Goal: Task Accomplishment & Management: Use online tool/utility

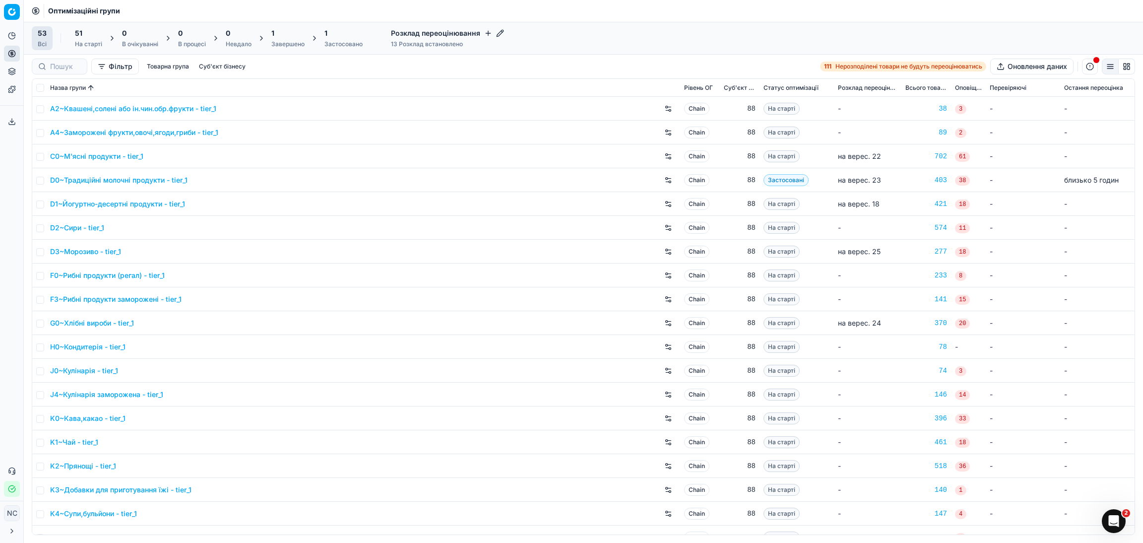
click at [288, 39] on div "1 Завершено" at bounding box center [287, 38] width 33 height 20
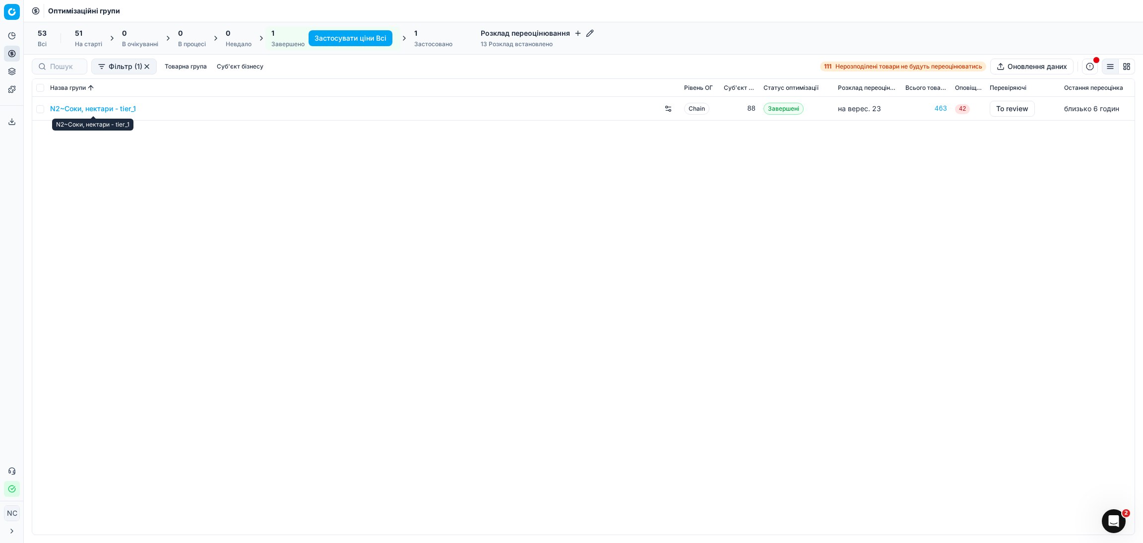
click at [94, 109] on link "N2~Соки, нектари - tier_1" at bounding box center [93, 109] width 86 height 10
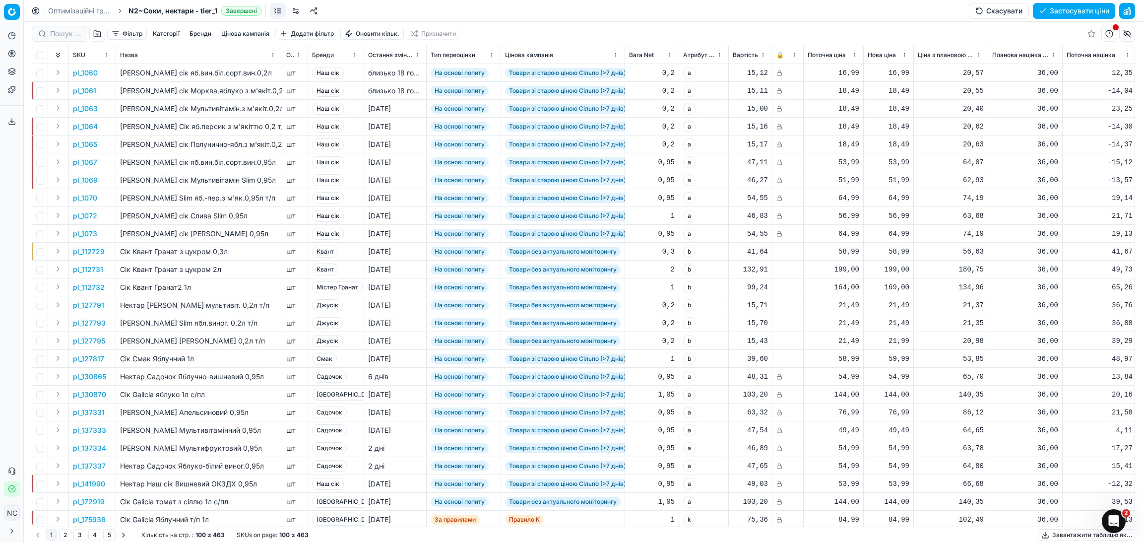
click at [94, 36] on button "button" at bounding box center [97, 34] width 16 height 16
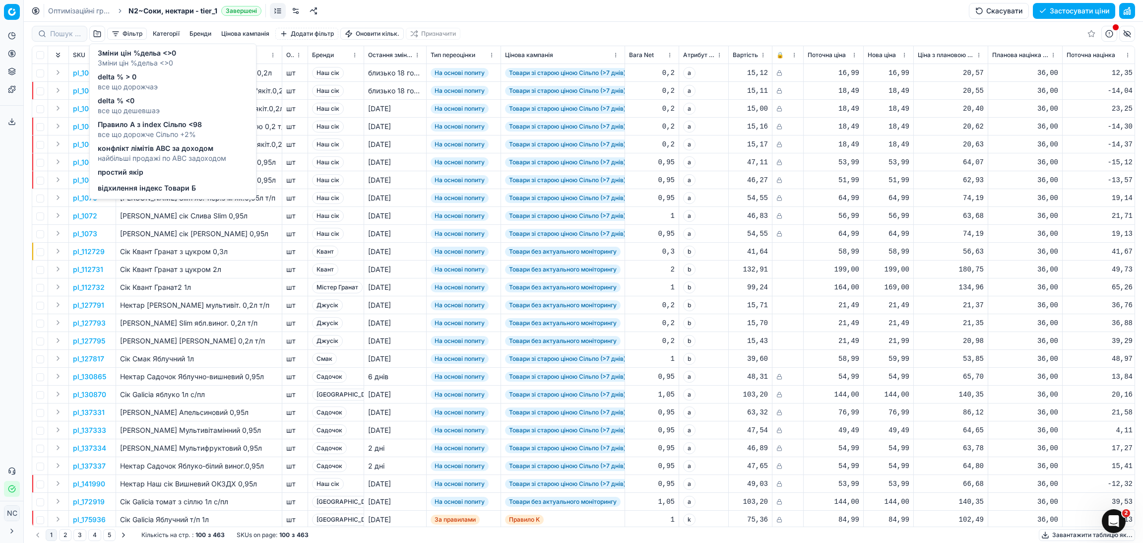
click at [134, 85] on span "все що дорожчаэ" at bounding box center [128, 87] width 60 height 10
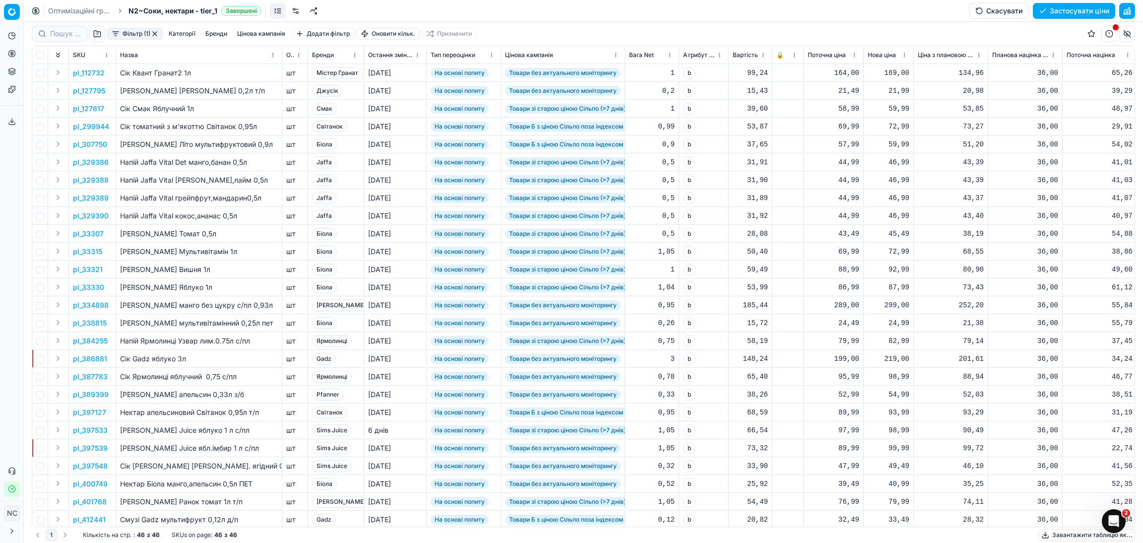
click at [97, 36] on button "button" at bounding box center [97, 34] width 16 height 16
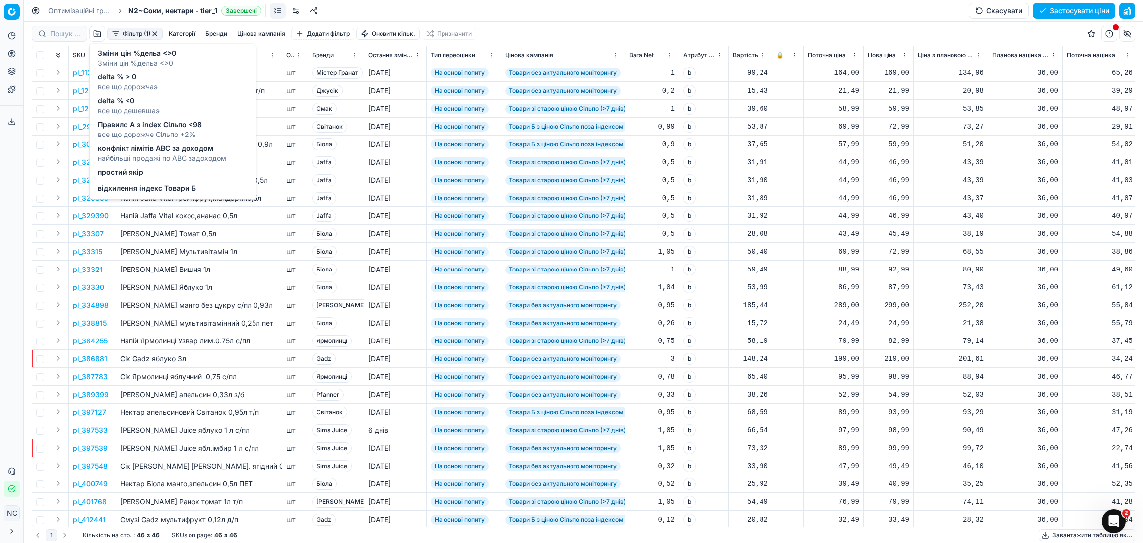
click at [123, 78] on span "delta % > 0" at bounding box center [128, 77] width 60 height 10
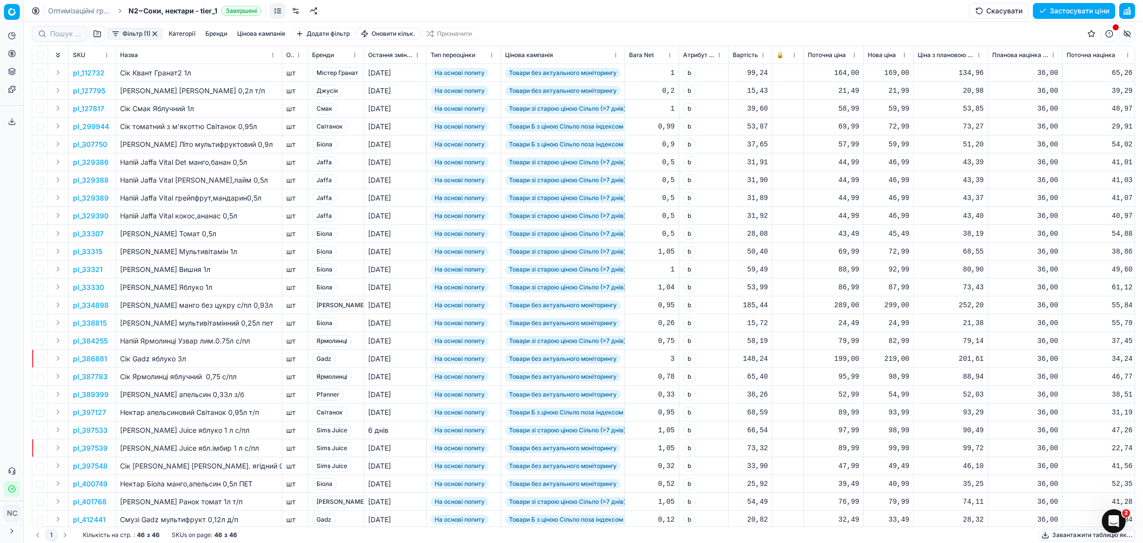
click at [257, 36] on button "Цінова кампанія" at bounding box center [261, 34] width 56 height 12
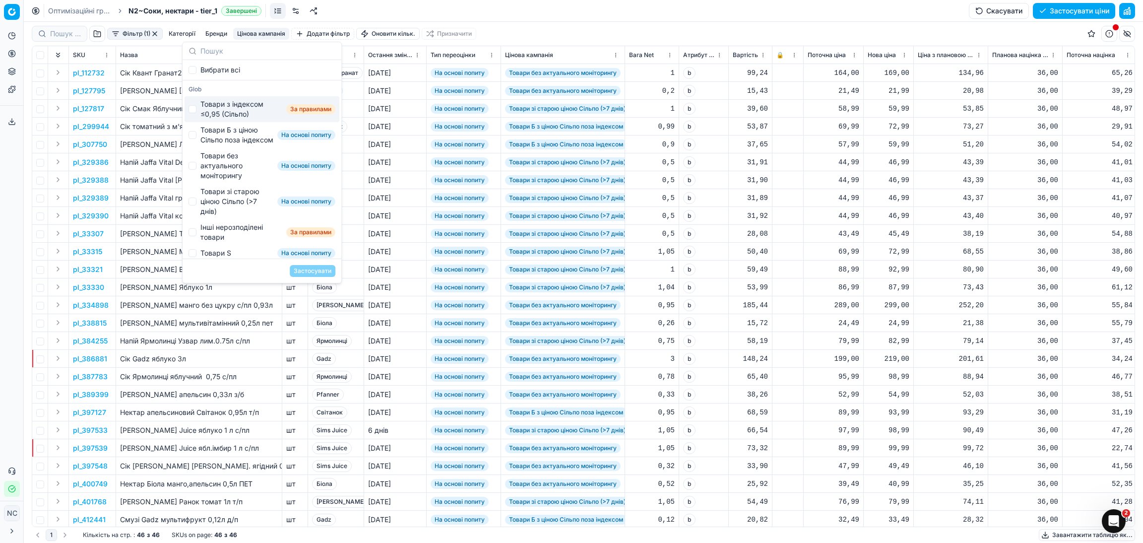
click at [228, 109] on div "Товари з індексом ≤0,95 (Сільпо)" at bounding box center [241, 109] width 82 height 20
checkbox input "true"
click at [313, 273] on button "Застосувати" at bounding box center [313, 271] width 46 height 12
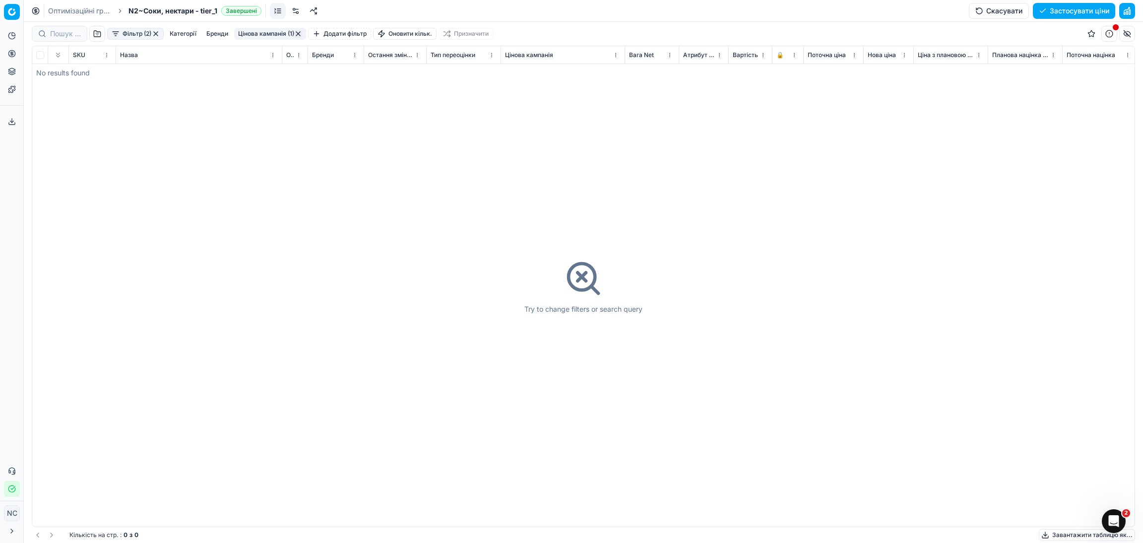
click at [268, 33] on button "Цінова кампанія (1)" at bounding box center [270, 34] width 72 height 12
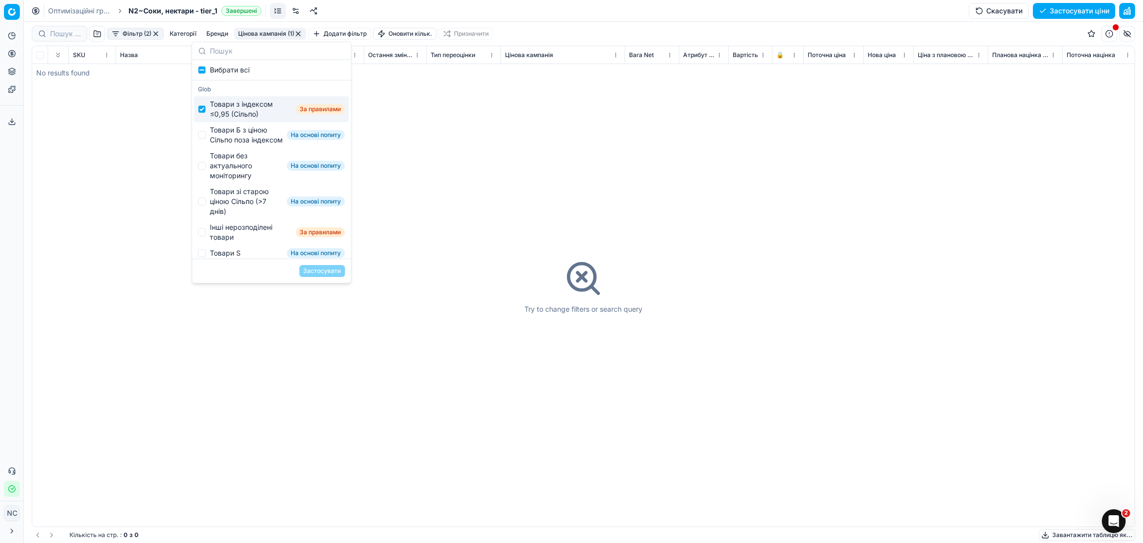
click at [235, 107] on div "Товари з індексом ≤0,95 (Сільпо)" at bounding box center [251, 109] width 82 height 20
checkbox input "false"
click at [232, 133] on div "Товари Б з ціною Сільпо поза індексом" at bounding box center [246, 135] width 73 height 20
checkbox input "true"
click at [320, 272] on button "Застосувати" at bounding box center [322, 271] width 46 height 12
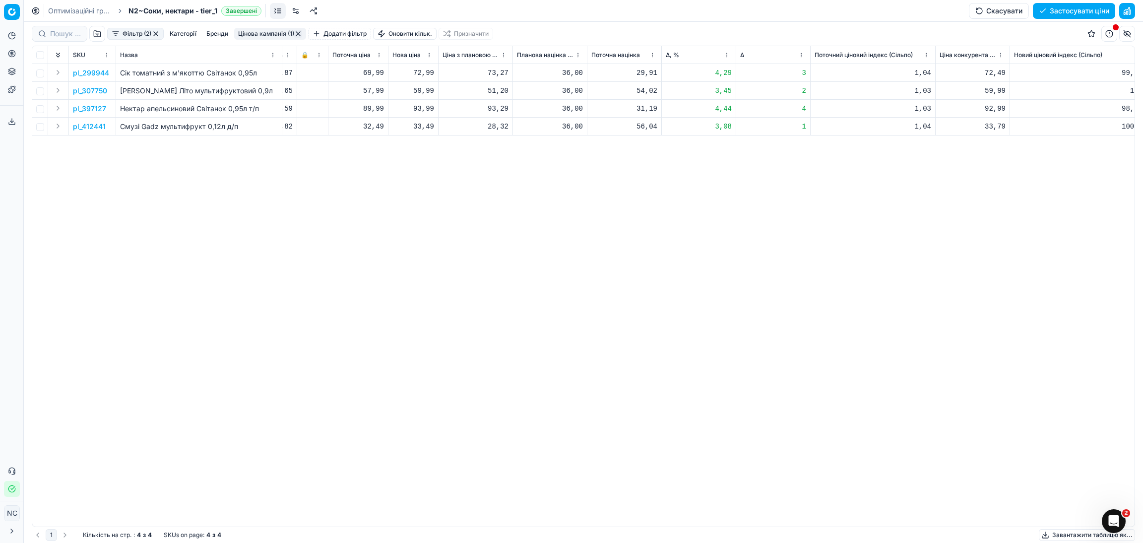
scroll to position [0, 476]
click at [96, 73] on p "pl_299944" at bounding box center [91, 73] width 36 height 10
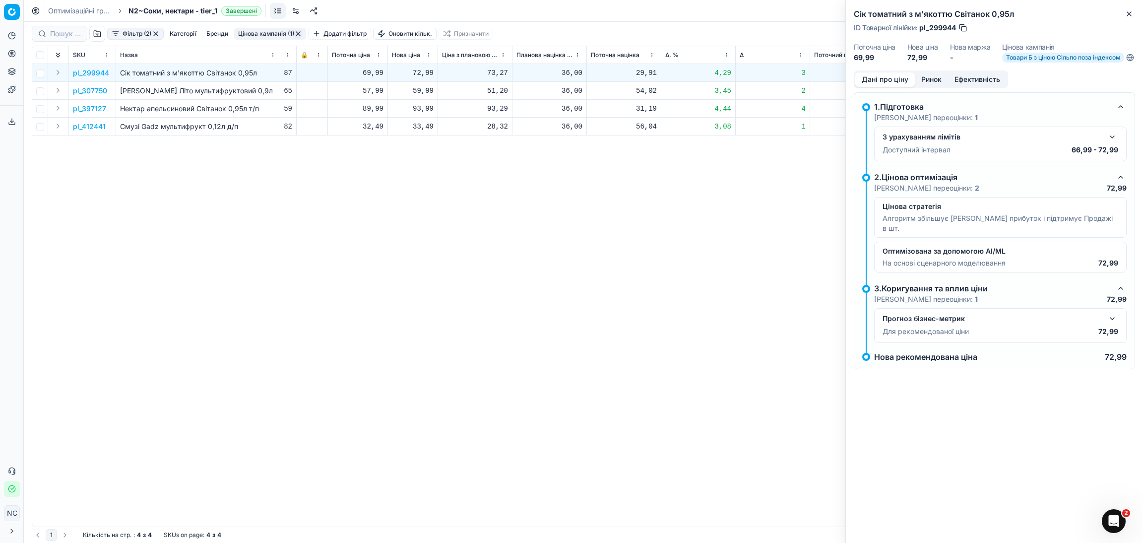
click at [930, 87] on button "Ринок" at bounding box center [931, 79] width 33 height 14
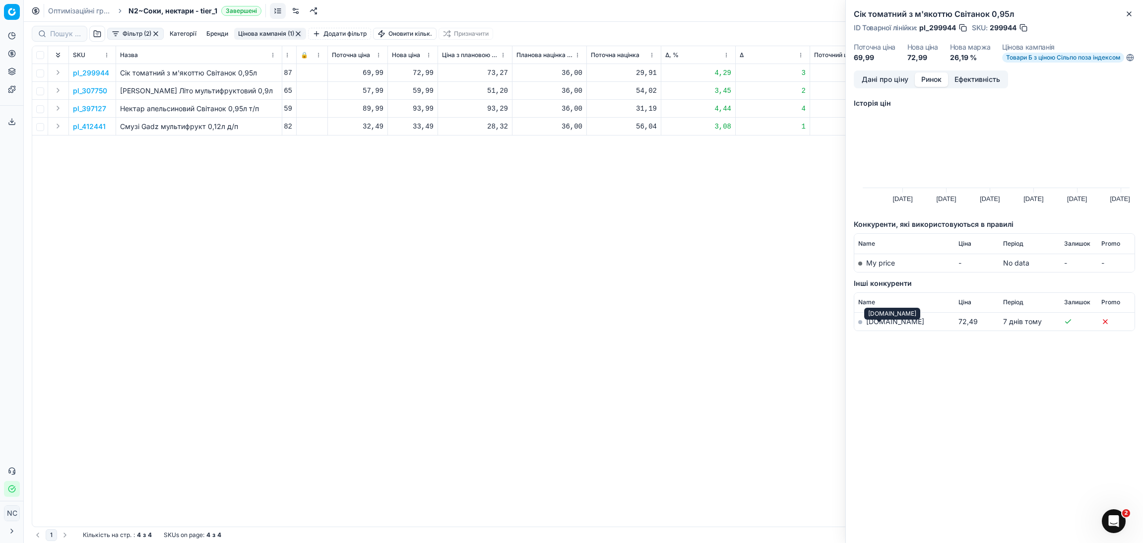
click at [883, 326] on link "[DOMAIN_NAME]" at bounding box center [895, 321] width 58 height 8
click at [1128, 15] on icon "button" at bounding box center [1129, 14] width 4 height 4
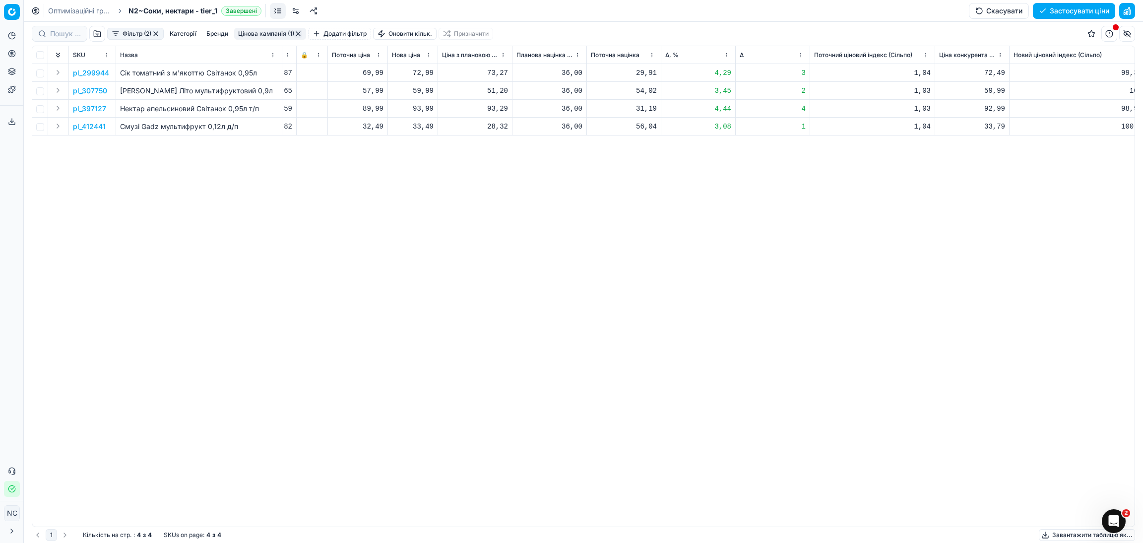
click at [88, 91] on p "pl_307750" at bounding box center [90, 91] width 34 height 10
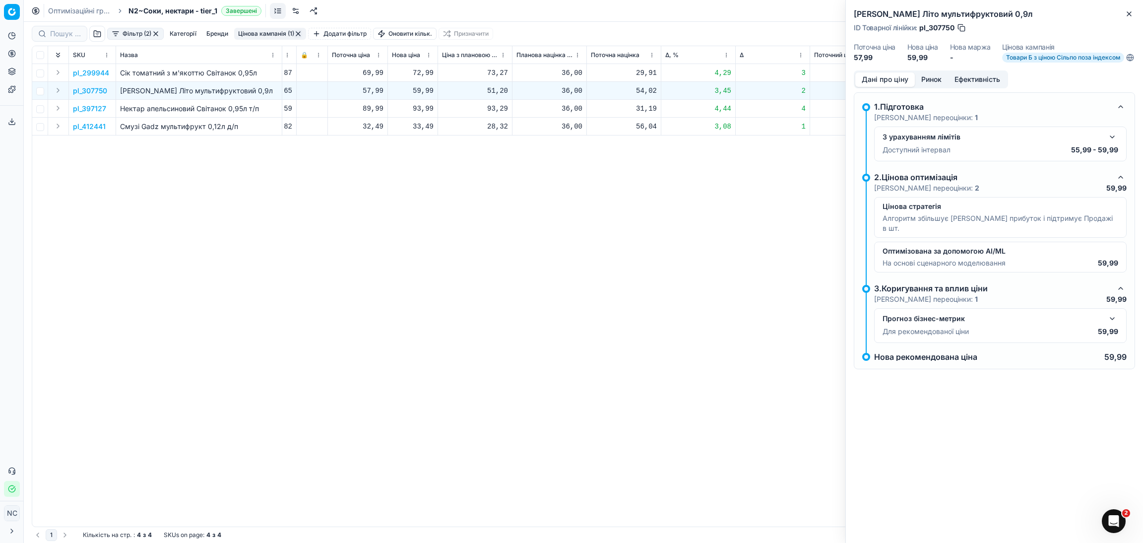
click at [937, 83] on button "Ринок" at bounding box center [931, 79] width 33 height 14
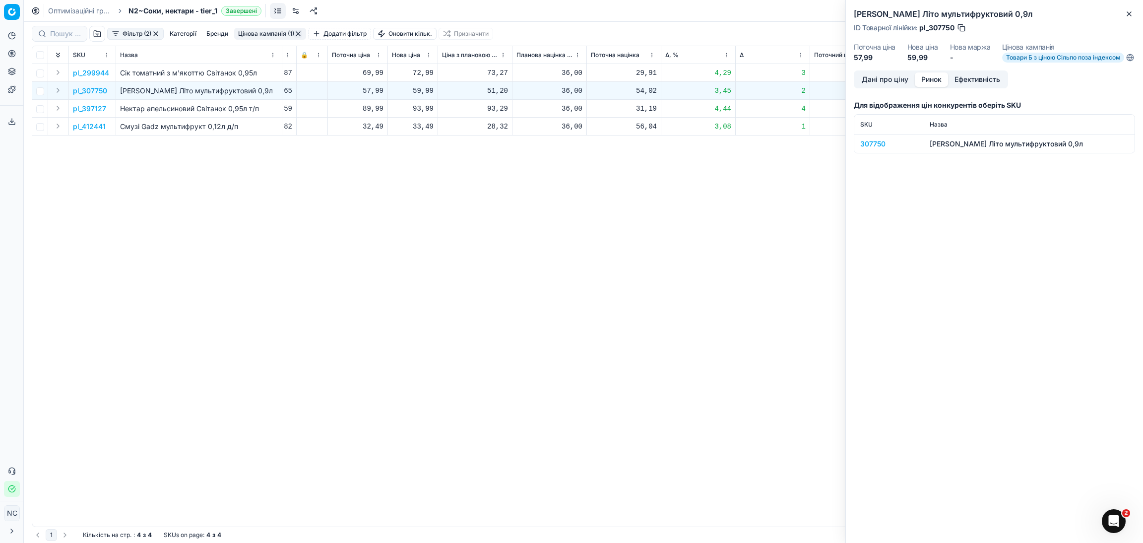
click at [870, 149] on div "307750" at bounding box center [890, 144] width 58 height 10
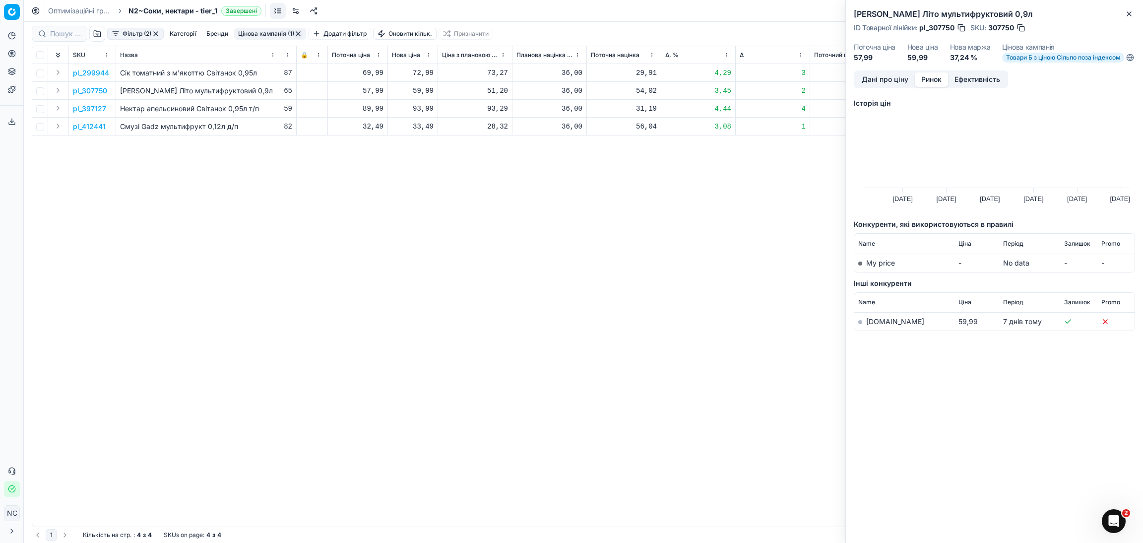
click at [884, 326] on link "[DOMAIN_NAME]" at bounding box center [895, 321] width 58 height 8
click at [1129, 13] on icon "button" at bounding box center [1129, 14] width 4 height 4
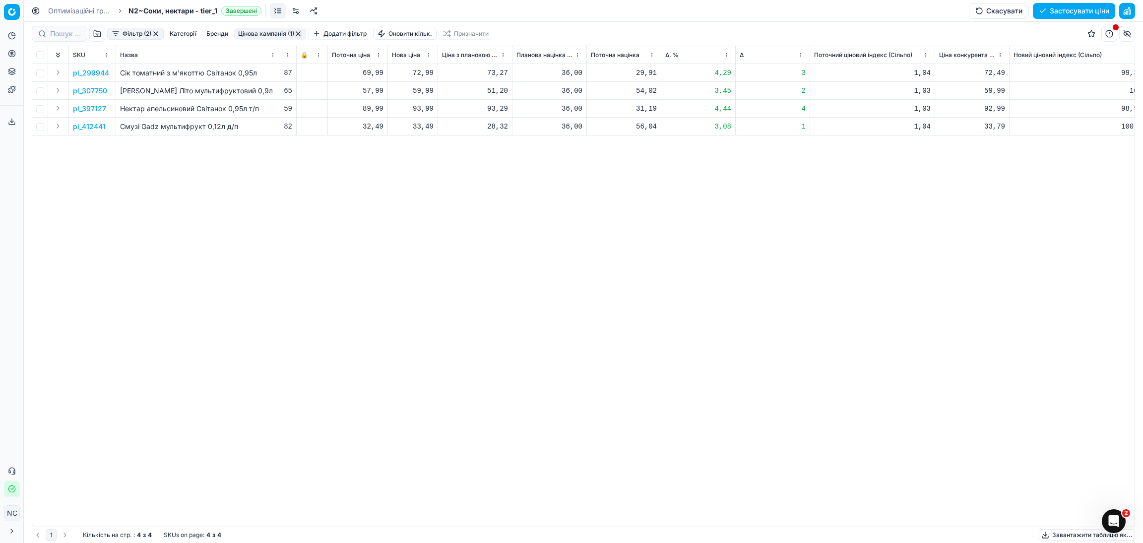
click at [93, 107] on p "pl_397127" at bounding box center [89, 109] width 33 height 10
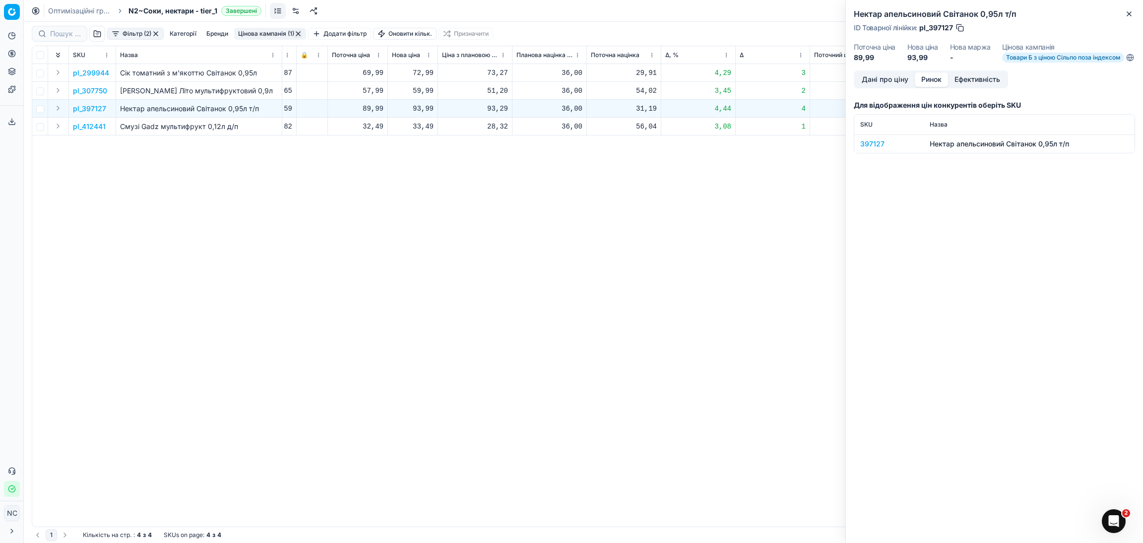
click at [933, 86] on button "Ринок" at bounding box center [931, 79] width 33 height 14
click at [880, 149] on div "397127" at bounding box center [890, 144] width 58 height 10
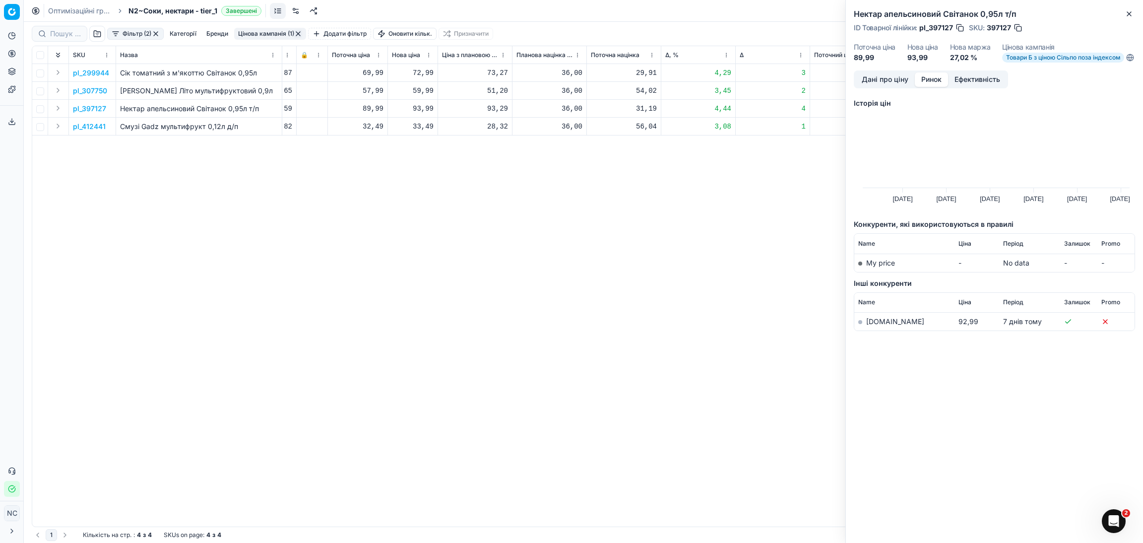
click at [880, 326] on link "[DOMAIN_NAME]" at bounding box center [895, 321] width 58 height 8
click at [881, 85] on button "Дані про ціну" at bounding box center [886, 79] width 60 height 14
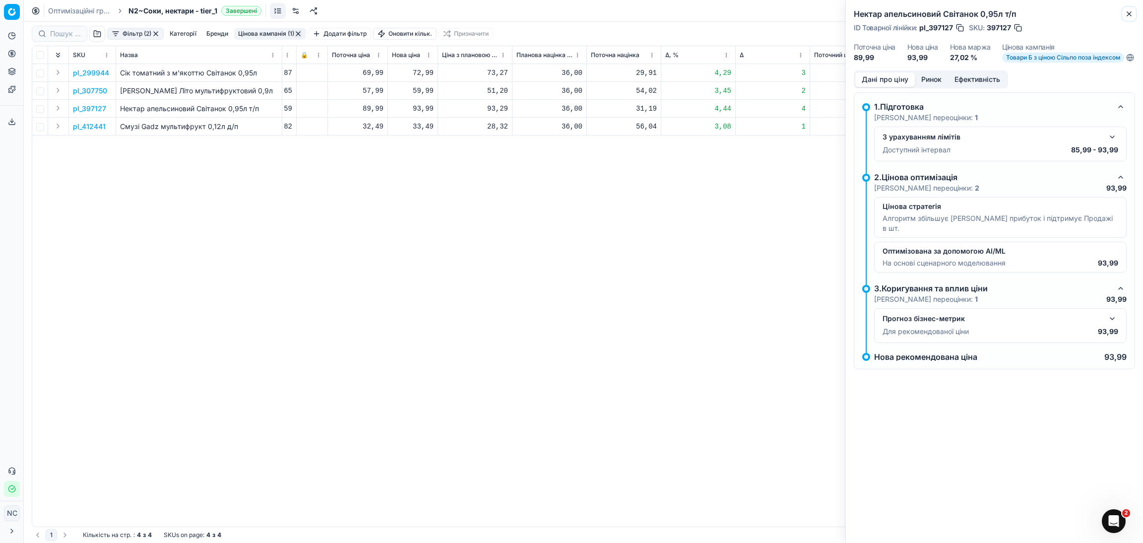
click at [1133, 13] on button "Close" at bounding box center [1130, 14] width 12 height 12
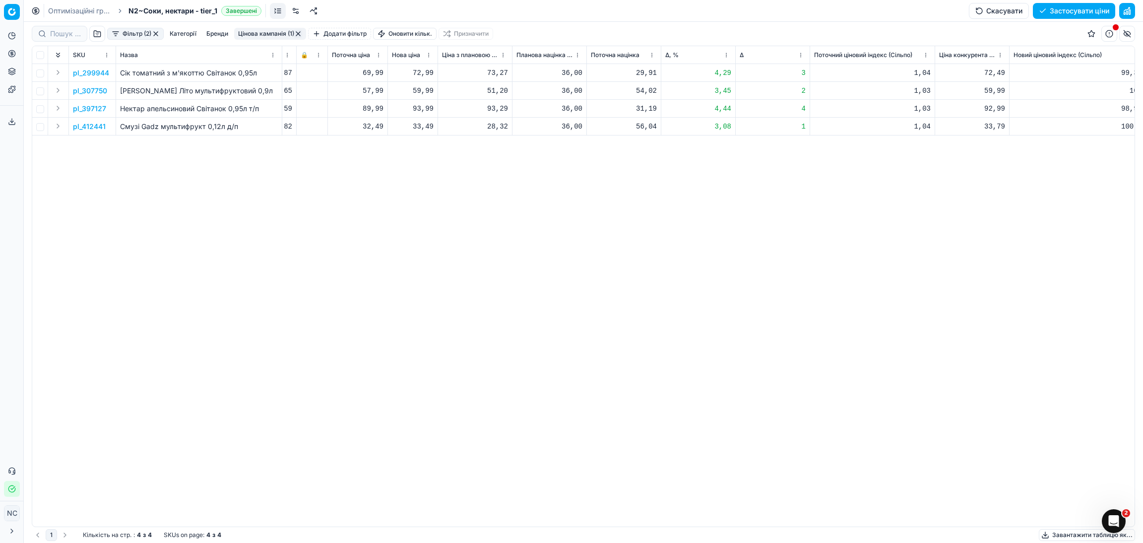
click at [95, 128] on p "pl_412441" at bounding box center [89, 127] width 33 height 10
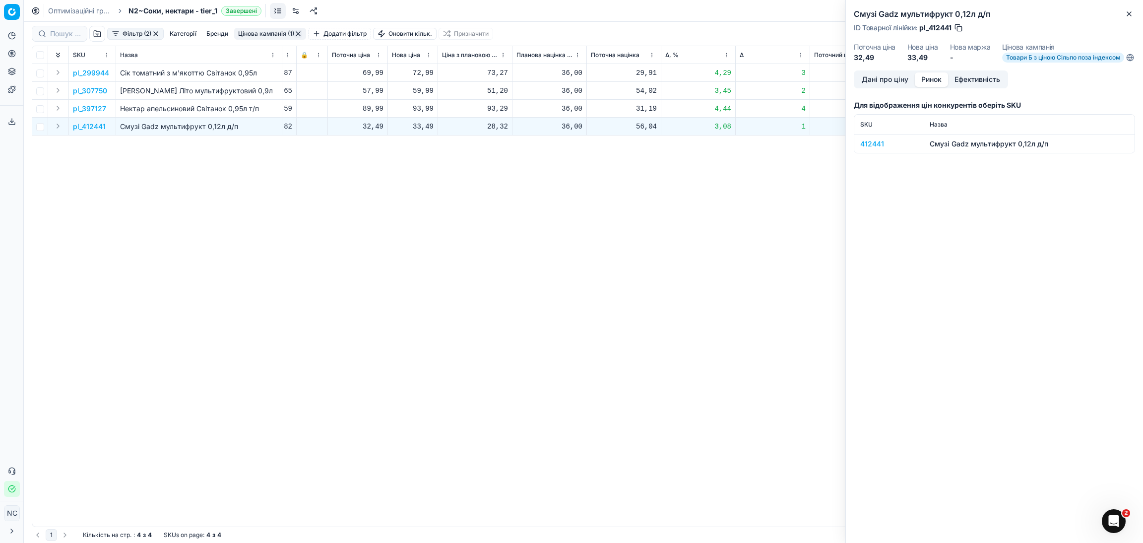
click at [927, 86] on button "Ринок" at bounding box center [931, 79] width 33 height 14
click at [876, 149] on div "412441" at bounding box center [890, 144] width 58 height 10
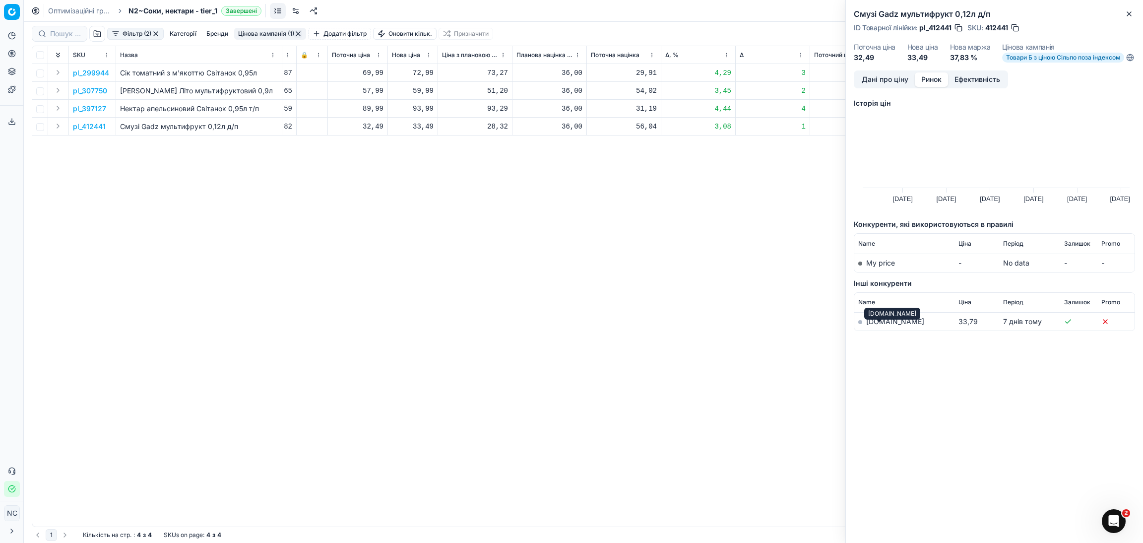
click at [874, 326] on link "[DOMAIN_NAME]" at bounding box center [895, 321] width 58 height 8
click at [890, 85] on button "Дані про ціну" at bounding box center [886, 79] width 60 height 14
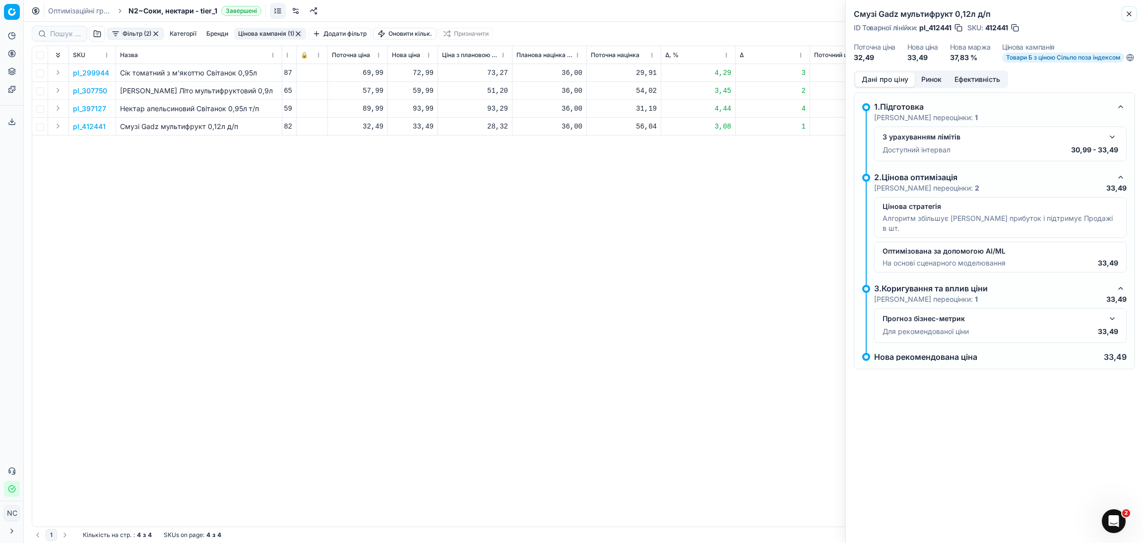
click at [1133, 14] on icon "button" at bounding box center [1130, 14] width 8 height 8
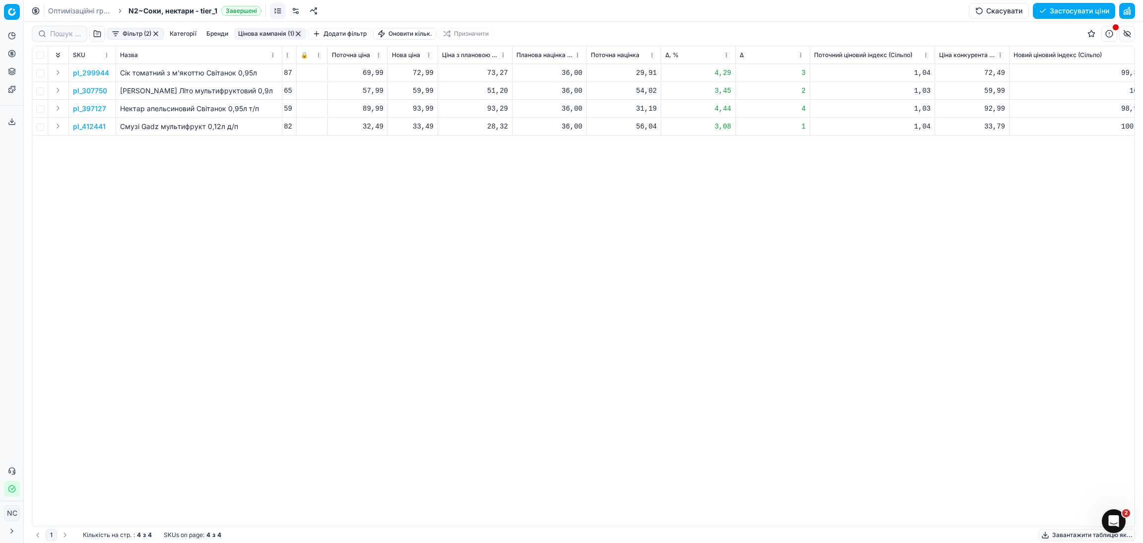
click at [422, 124] on div "33,49" at bounding box center [413, 127] width 42 height 10
type input "33.79"
click at [275, 32] on button "Цінова кампанія (1)" at bounding box center [270, 34] width 72 height 12
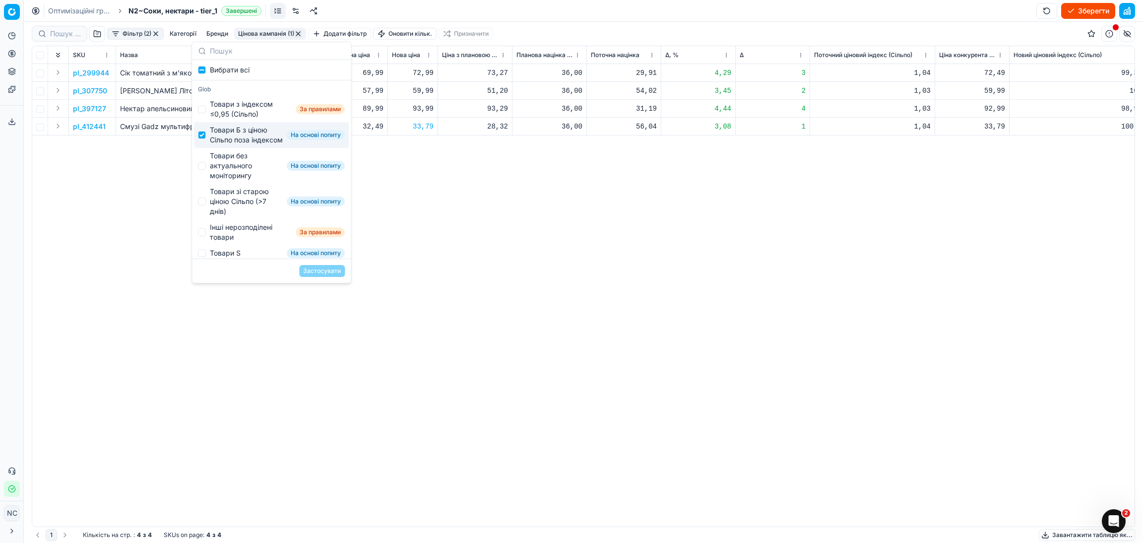
click at [230, 140] on div "Товари Б з ціною Сільпо поза індексом" at bounding box center [246, 135] width 73 height 20
checkbox input "false"
click at [222, 173] on div "Товари без актуального моніторингу" at bounding box center [246, 166] width 73 height 30
checkbox input "true"
click at [314, 271] on button "Застосувати" at bounding box center [322, 271] width 46 height 12
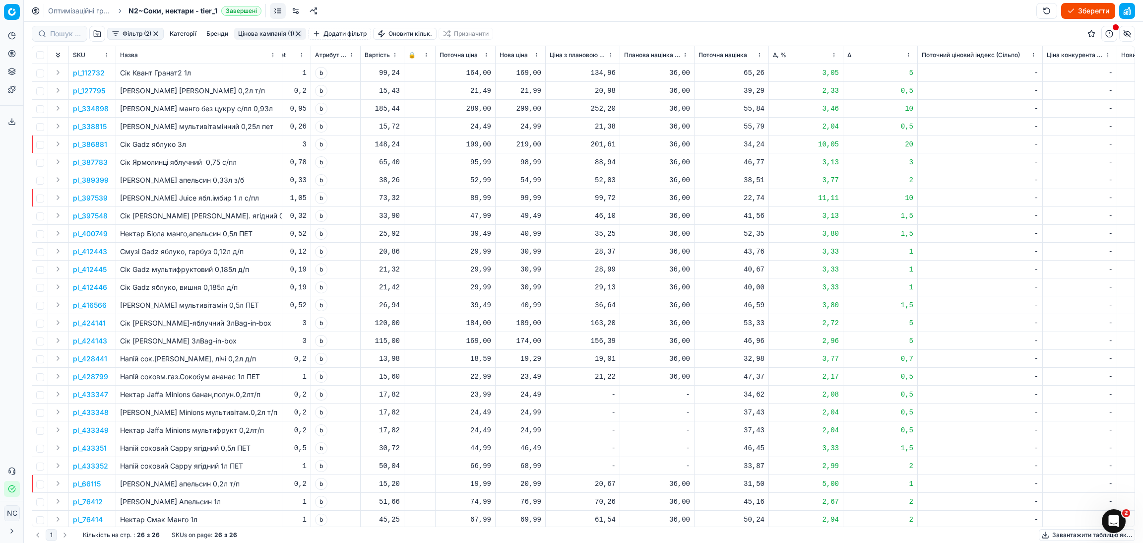
scroll to position [0, 374]
click at [300, 31] on button "button" at bounding box center [298, 34] width 8 height 8
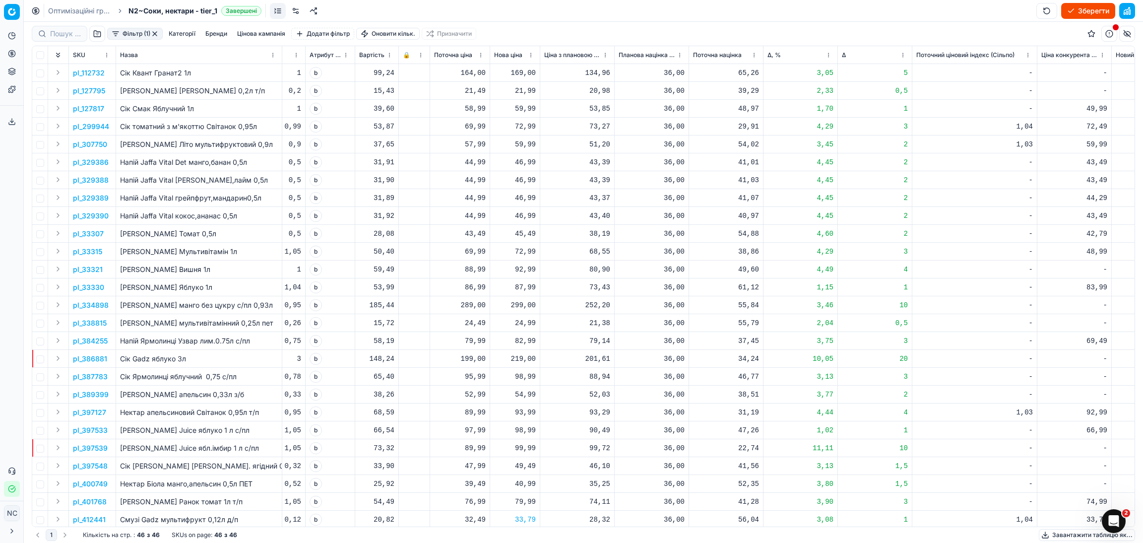
click at [157, 32] on button "button" at bounding box center [155, 34] width 8 height 8
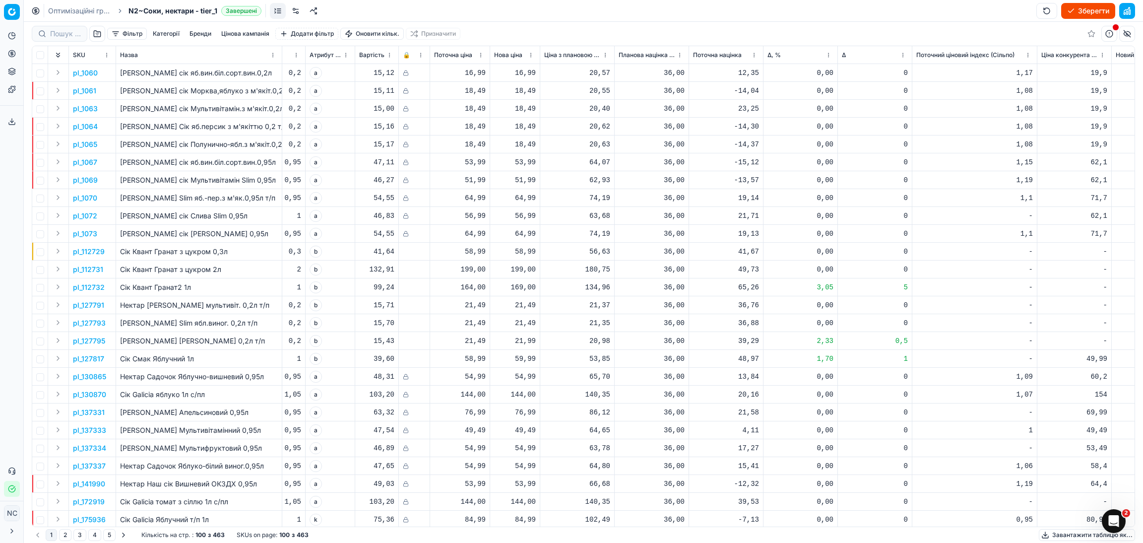
click at [96, 33] on button "button" at bounding box center [97, 34] width 16 height 16
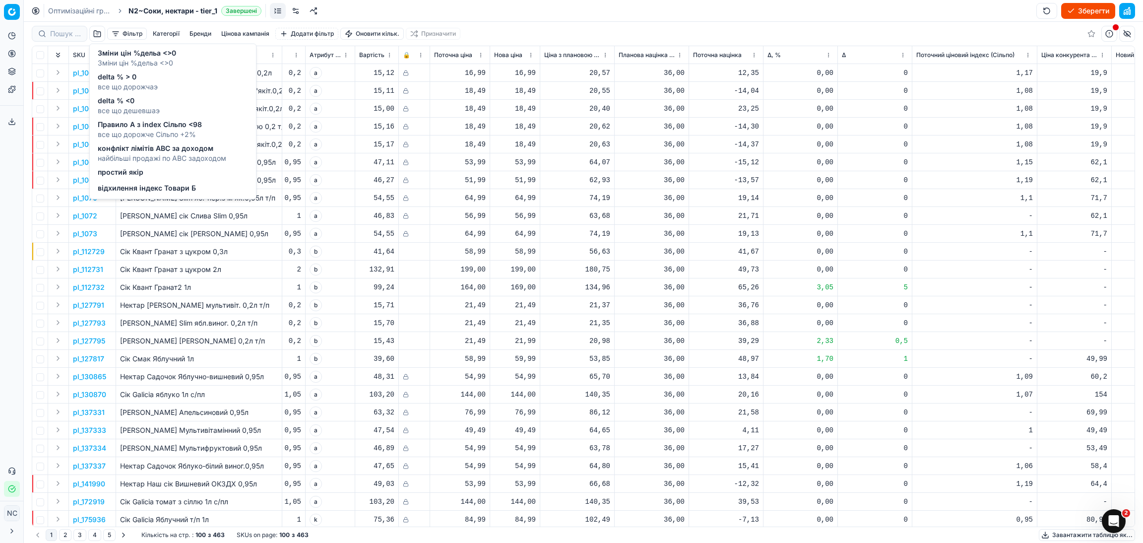
click at [114, 81] on span "delta % > 0" at bounding box center [128, 77] width 60 height 10
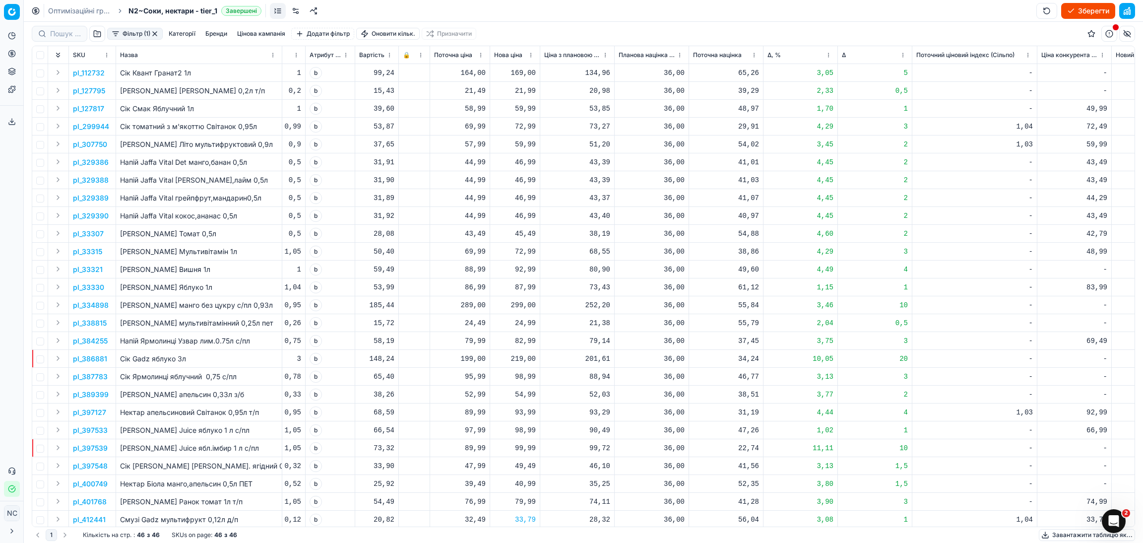
click at [118, 33] on button "Фільтр (1)" at bounding box center [135, 34] width 56 height 12
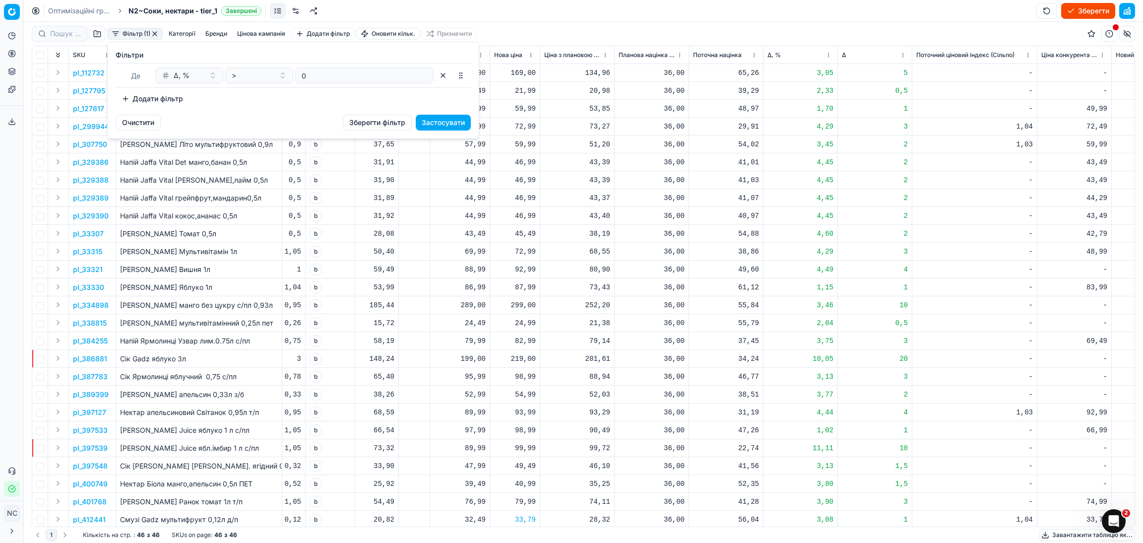
click at [124, 99] on button "Додати фільтр" at bounding box center [152, 99] width 73 height 16
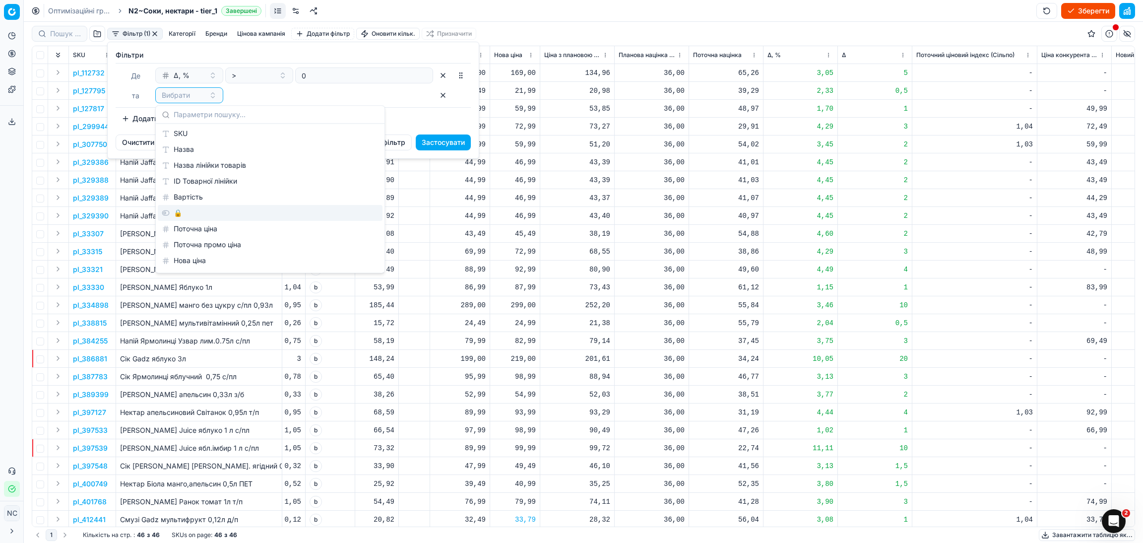
click at [183, 214] on div "🔒" at bounding box center [270, 213] width 225 height 16
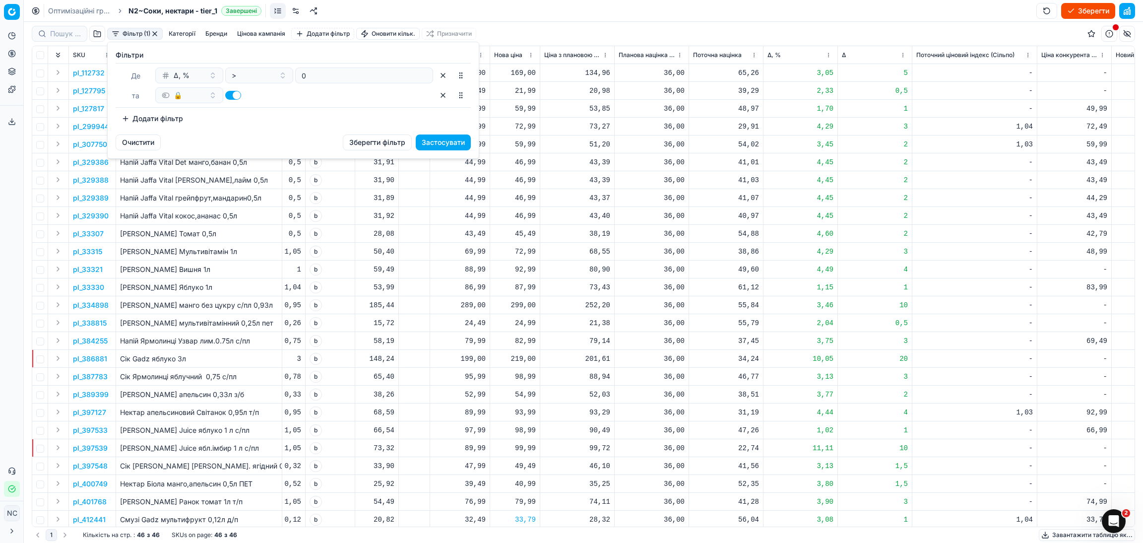
click at [230, 95] on button "button" at bounding box center [233, 95] width 16 height 9
checkbox input "false"
click at [437, 142] on button "Застосувати" at bounding box center [443, 142] width 55 height 16
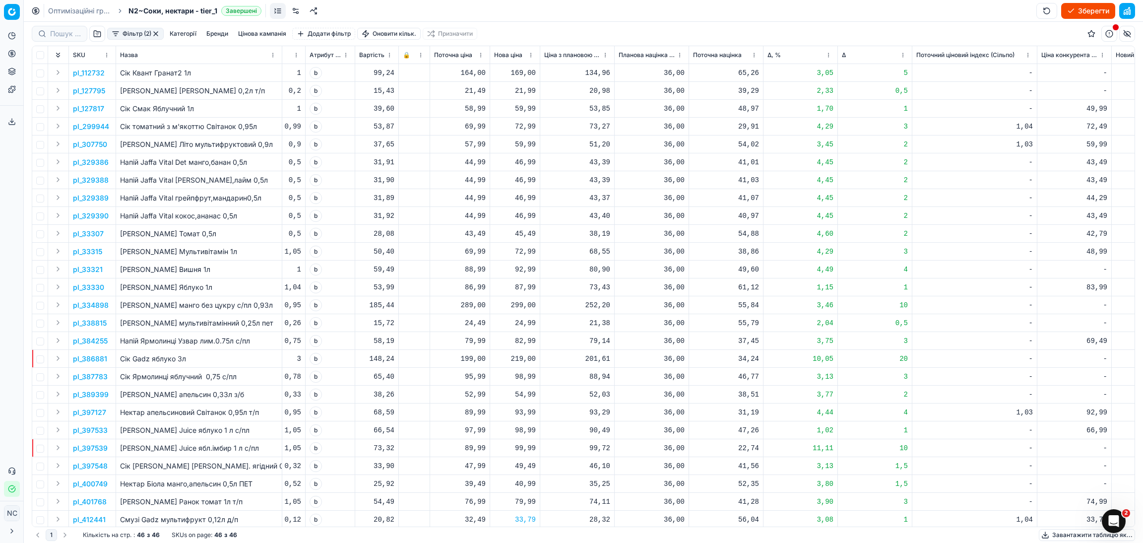
click at [225, 35] on button "Бренди" at bounding box center [217, 34] width 30 height 12
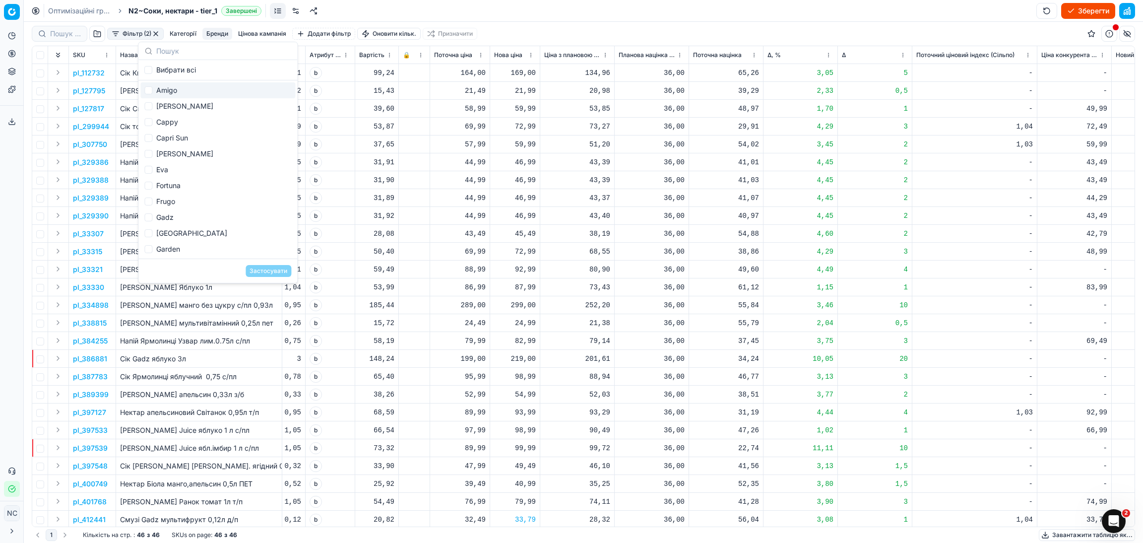
click at [174, 90] on div "Amigo" at bounding box center [217, 90] width 155 height 16
checkbox input "true"
click at [264, 268] on button "Застосувати" at bounding box center [269, 271] width 46 height 12
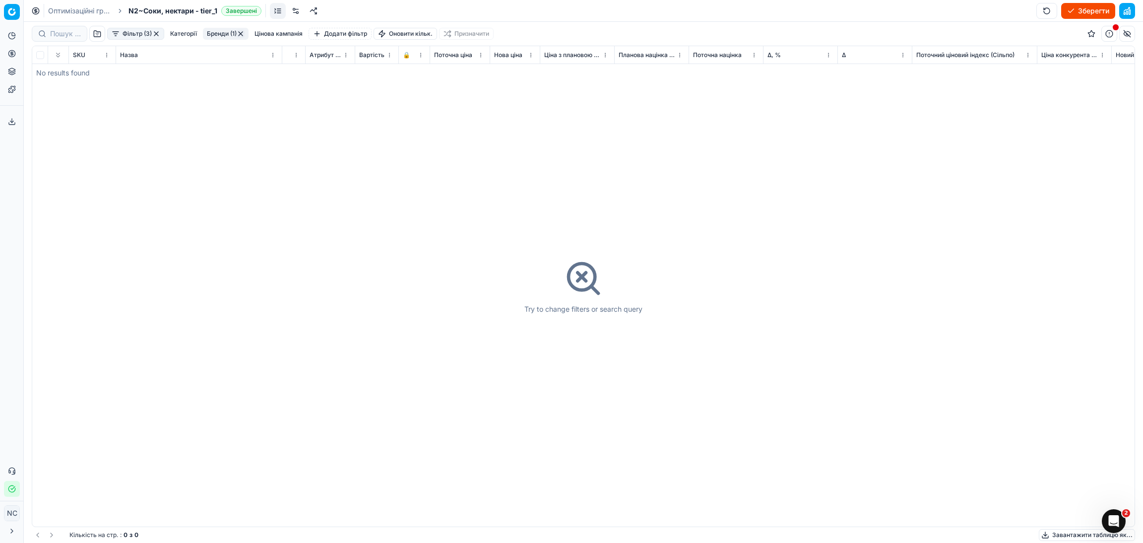
click at [218, 32] on button "Бренди (1)" at bounding box center [226, 34] width 46 height 12
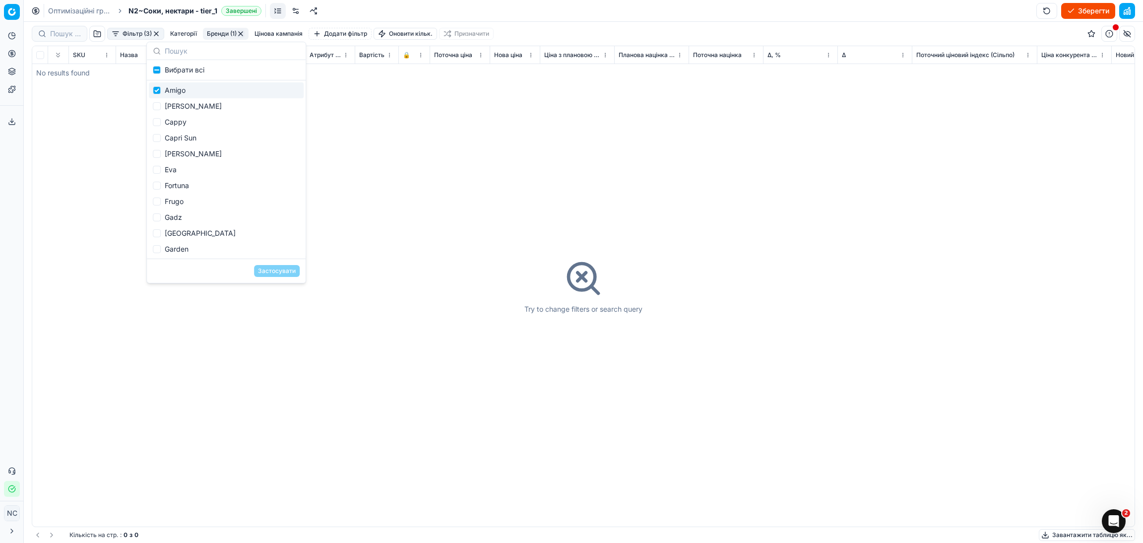
click at [181, 86] on div "Amigo" at bounding box center [226, 90] width 155 height 16
checkbox input "false"
click at [189, 108] on div "[PERSON_NAME]" at bounding box center [226, 106] width 155 height 16
checkbox input "true"
click at [269, 269] on button "Застосувати" at bounding box center [277, 271] width 46 height 12
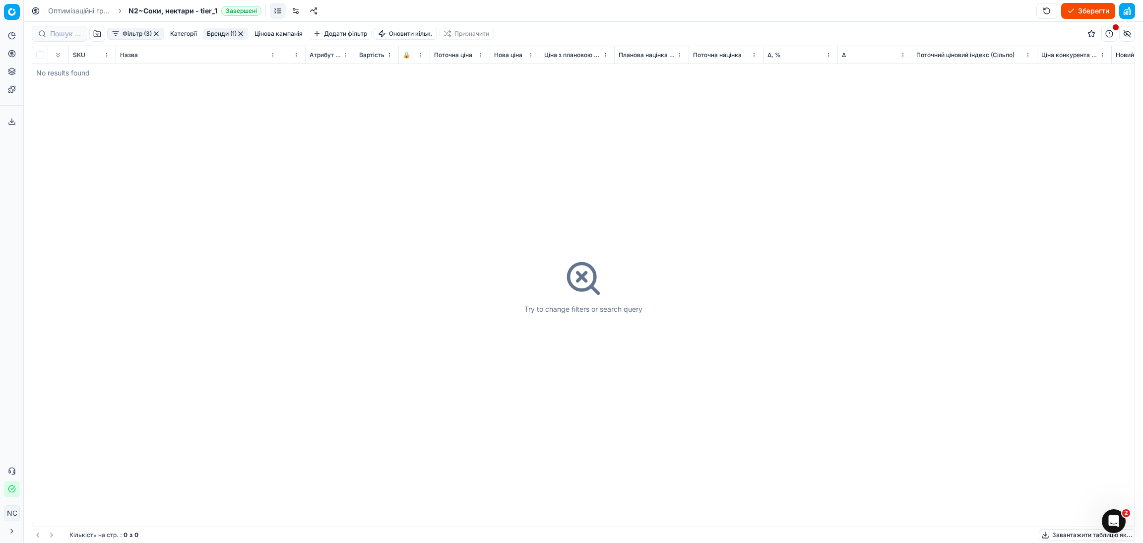
click at [213, 33] on button "Бренди (1)" at bounding box center [226, 34] width 46 height 12
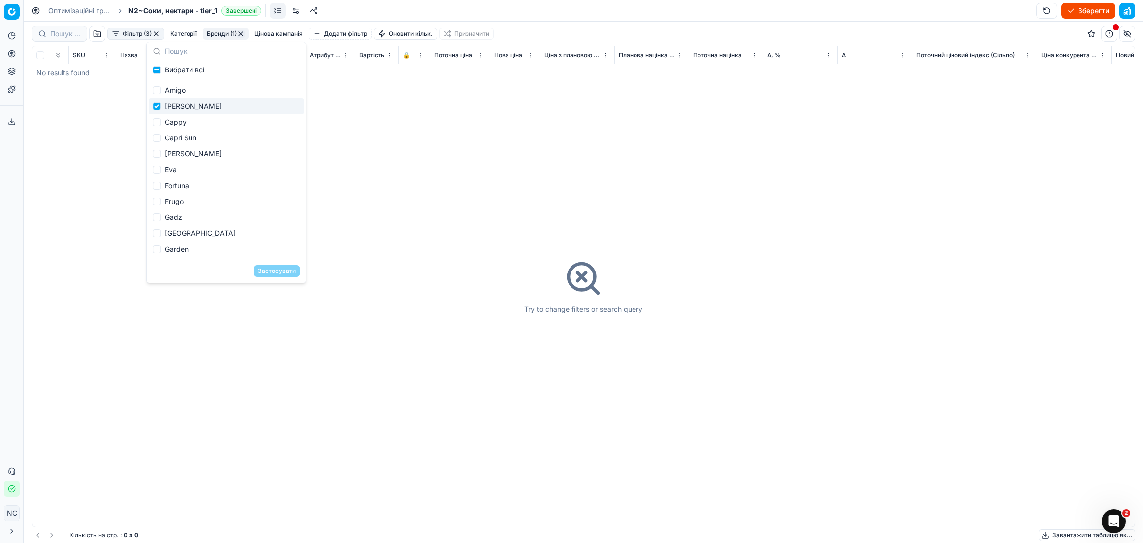
click at [177, 107] on div "[PERSON_NAME]" at bounding box center [226, 106] width 155 height 16
checkbox input "false"
click at [176, 125] on div "Cappy" at bounding box center [226, 122] width 155 height 16
checkbox input "true"
click at [283, 270] on button "Застосувати" at bounding box center [277, 271] width 46 height 12
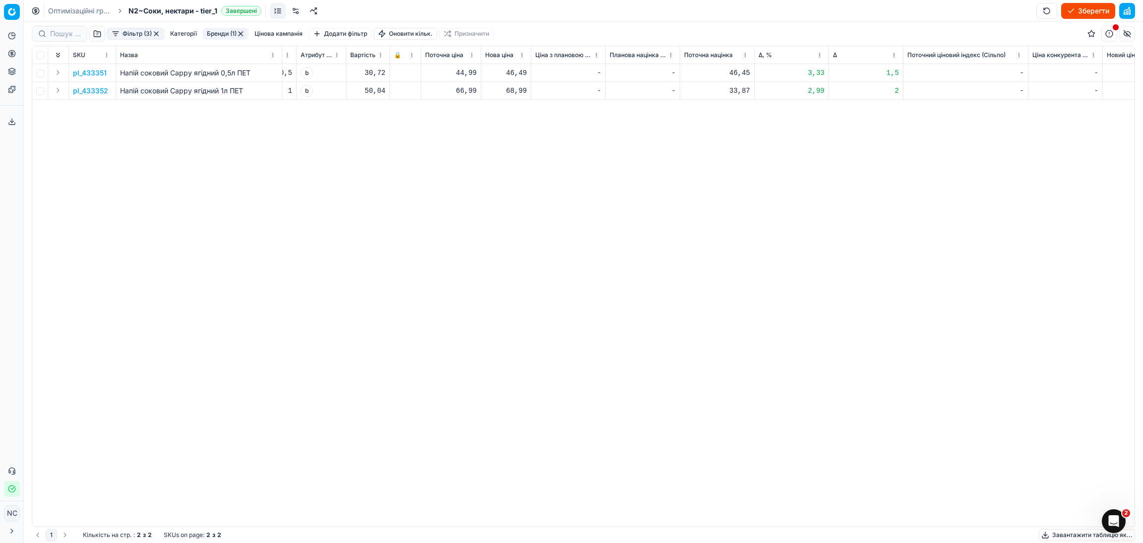
scroll to position [0, 510]
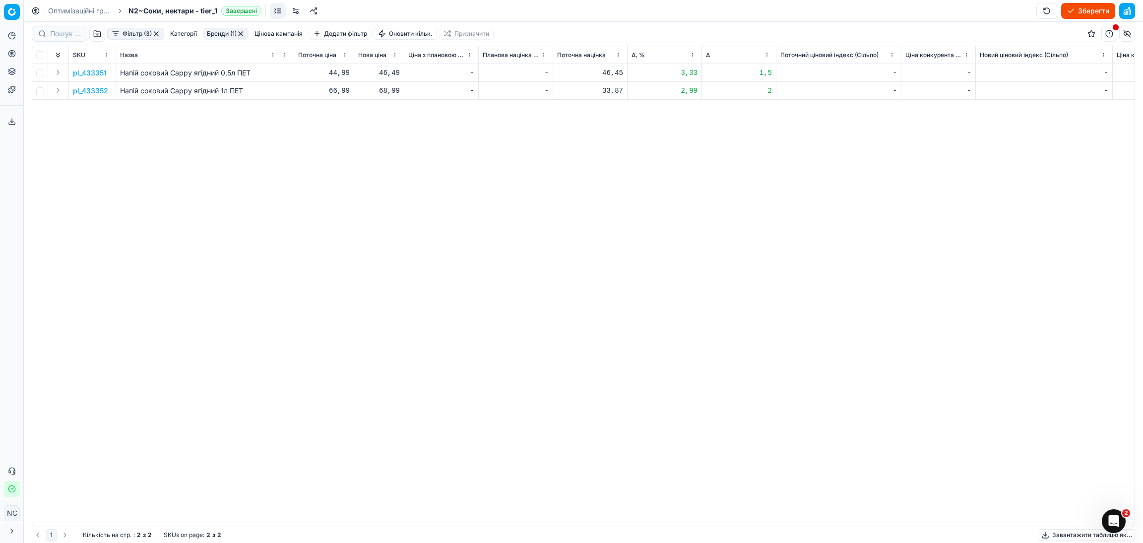
click at [216, 31] on button "Бренди (1)" at bounding box center [226, 34] width 46 height 12
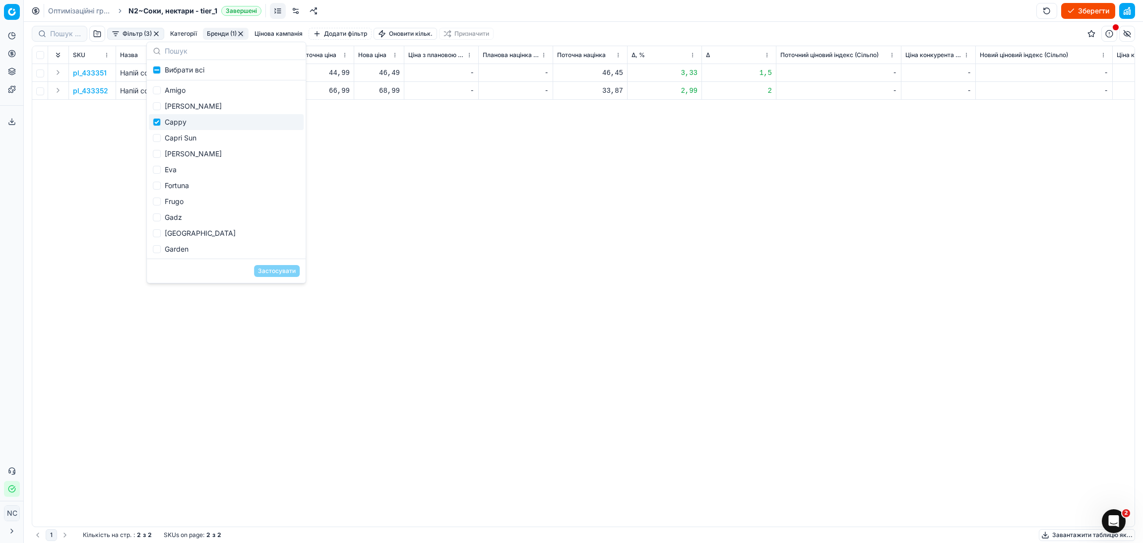
click at [185, 119] on div "Cappy" at bounding box center [226, 122] width 155 height 16
checkbox input "false"
click at [196, 139] on div "Capri Sun" at bounding box center [226, 138] width 155 height 16
checkbox input "true"
click at [272, 271] on button "Застосувати" at bounding box center [277, 271] width 46 height 12
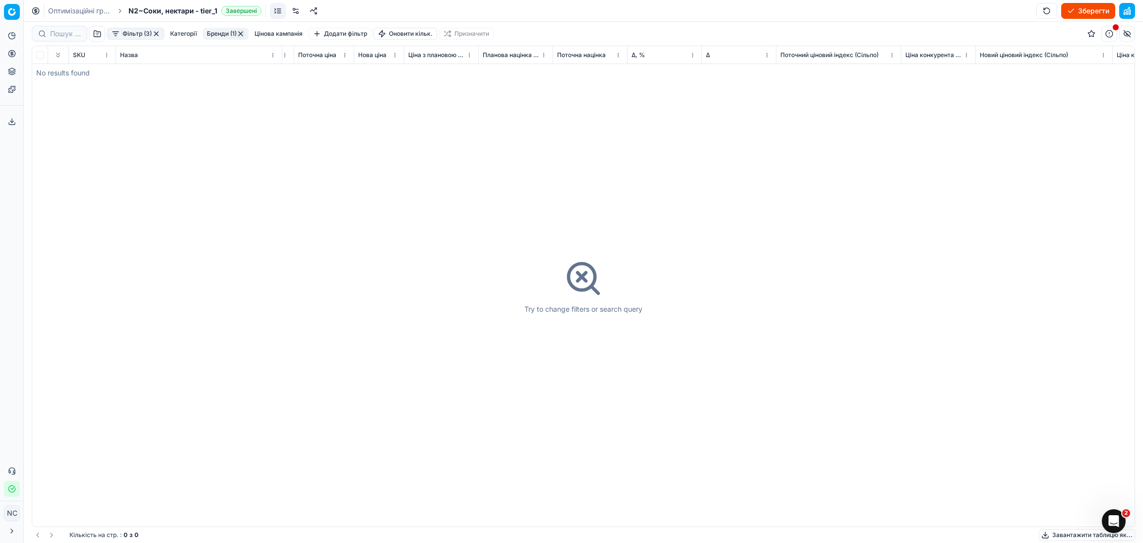
click at [221, 33] on button "Бренди (1)" at bounding box center [226, 34] width 46 height 12
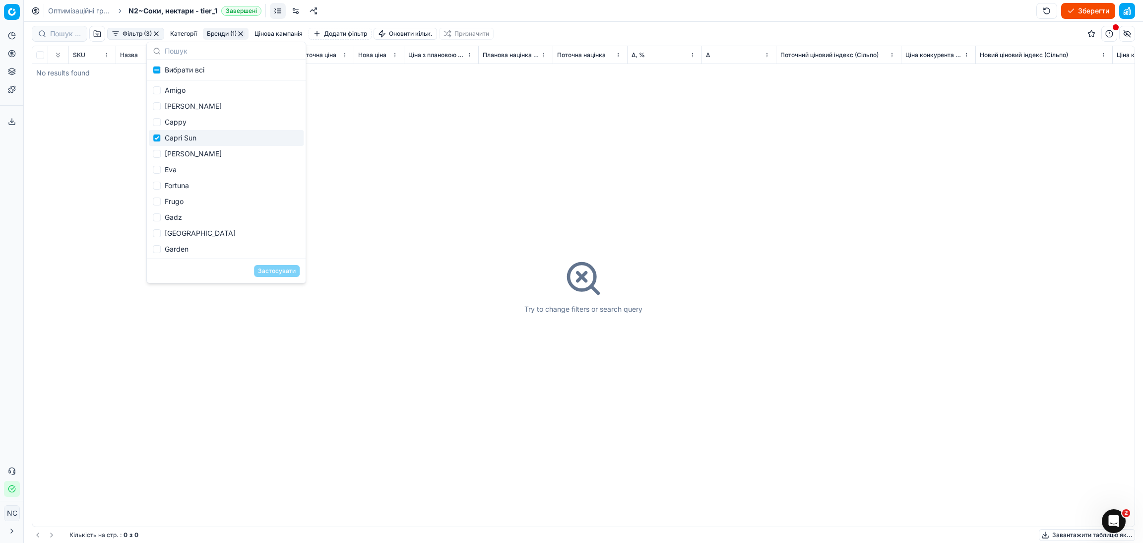
click at [195, 138] on div "Capri Sun" at bounding box center [226, 138] width 155 height 16
checkbox input "false"
click at [199, 153] on div "[PERSON_NAME]" at bounding box center [226, 154] width 155 height 16
checkbox input "true"
click at [269, 272] on button "Застосувати" at bounding box center [277, 271] width 46 height 12
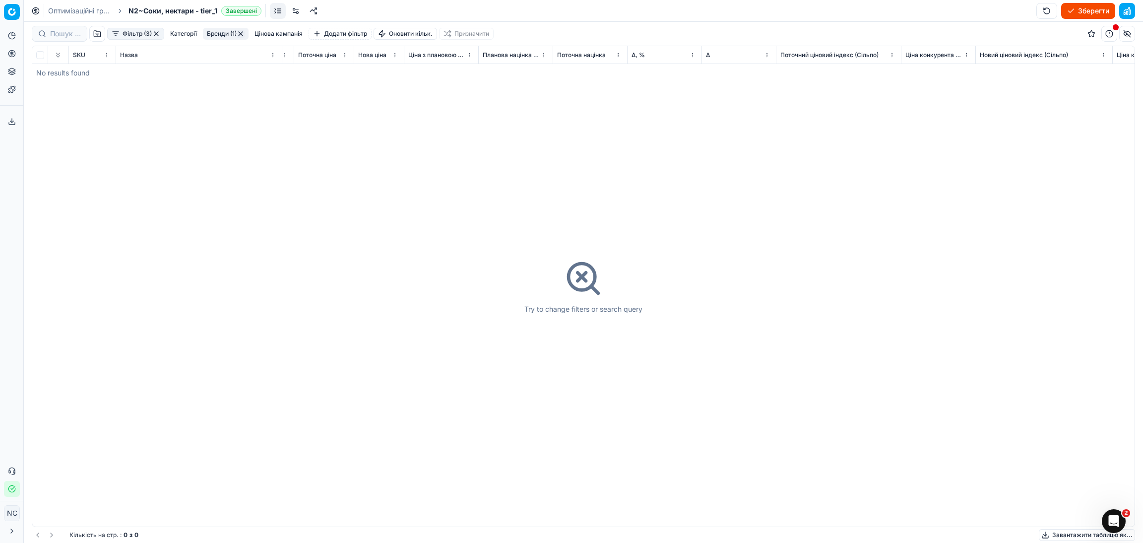
click at [217, 33] on button "Бренди (1)" at bounding box center [226, 34] width 46 height 12
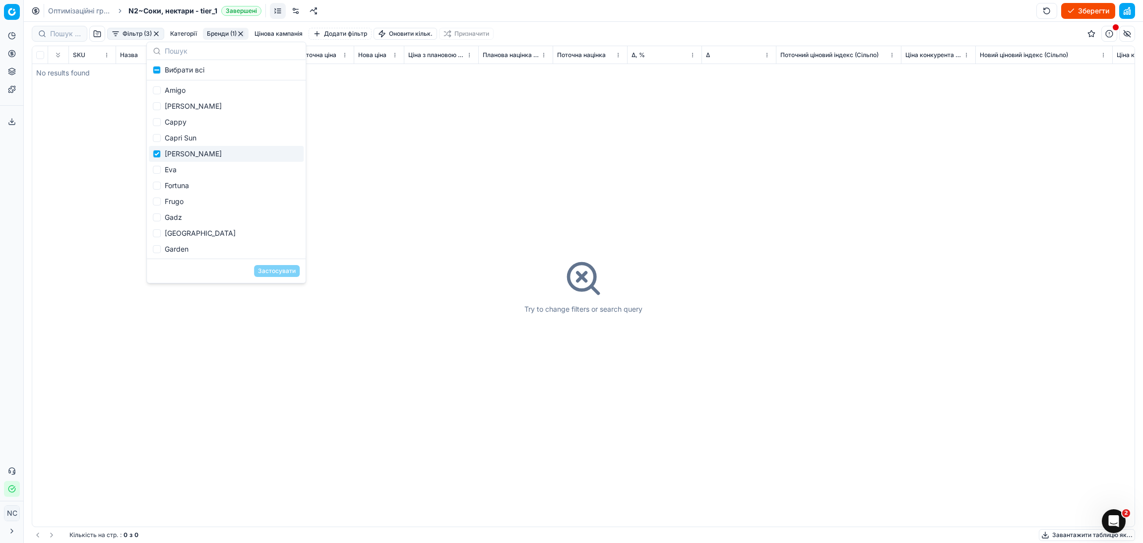
click at [185, 153] on div "[PERSON_NAME]" at bounding box center [226, 154] width 155 height 16
checkbox input "false"
click at [171, 170] on div "Eva" at bounding box center [226, 170] width 155 height 16
checkbox input "true"
click at [268, 274] on button "Застосувати" at bounding box center [277, 271] width 46 height 12
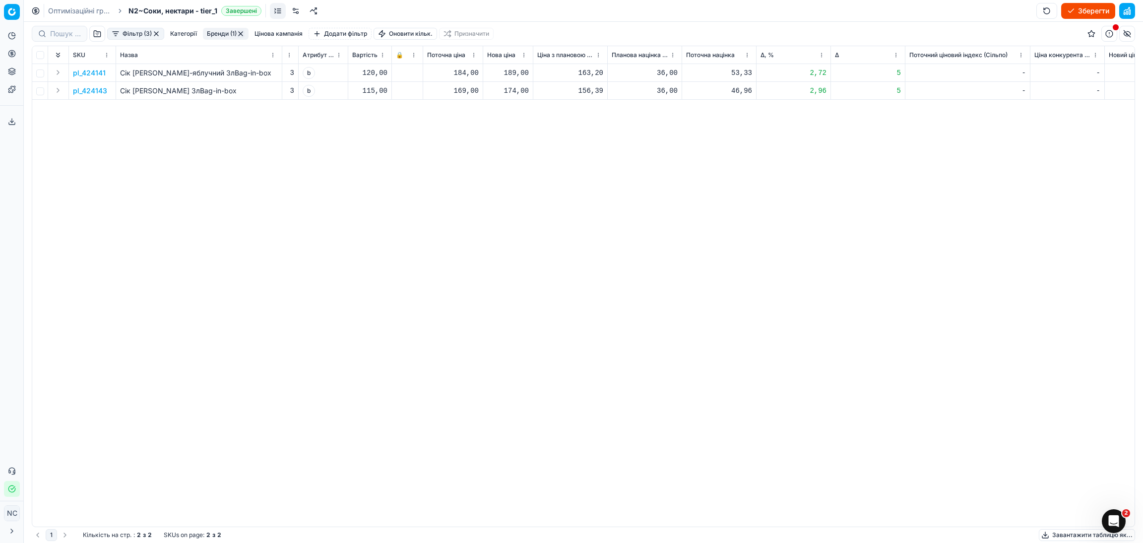
scroll to position [0, 383]
click at [220, 33] on button "Бренди (1)" at bounding box center [226, 34] width 46 height 12
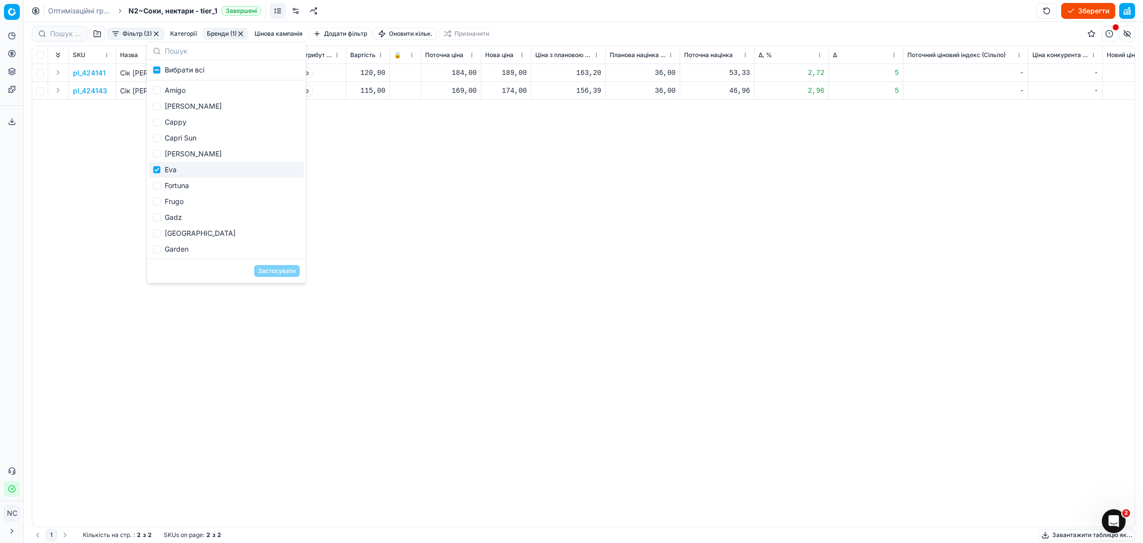
click at [175, 169] on div "Eva" at bounding box center [226, 170] width 155 height 16
checkbox input "false"
click at [187, 186] on div "Fortuna" at bounding box center [226, 186] width 155 height 16
checkbox input "true"
click at [282, 271] on button "Застосувати" at bounding box center [277, 271] width 46 height 12
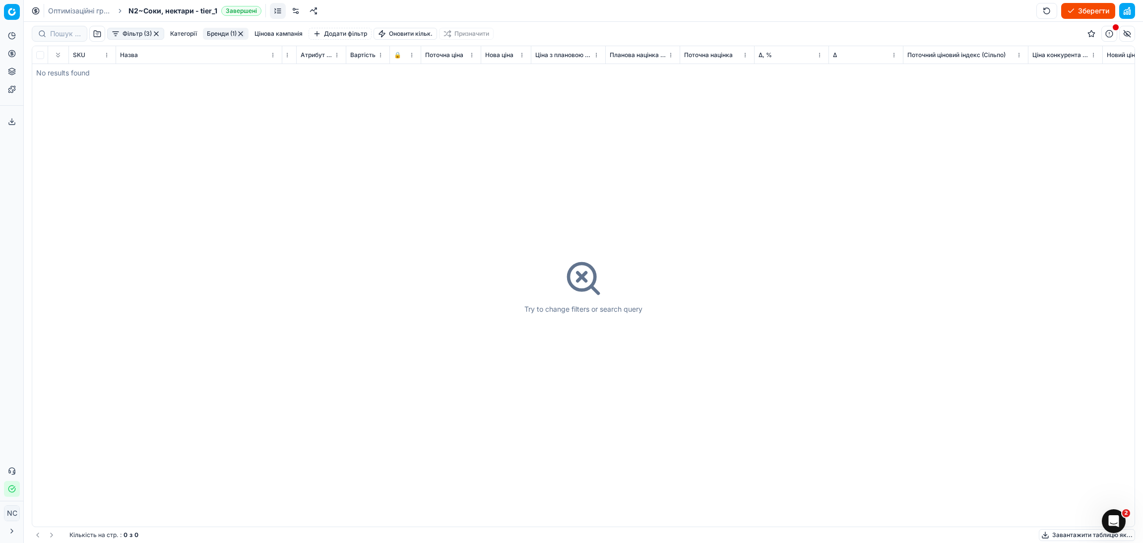
click at [219, 33] on button "Бренди (1)" at bounding box center [226, 34] width 46 height 12
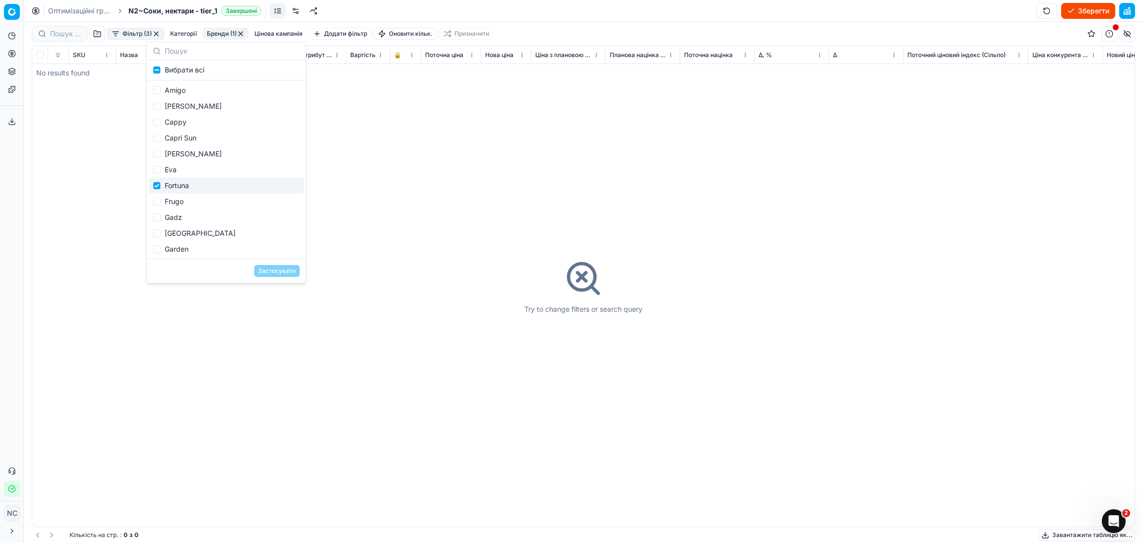
click at [183, 185] on div "Fortuna" at bounding box center [226, 186] width 155 height 16
checkbox input "false"
click at [180, 202] on div "Frugo" at bounding box center [226, 202] width 155 height 16
checkbox input "true"
click at [270, 272] on button "Застосувати" at bounding box center [277, 271] width 46 height 12
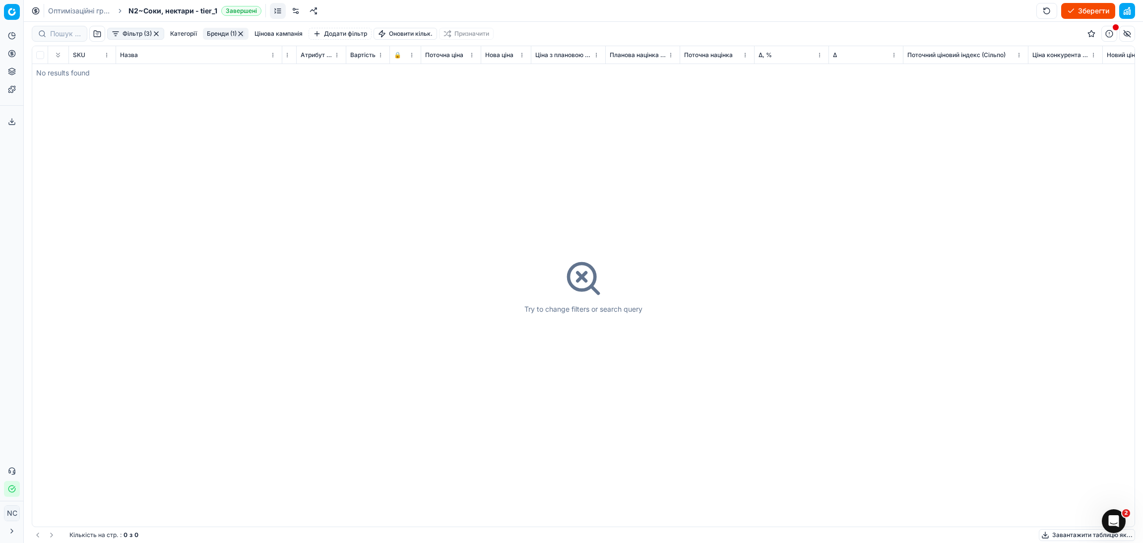
click at [218, 36] on button "Бренди (1)" at bounding box center [226, 34] width 46 height 12
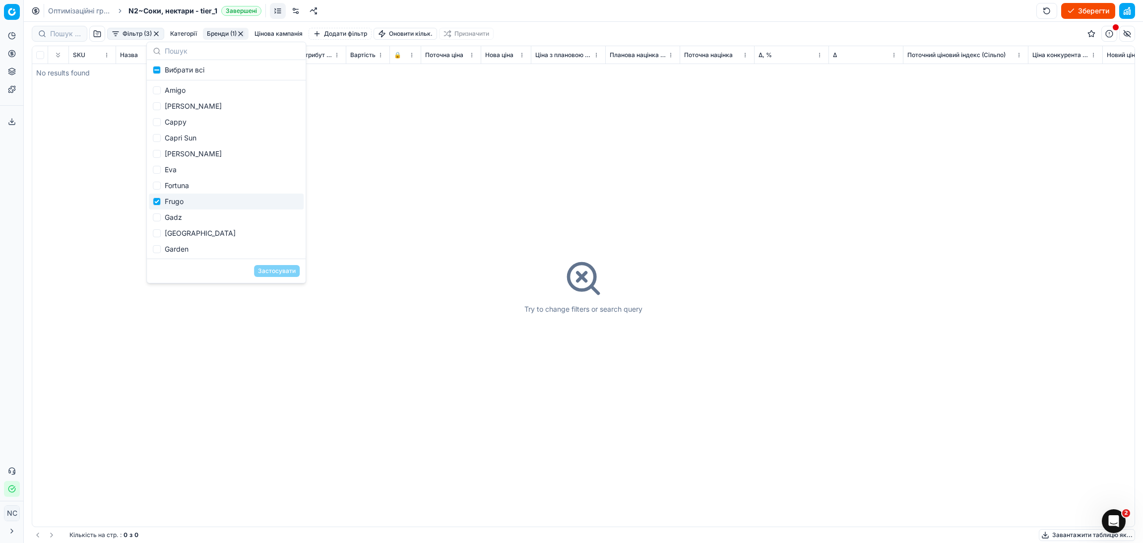
click at [178, 205] on div "Frugo" at bounding box center [226, 202] width 155 height 16
checkbox input "false"
click at [182, 218] on div "Gadz" at bounding box center [226, 217] width 155 height 16
checkbox input "true"
click at [275, 273] on button "Застосувати" at bounding box center [277, 271] width 46 height 12
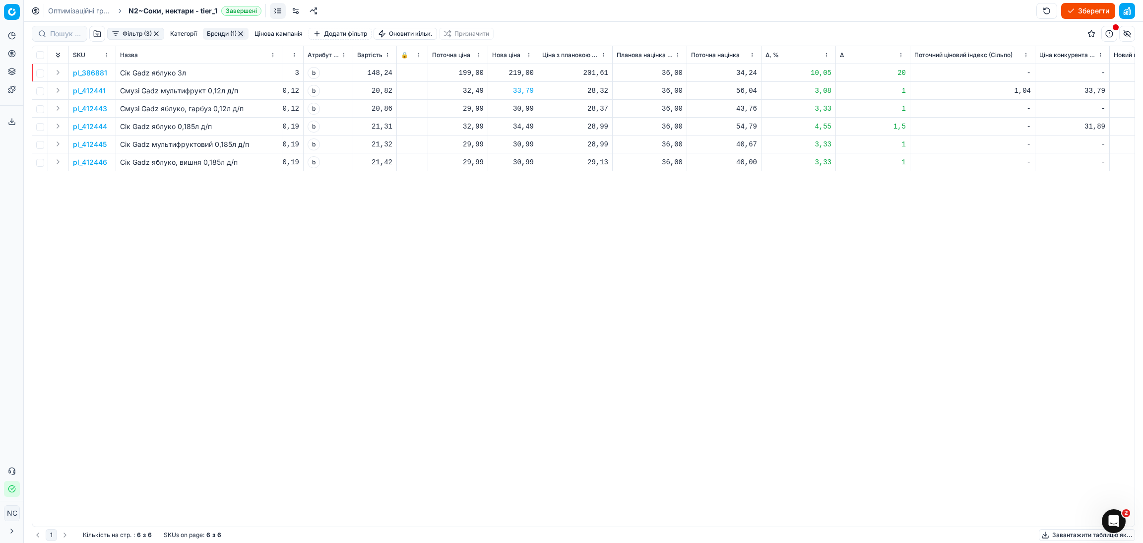
scroll to position [0, 377]
click at [526, 91] on div "33,79" at bounding box center [512, 91] width 42 height 10
type input "33.49"
click at [651, 257] on div "pl_386881 Сік Gadz яблуко 3л Gadz [DATE] На основі попиту Товари без актуальног…" at bounding box center [207, 295] width 1103 height 463
click at [525, 111] on div "30,99" at bounding box center [512, 109] width 42 height 10
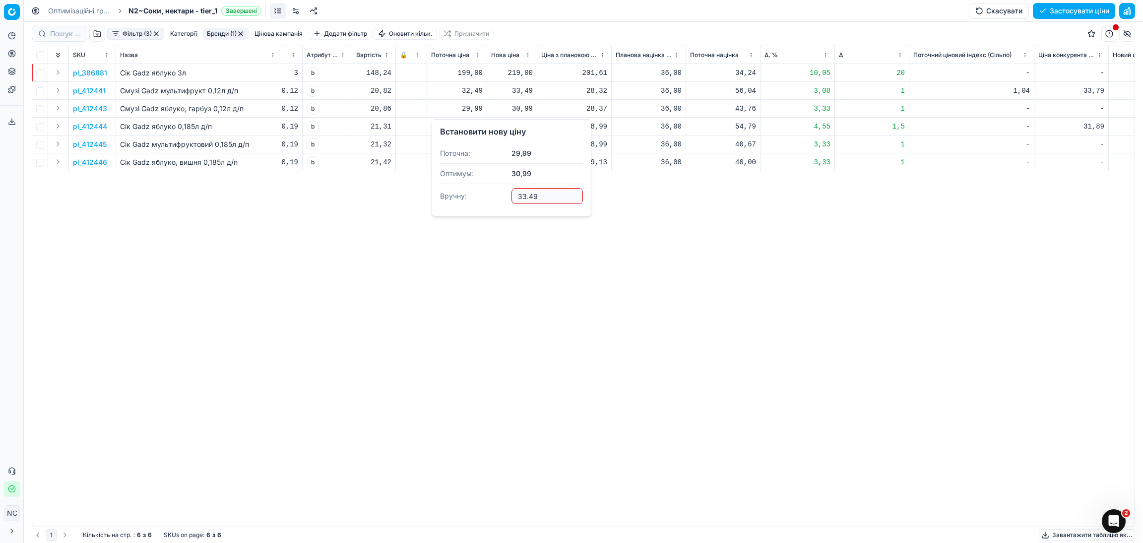
type input "33.49"
click at [93, 127] on p "pl_412444" at bounding box center [90, 127] width 34 height 10
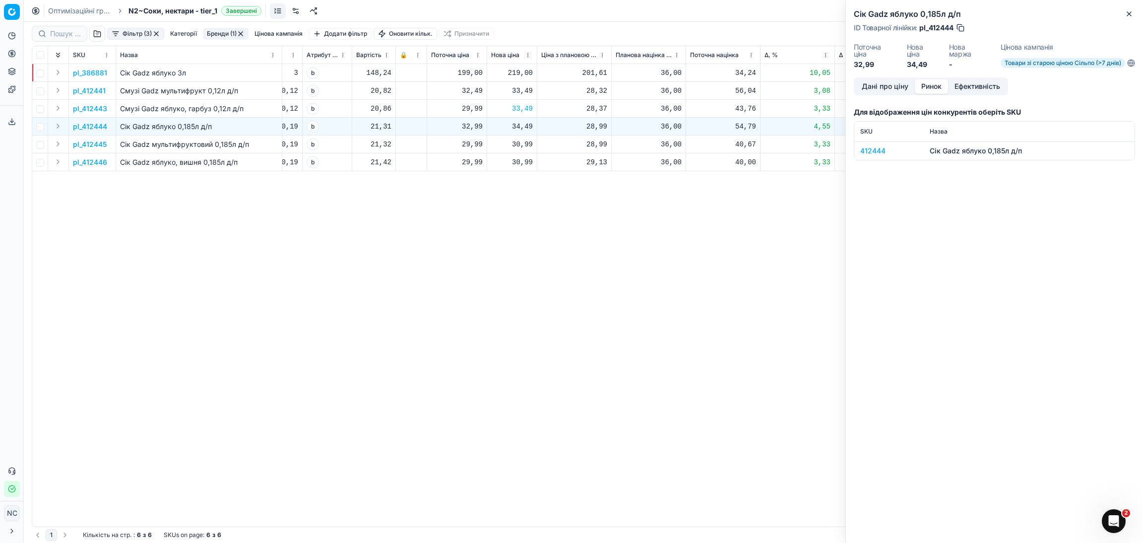
click at [936, 86] on button "Ринок" at bounding box center [931, 86] width 33 height 14
click at [873, 151] on div "412444" at bounding box center [890, 151] width 58 height 10
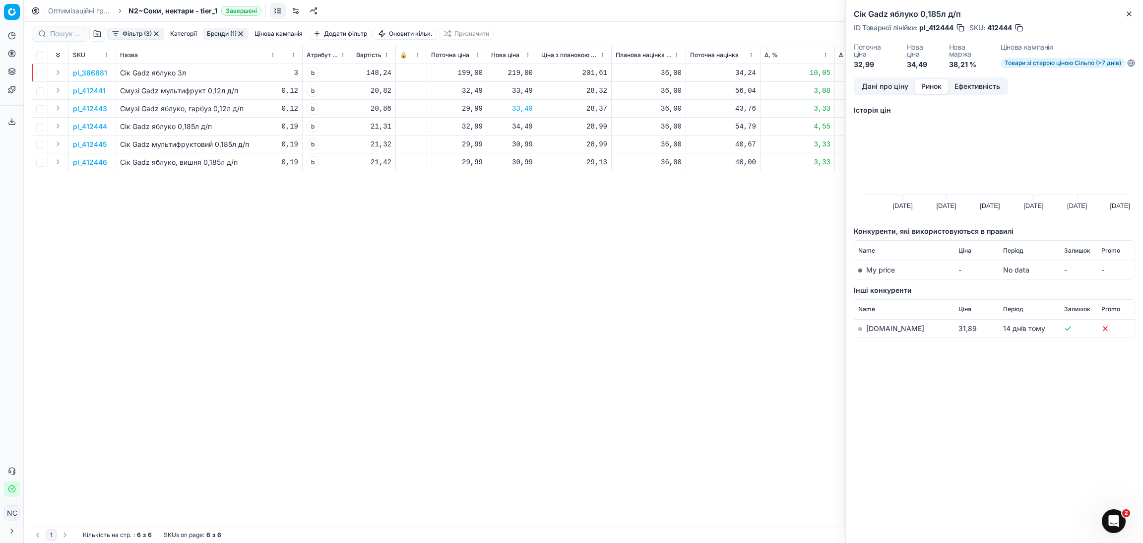
click at [880, 331] on link "[DOMAIN_NAME]" at bounding box center [895, 328] width 58 height 8
click at [1130, 12] on icon "button" at bounding box center [1129, 14] width 4 height 4
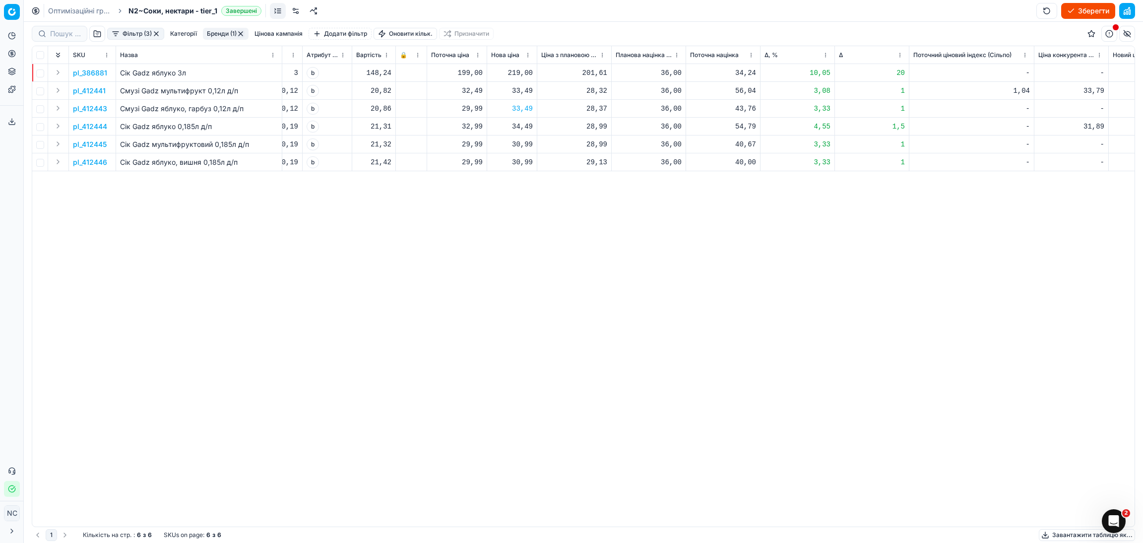
click at [528, 143] on div "30,99" at bounding box center [512, 144] width 42 height 10
type input "34.49"
click at [528, 162] on div "30,99" at bounding box center [512, 162] width 42 height 10
type input "34.49"
click at [222, 37] on button "Бренди (1)" at bounding box center [226, 34] width 46 height 12
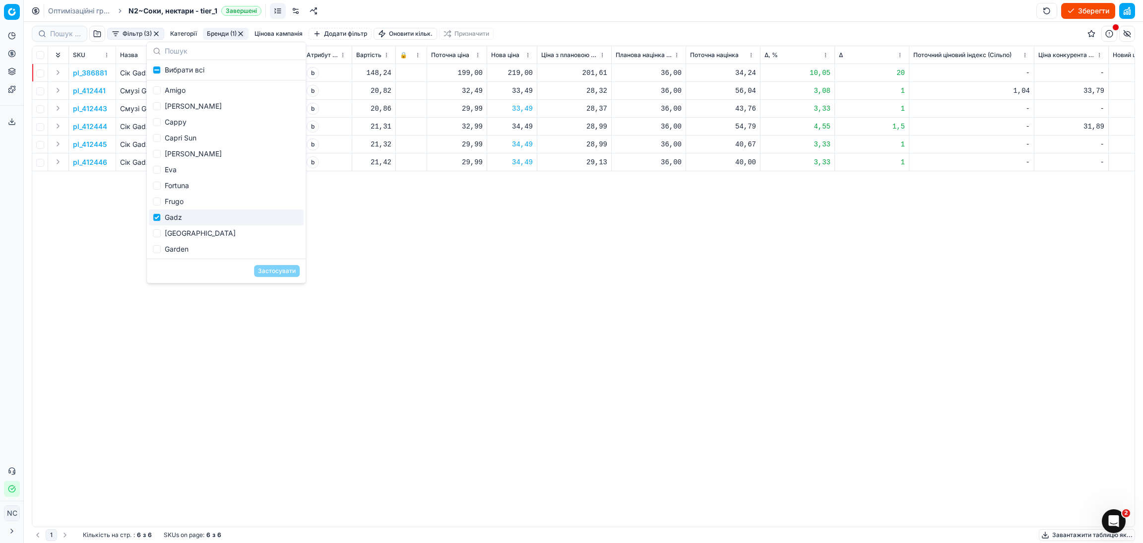
click at [172, 218] on div "Gadz" at bounding box center [226, 217] width 155 height 16
checkbox input "false"
click at [177, 232] on div "[GEOGRAPHIC_DATA]" at bounding box center [226, 233] width 155 height 16
checkbox input "true"
click at [273, 272] on button "Застосувати" at bounding box center [277, 271] width 46 height 12
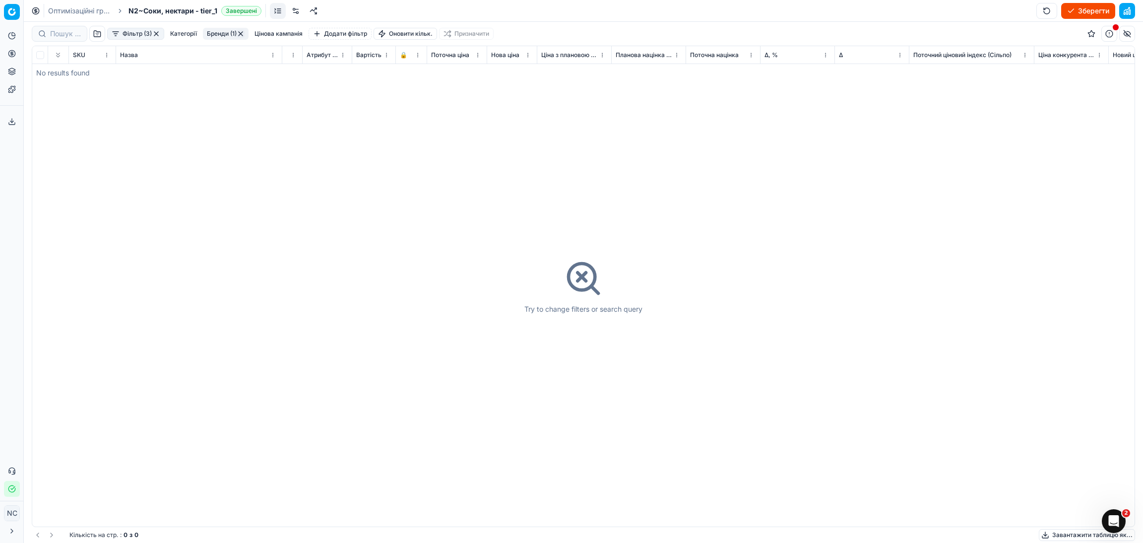
click at [220, 33] on button "Бренди (1)" at bounding box center [226, 34] width 46 height 12
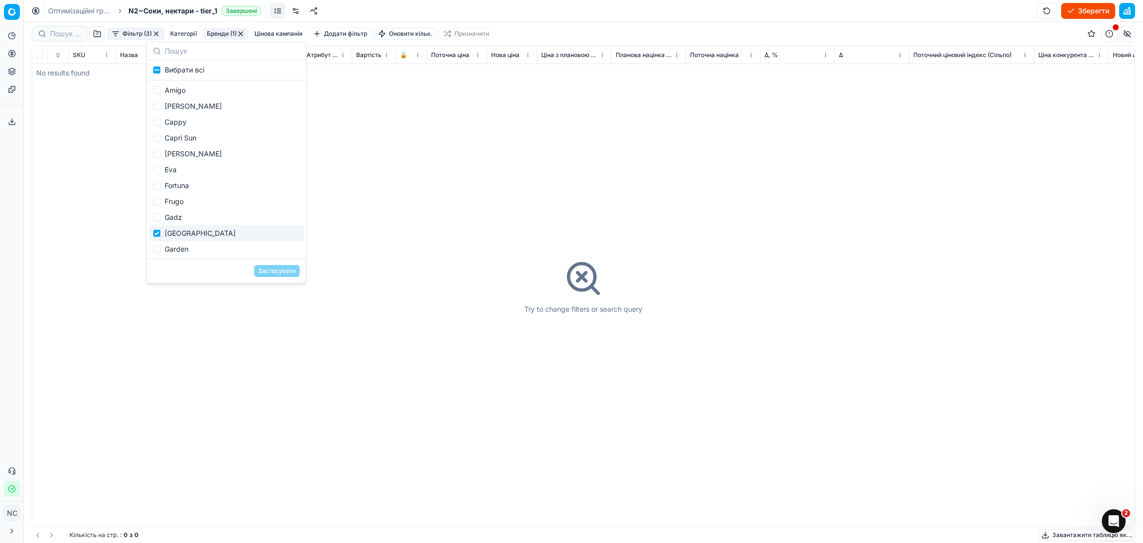
click at [178, 232] on div "[GEOGRAPHIC_DATA]" at bounding box center [226, 233] width 155 height 16
checkbox input "false"
click at [182, 251] on div "Garden" at bounding box center [226, 249] width 155 height 16
checkbox input "true"
click at [277, 270] on button "Застосувати" at bounding box center [277, 271] width 46 height 12
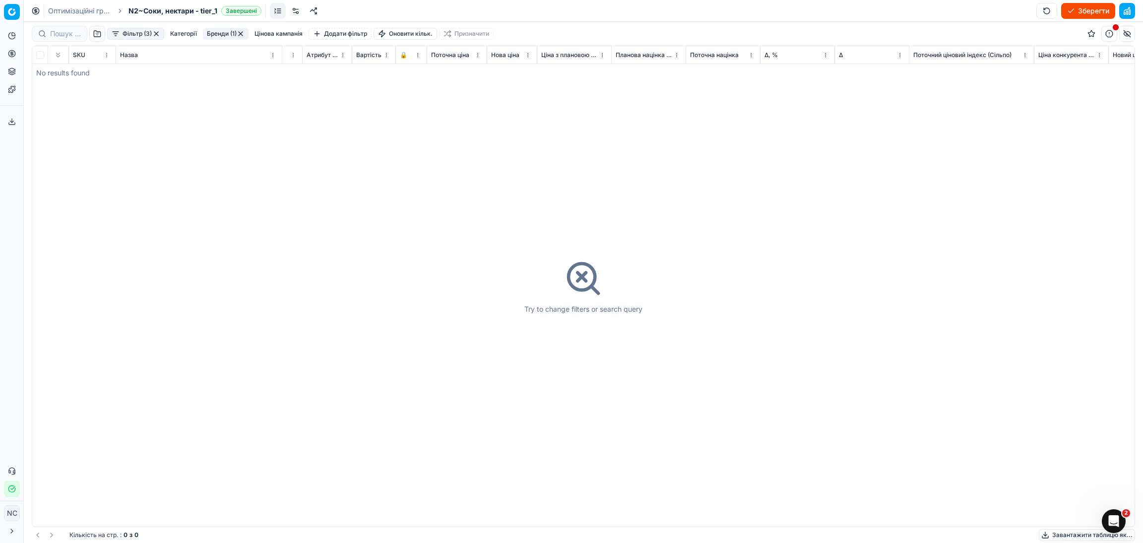
click at [210, 35] on button "Бренди (1)" at bounding box center [226, 34] width 46 height 12
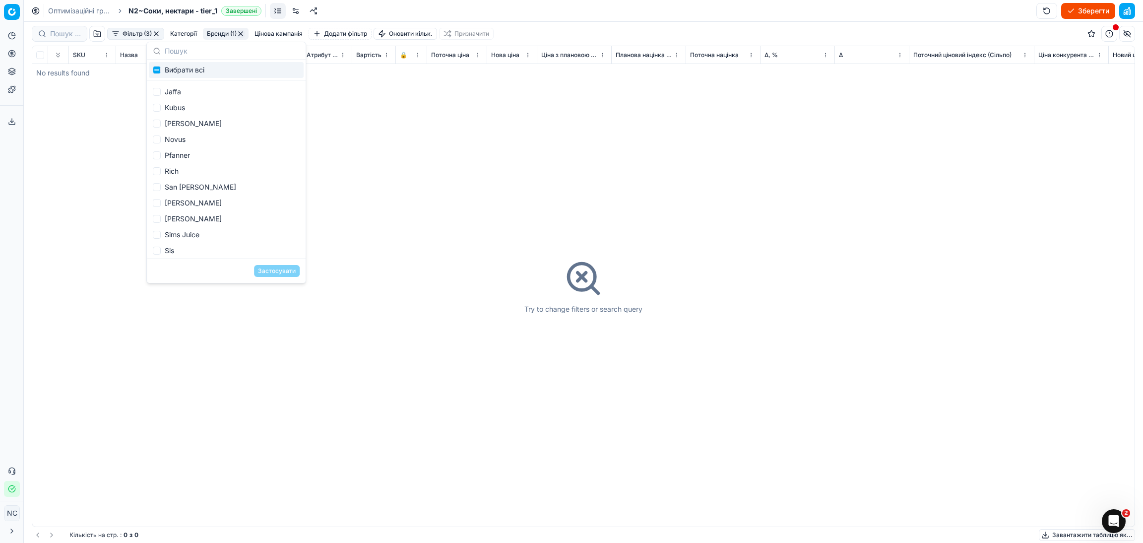
scroll to position [149, 0]
click at [187, 98] on div "Garden" at bounding box center [226, 100] width 155 height 16
checkbox input "false"
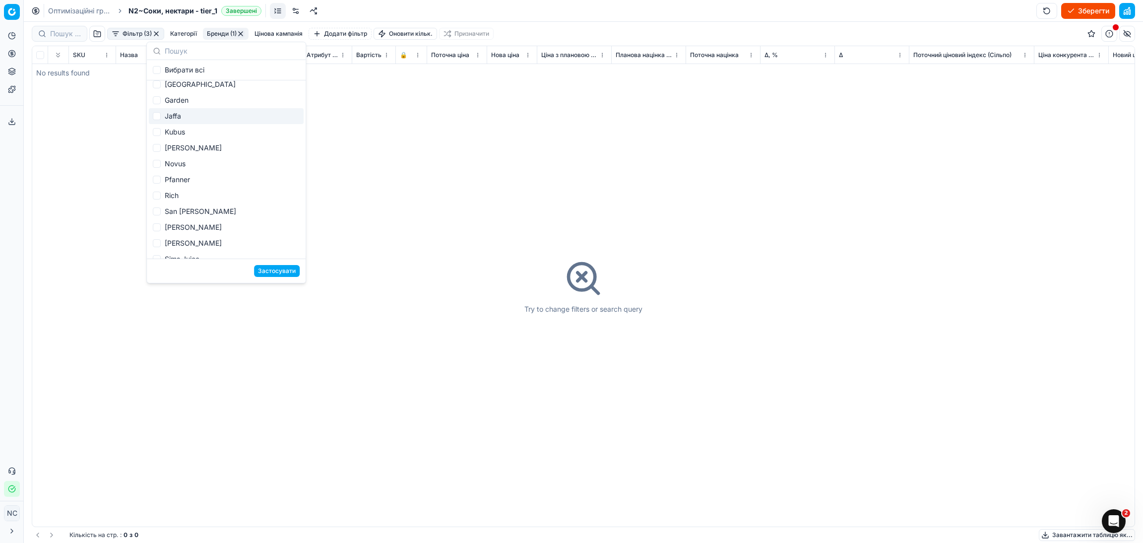
click at [181, 117] on div "Jaffa" at bounding box center [226, 116] width 155 height 16
checkbox input "true"
click at [278, 272] on button "Застосувати" at bounding box center [277, 271] width 46 height 12
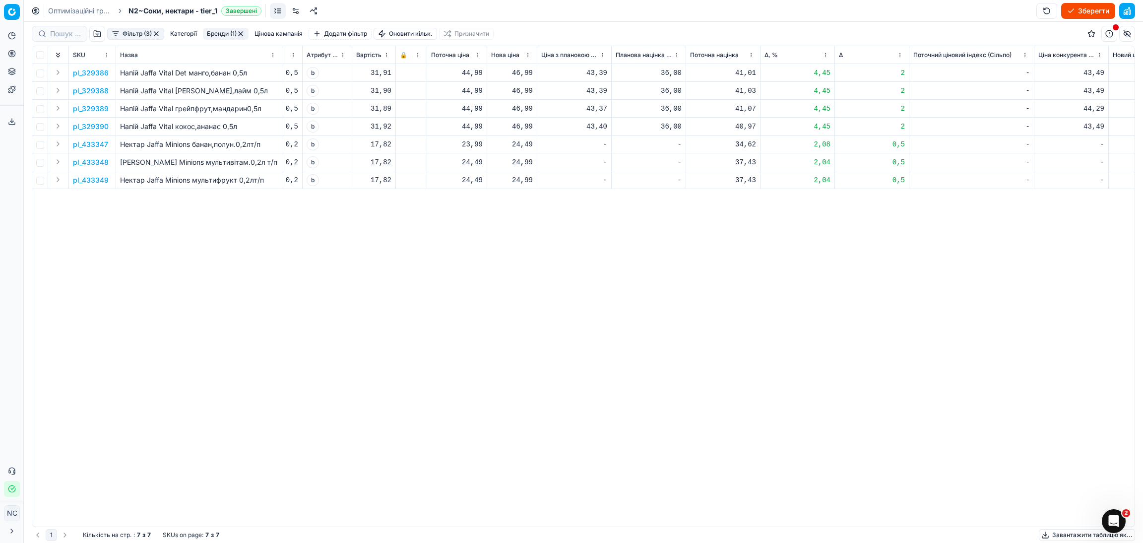
click at [96, 74] on p "pl_329386" at bounding box center [91, 73] width 36 height 10
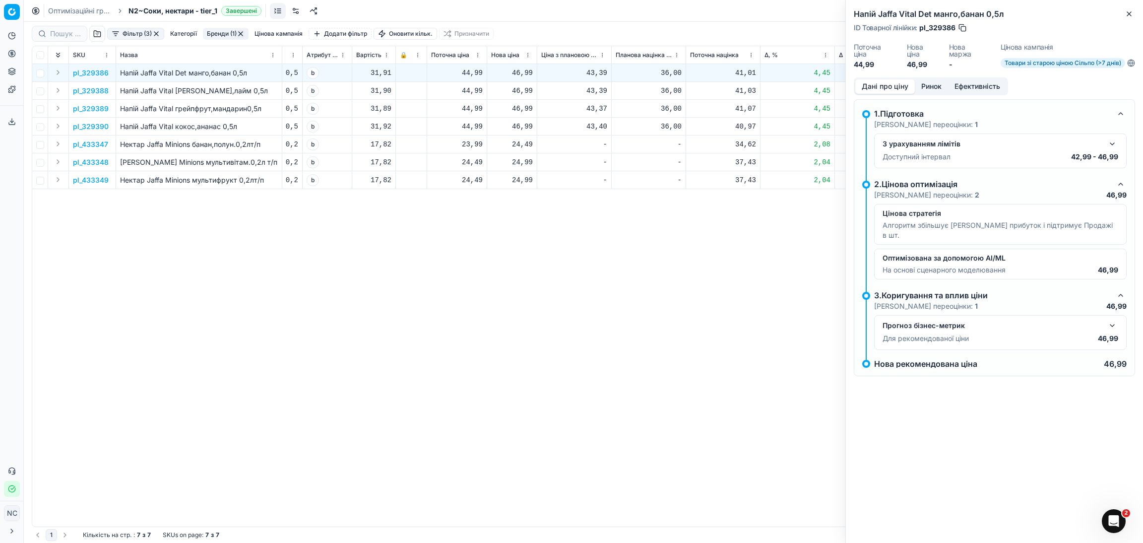
click at [931, 89] on button "Ринок" at bounding box center [931, 86] width 33 height 14
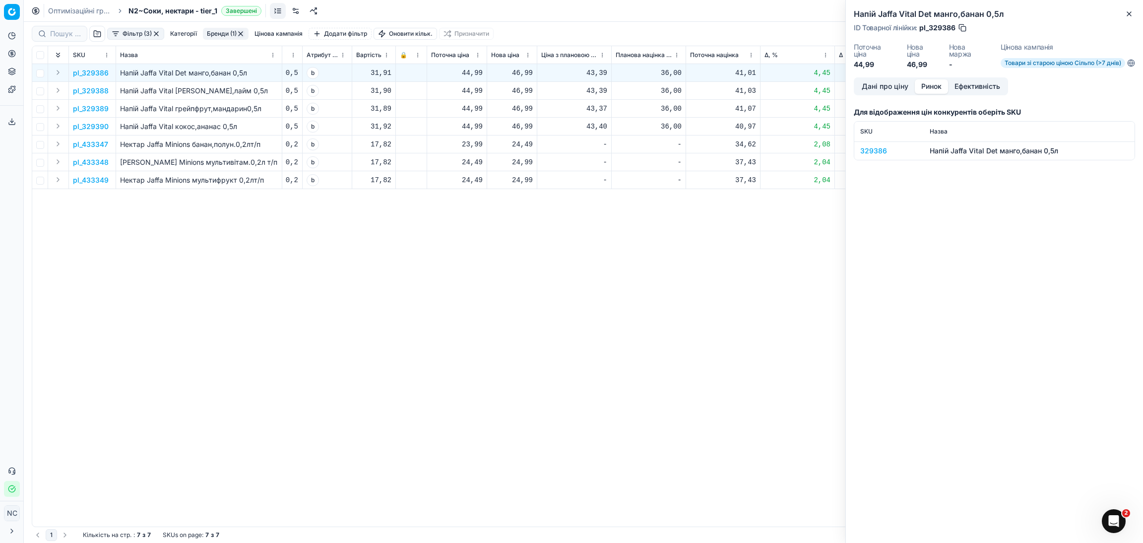
click at [867, 151] on div "329386" at bounding box center [890, 151] width 58 height 10
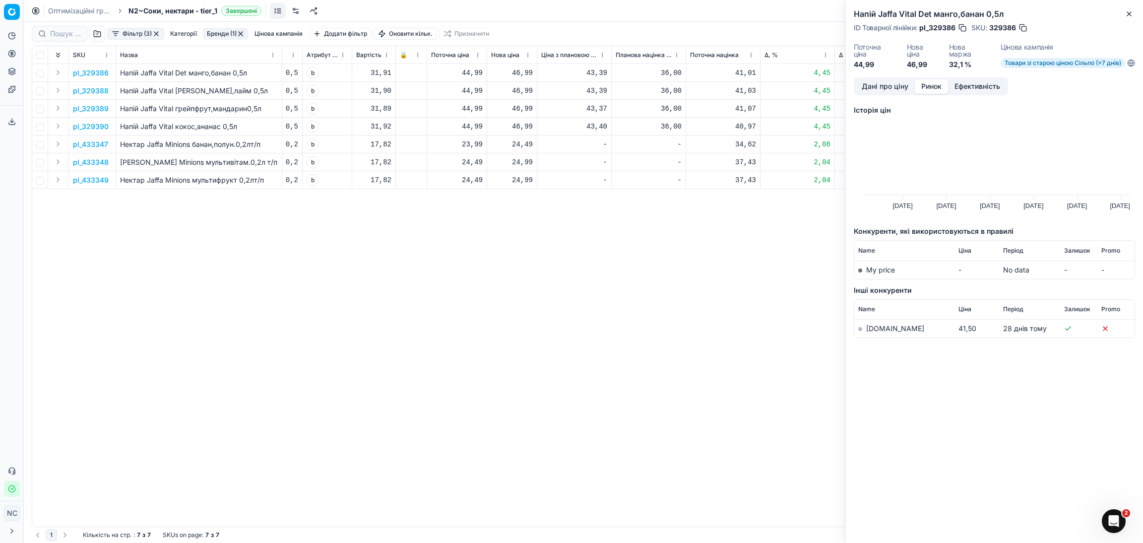
click at [881, 329] on link "[DOMAIN_NAME]" at bounding box center [895, 328] width 58 height 8
click at [1131, 13] on icon "button" at bounding box center [1130, 14] width 8 height 8
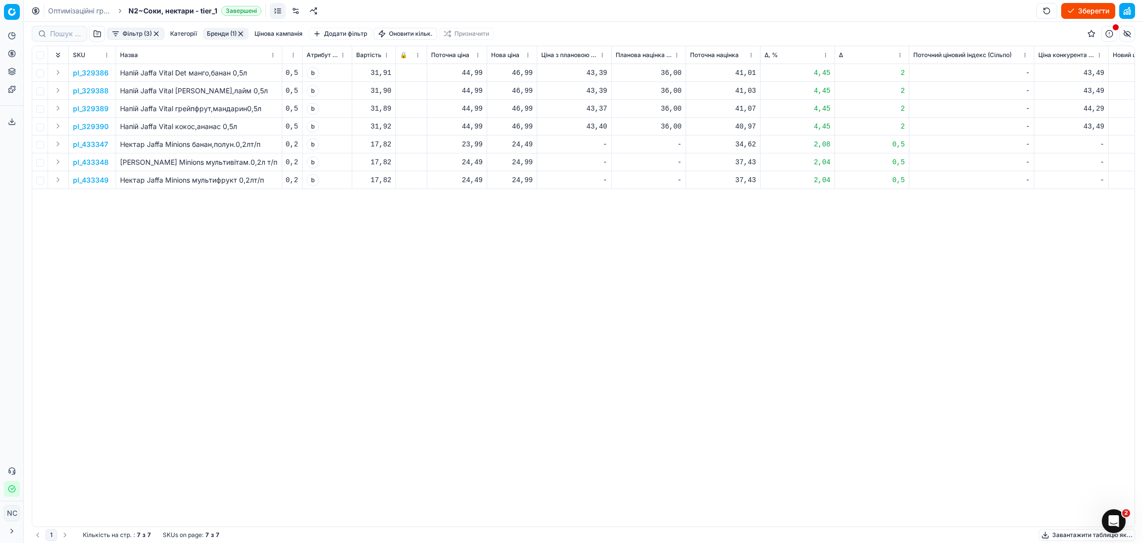
click at [91, 108] on p "pl_329389" at bounding box center [91, 109] width 36 height 10
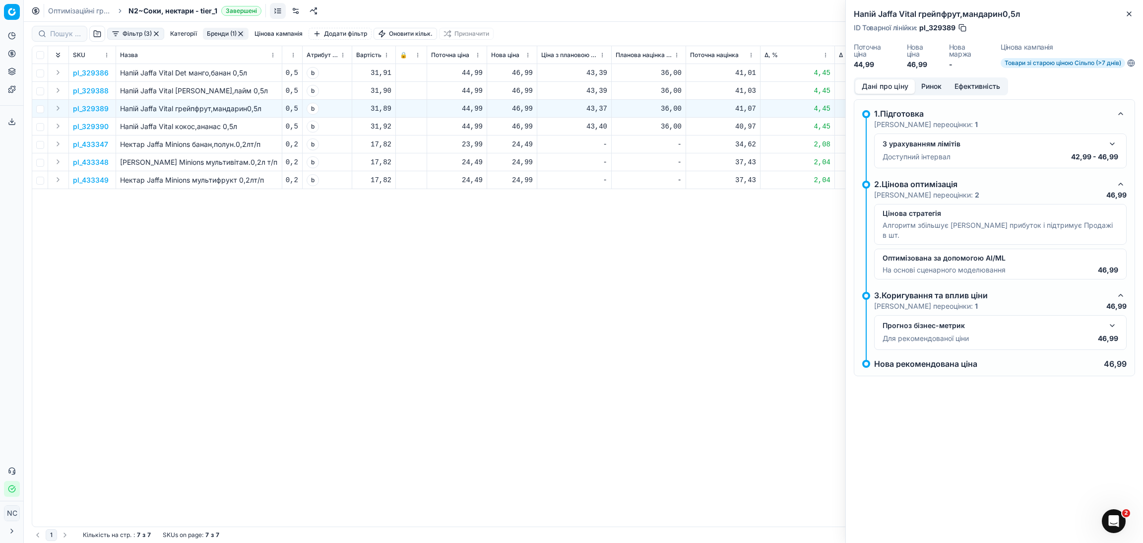
click at [932, 88] on button "Ринок" at bounding box center [931, 86] width 33 height 14
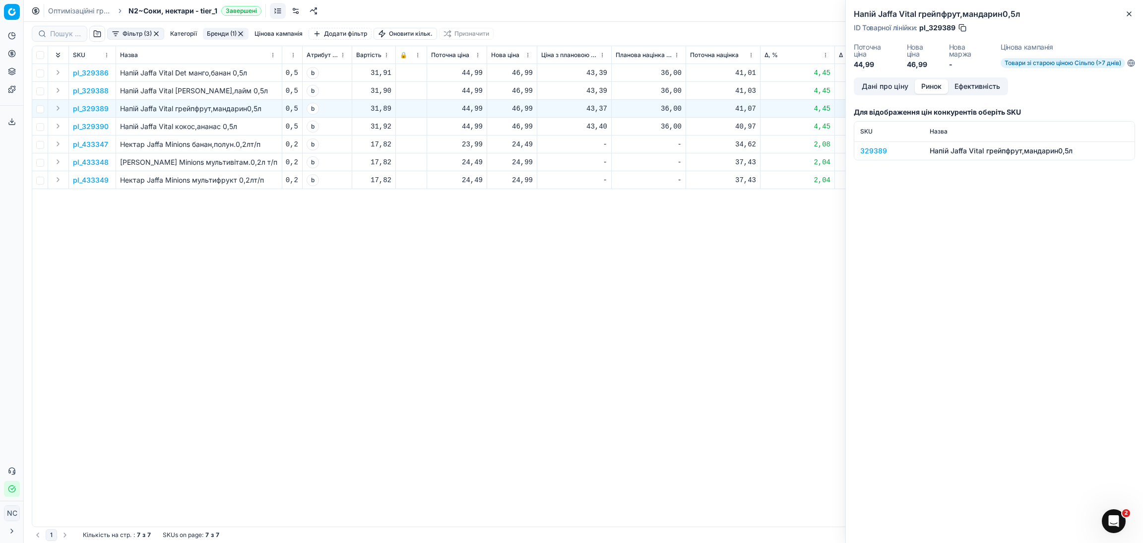
click at [880, 150] on div "329389" at bounding box center [890, 151] width 58 height 10
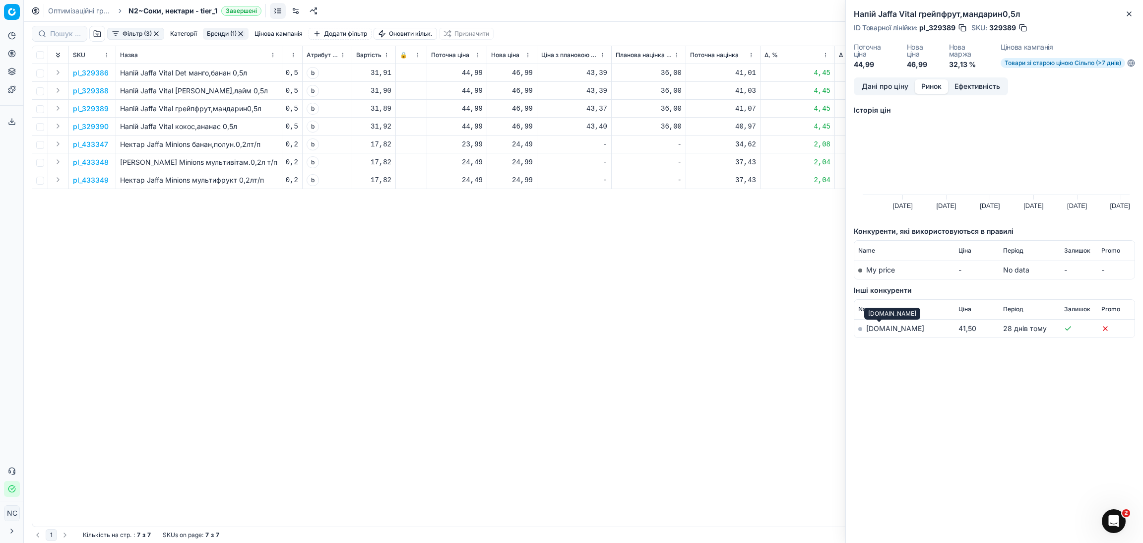
click at [880, 328] on link "[DOMAIN_NAME]" at bounding box center [895, 328] width 58 height 8
click at [896, 84] on button "Дані про ціну" at bounding box center [886, 86] width 60 height 14
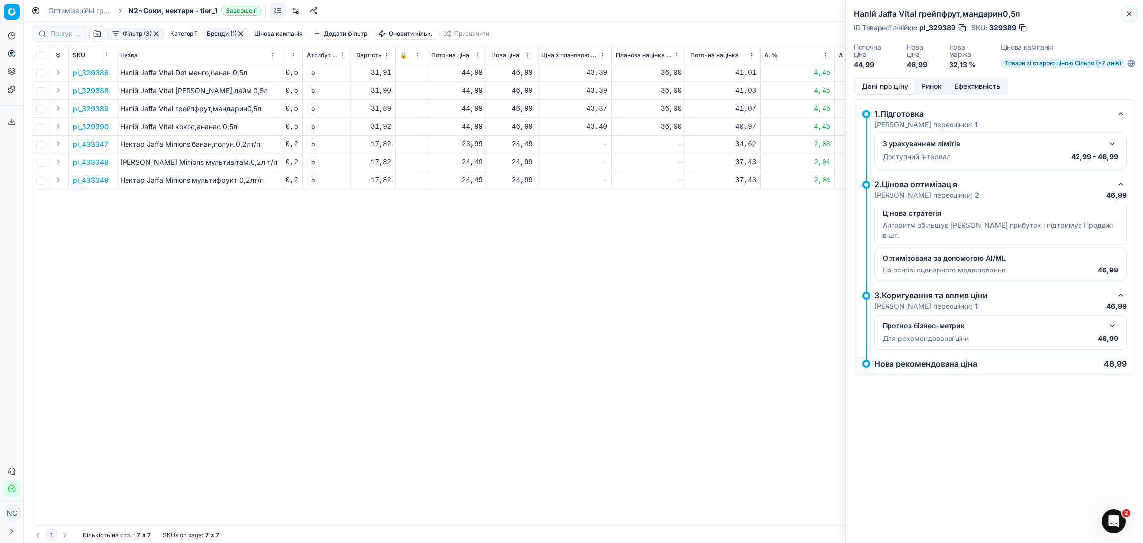
click at [1131, 12] on icon "button" at bounding box center [1130, 14] width 8 height 8
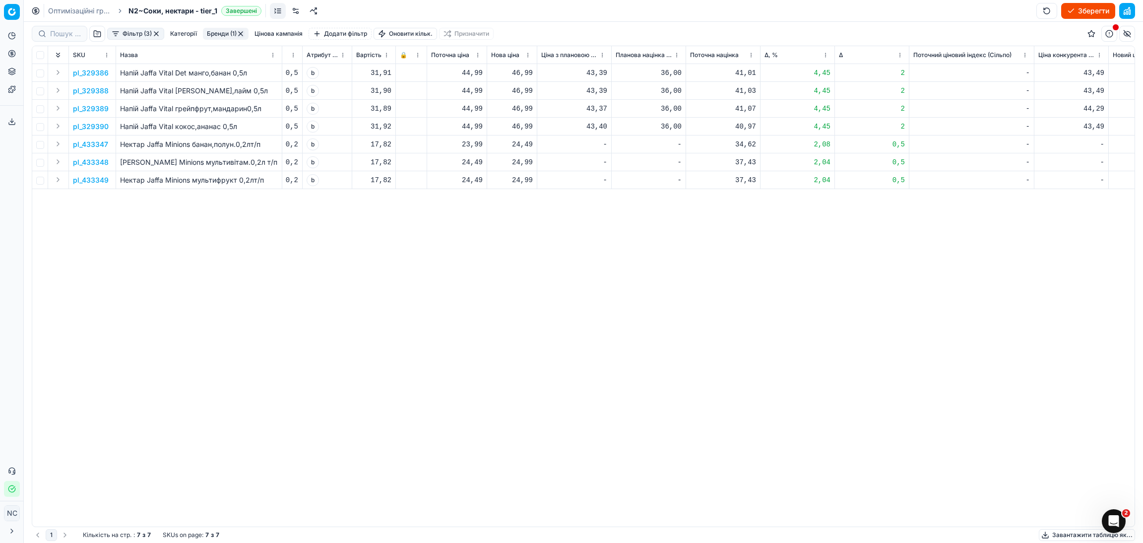
click at [519, 72] on div "46,99" at bounding box center [512, 73] width 42 height 10
type input "44.99"
click at [527, 86] on div "46,99" at bounding box center [512, 91] width 42 height 10
type input "44.99"
click at [526, 110] on div "46,99" at bounding box center [512, 109] width 42 height 10
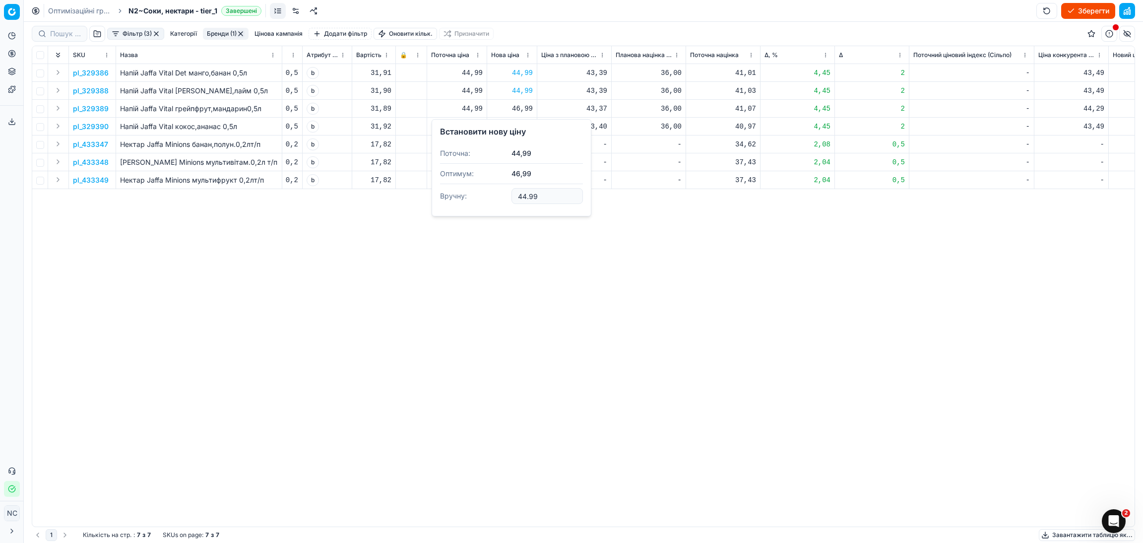
type input "44.99"
click at [513, 129] on div "46,99" at bounding box center [512, 127] width 42 height 10
type input "44"
type input "44.99"
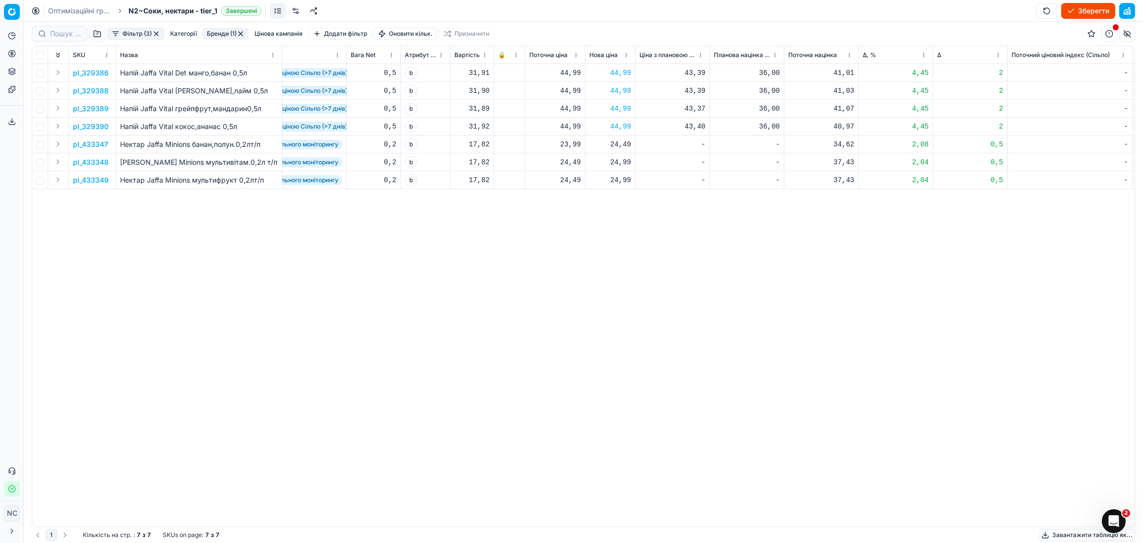
scroll to position [0, 411]
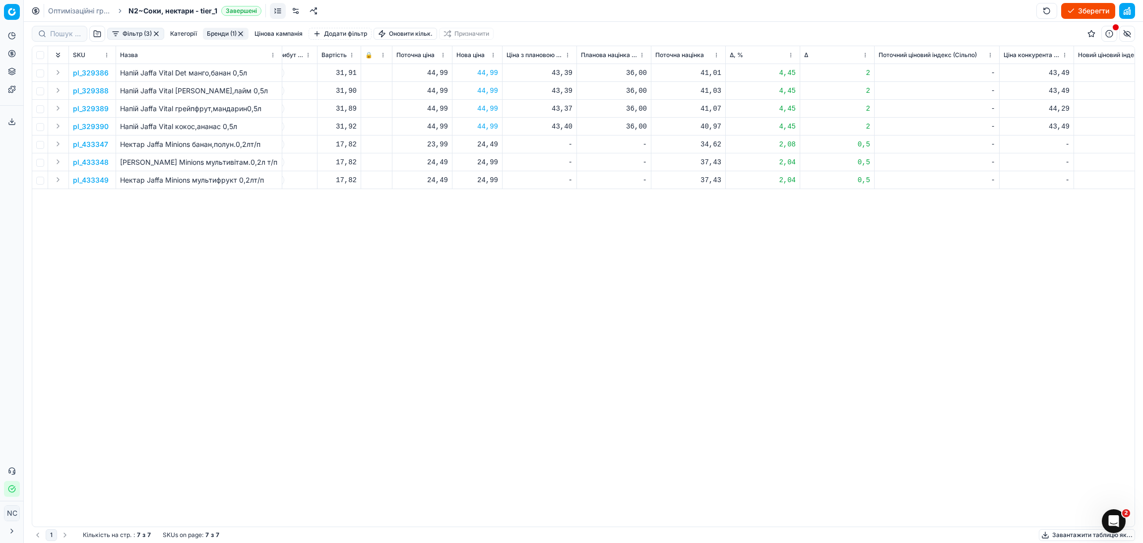
click at [219, 34] on button "Бренди (1)" at bounding box center [226, 34] width 46 height 12
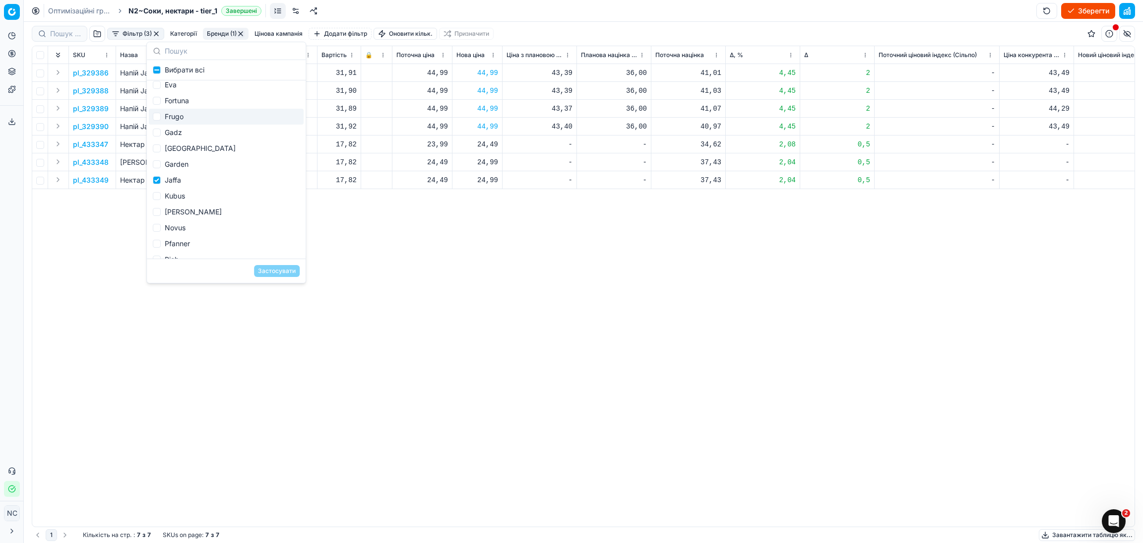
scroll to position [149, 0]
click at [187, 119] on div "Jaffa" at bounding box center [226, 116] width 155 height 16
checkbox input "false"
click at [186, 135] on div "Kubus" at bounding box center [226, 132] width 155 height 16
checkbox input "true"
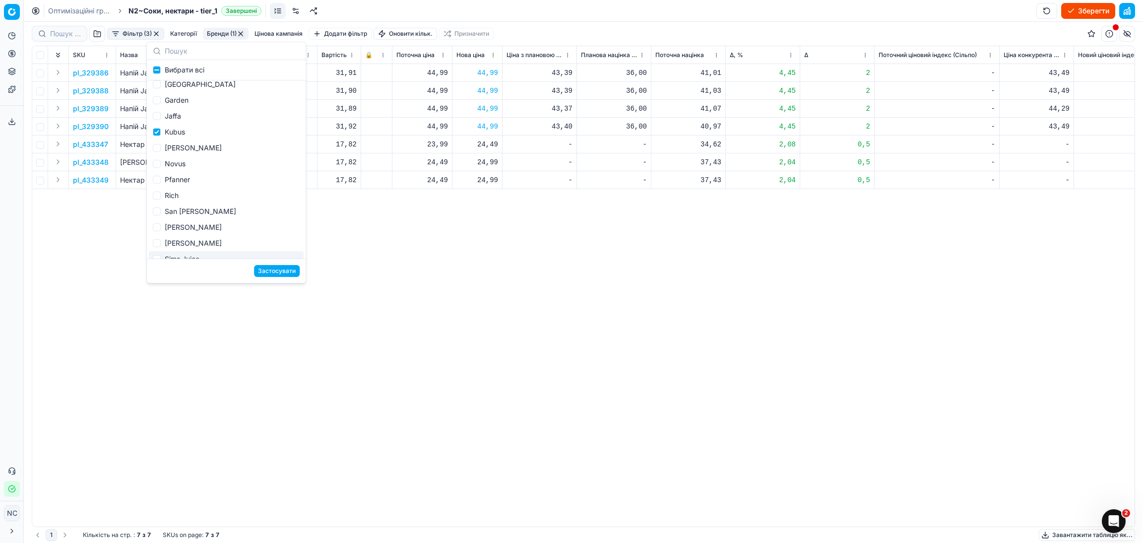
click at [277, 271] on button "Застосувати" at bounding box center [277, 271] width 46 height 12
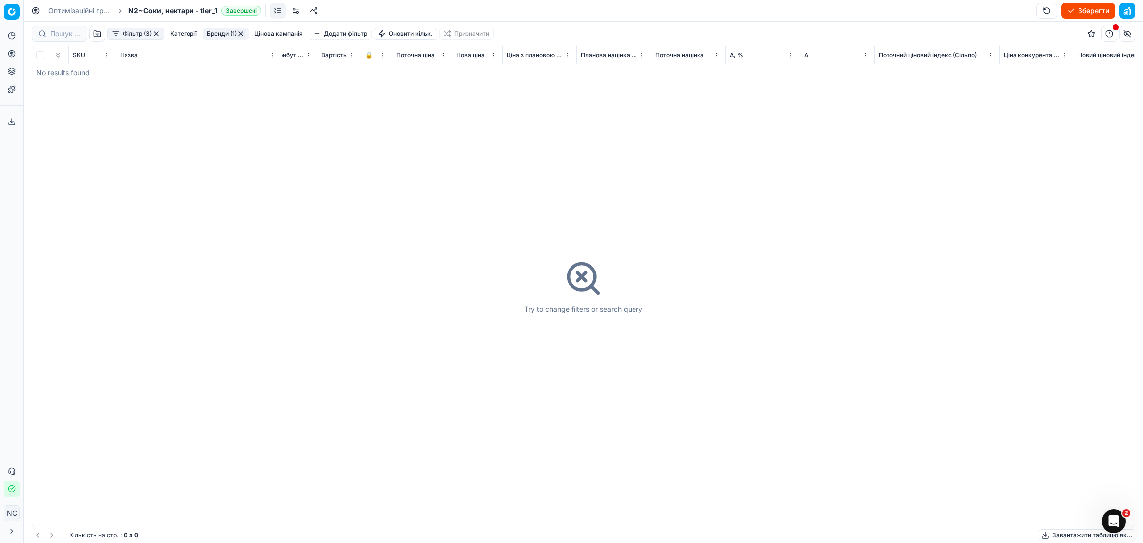
click at [219, 31] on button "Бренди (1)" at bounding box center [226, 34] width 46 height 12
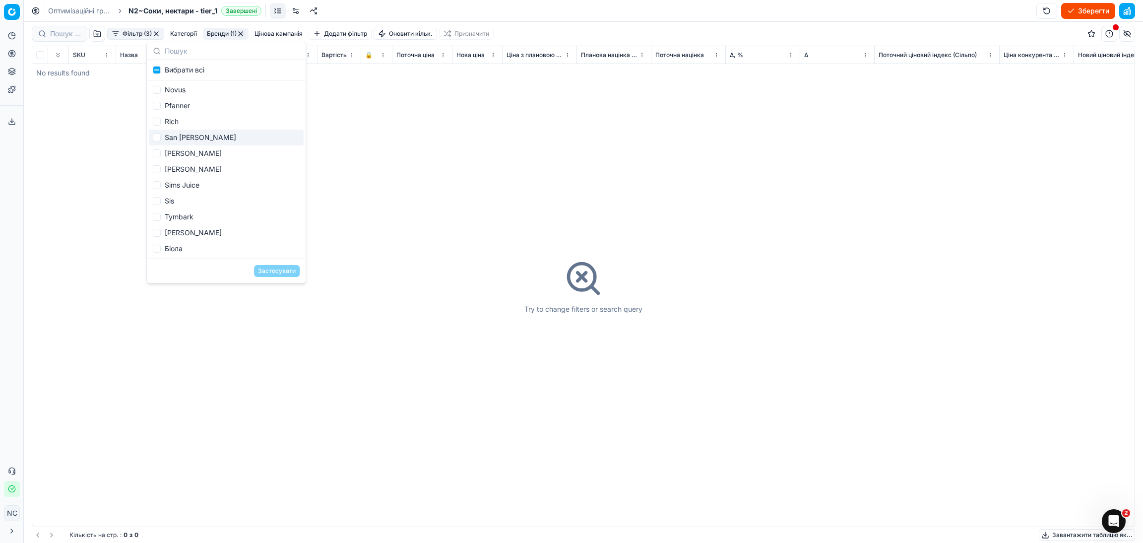
scroll to position [149, 0]
click at [187, 134] on div "Kubus" at bounding box center [226, 132] width 155 height 16
checkbox input "false"
click at [199, 147] on div "[PERSON_NAME]" at bounding box center [226, 148] width 155 height 16
checkbox input "true"
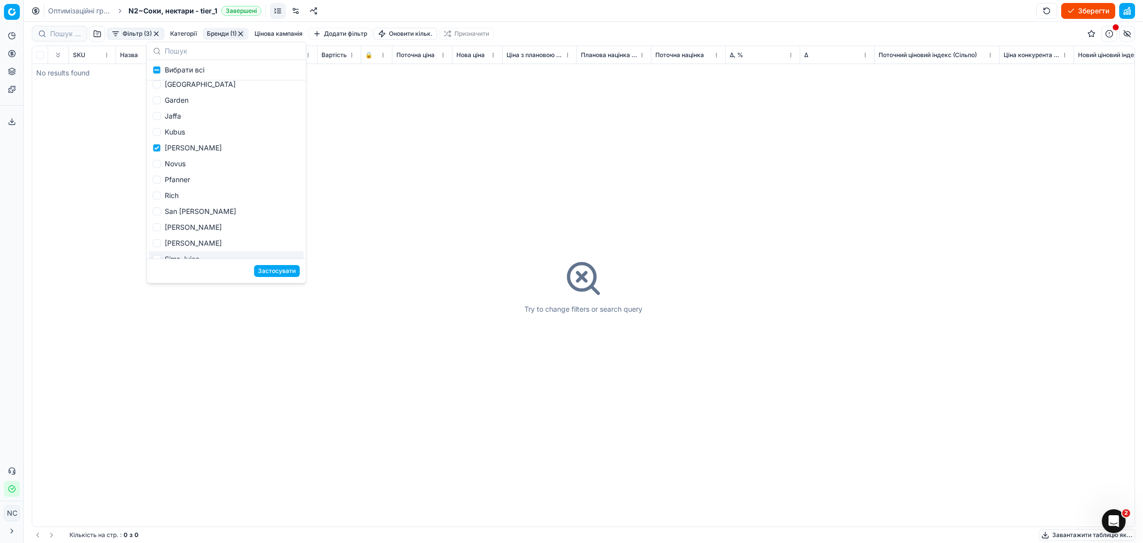
click at [278, 275] on button "Застосувати" at bounding box center [277, 271] width 46 height 12
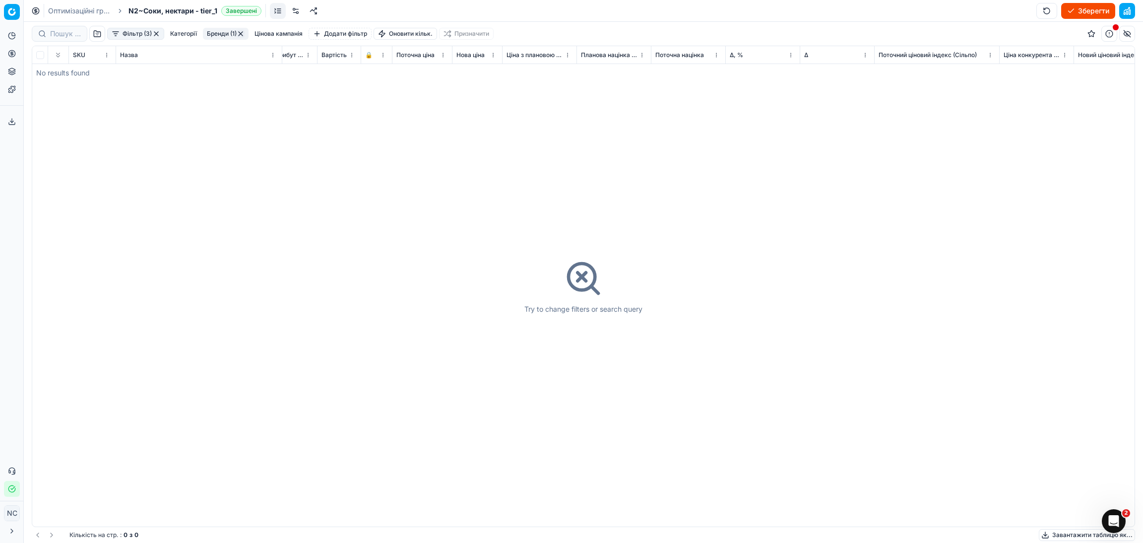
click at [219, 38] on button "Бренди (1)" at bounding box center [226, 34] width 46 height 12
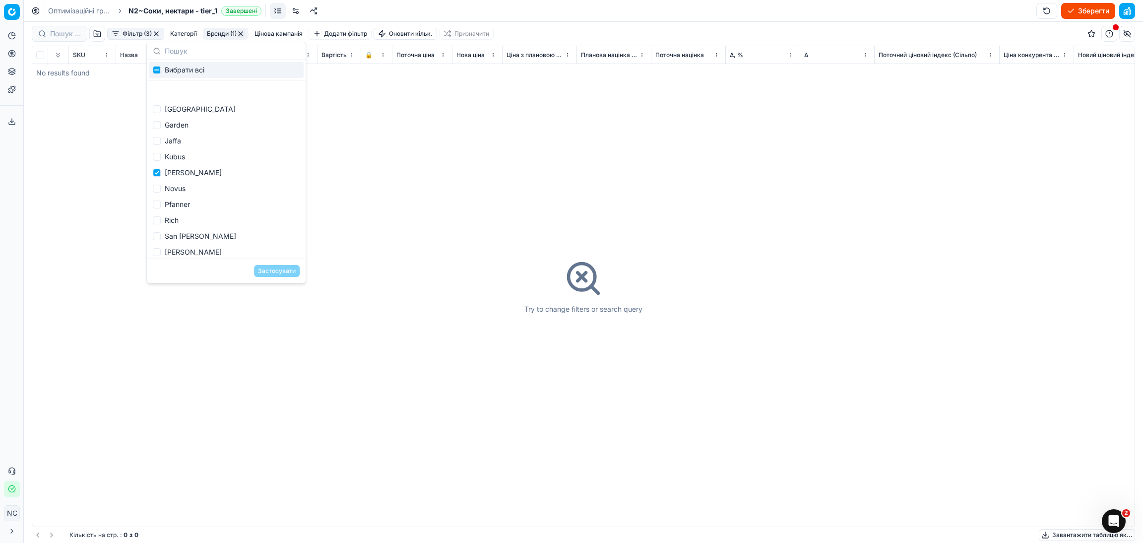
scroll to position [149, 0]
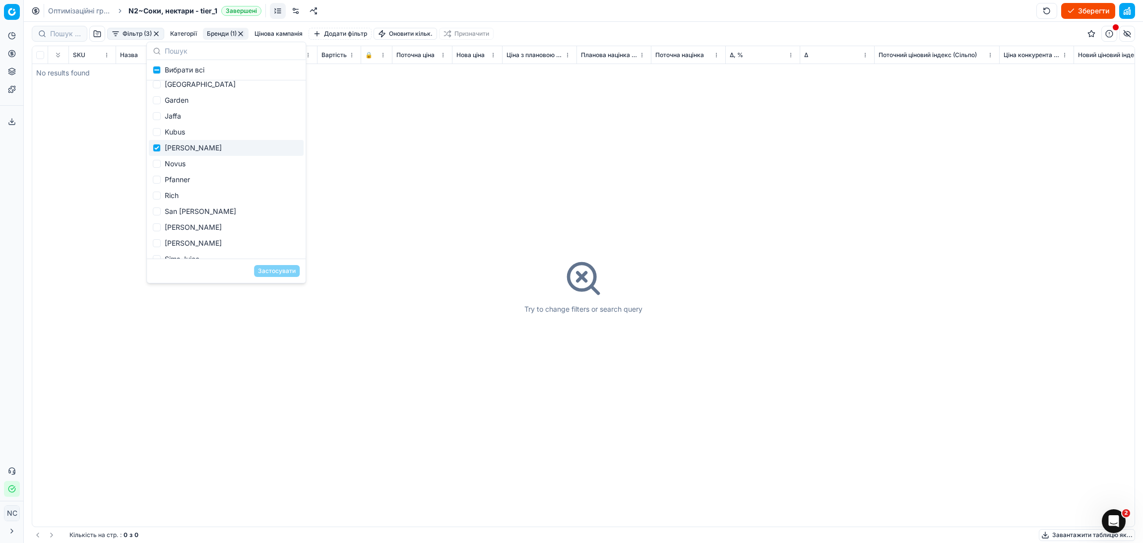
click at [185, 141] on div "[PERSON_NAME]" at bounding box center [226, 148] width 155 height 16
checkbox input "false"
click at [184, 163] on div "Novus" at bounding box center [226, 164] width 155 height 16
checkbox input "true"
click at [269, 273] on button "Застосувати" at bounding box center [277, 271] width 46 height 12
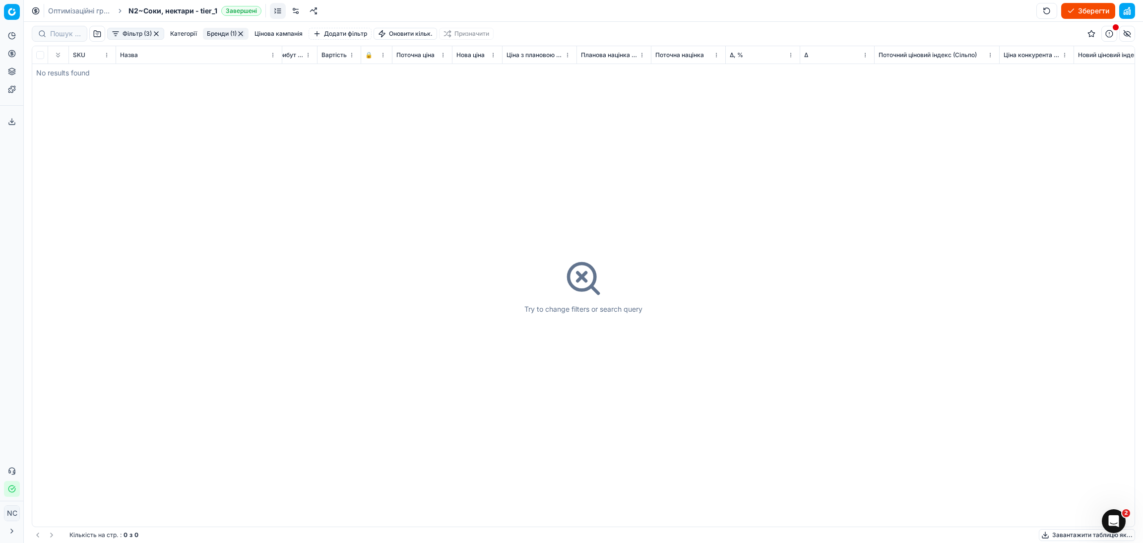
click at [211, 33] on button "Бренди (1)" at bounding box center [226, 34] width 46 height 12
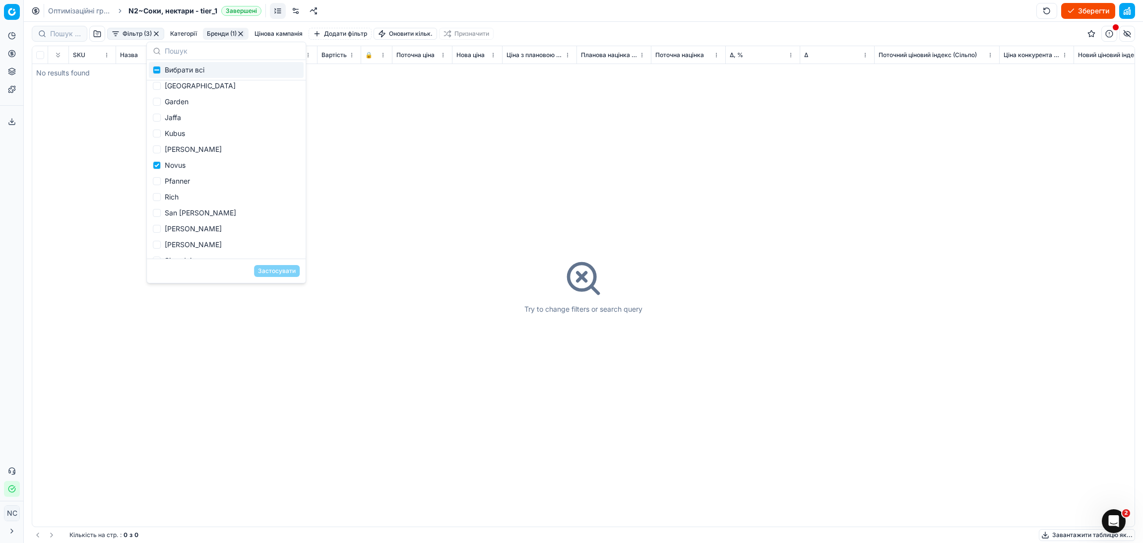
scroll to position [149, 0]
click at [185, 162] on div "Novus" at bounding box center [226, 164] width 155 height 16
checkbox input "false"
click at [187, 179] on div "Pfanner" at bounding box center [226, 180] width 155 height 16
checkbox input "true"
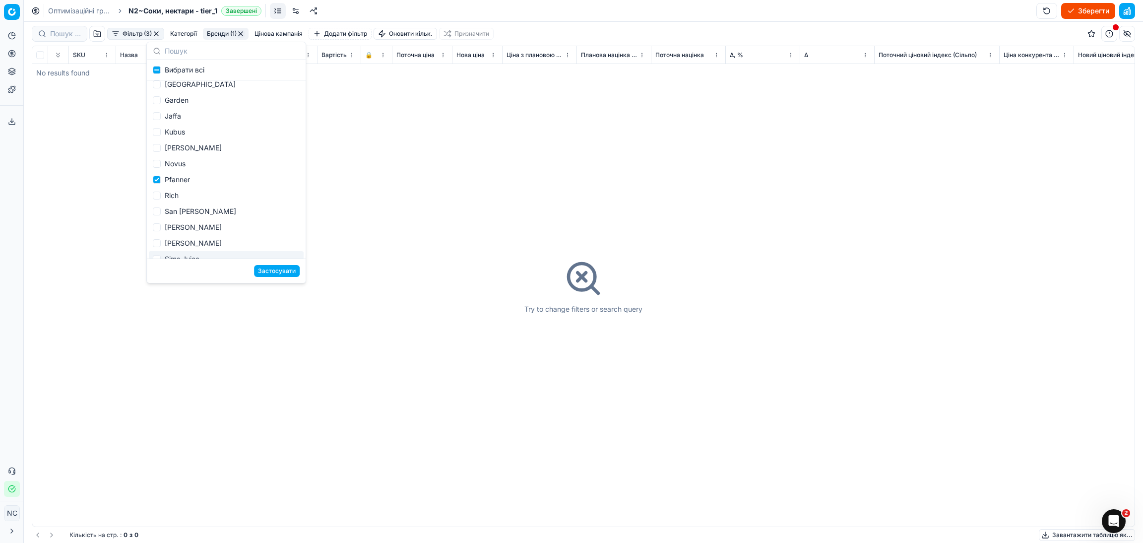
drag, startPoint x: 272, startPoint y: 273, endPoint x: 308, endPoint y: 273, distance: 35.7
click at [273, 273] on button "Застосувати" at bounding box center [277, 271] width 46 height 12
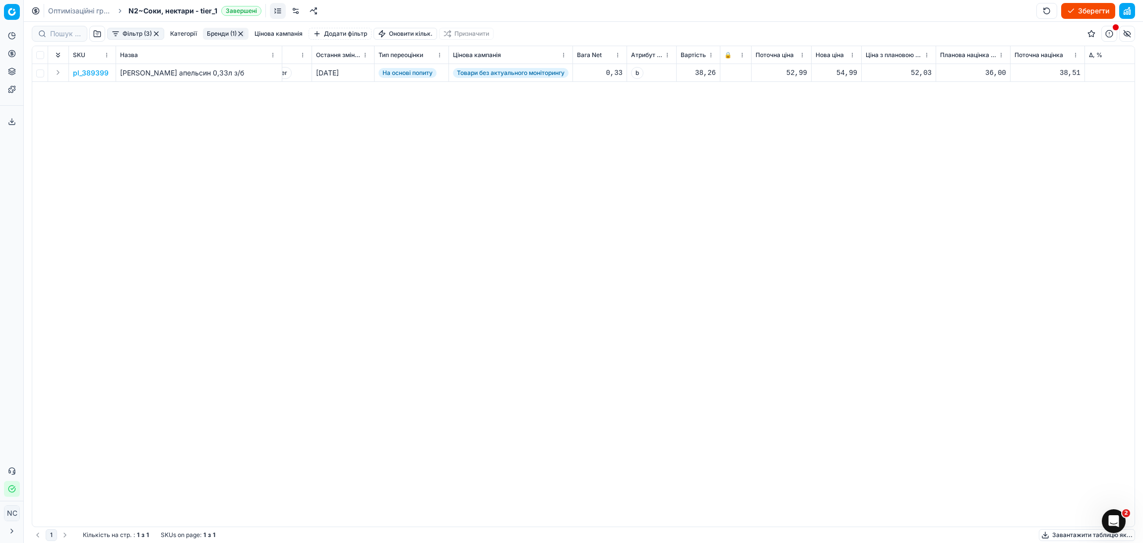
scroll to position [0, 53]
click at [216, 33] on button "Бренди (1)" at bounding box center [226, 34] width 46 height 12
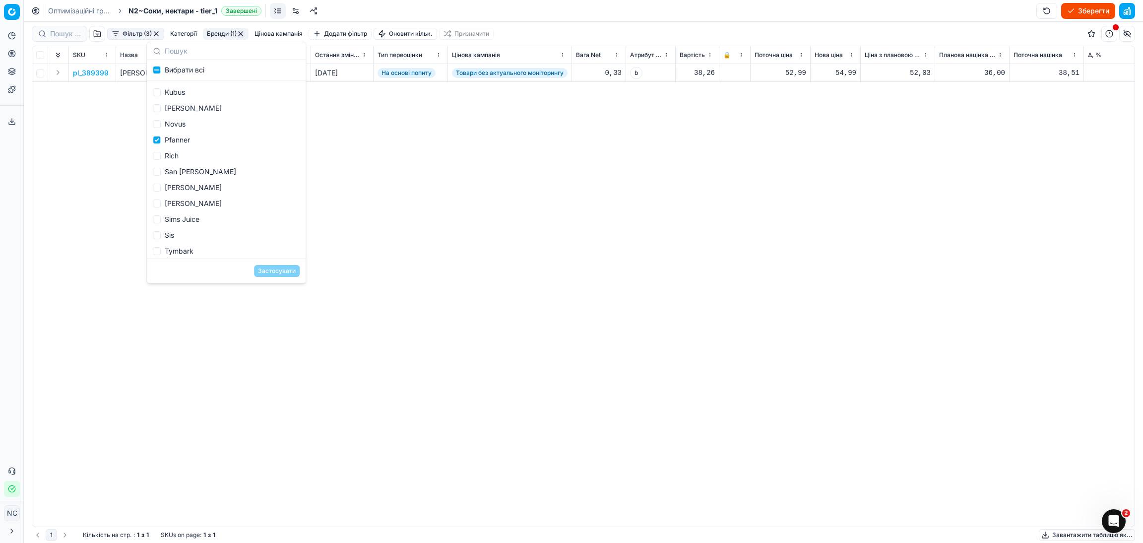
scroll to position [223, 0]
click at [183, 105] on div "Pfanner" at bounding box center [226, 106] width 155 height 16
checkbox input "false"
click at [177, 120] on div "Rich" at bounding box center [226, 122] width 155 height 16
checkbox input "true"
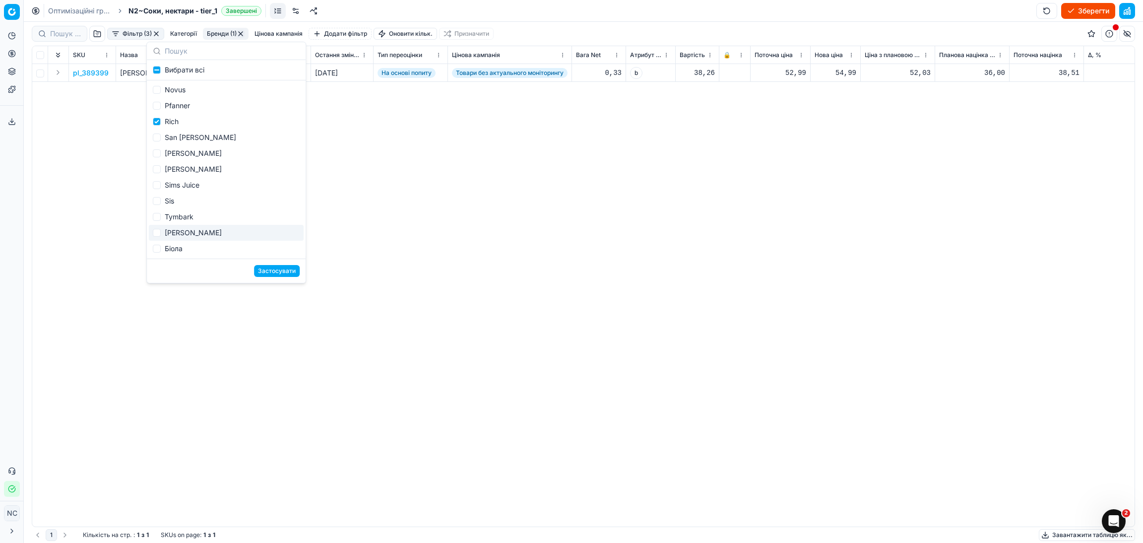
click at [274, 273] on button "Застосувати" at bounding box center [277, 271] width 46 height 12
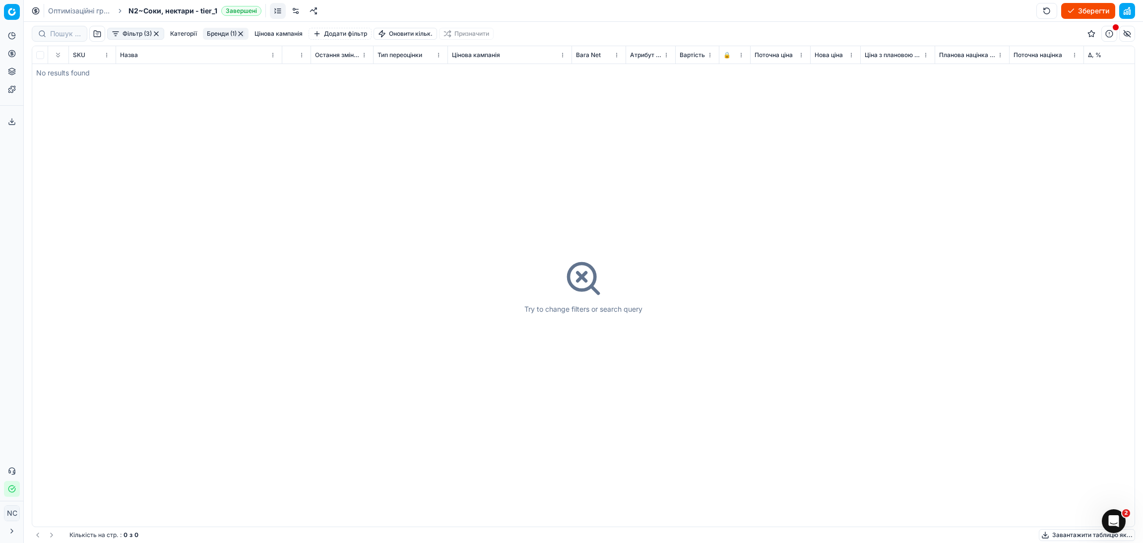
click at [211, 31] on button "Бренди (1)" at bounding box center [226, 34] width 46 height 12
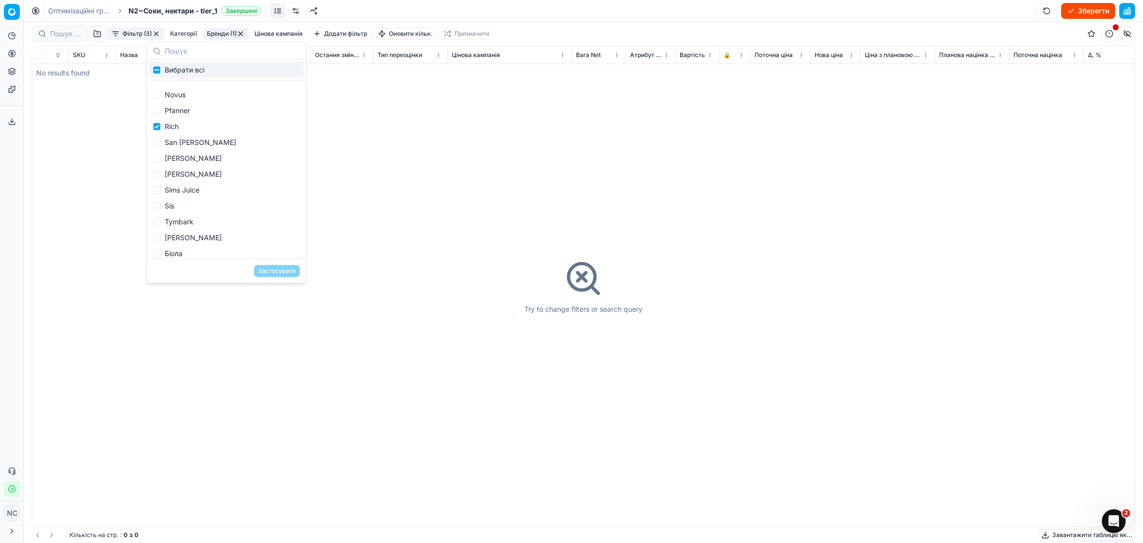
scroll to position [223, 0]
click at [161, 122] on div "Rich" at bounding box center [226, 122] width 155 height 16
checkbox input "false"
click at [189, 139] on div "San [PERSON_NAME]" at bounding box center [226, 138] width 155 height 16
checkbox input "true"
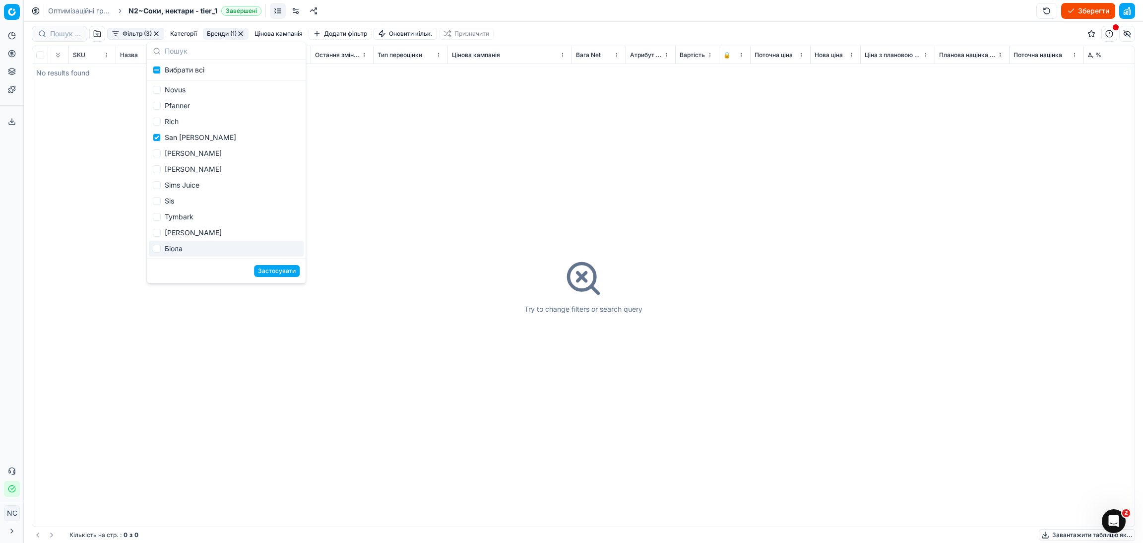
drag, startPoint x: 283, startPoint y: 269, endPoint x: 315, endPoint y: 239, distance: 43.5
click at [283, 268] on button "Застосувати" at bounding box center [277, 271] width 46 height 12
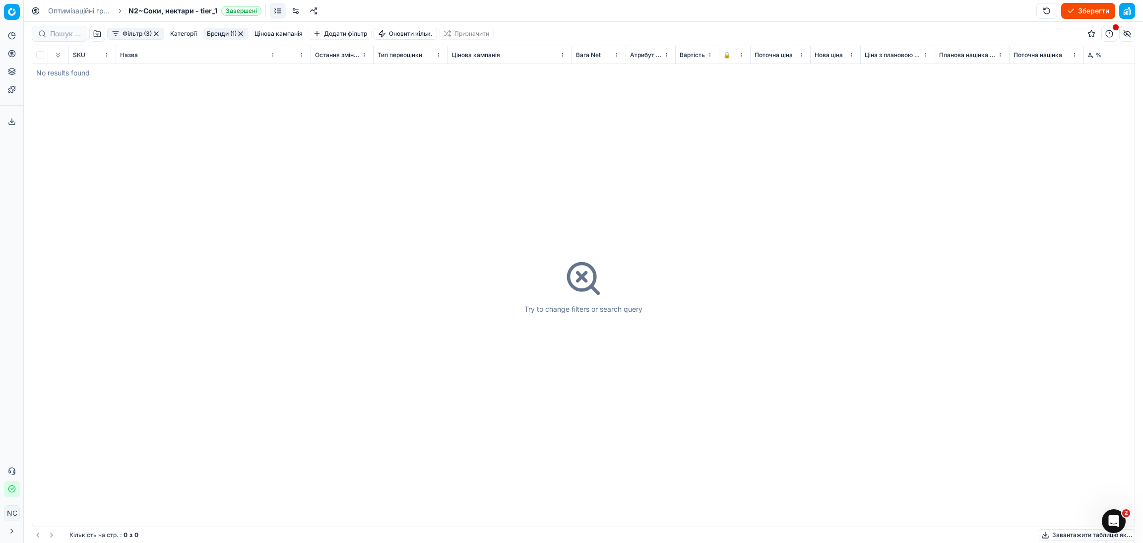
click at [210, 33] on button "Бренди (1)" at bounding box center [226, 34] width 46 height 12
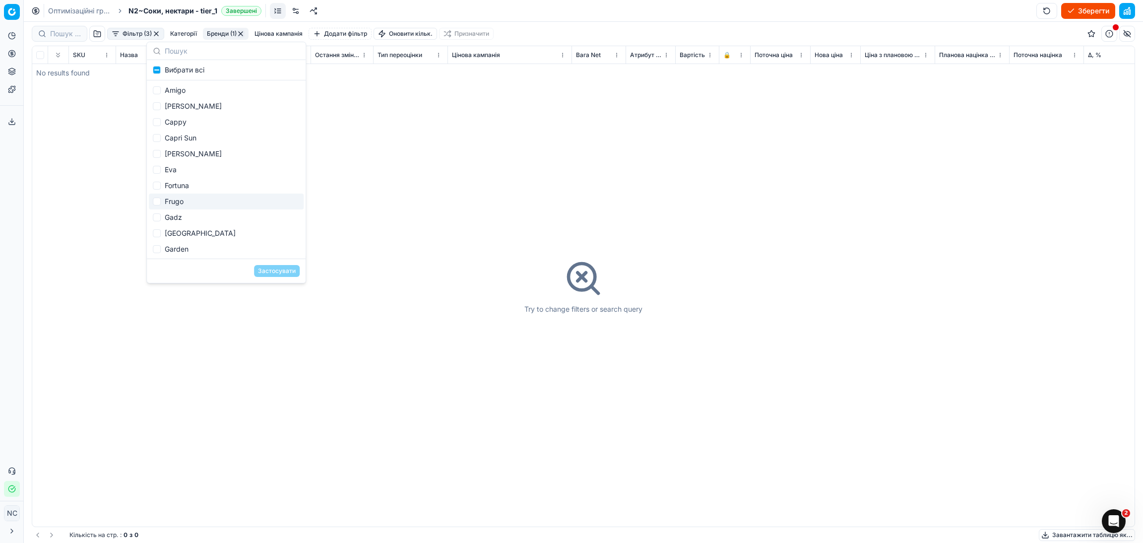
scroll to position [149, 0]
click at [201, 211] on div "San [PERSON_NAME]" at bounding box center [226, 211] width 155 height 16
checkbox input "false"
click at [190, 226] on div "[PERSON_NAME]" at bounding box center [226, 227] width 155 height 16
checkbox input "true"
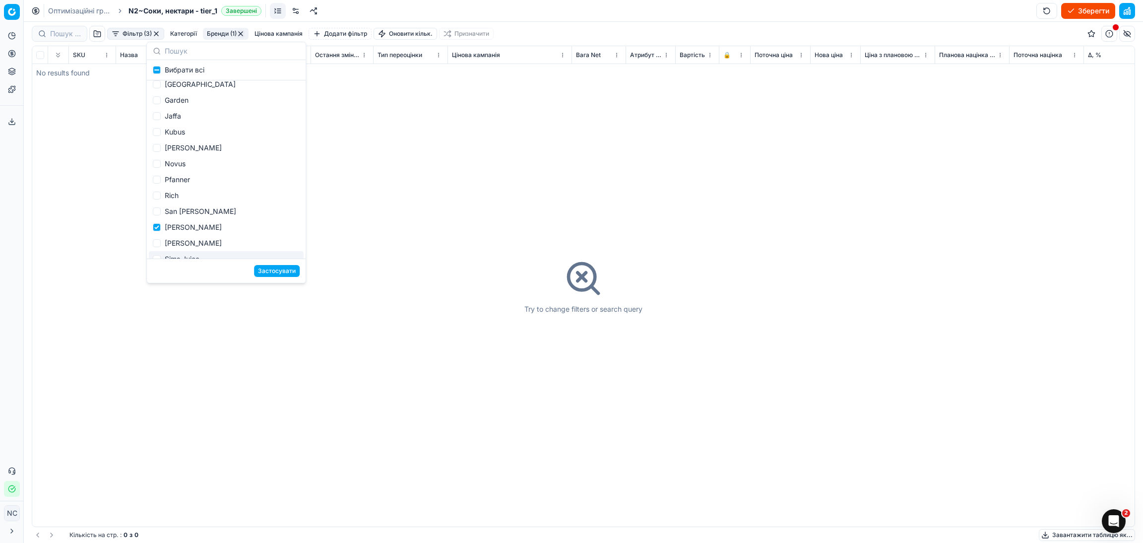
click at [279, 270] on button "Застосувати" at bounding box center [277, 271] width 46 height 12
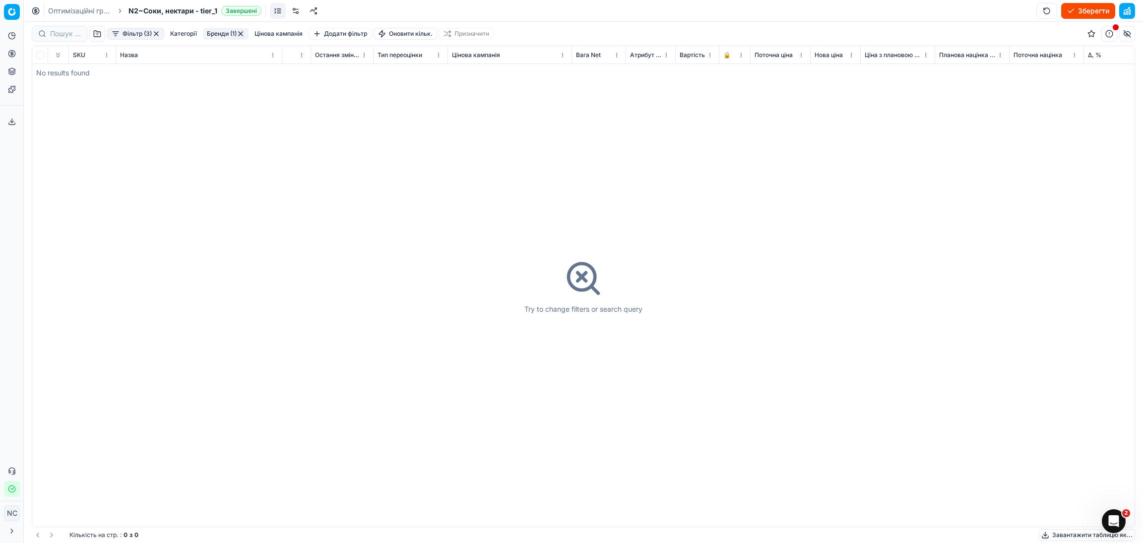
click at [216, 37] on button "Бренди (1)" at bounding box center [226, 34] width 46 height 12
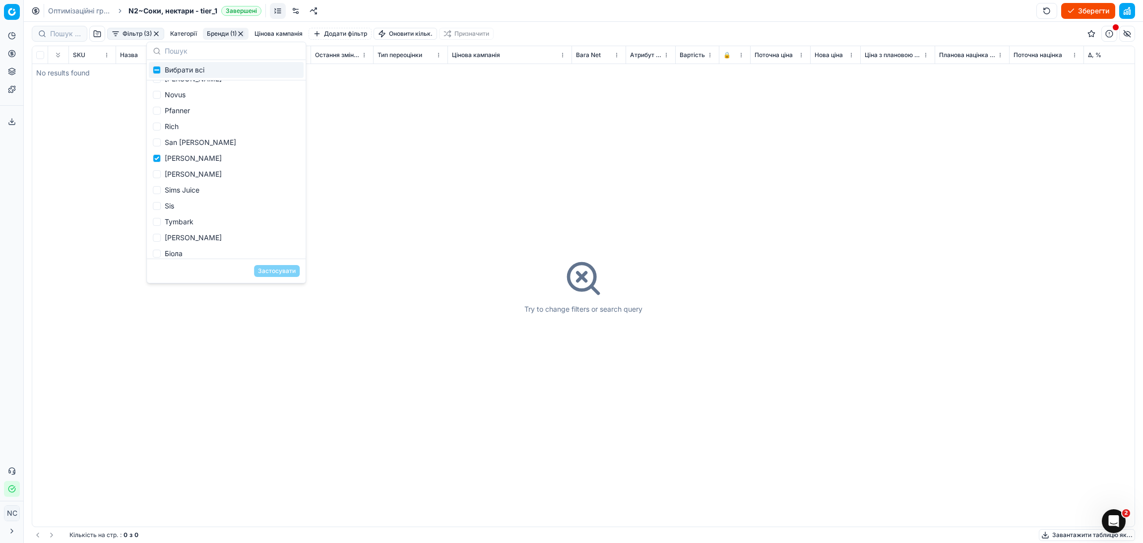
scroll to position [223, 0]
click at [187, 152] on div "[PERSON_NAME]" at bounding box center [226, 153] width 155 height 16
checkbox input "false"
click at [186, 167] on div "[PERSON_NAME]" at bounding box center [226, 169] width 155 height 16
checkbox input "true"
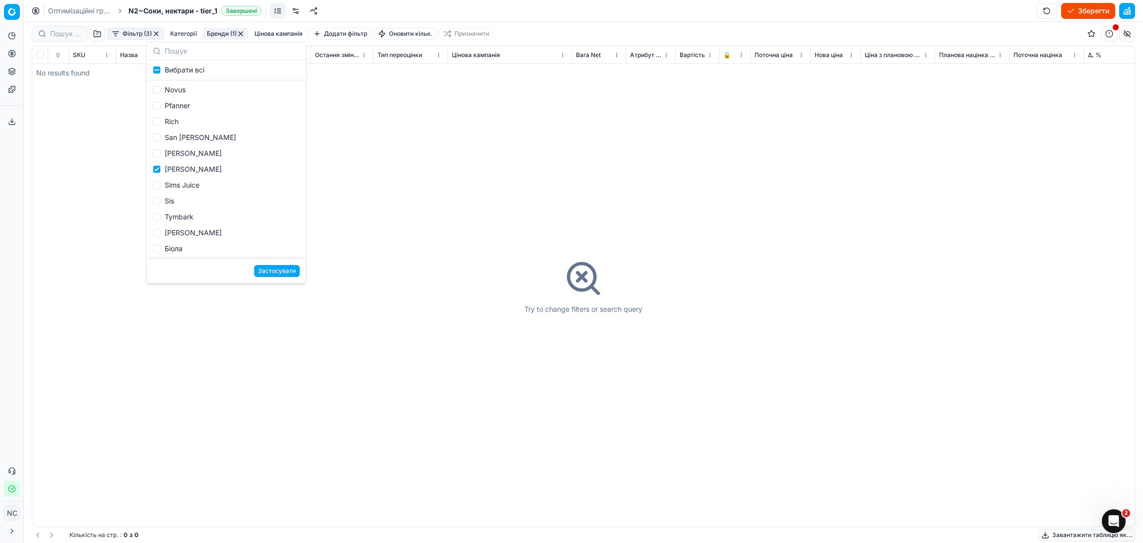
click at [278, 271] on button "Застосувати" at bounding box center [277, 271] width 46 height 12
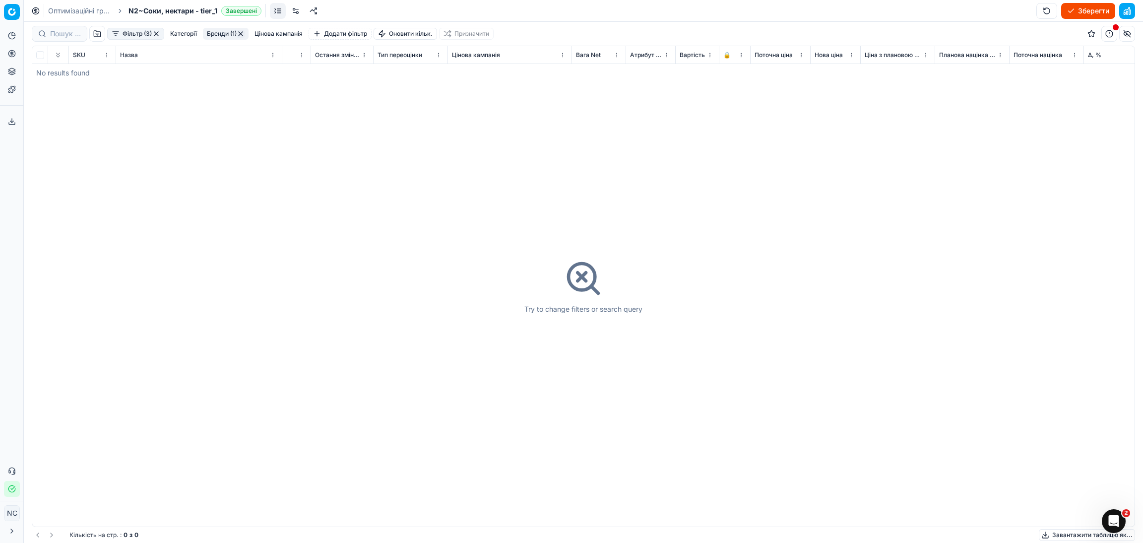
click at [221, 34] on button "Бренди (1)" at bounding box center [226, 34] width 46 height 12
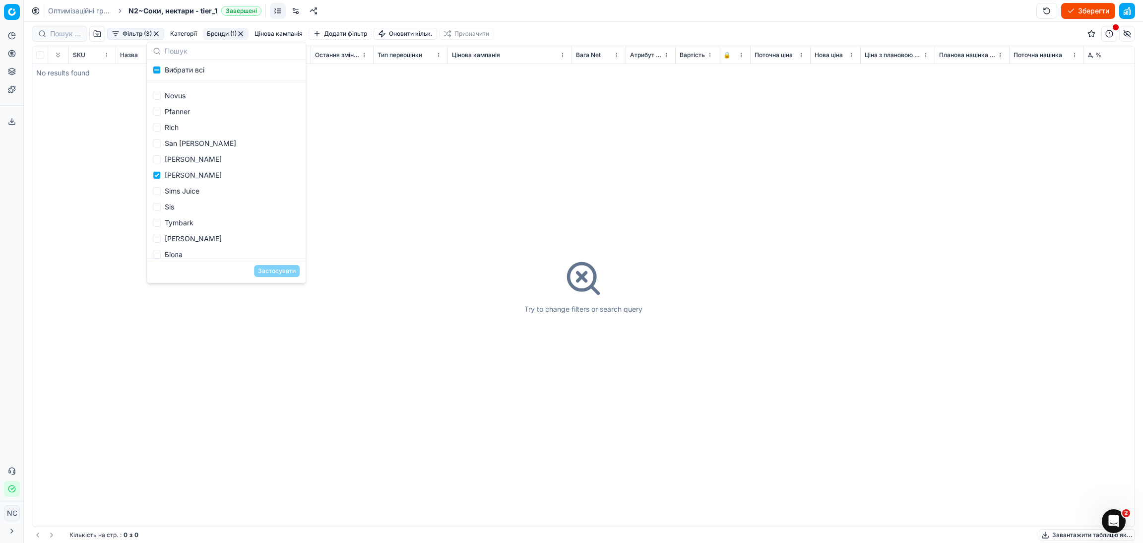
scroll to position [223, 0]
click at [168, 168] on div "[PERSON_NAME]" at bounding box center [226, 169] width 155 height 16
checkbox input "false"
click at [181, 183] on div "Sims Juice" at bounding box center [226, 185] width 155 height 16
checkbox input "true"
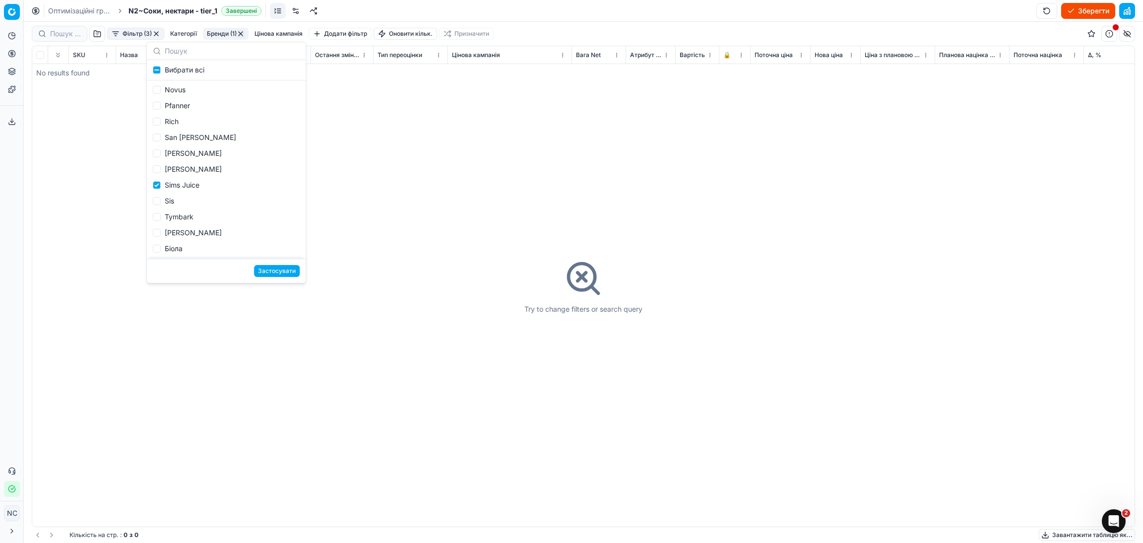
click at [284, 272] on button "Застосувати" at bounding box center [277, 271] width 46 height 12
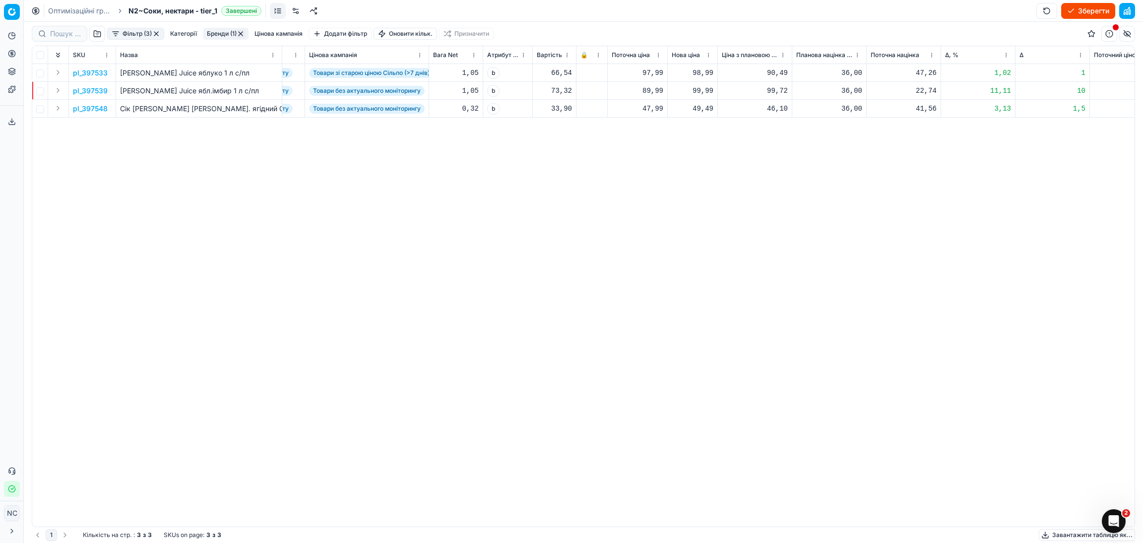
scroll to position [0, 207]
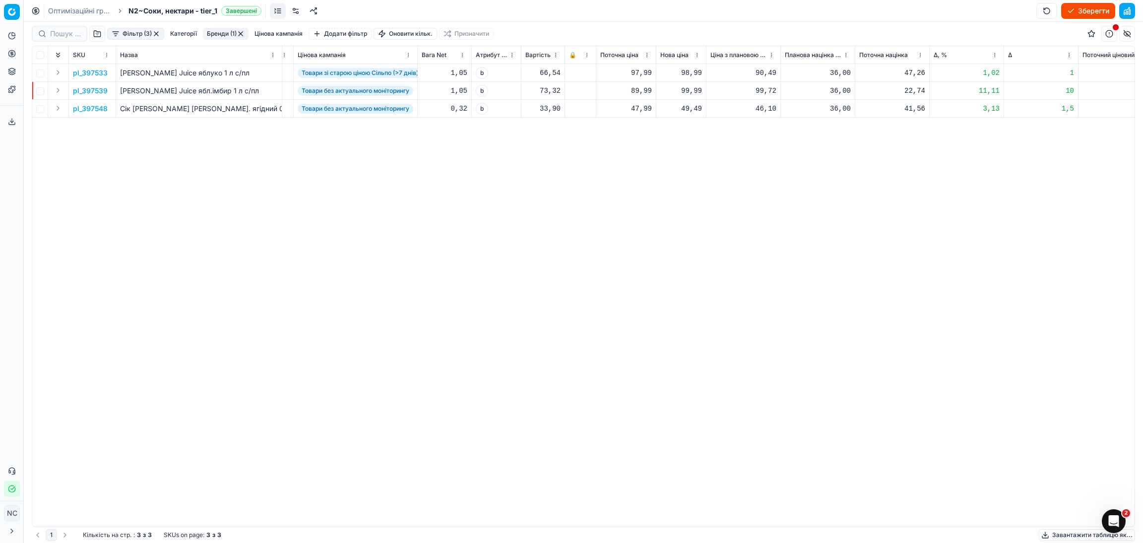
click at [93, 72] on p "pl_397533" at bounding box center [90, 73] width 35 height 10
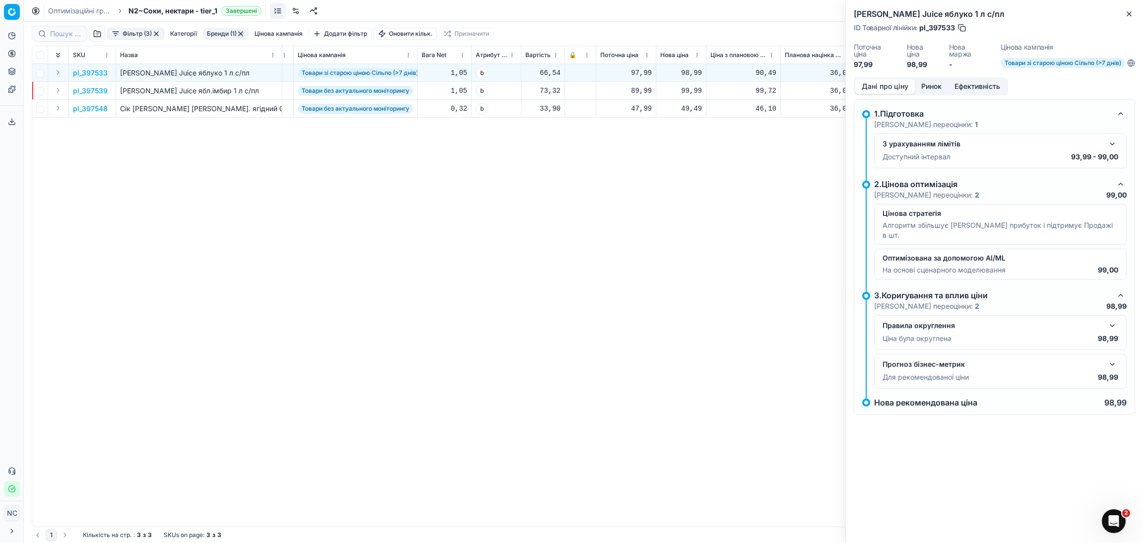
click at [930, 86] on button "Ринок" at bounding box center [931, 86] width 33 height 14
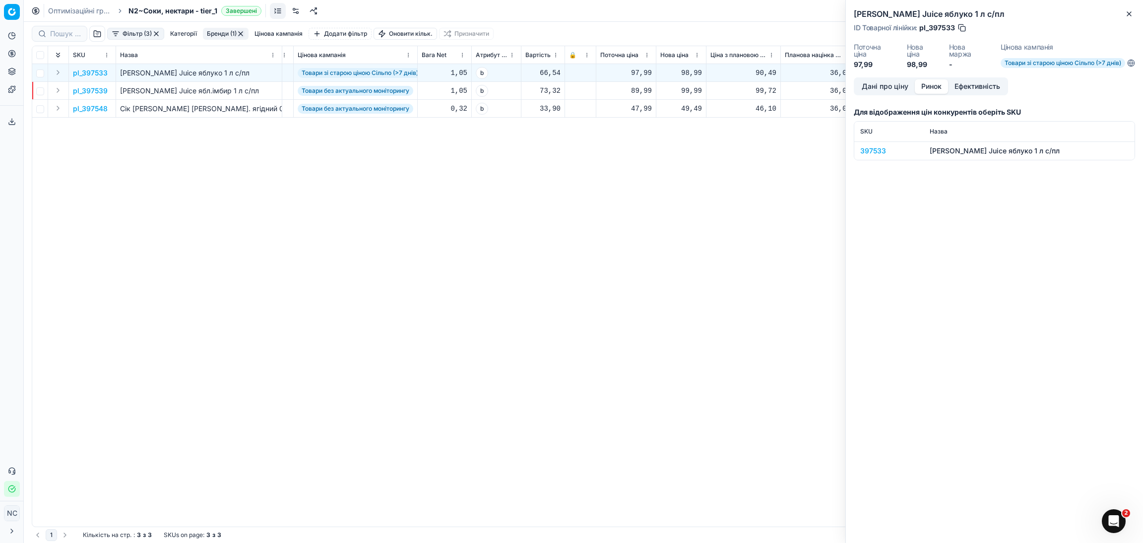
click at [873, 149] on div "397533" at bounding box center [890, 151] width 58 height 10
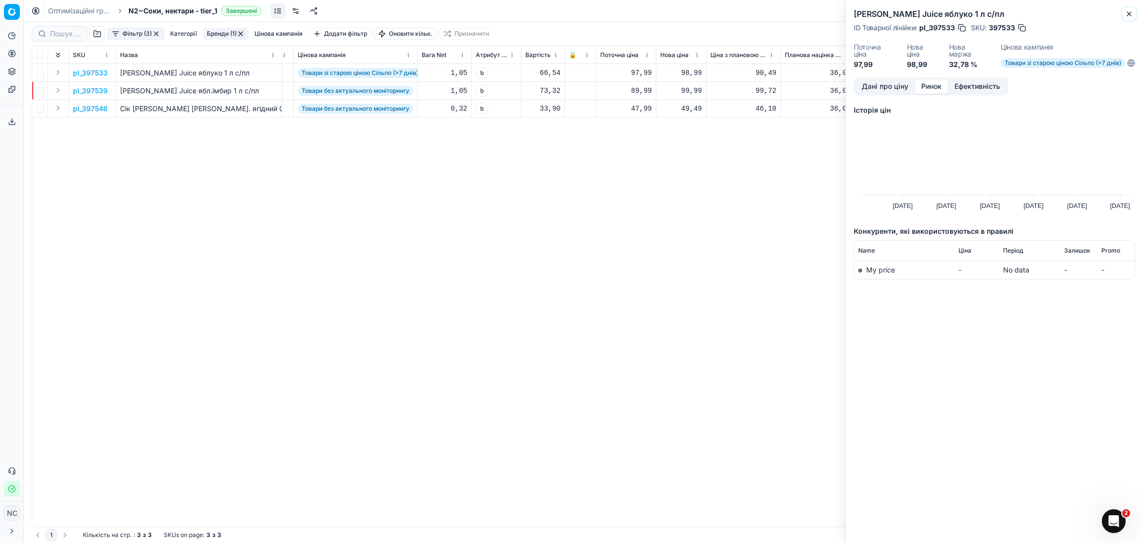
click at [1130, 13] on icon "button" at bounding box center [1130, 14] width 8 height 8
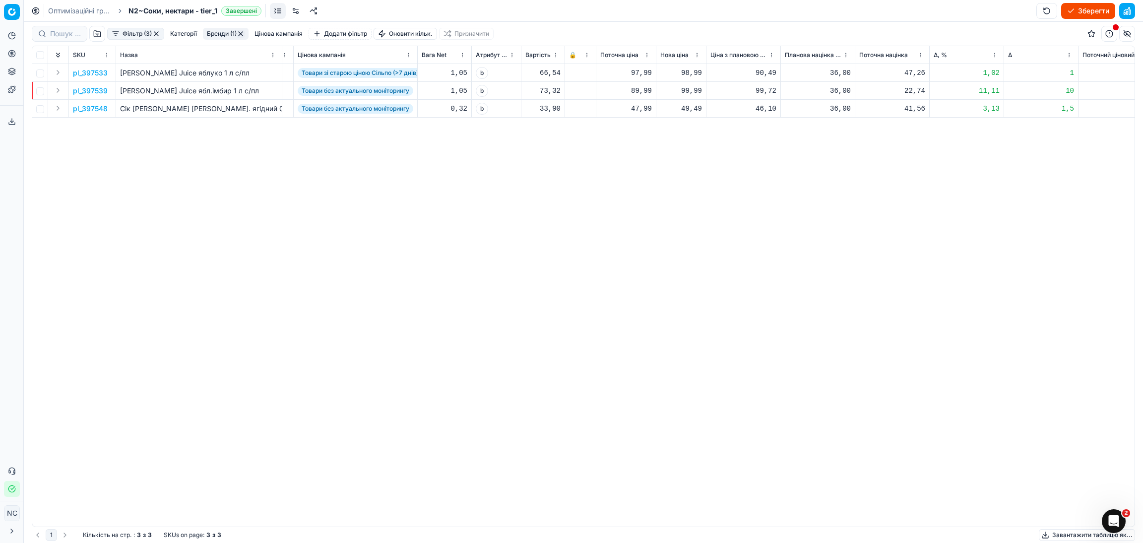
click at [98, 73] on p "pl_397533" at bounding box center [90, 73] width 35 height 10
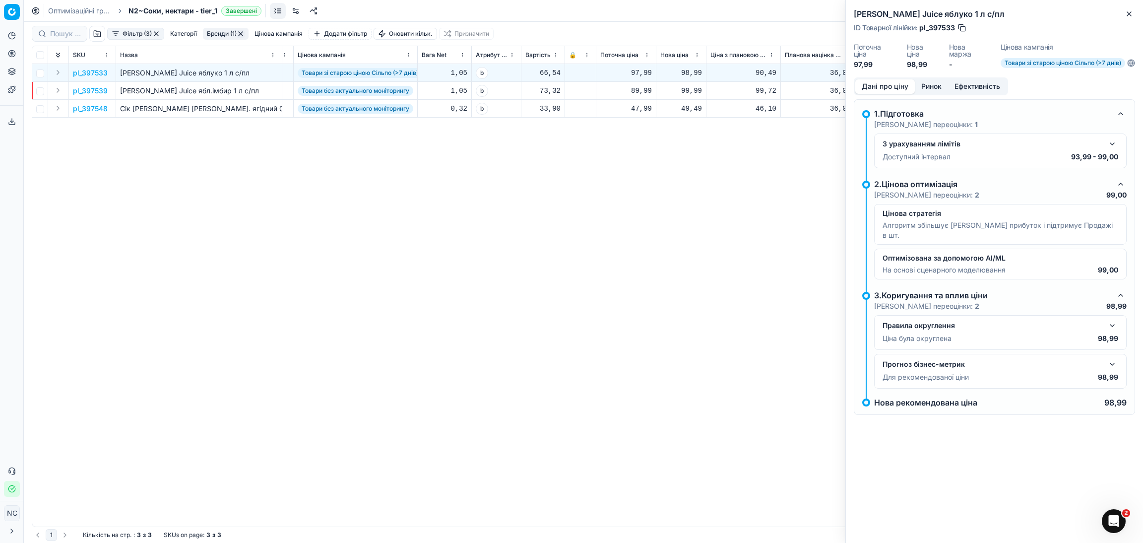
click at [962, 29] on button "button" at bounding box center [962, 28] width 10 height 10
click at [1134, 11] on button "Close" at bounding box center [1130, 14] width 12 height 12
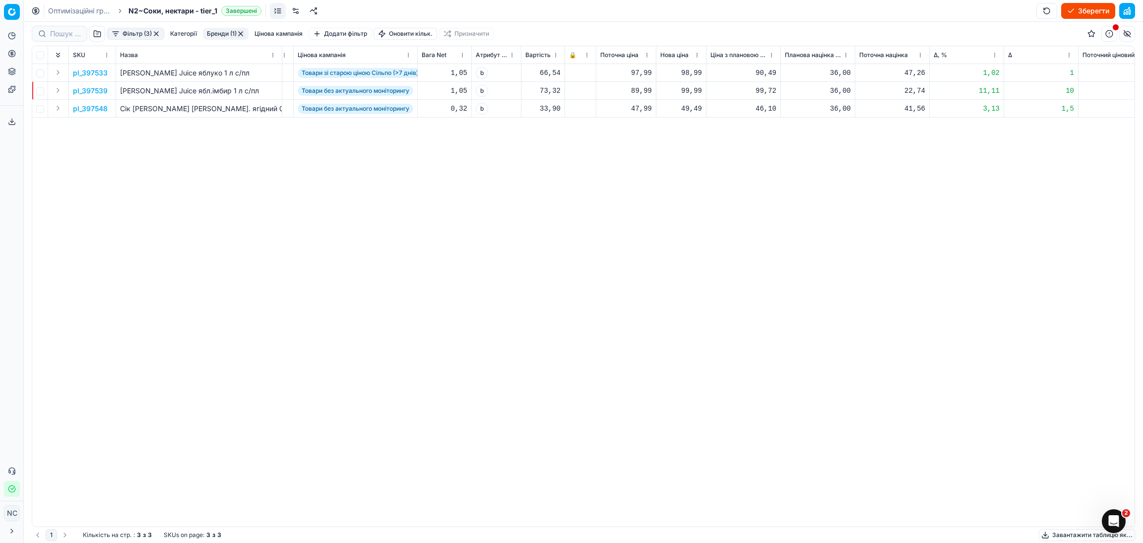
click at [692, 72] on div "98,99" at bounding box center [682, 73] width 42 height 10
type input "97"
type input "97.99"
click at [692, 92] on div "99,99" at bounding box center [682, 91] width 42 height 10
type input "9"
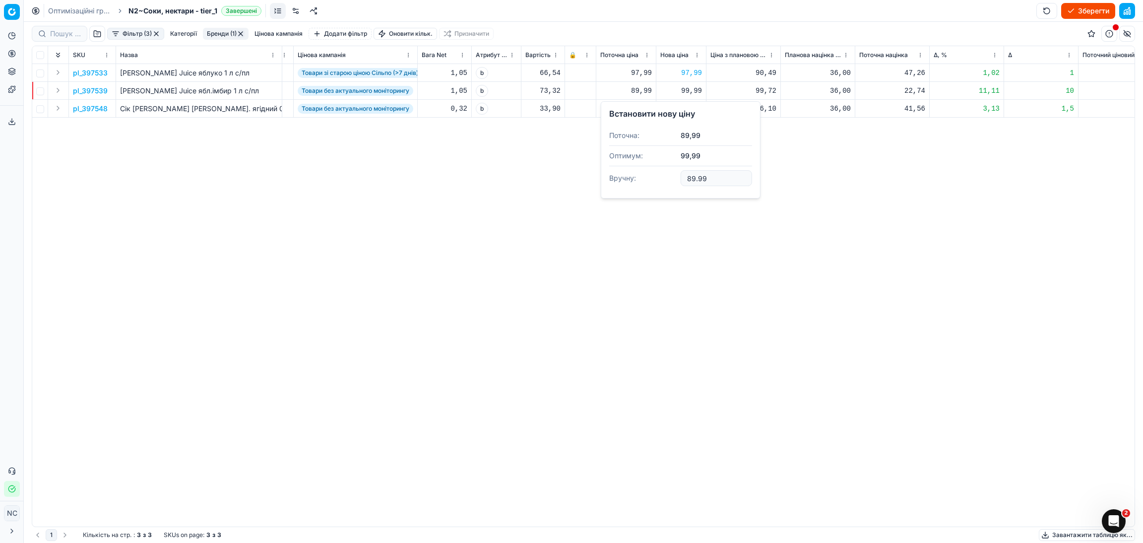
type input "89.99"
click at [218, 33] on button "Бренди (1)" at bounding box center [226, 34] width 46 height 12
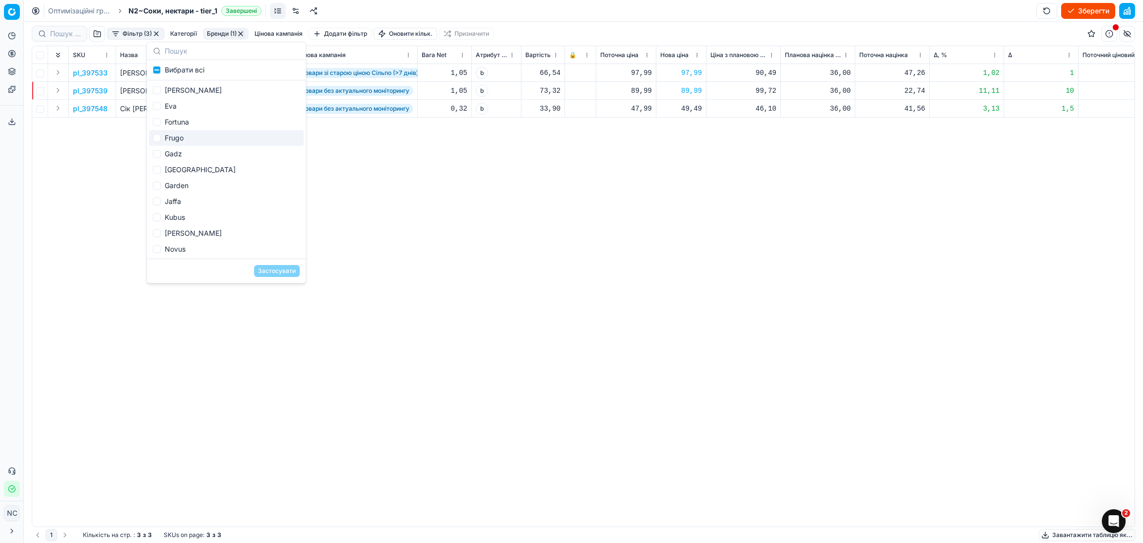
scroll to position [298, 0]
click at [192, 111] on div "Sims Juice" at bounding box center [226, 110] width 155 height 16
checkbox input "false"
click at [174, 124] on div "Sis" at bounding box center [226, 126] width 155 height 16
checkbox input "true"
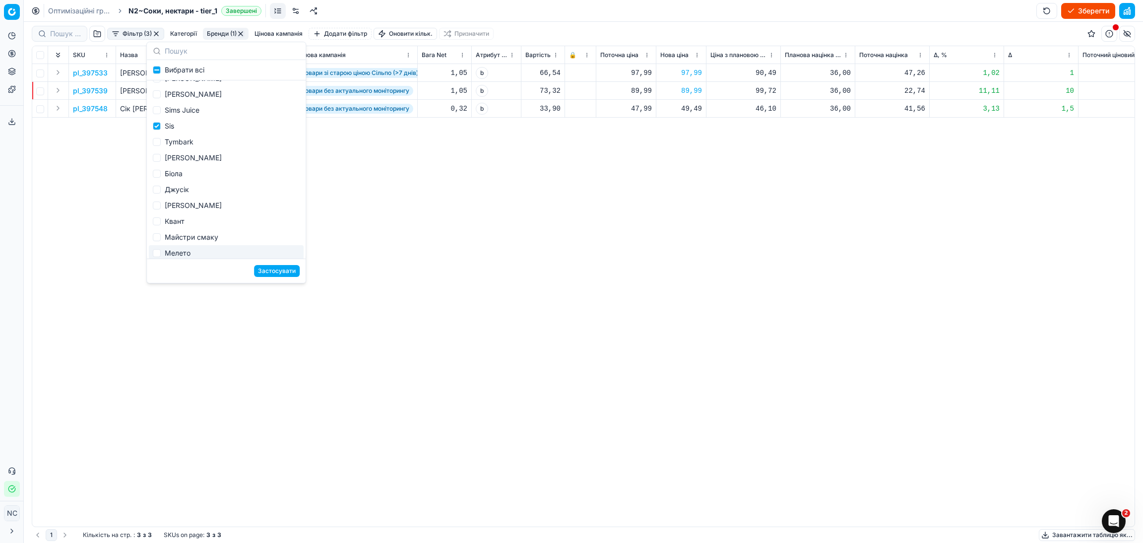
click at [275, 273] on button "Застосувати" at bounding box center [277, 271] width 46 height 12
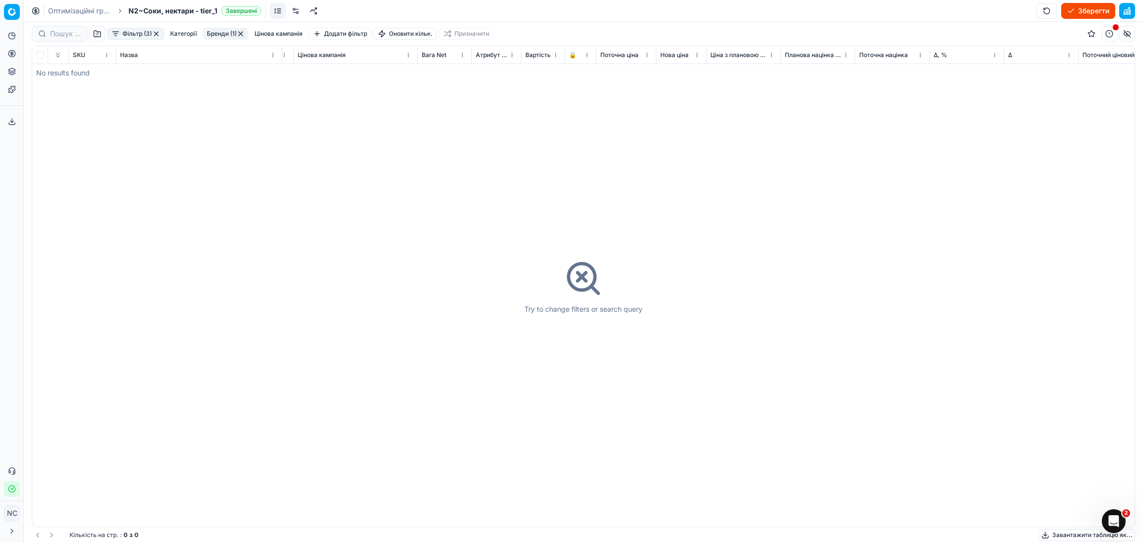
click at [218, 35] on button "Бренди (1)" at bounding box center [226, 34] width 46 height 12
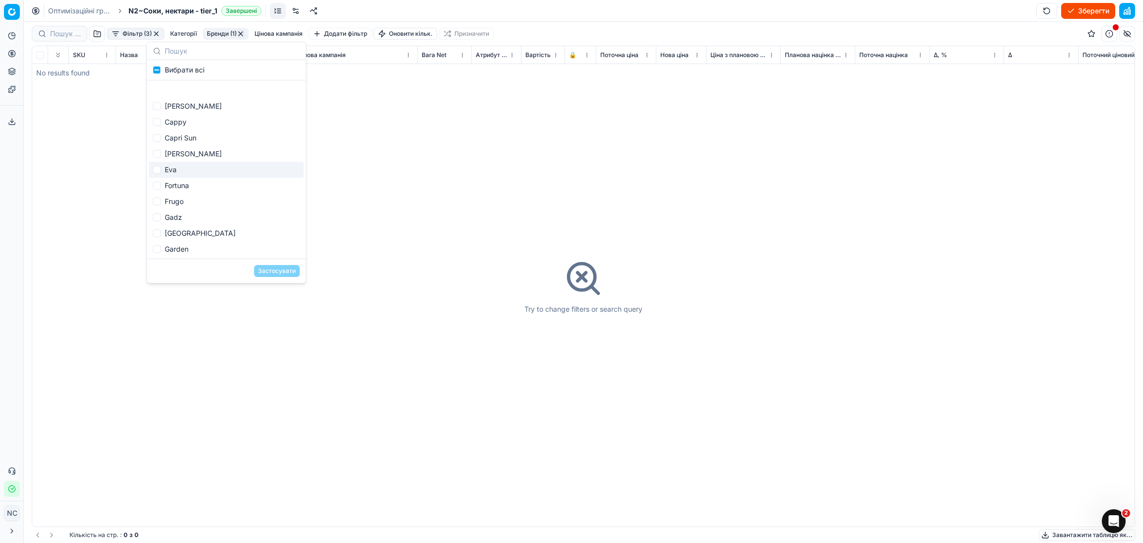
scroll to position [223, 0]
click at [178, 198] on div "Sis" at bounding box center [226, 201] width 155 height 16
checkbox input "false"
click at [185, 217] on div "Tymbark" at bounding box center [226, 217] width 155 height 16
checkbox input "true"
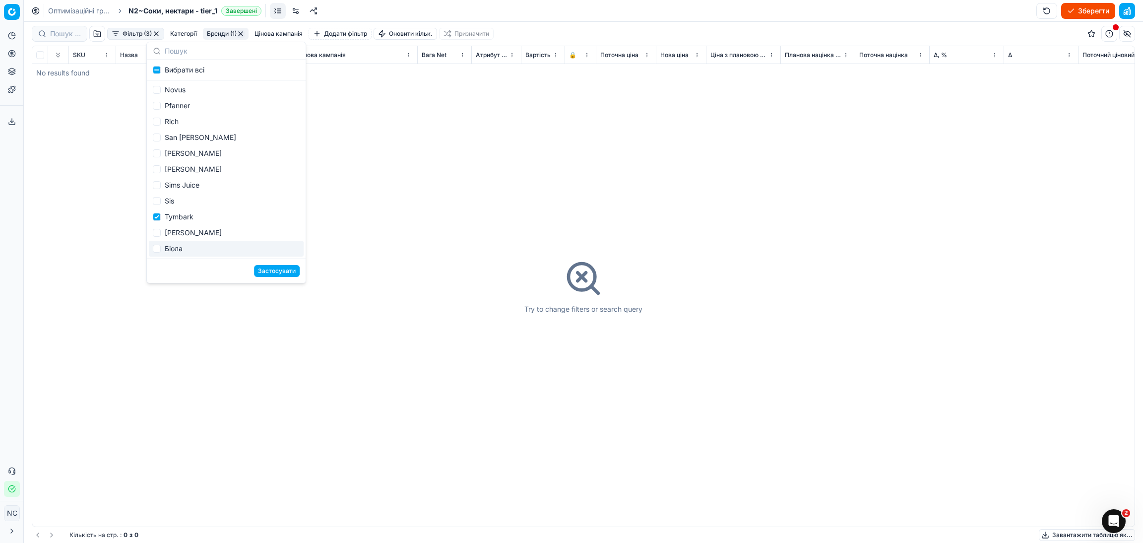
click at [275, 268] on button "Застосувати" at bounding box center [277, 271] width 46 height 12
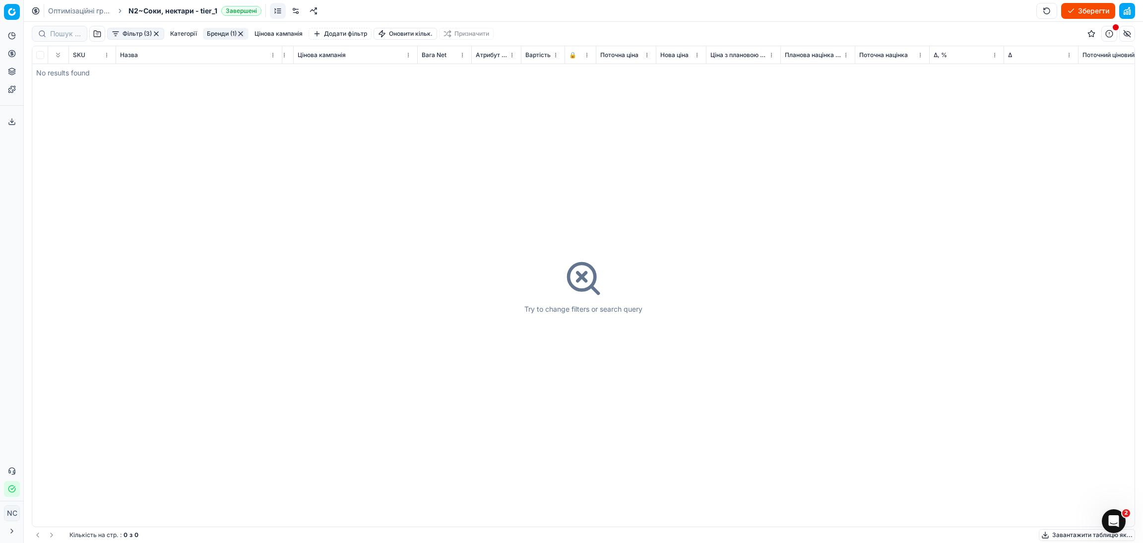
click at [222, 33] on button "Бренди (1)" at bounding box center [226, 34] width 46 height 12
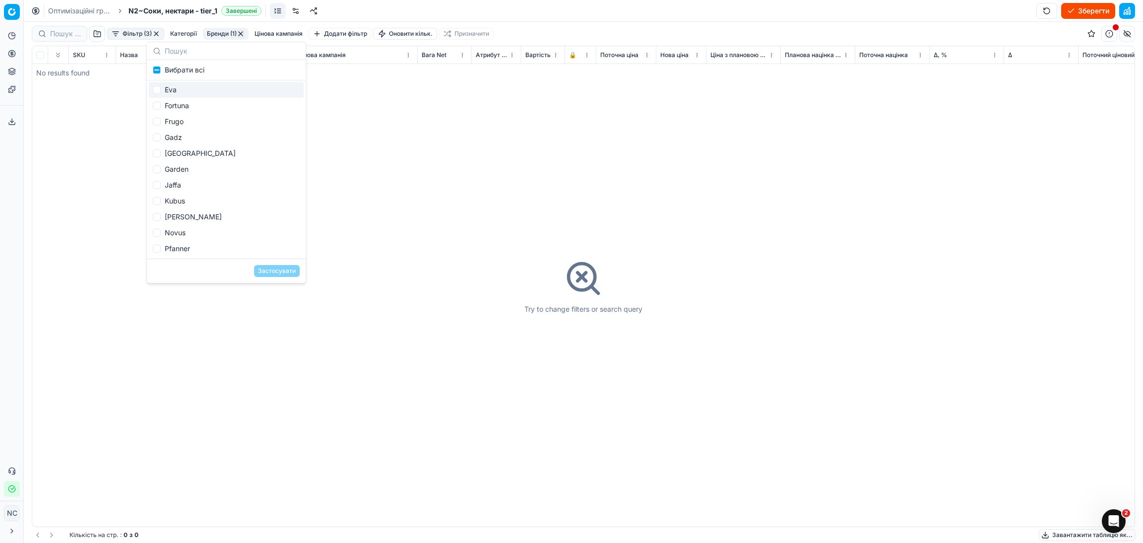
scroll to position [223, 0]
click at [168, 215] on div "Tymbark" at bounding box center [226, 217] width 155 height 16
checkbox input "false"
click at [169, 235] on div "[PERSON_NAME]" at bounding box center [226, 233] width 155 height 16
checkbox input "true"
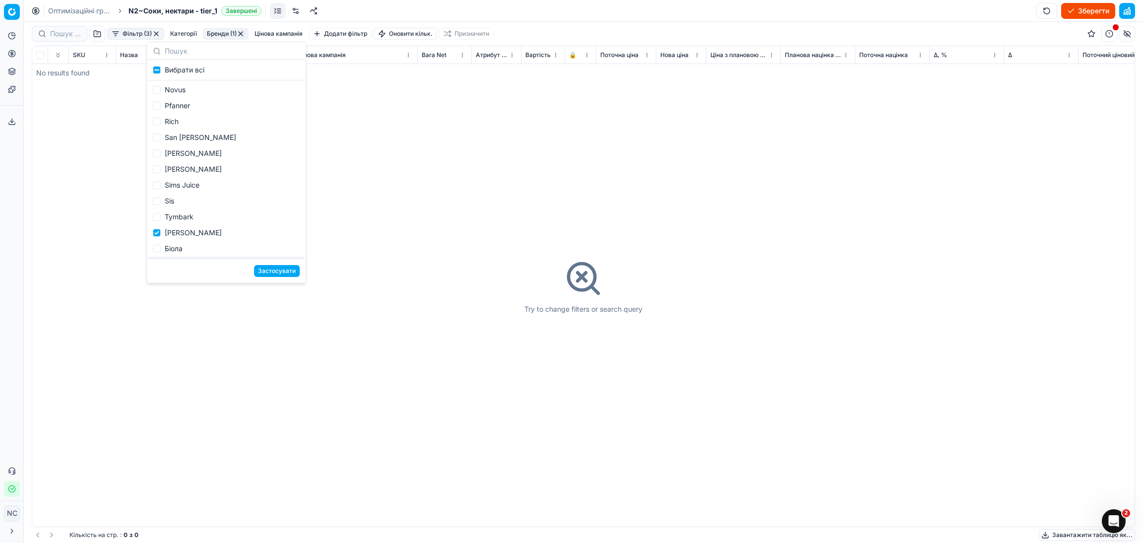
click at [268, 275] on button "Застосувати" at bounding box center [277, 271] width 46 height 12
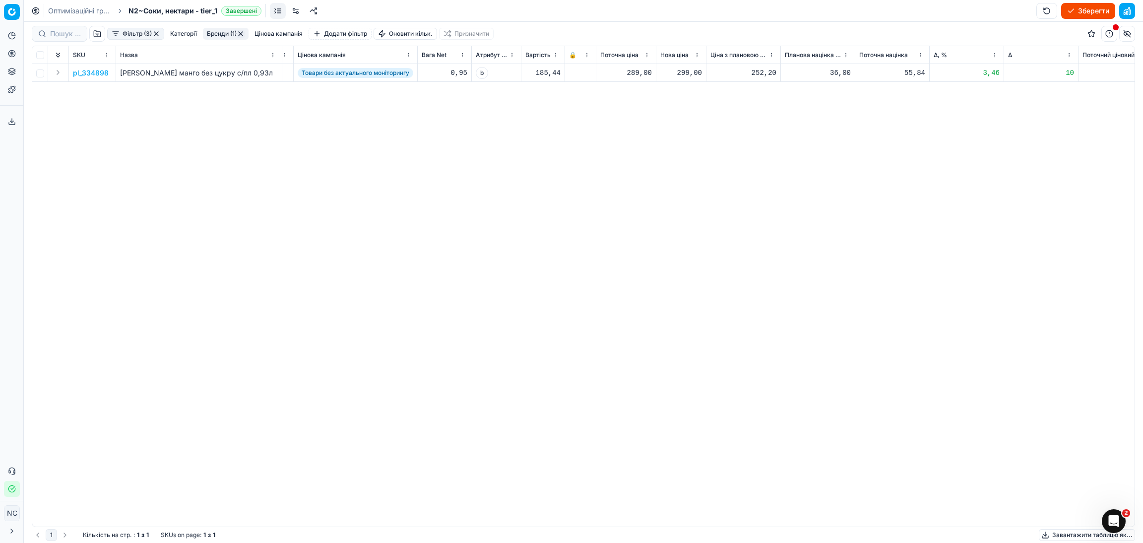
click at [97, 72] on p "pl_334898" at bounding box center [91, 73] width 36 height 10
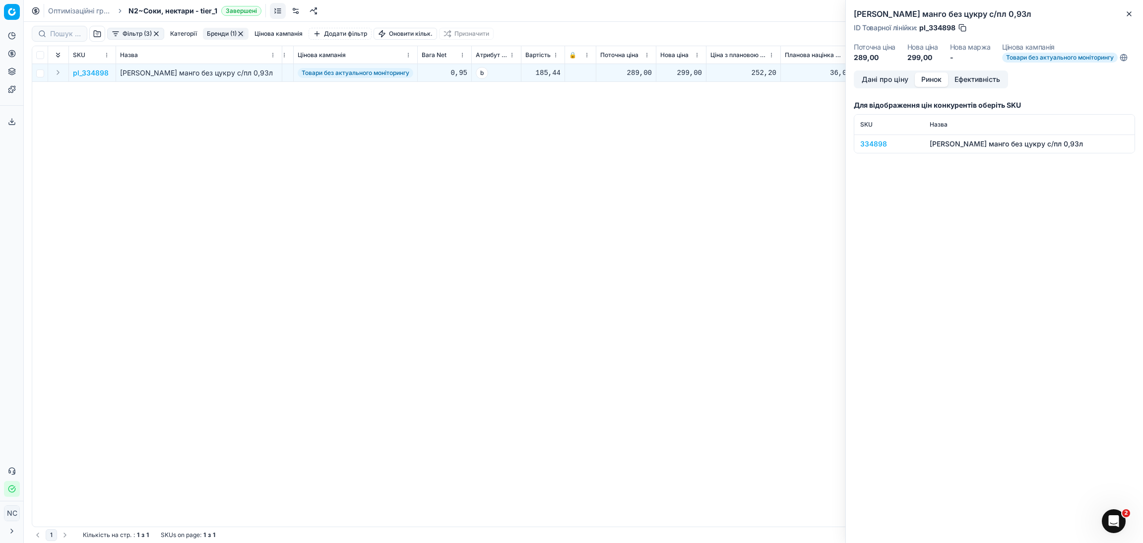
click at [933, 80] on button "Ринок" at bounding box center [931, 79] width 33 height 14
click at [877, 144] on div "334898" at bounding box center [890, 144] width 58 height 10
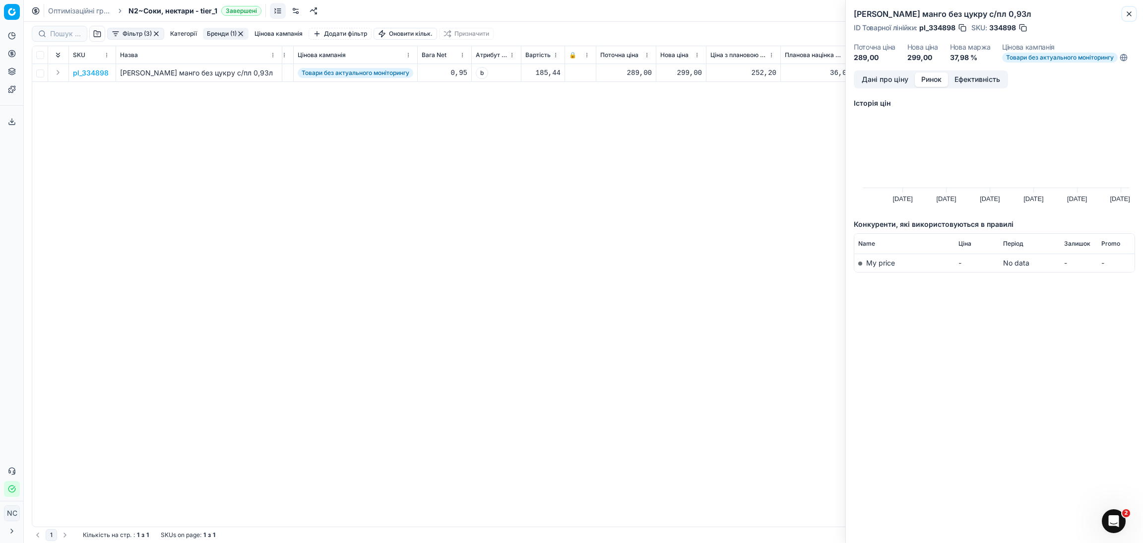
click at [1129, 12] on icon "button" at bounding box center [1130, 14] width 8 height 8
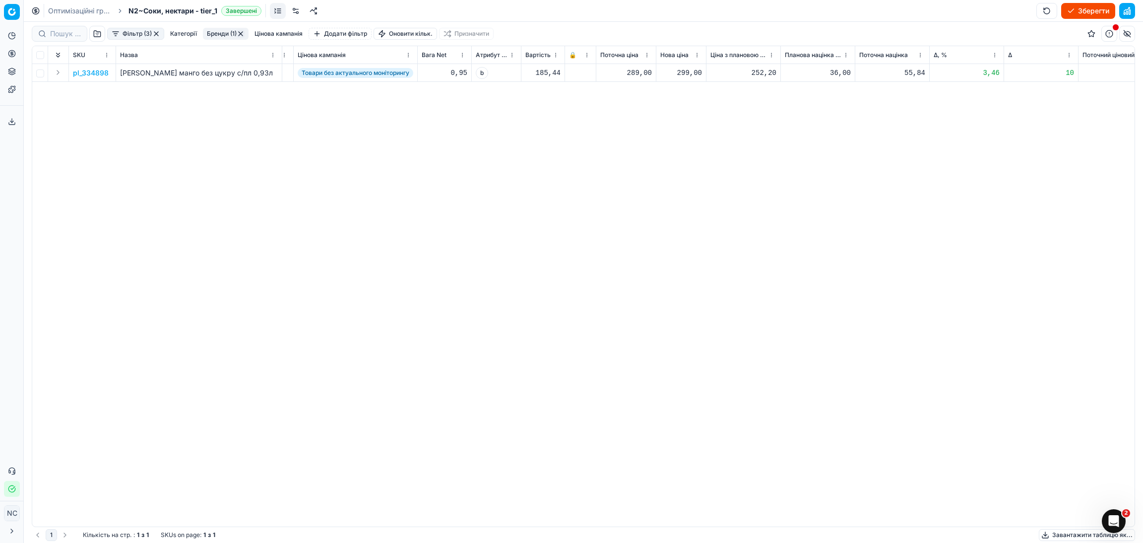
click at [219, 33] on button "Бренди (1)" at bounding box center [226, 34] width 46 height 12
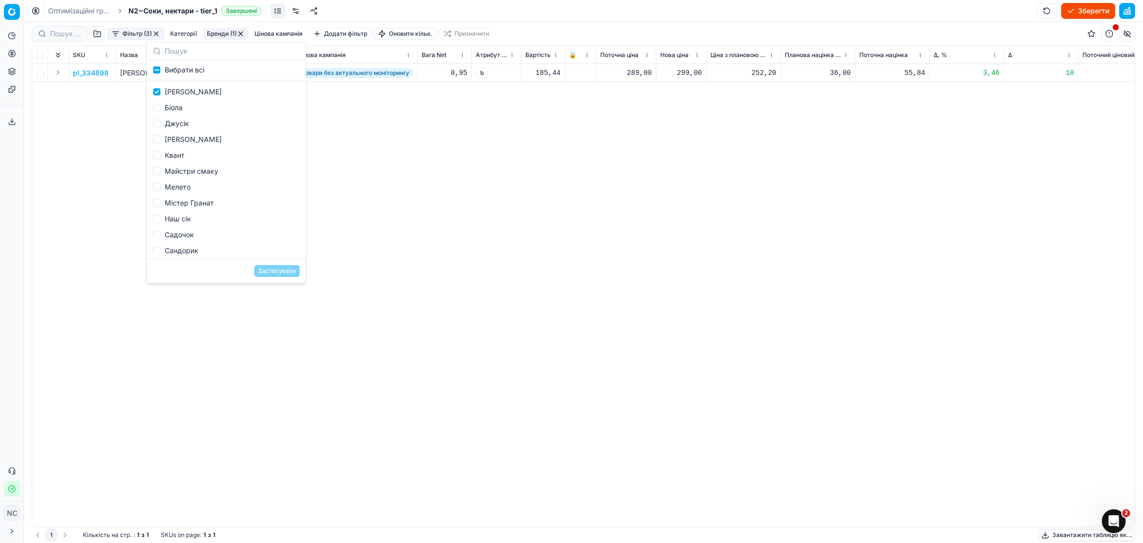
scroll to position [372, 0]
click at [172, 81] on div "[PERSON_NAME]" at bounding box center [226, 84] width 155 height 16
checkbox input "false"
click at [182, 99] on div "Біола" at bounding box center [226, 100] width 155 height 16
checkbox input "true"
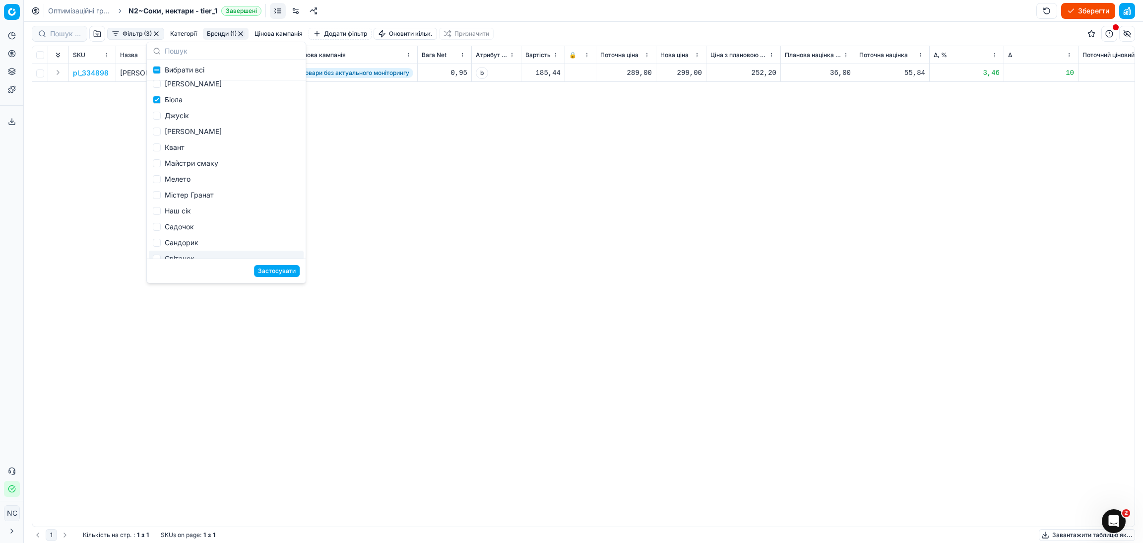
click at [280, 270] on button "Застосувати" at bounding box center [277, 271] width 46 height 12
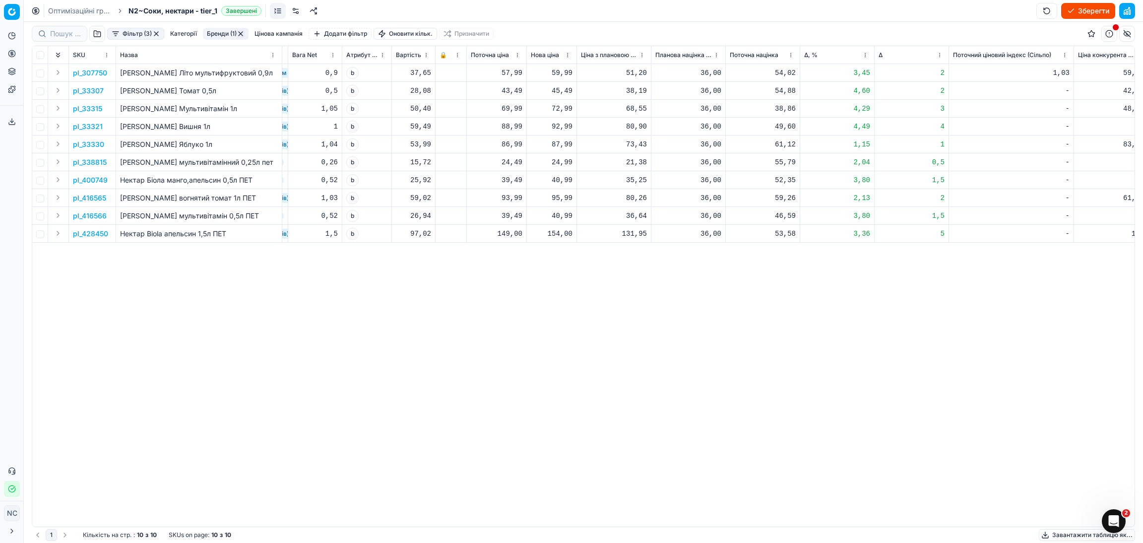
scroll to position [0, 356]
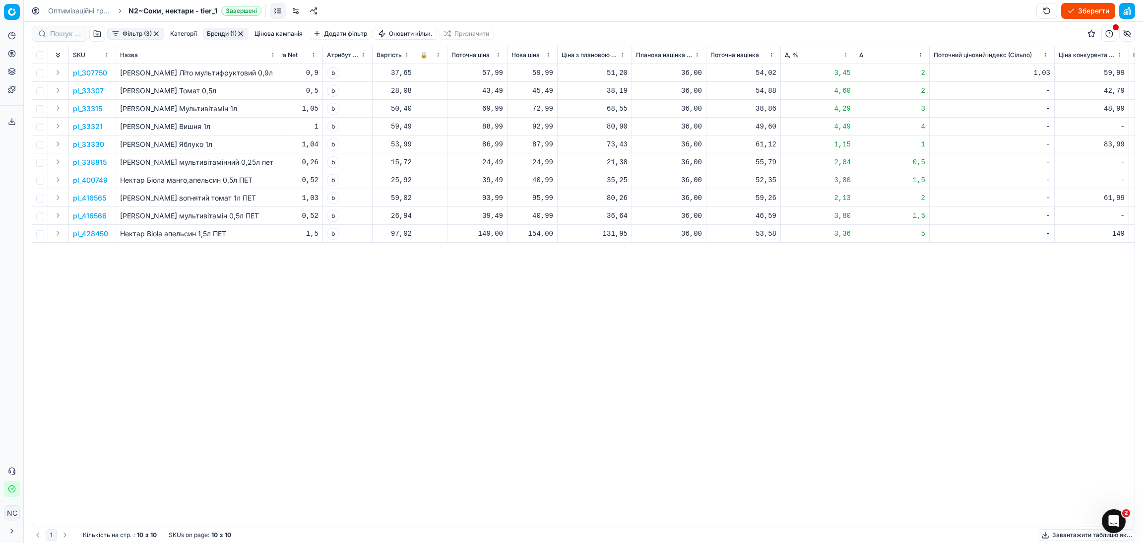
click at [90, 71] on p "pl_307750" at bounding box center [90, 73] width 34 height 10
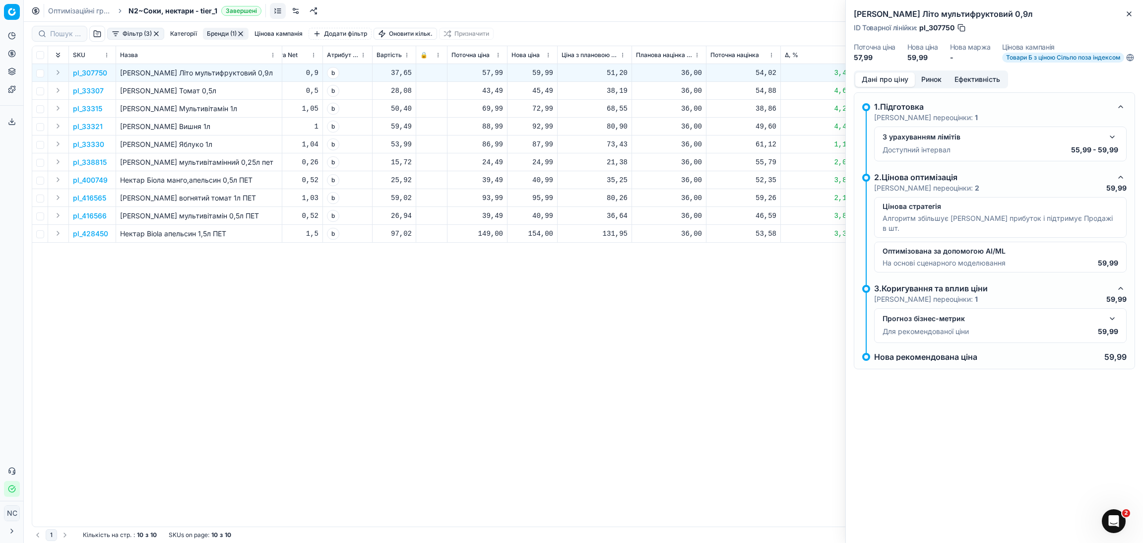
click at [939, 87] on button "Ринок" at bounding box center [931, 79] width 33 height 14
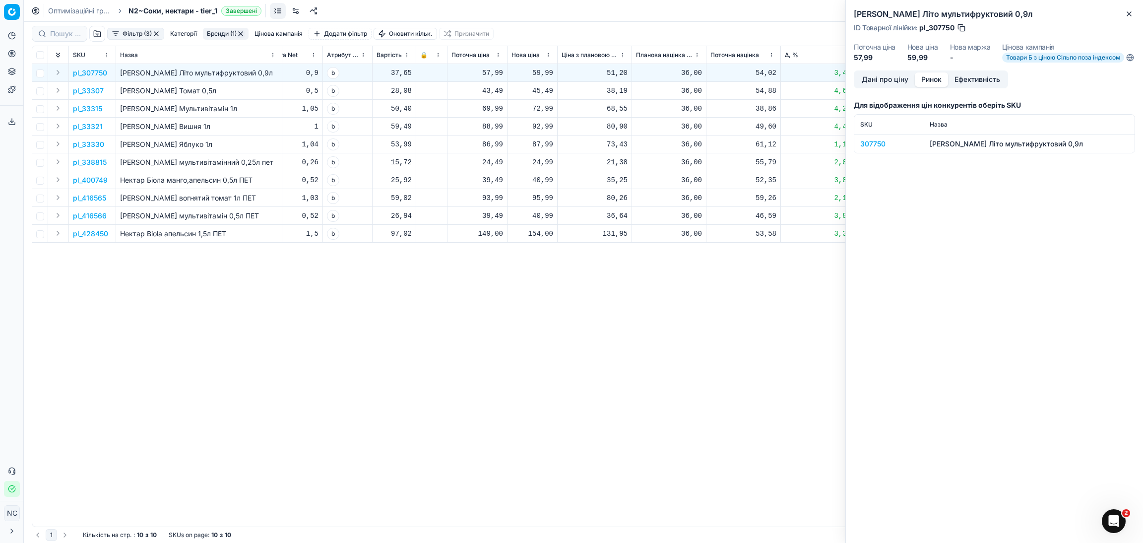
click at [879, 149] on div "307750" at bounding box center [890, 144] width 58 height 10
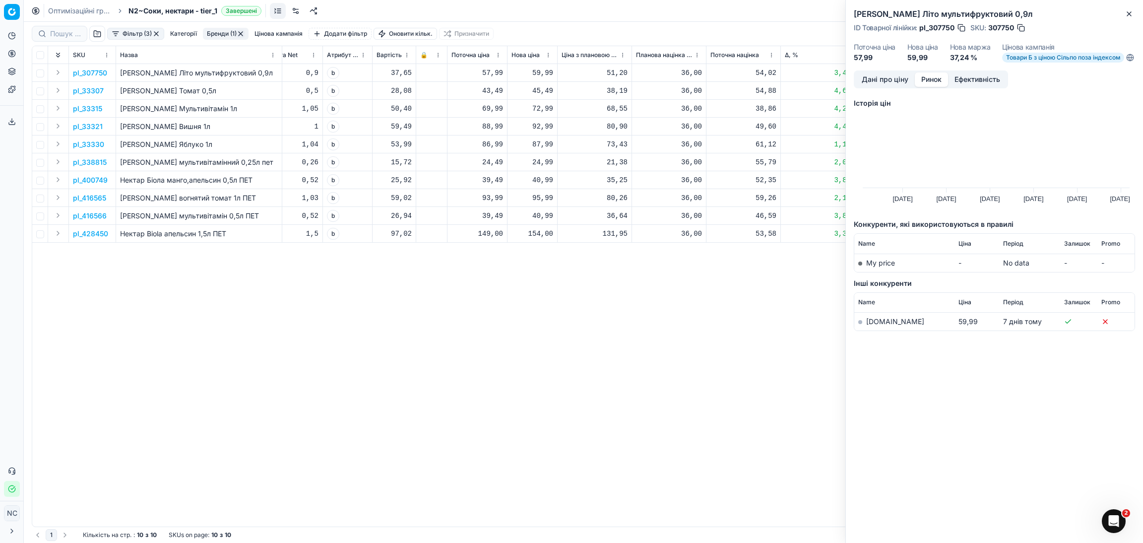
click at [883, 331] on td "[DOMAIN_NAME]" at bounding box center [905, 322] width 100 height 18
click at [882, 326] on link "[DOMAIN_NAME]" at bounding box center [895, 321] width 58 height 8
click at [1131, 13] on icon "button" at bounding box center [1130, 14] width 8 height 8
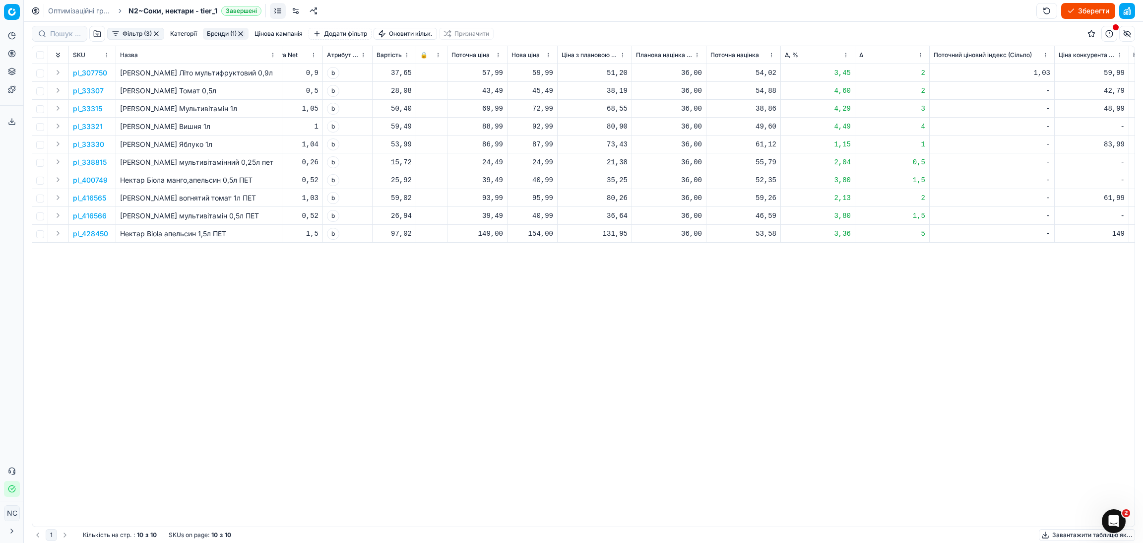
click at [96, 89] on p "pl_33307" at bounding box center [88, 91] width 31 height 10
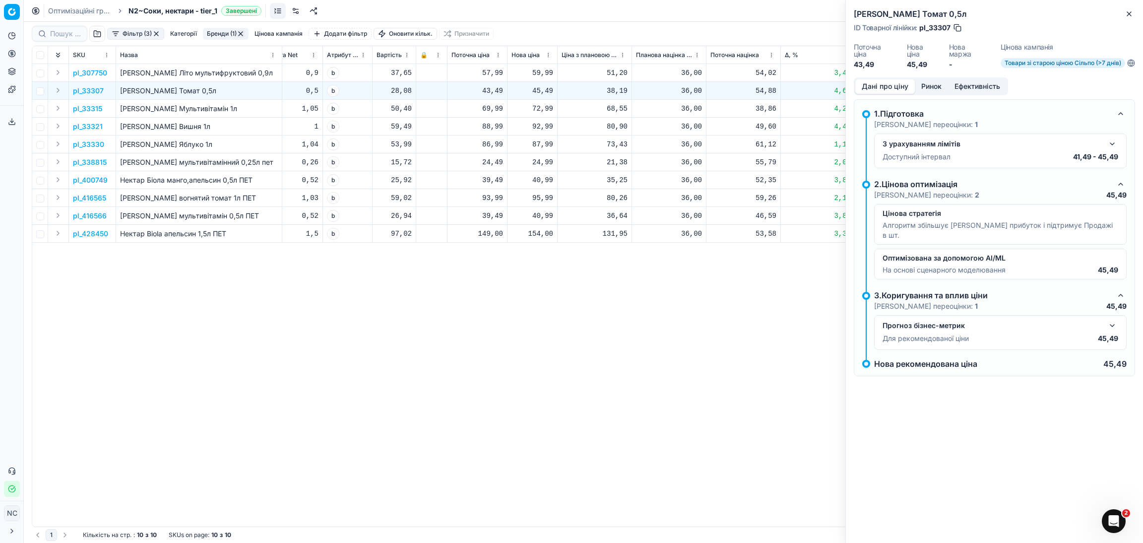
click at [939, 85] on button "Ринок" at bounding box center [931, 86] width 33 height 14
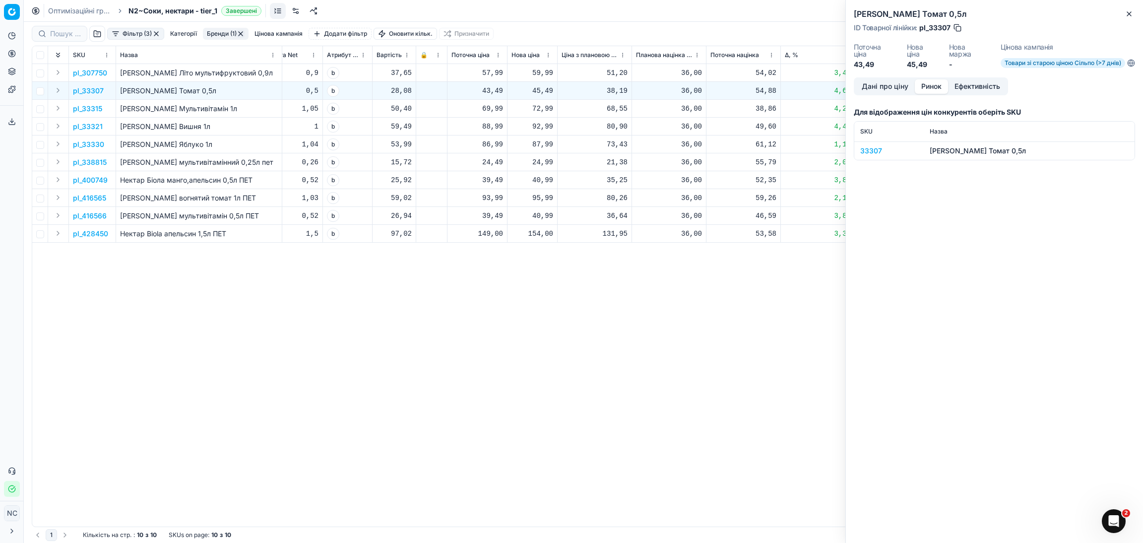
click at [872, 150] on div "33307" at bounding box center [890, 151] width 58 height 10
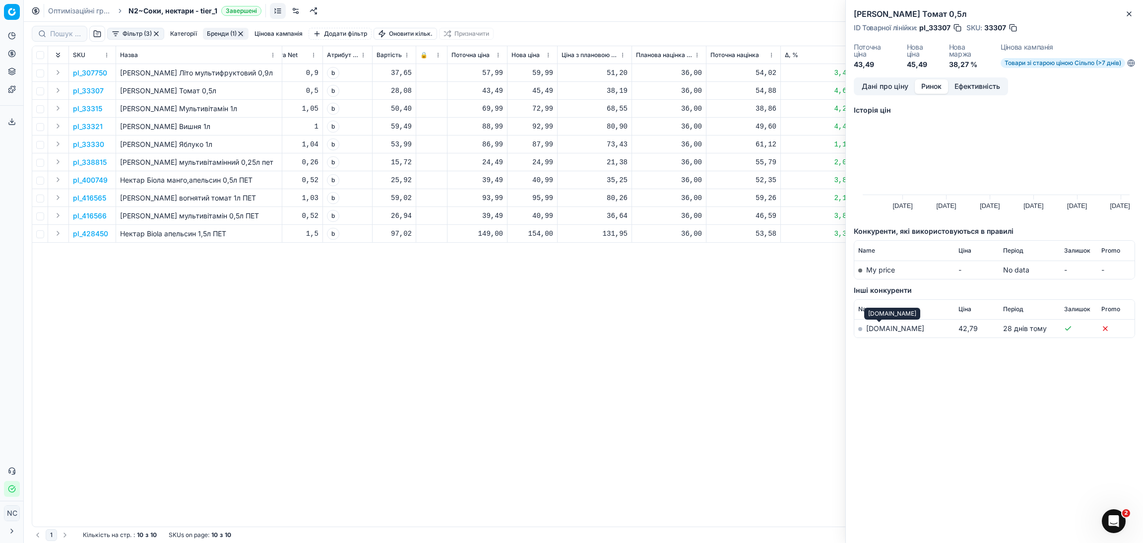
click at [880, 327] on link "[DOMAIN_NAME]" at bounding box center [895, 328] width 58 height 8
click at [1130, 10] on icon "button" at bounding box center [1130, 14] width 8 height 8
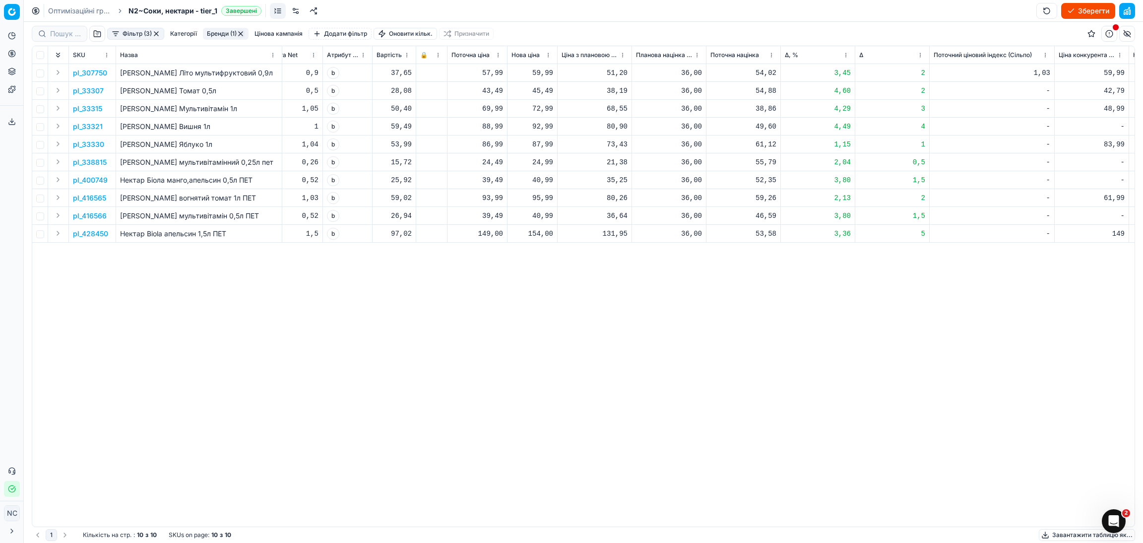
click at [94, 90] on p "pl_33307" at bounding box center [88, 91] width 31 height 10
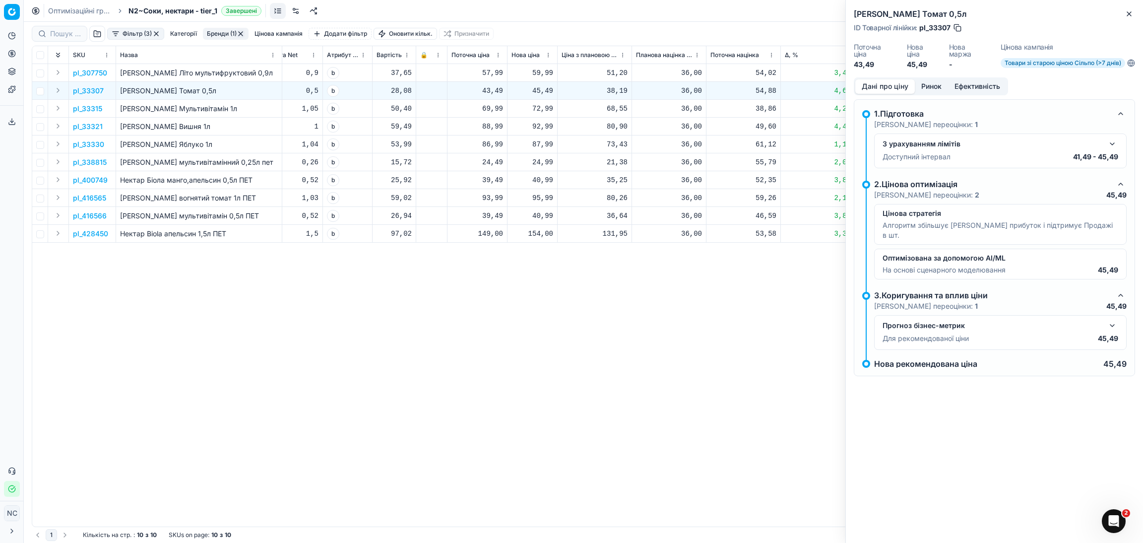
click at [956, 30] on button "button" at bounding box center [958, 28] width 10 height 10
click at [1133, 15] on icon "button" at bounding box center [1130, 14] width 8 height 8
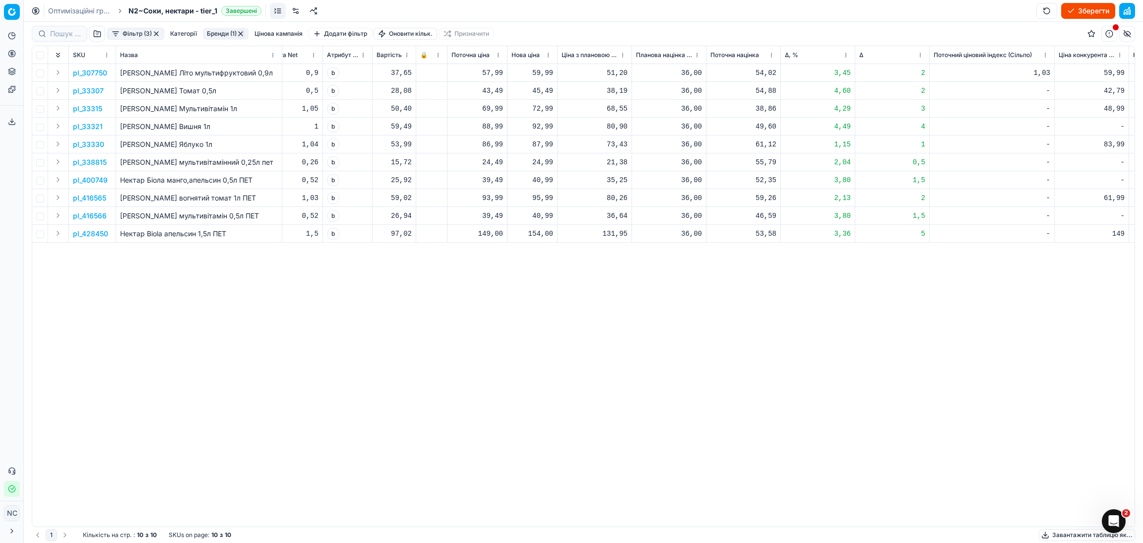
click at [543, 91] on div "45,49" at bounding box center [533, 91] width 42 height 10
type input "43.49"
click at [95, 108] on p "pl_33315" at bounding box center [87, 109] width 29 height 10
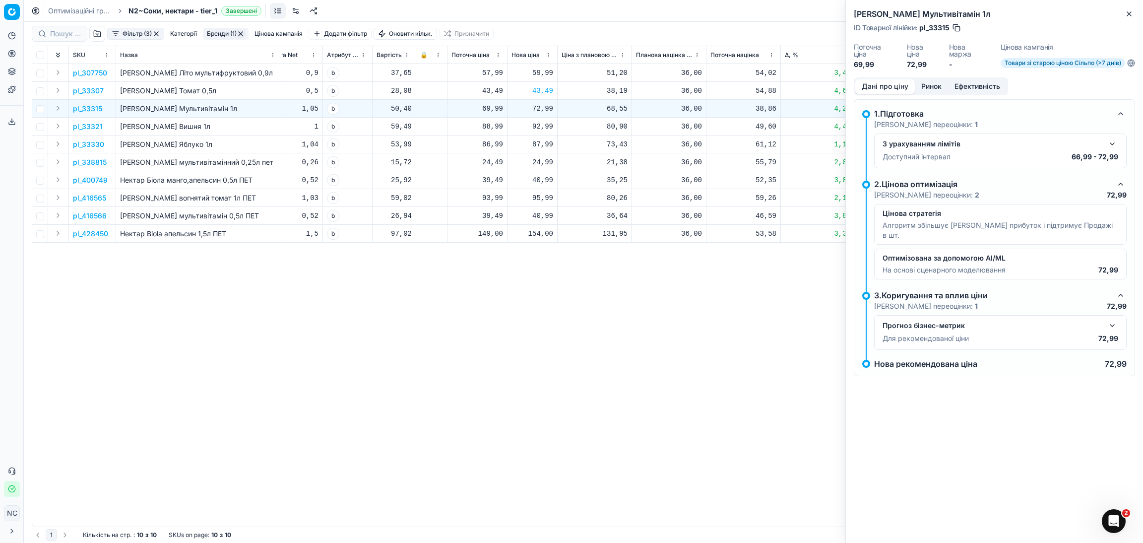
click at [939, 88] on button "Ринок" at bounding box center [931, 86] width 33 height 14
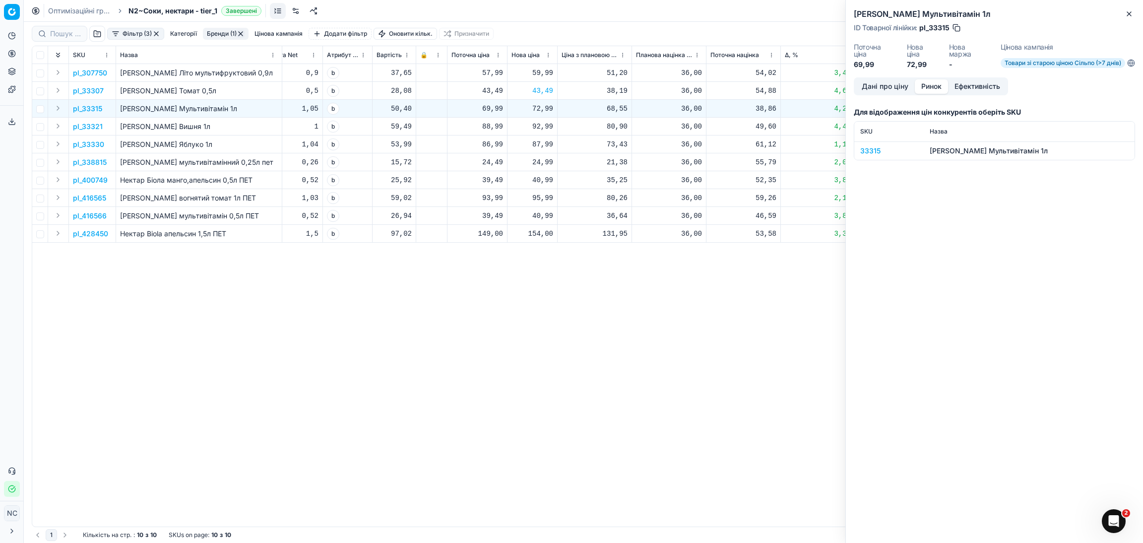
click at [871, 152] on div "33315" at bounding box center [890, 151] width 58 height 10
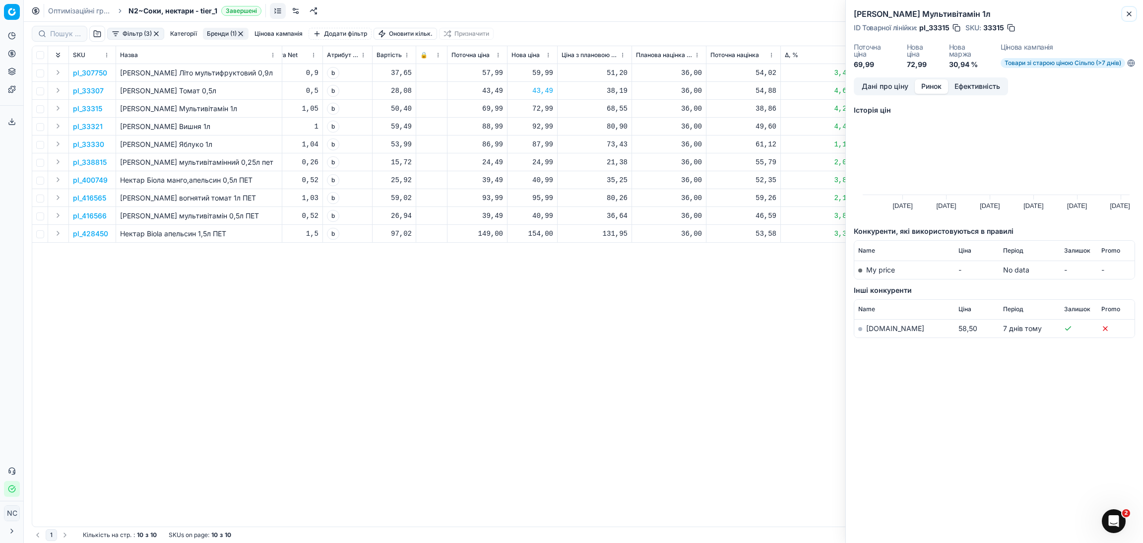
click at [1133, 12] on icon "button" at bounding box center [1130, 14] width 8 height 8
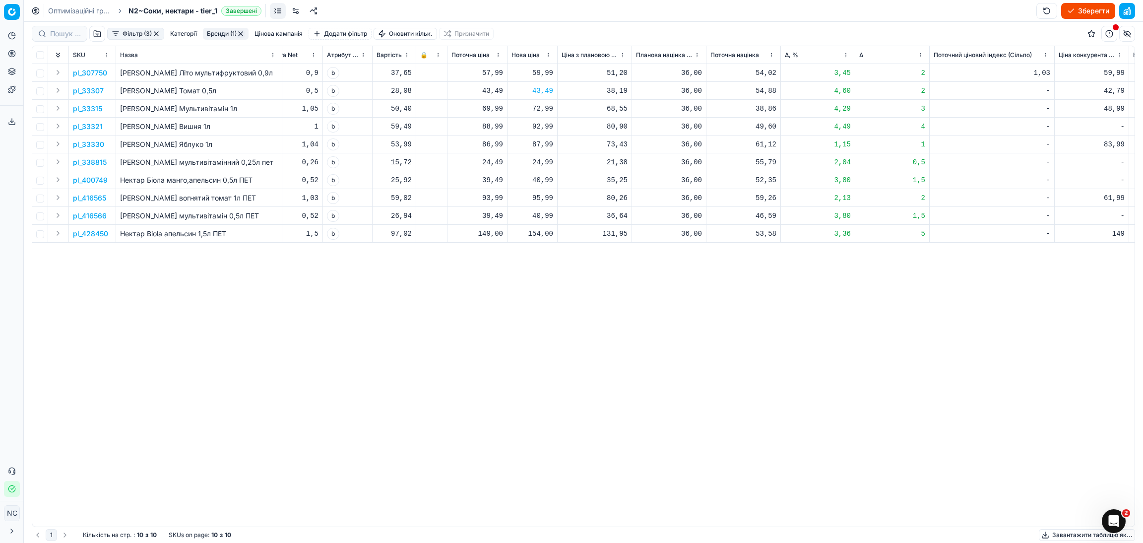
click at [92, 111] on p "pl_33315" at bounding box center [87, 109] width 29 height 10
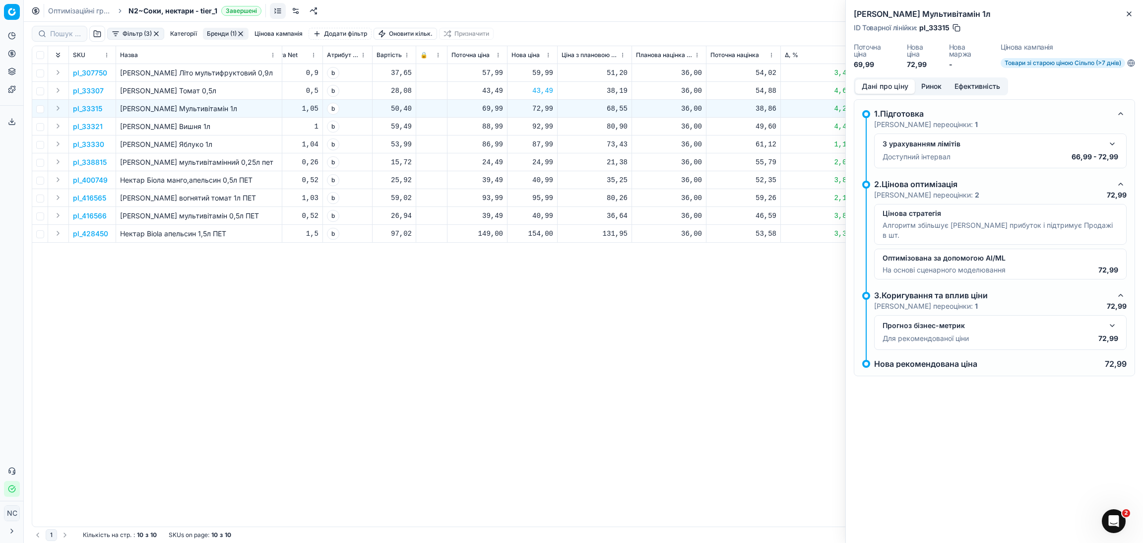
click at [957, 25] on button "button" at bounding box center [957, 28] width 10 height 10
click at [540, 110] on div "72,99" at bounding box center [533, 109] width 42 height 10
type input "7"
type input "69.99"
click at [82, 127] on p "pl_33321" at bounding box center [88, 127] width 30 height 10
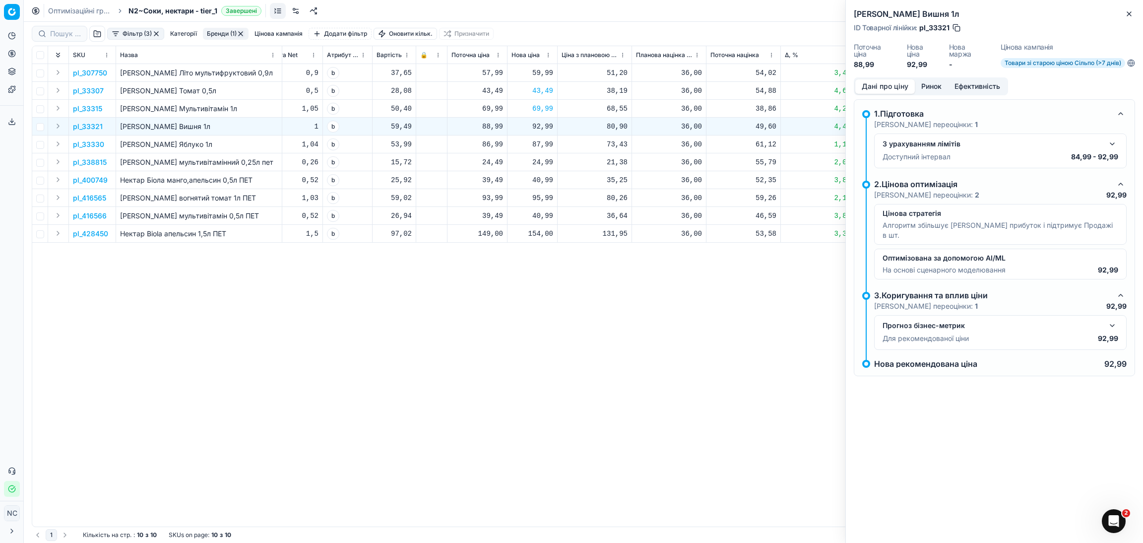
click at [933, 86] on button "Ринок" at bounding box center [931, 86] width 33 height 14
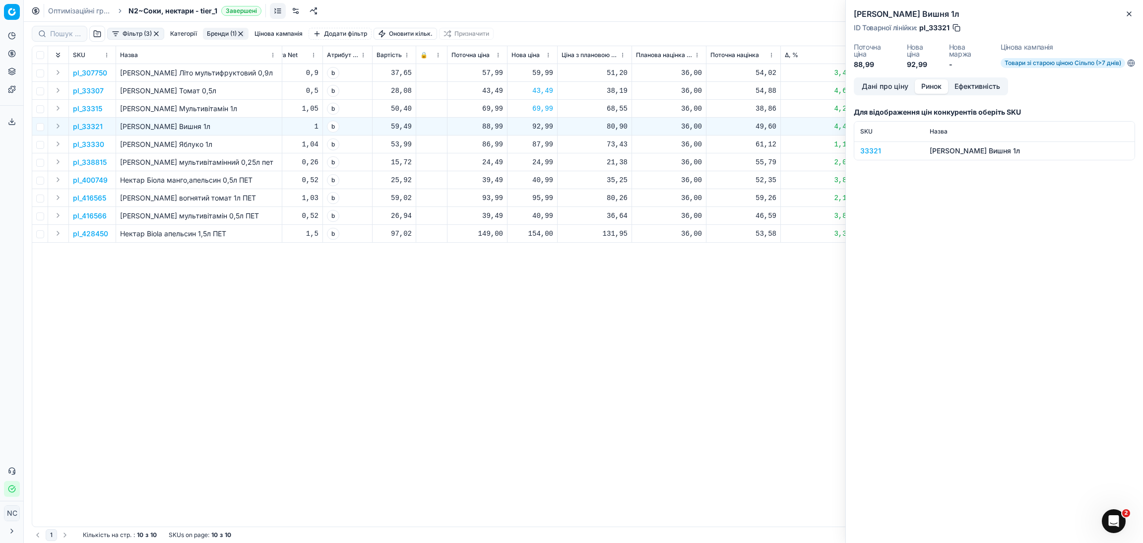
click at [873, 150] on div "33321" at bounding box center [890, 151] width 58 height 10
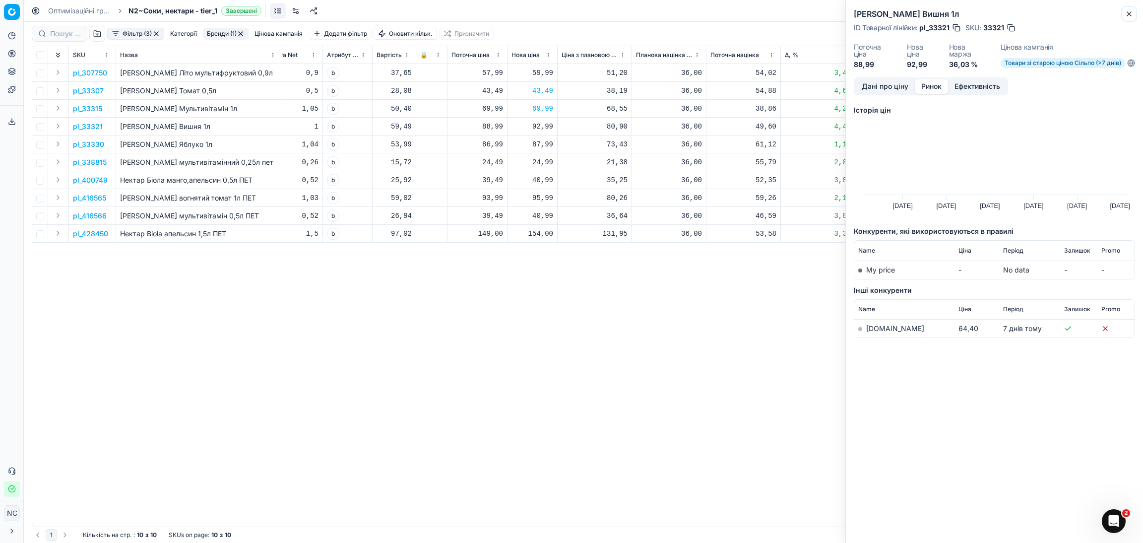
click at [1131, 15] on icon "button" at bounding box center [1130, 14] width 8 height 8
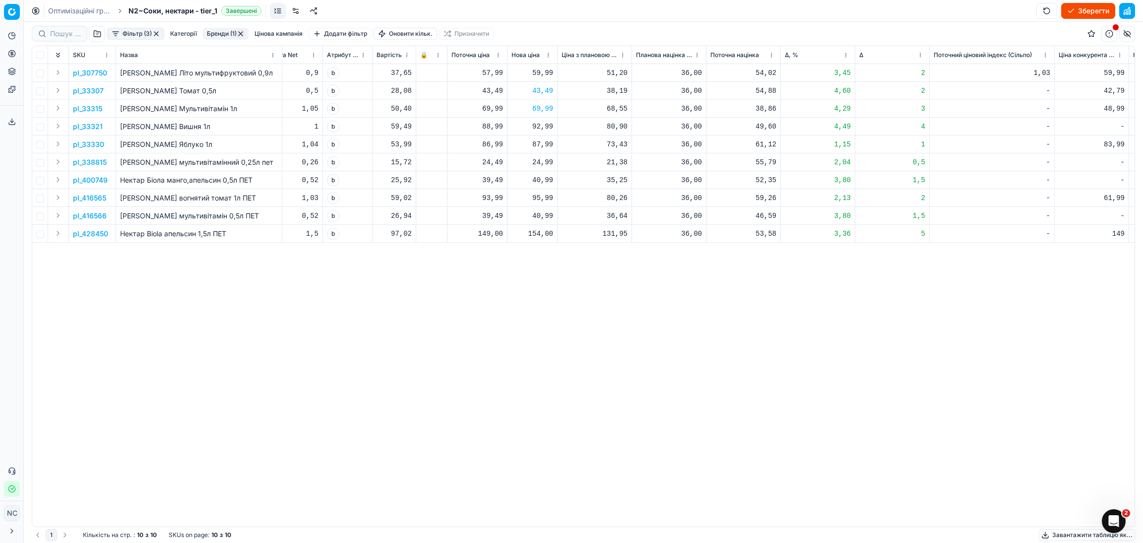
click at [88, 145] on p "pl_33330" at bounding box center [88, 144] width 31 height 10
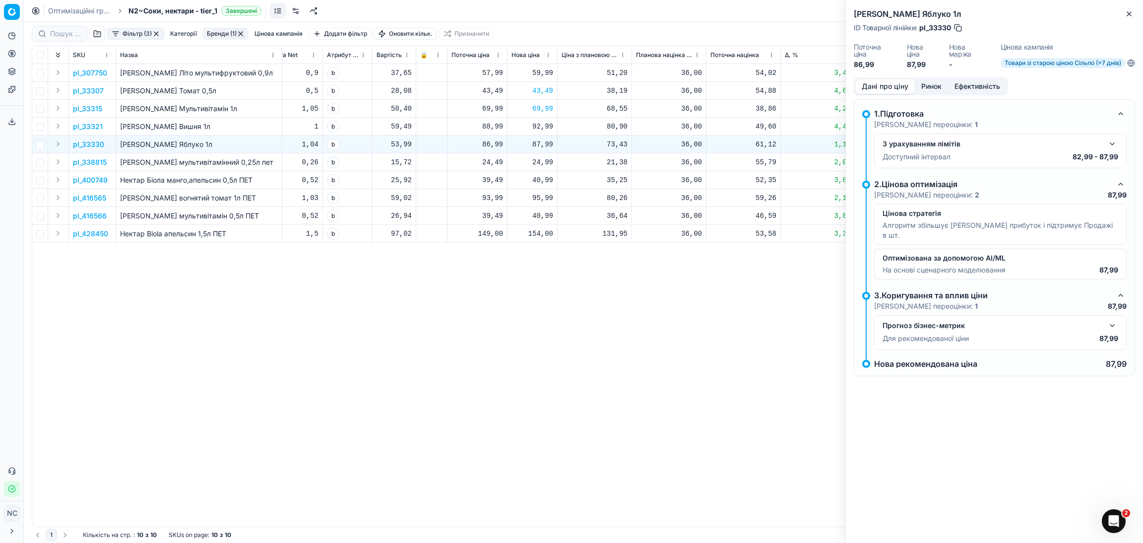
click at [933, 86] on button "Ринок" at bounding box center [931, 86] width 33 height 14
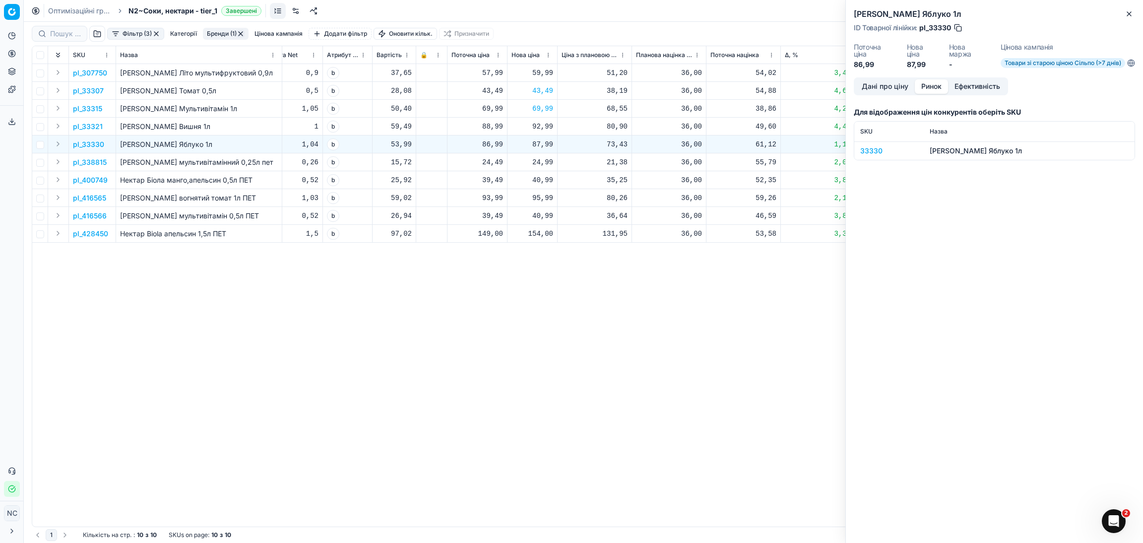
click at [876, 152] on div "33330" at bounding box center [890, 151] width 58 height 10
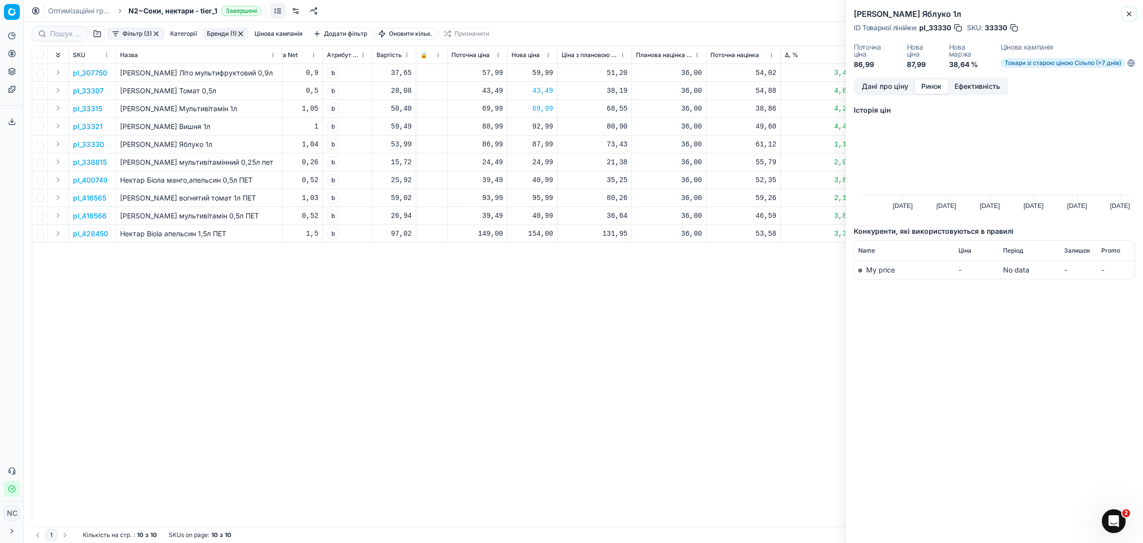
click at [1133, 13] on icon "button" at bounding box center [1130, 14] width 8 height 8
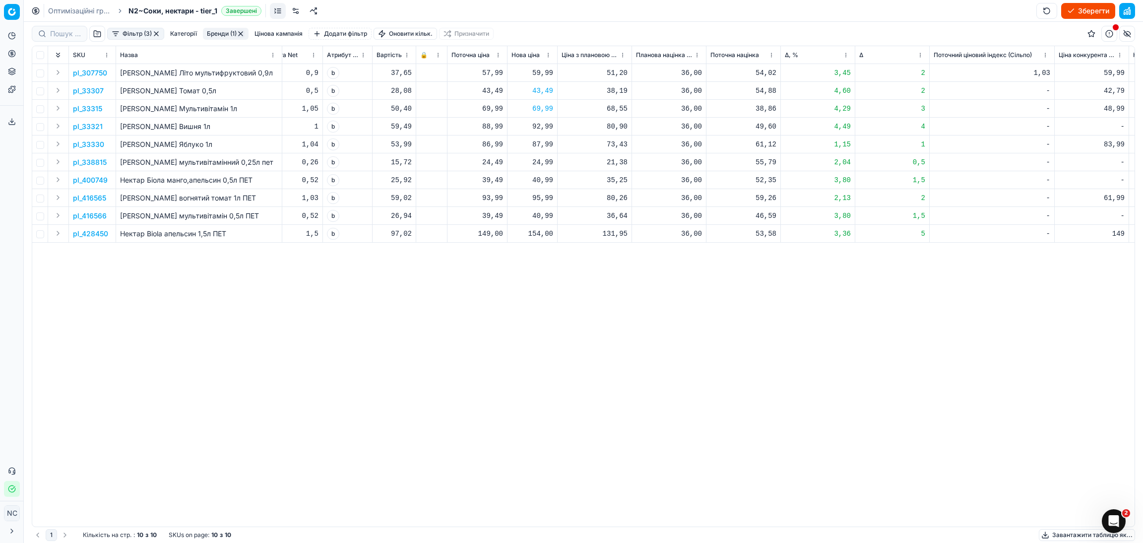
click at [1110, 199] on div "61,99" at bounding box center [1092, 198] width 66 height 10
click at [97, 197] on p "pl_416565" at bounding box center [89, 198] width 33 height 10
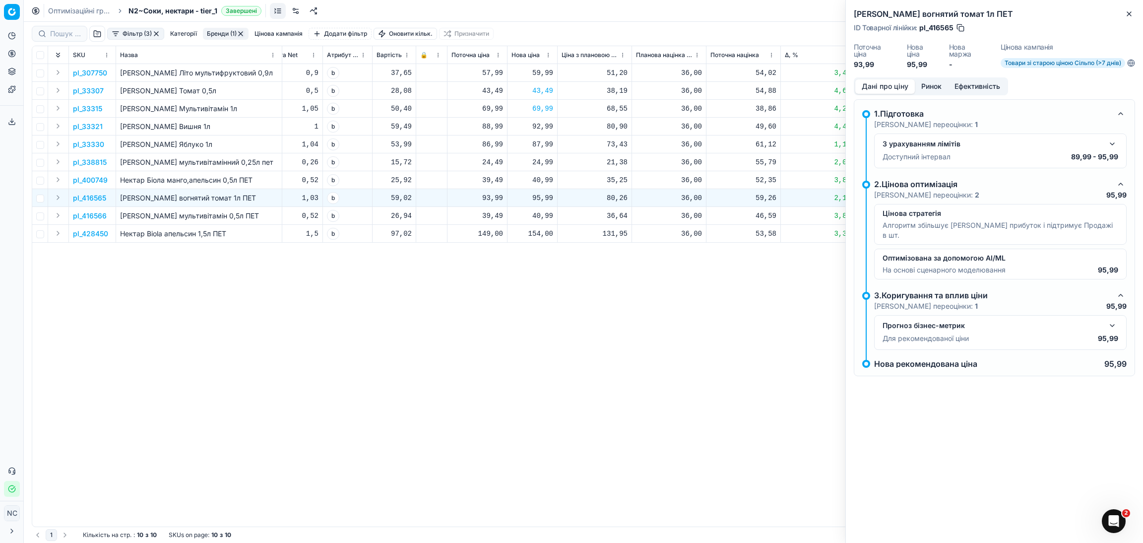
click at [934, 88] on button "Ринок" at bounding box center [931, 86] width 33 height 14
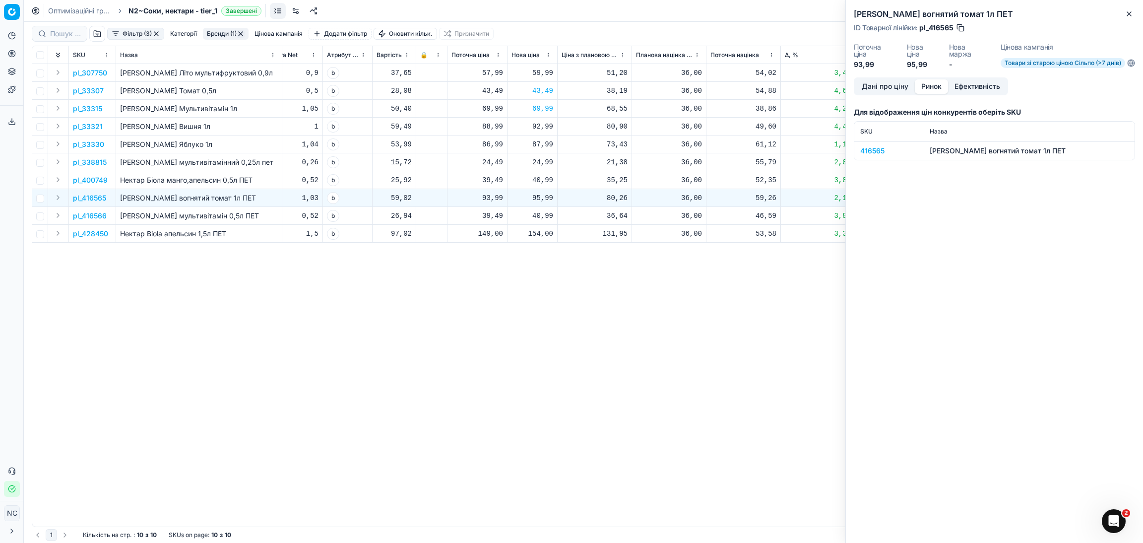
click at [879, 153] on div "416565" at bounding box center [890, 151] width 58 height 10
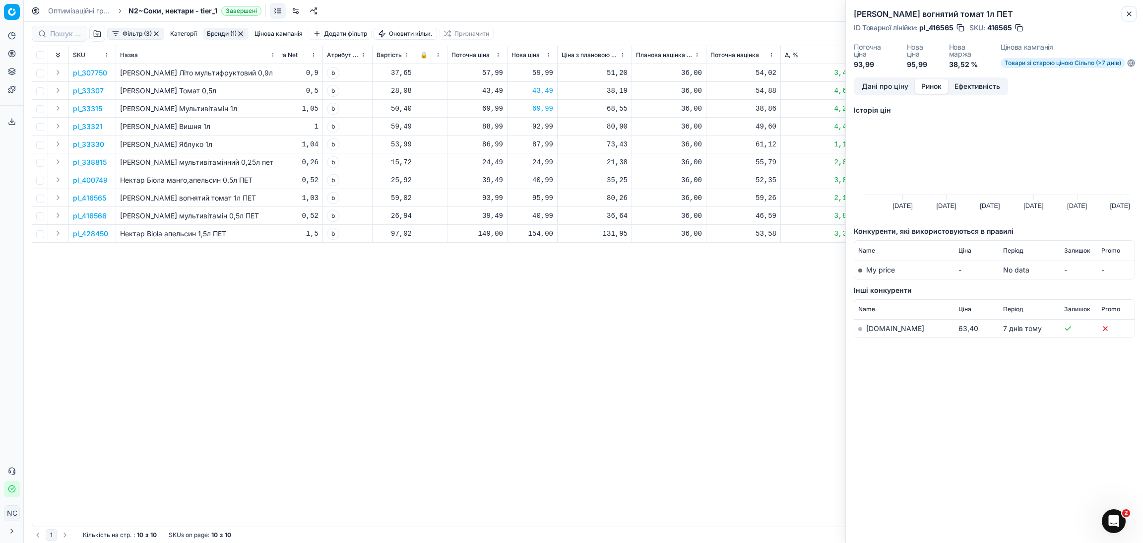
click at [1135, 13] on button "Close" at bounding box center [1130, 14] width 12 height 12
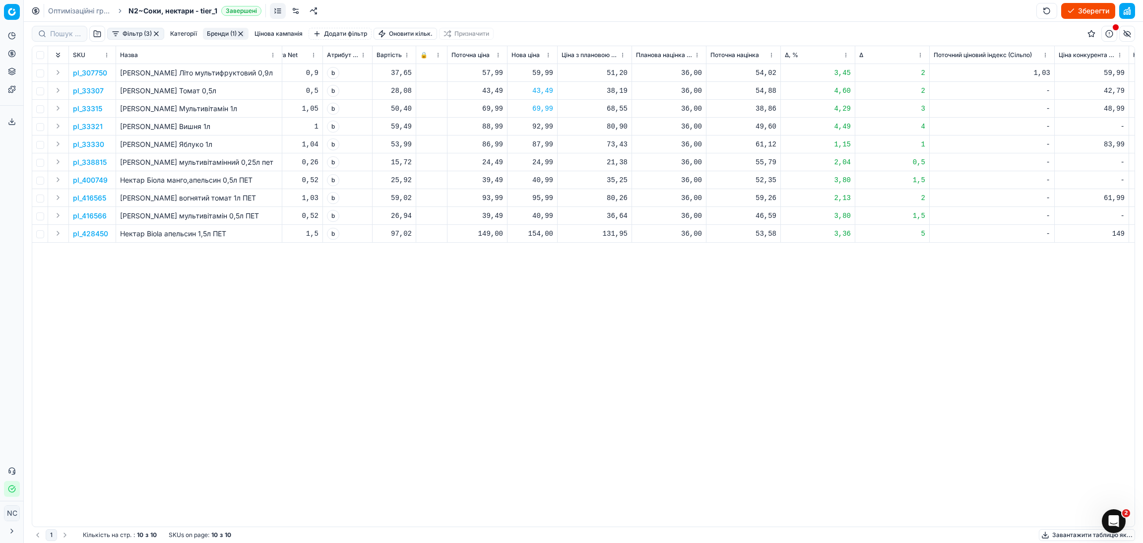
click at [556, 218] on td "40,99" at bounding box center [533, 216] width 50 height 18
click at [92, 237] on p "pl_428450" at bounding box center [90, 234] width 35 height 10
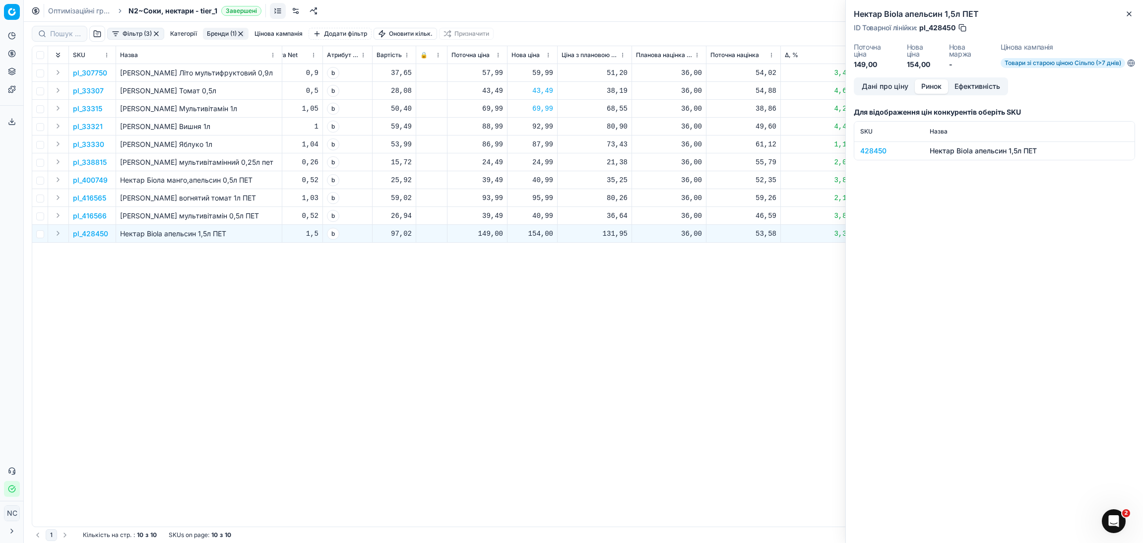
click at [939, 81] on button "Ринок" at bounding box center [931, 86] width 33 height 14
click at [882, 149] on div "428450" at bounding box center [890, 151] width 58 height 10
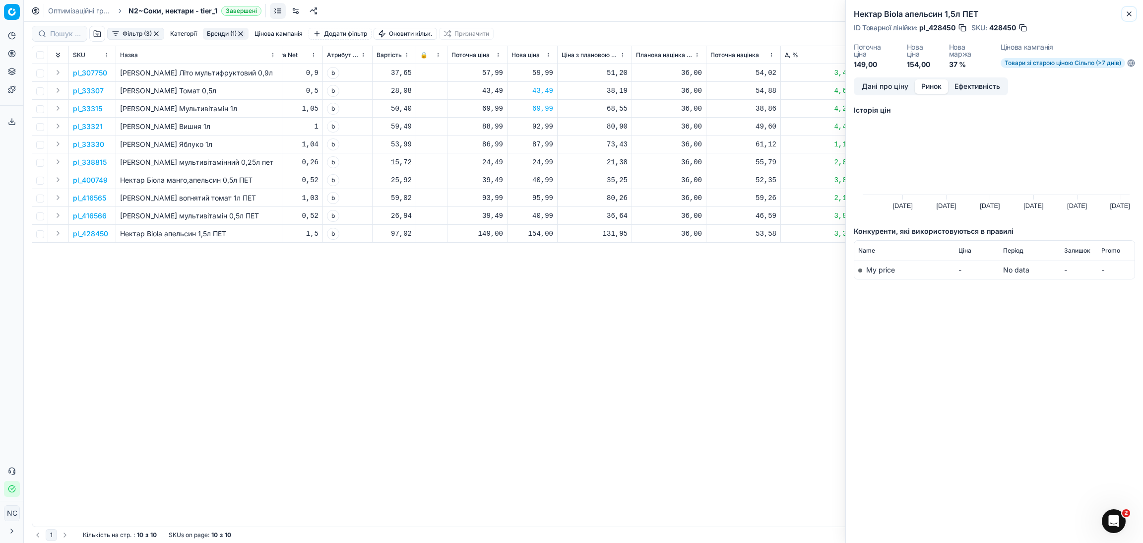
click at [1133, 12] on button "Close" at bounding box center [1130, 14] width 12 height 12
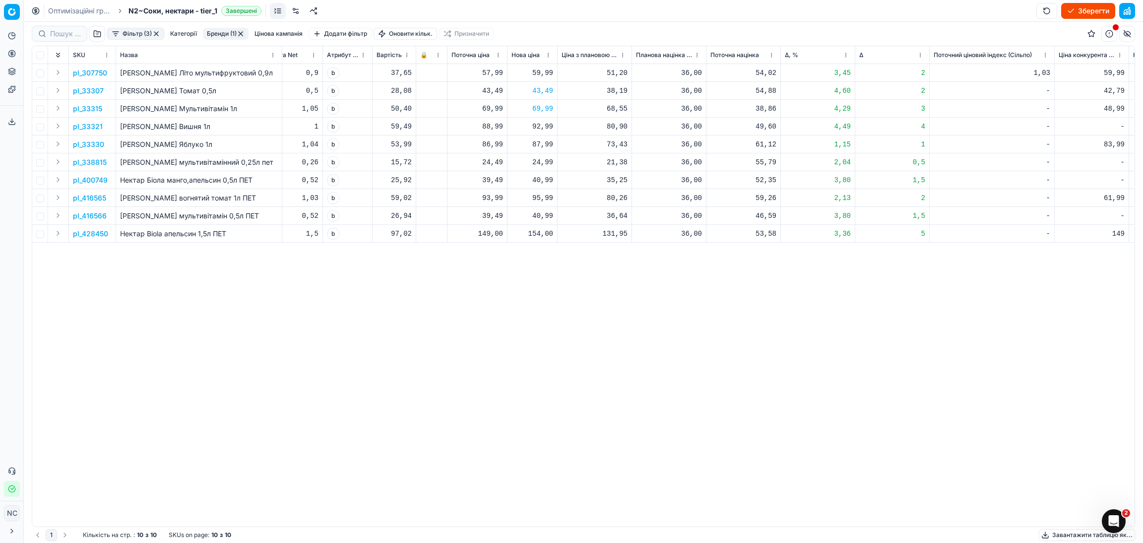
click at [220, 35] on button "Бренди (1)" at bounding box center [226, 34] width 46 height 12
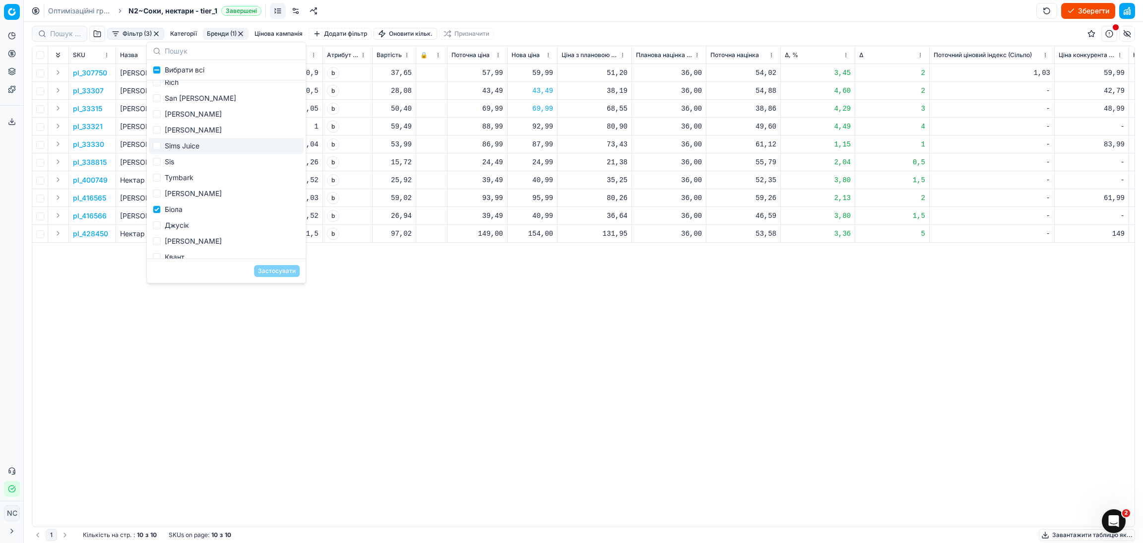
scroll to position [298, 0]
click at [178, 171] on div "Біола" at bounding box center [226, 174] width 155 height 16
checkbox input "false"
click at [183, 189] on div "Джусік" at bounding box center [226, 190] width 155 height 16
checkbox input "true"
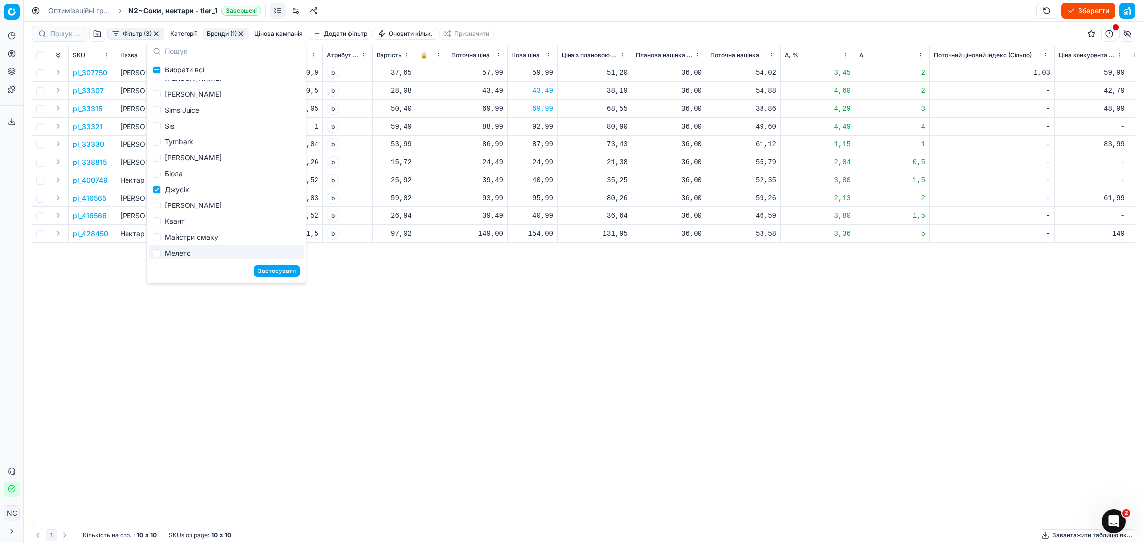
click at [266, 274] on button "Застосувати" at bounding box center [277, 271] width 46 height 12
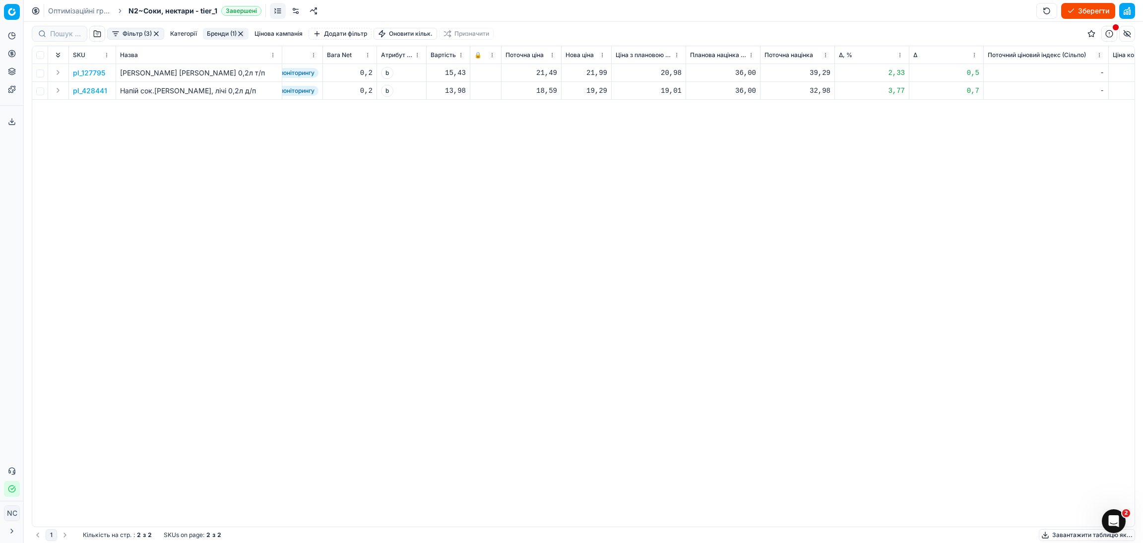
scroll to position [0, 391]
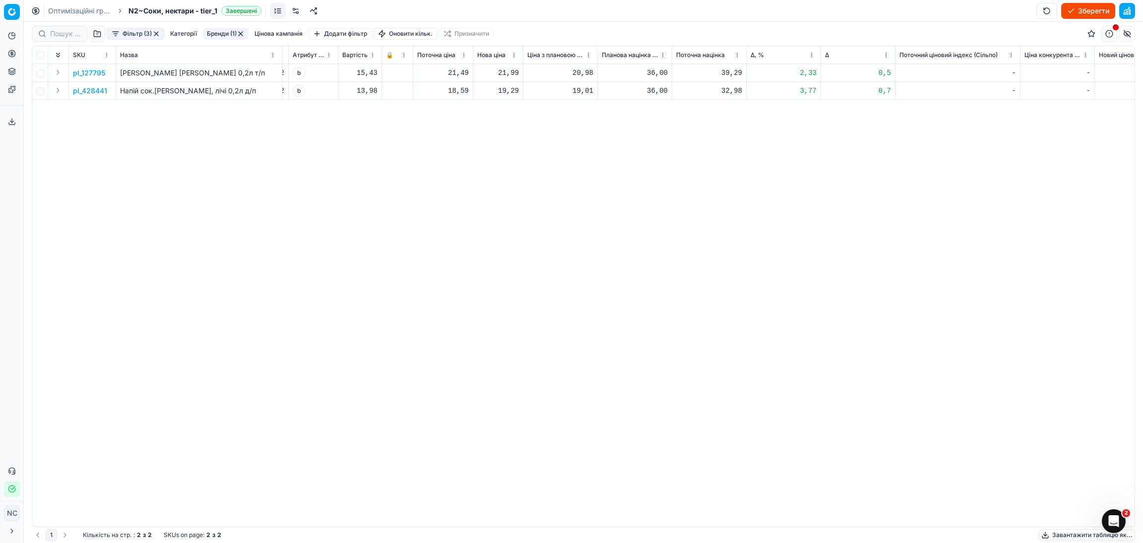
click at [217, 36] on button "Бренди (1)" at bounding box center [226, 34] width 46 height 12
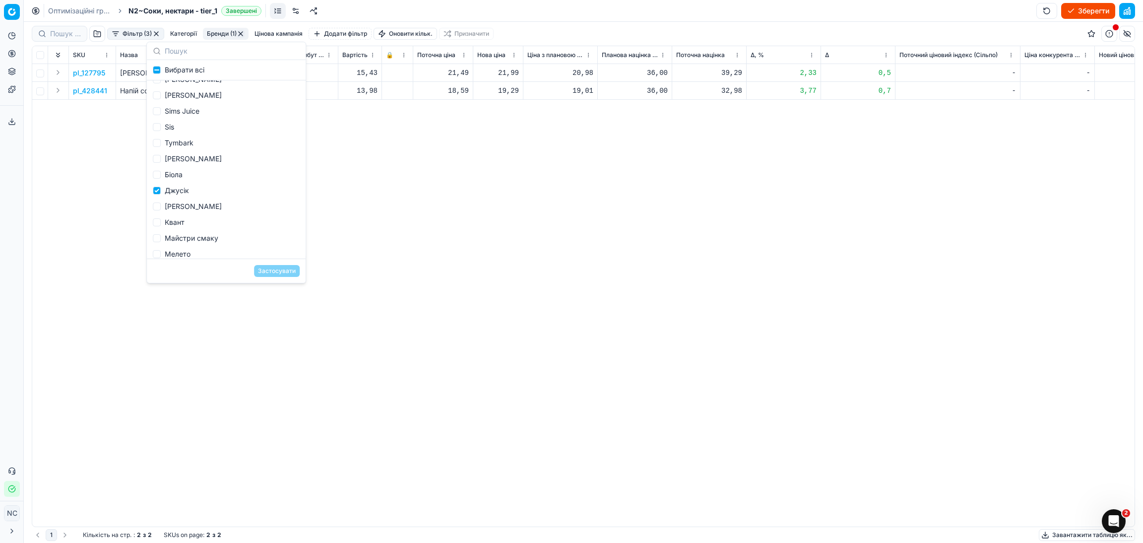
scroll to position [298, 0]
click at [171, 186] on div "Джусік" at bounding box center [226, 190] width 155 height 16
checkbox input "false"
click at [192, 206] on div "[PERSON_NAME]" at bounding box center [226, 206] width 155 height 16
checkbox input "true"
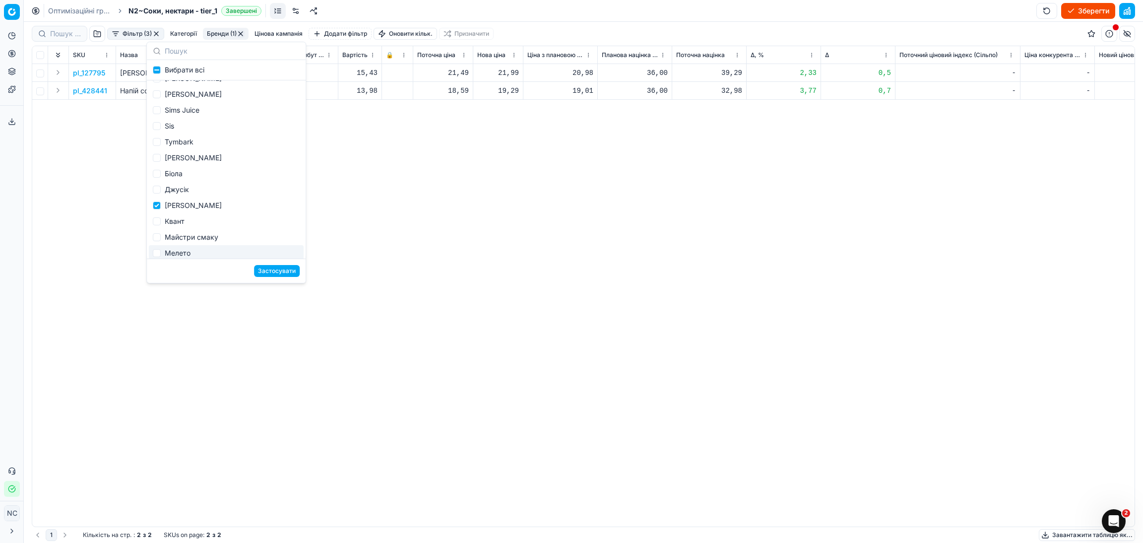
click at [269, 273] on button "Застосувати" at bounding box center [277, 271] width 46 height 12
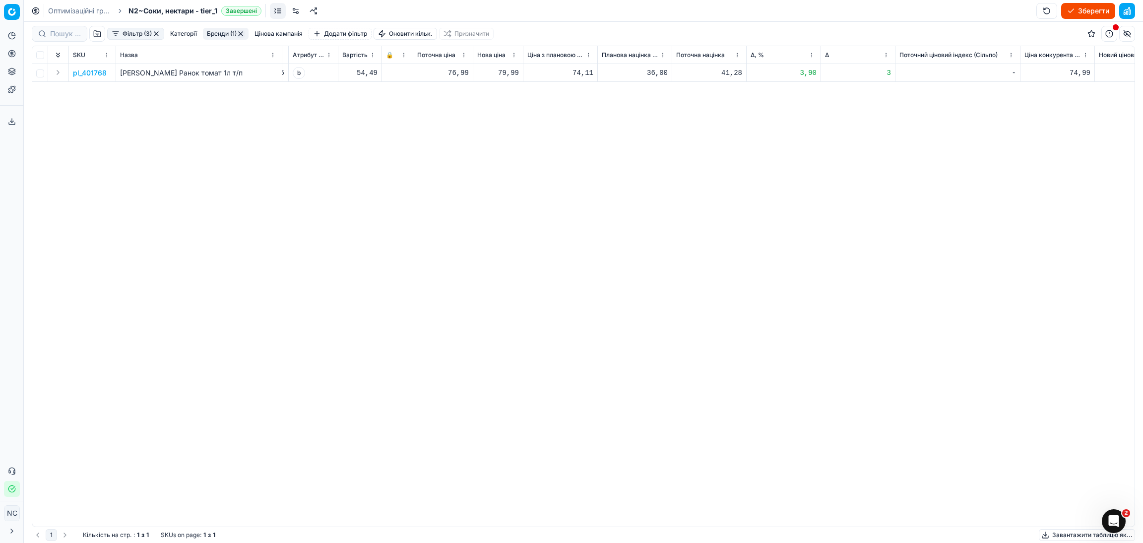
click at [102, 72] on p "pl_401768" at bounding box center [90, 73] width 34 height 10
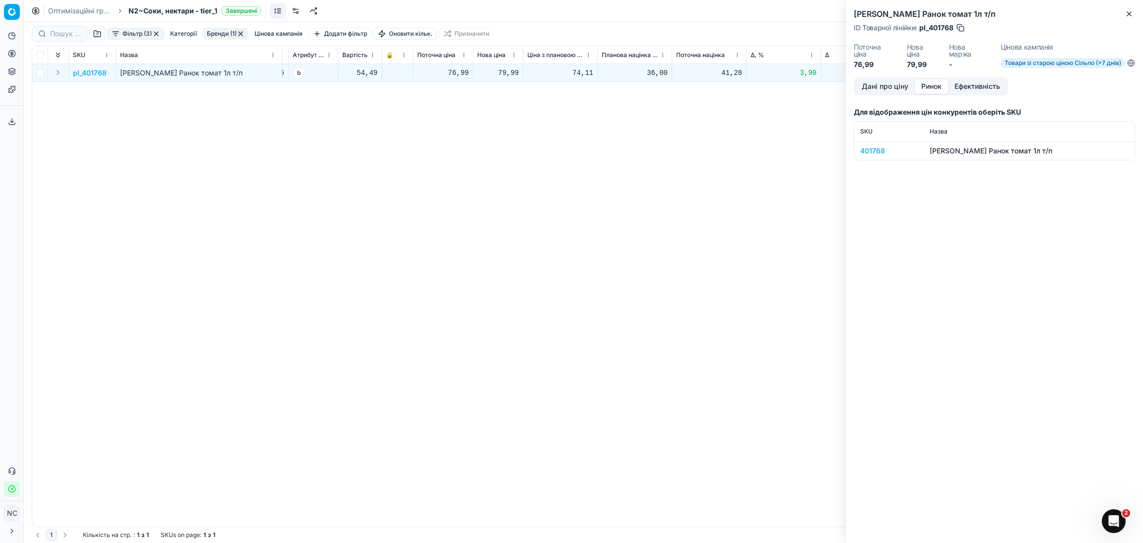
click at [930, 88] on button "Ринок" at bounding box center [931, 86] width 33 height 14
click at [882, 149] on div "401768" at bounding box center [890, 151] width 58 height 10
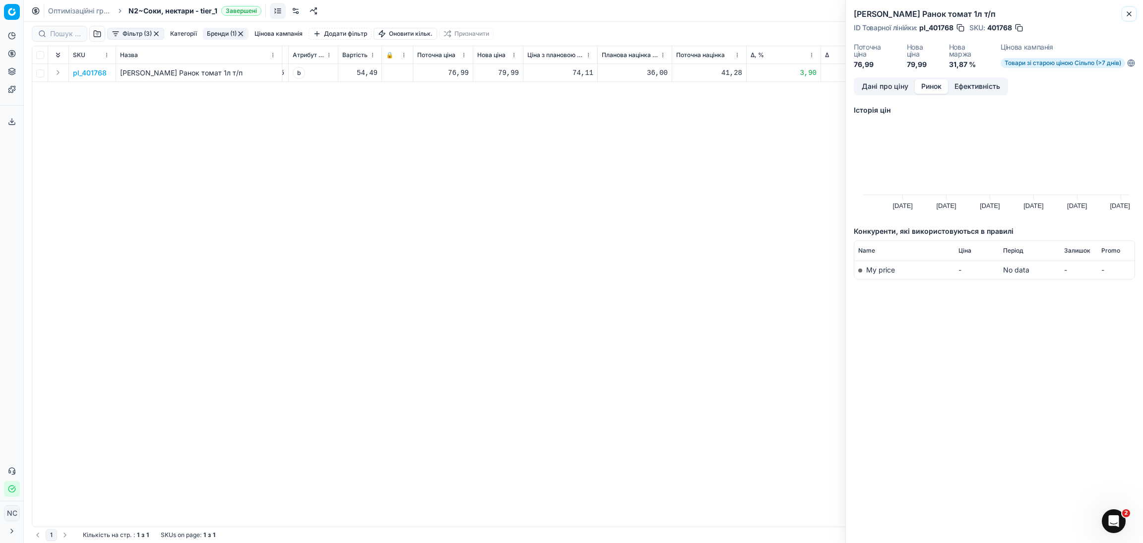
click at [1127, 13] on icon "button" at bounding box center [1130, 14] width 8 height 8
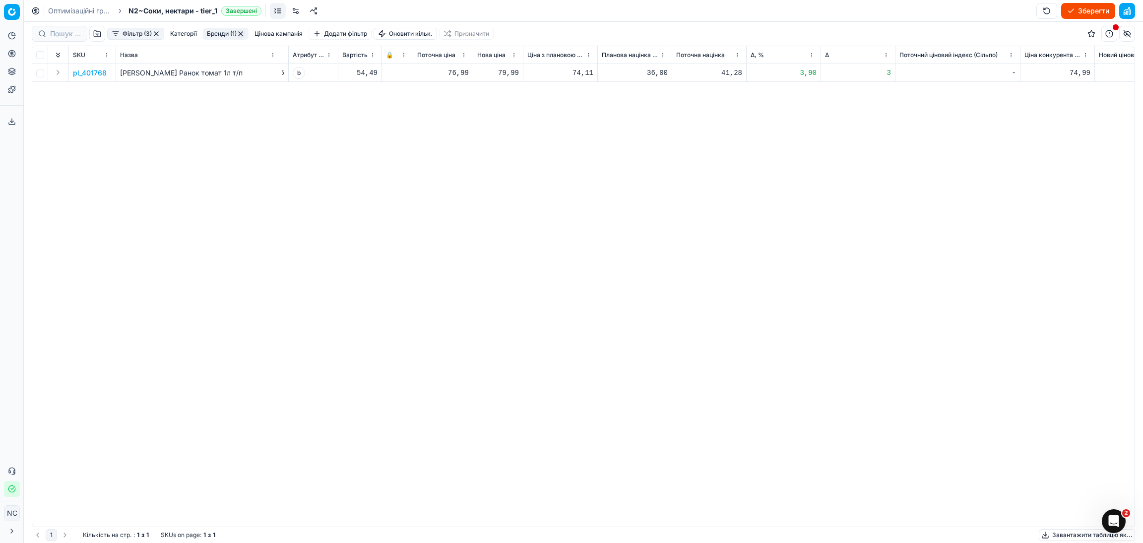
click at [100, 71] on p "pl_401768" at bounding box center [90, 73] width 34 height 10
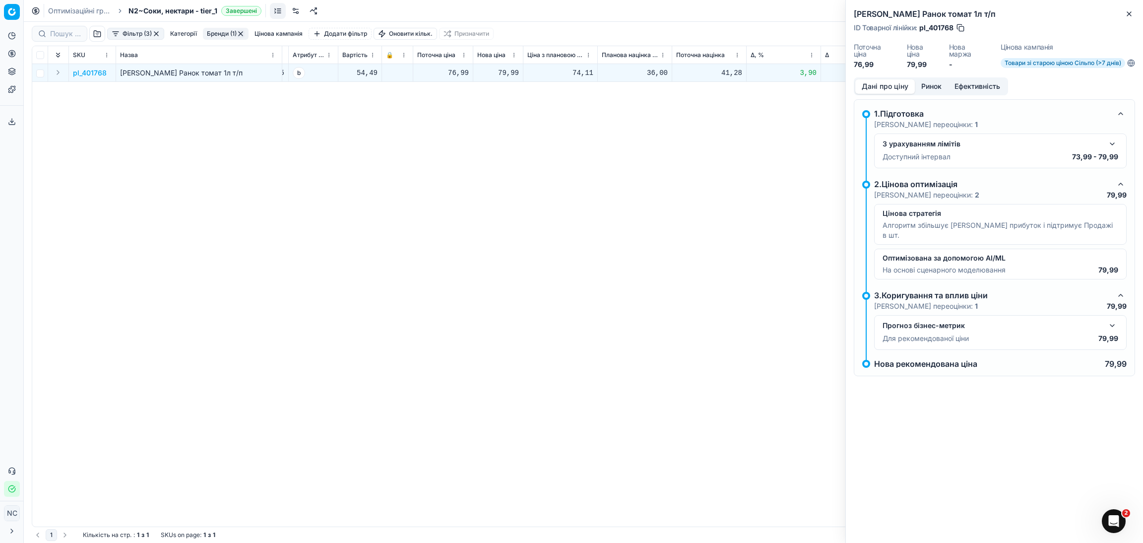
click at [960, 26] on button "button" at bounding box center [961, 28] width 10 height 10
click at [1133, 18] on button "Close" at bounding box center [1130, 14] width 12 height 12
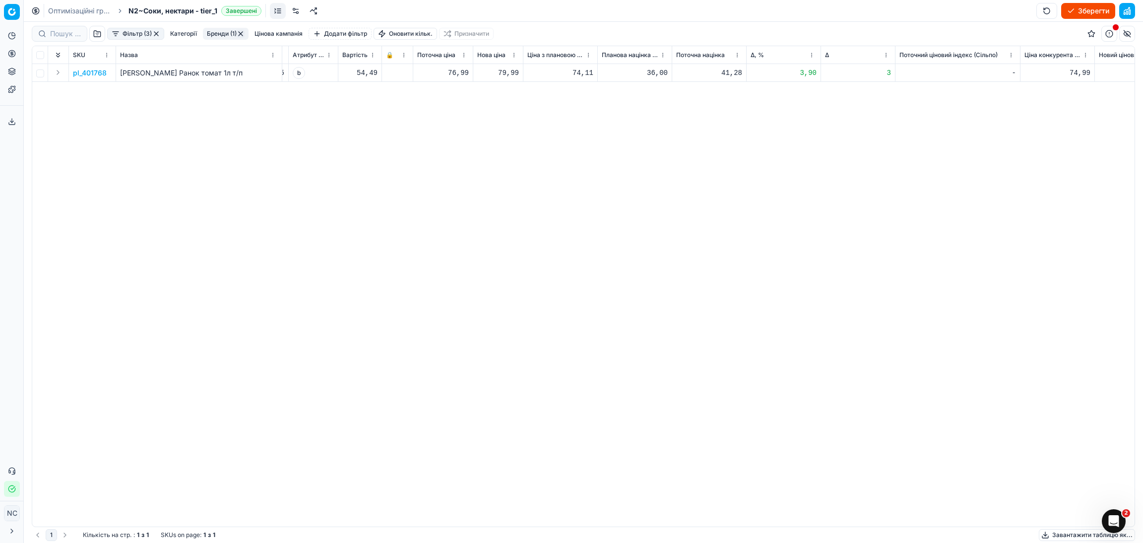
click at [221, 33] on button "Бренди (1)" at bounding box center [226, 34] width 46 height 12
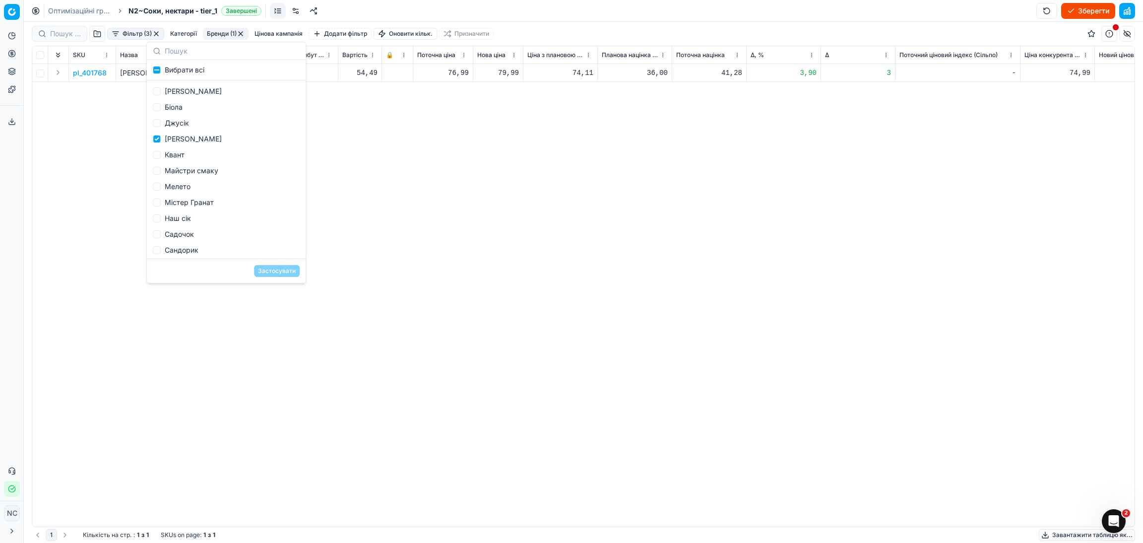
scroll to position [372, 0]
click at [186, 136] on div "[PERSON_NAME]" at bounding box center [226, 132] width 155 height 16
checkbox input "false"
click at [182, 149] on div "Квант" at bounding box center [226, 147] width 155 height 16
checkbox input "true"
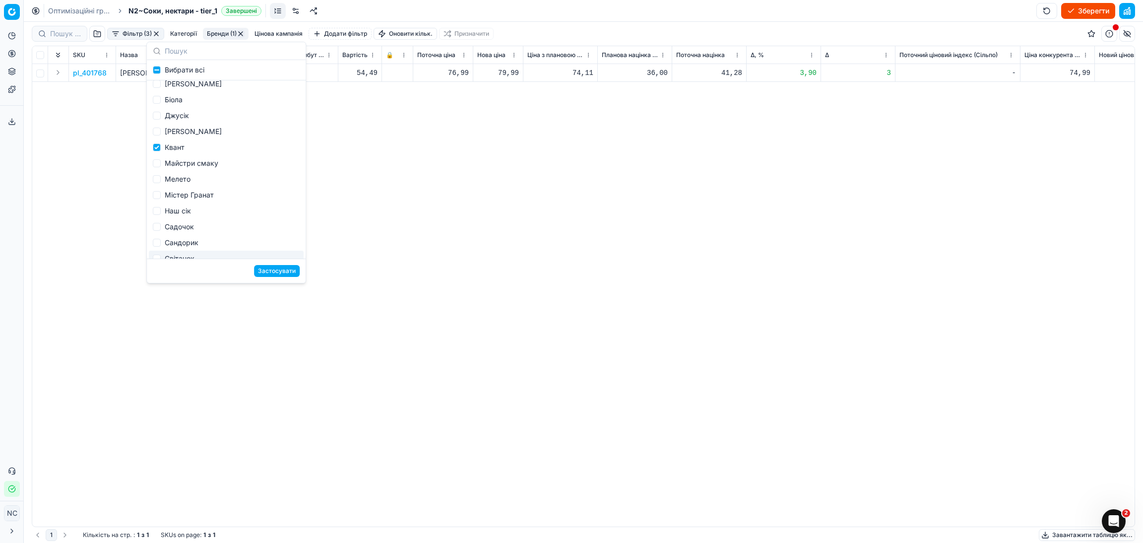
click at [269, 270] on button "Застосувати" at bounding box center [277, 271] width 46 height 12
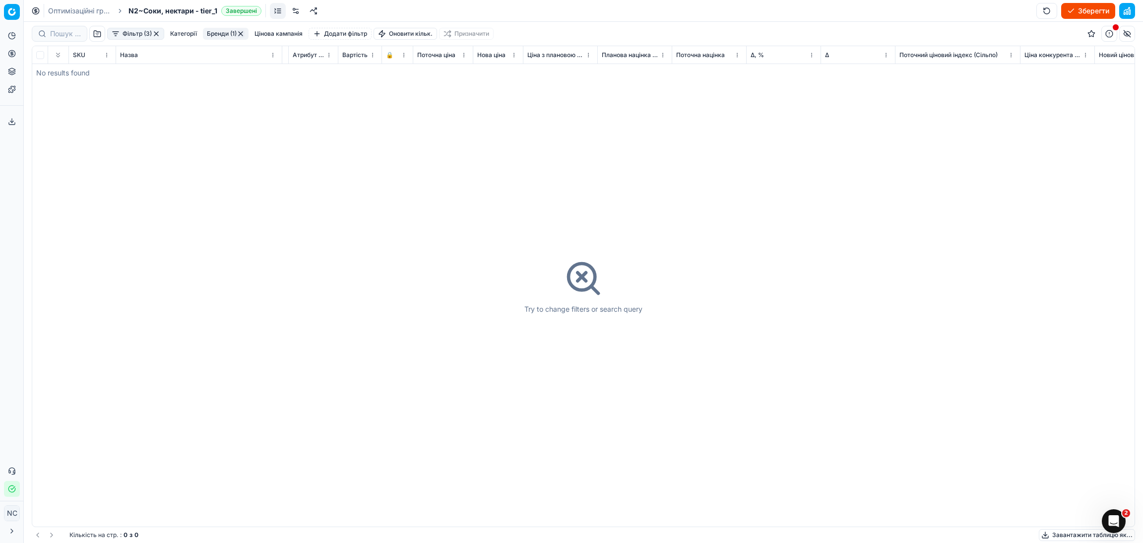
click at [215, 34] on button "Бренди (1)" at bounding box center [226, 34] width 46 height 12
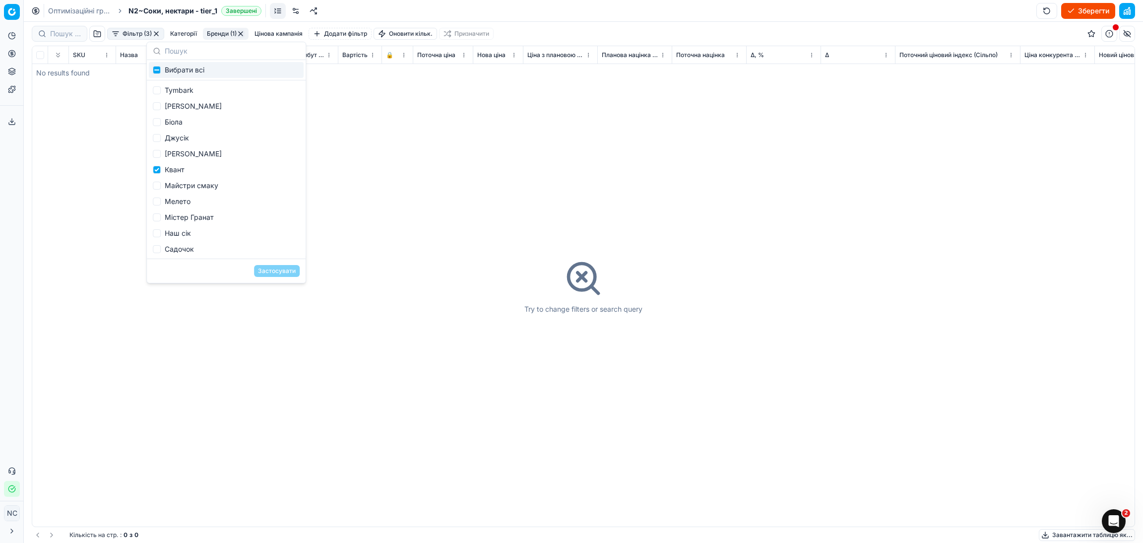
scroll to position [372, 0]
click at [174, 146] on div "Квант" at bounding box center [226, 147] width 155 height 16
checkbox input "false"
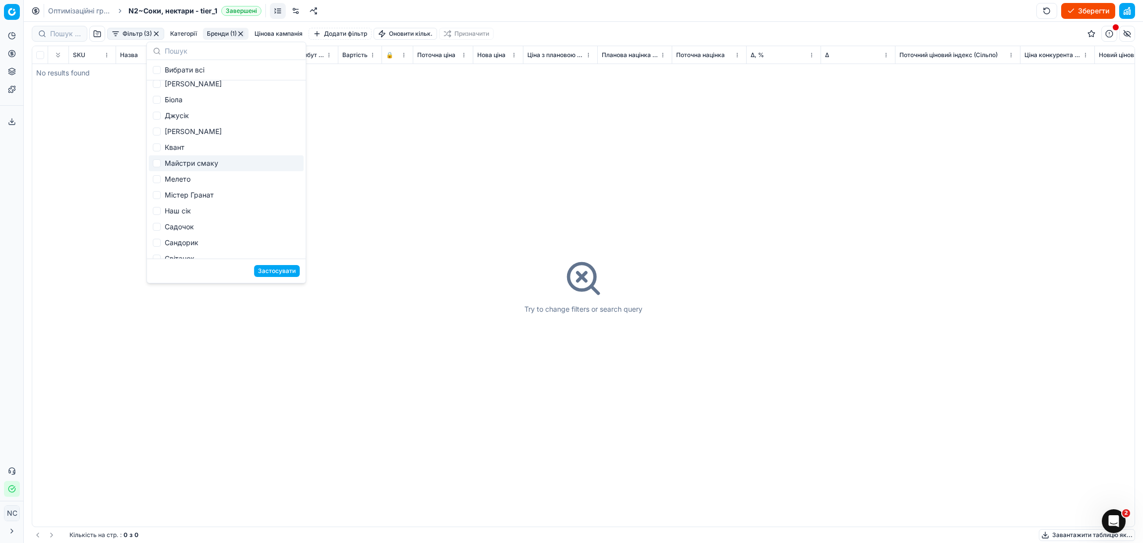
click at [194, 161] on div "Майстри смаку" at bounding box center [226, 163] width 155 height 16
checkbox input "true"
click at [271, 276] on button "Застосувати" at bounding box center [277, 271] width 46 height 12
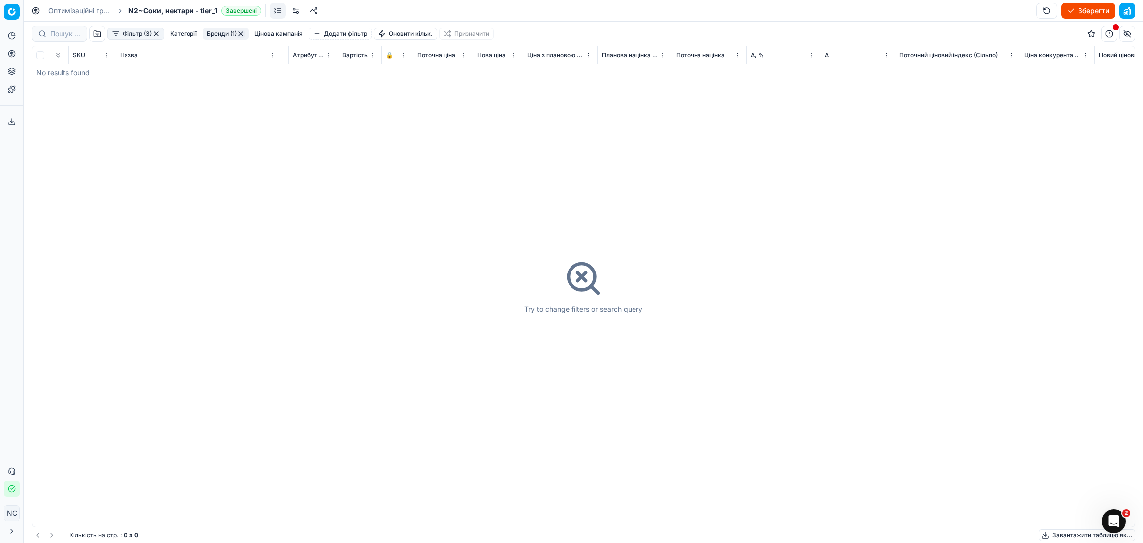
click at [224, 31] on button "Бренди (1)" at bounding box center [226, 34] width 46 height 12
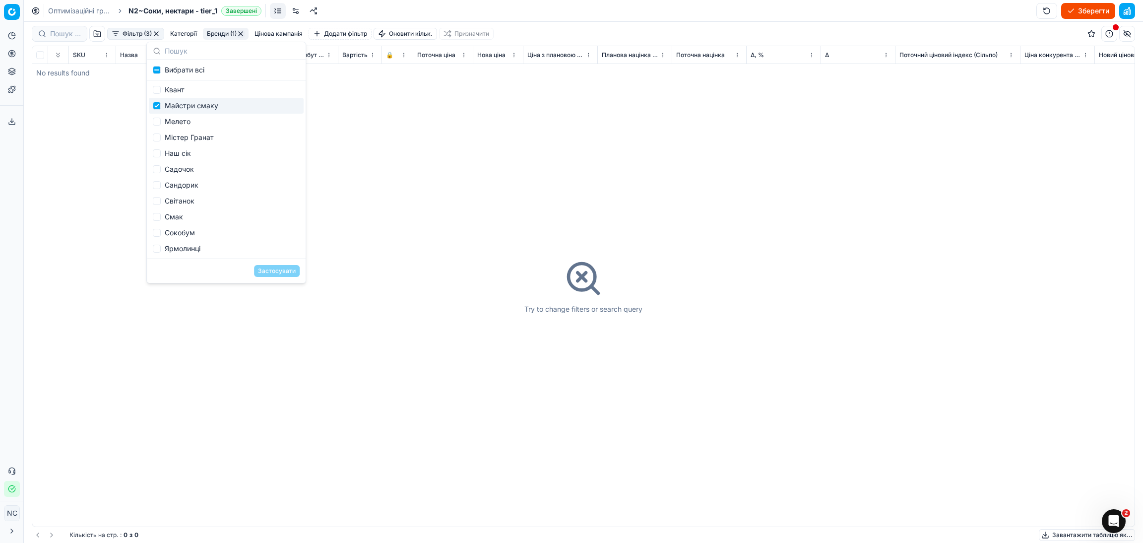
click at [176, 103] on div "Майстри смаку" at bounding box center [226, 106] width 155 height 16
checkbox input "false"
click at [184, 119] on div "Мелето" at bounding box center [226, 122] width 155 height 16
checkbox input "true"
click at [270, 272] on button "Застосувати" at bounding box center [277, 271] width 46 height 12
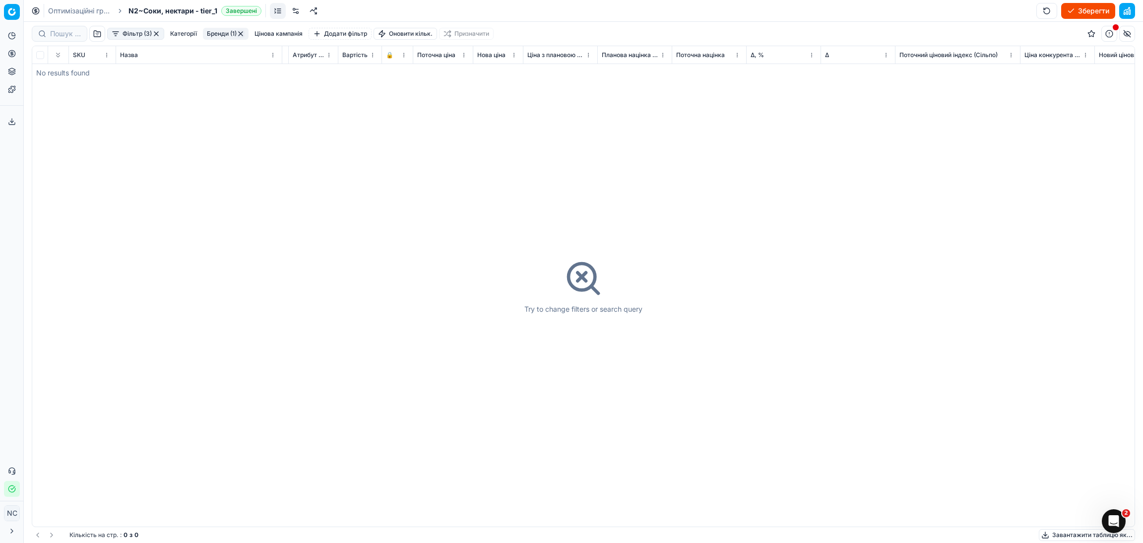
click at [215, 37] on button "Бренди (1)" at bounding box center [226, 34] width 46 height 12
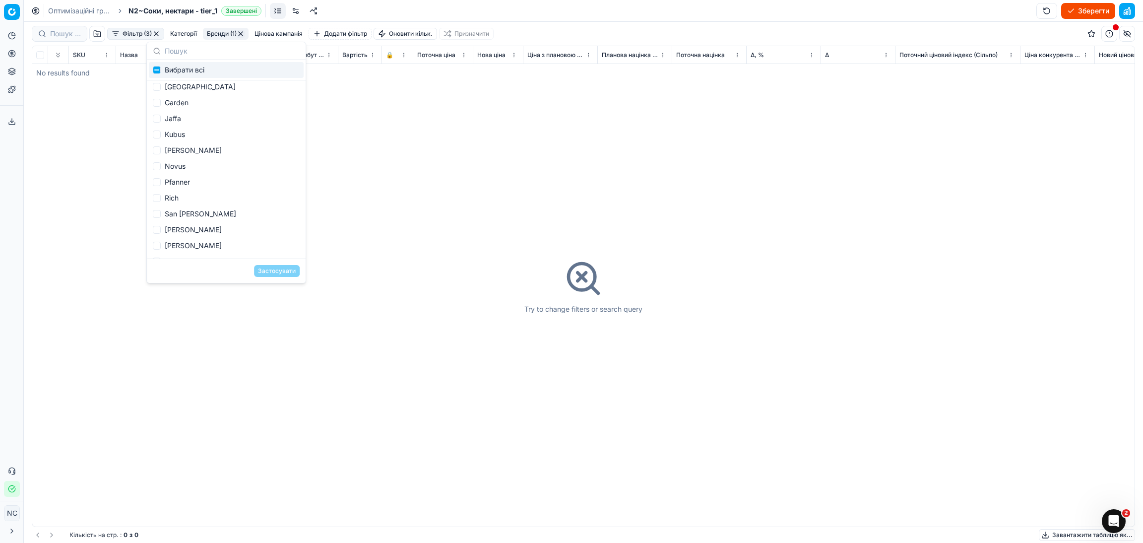
scroll to position [372, 0]
click at [177, 177] on div "Мелето" at bounding box center [226, 179] width 155 height 16
checkbox input "false"
click at [191, 197] on div "Містер Гранат" at bounding box center [226, 195] width 155 height 16
checkbox input "true"
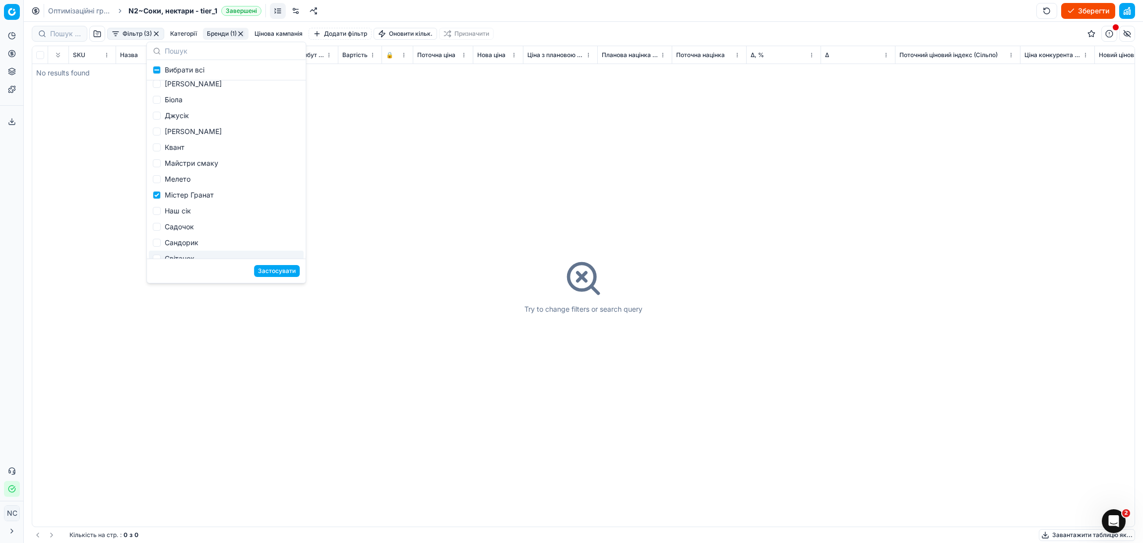
click at [269, 274] on button "Застосувати" at bounding box center [277, 271] width 46 height 12
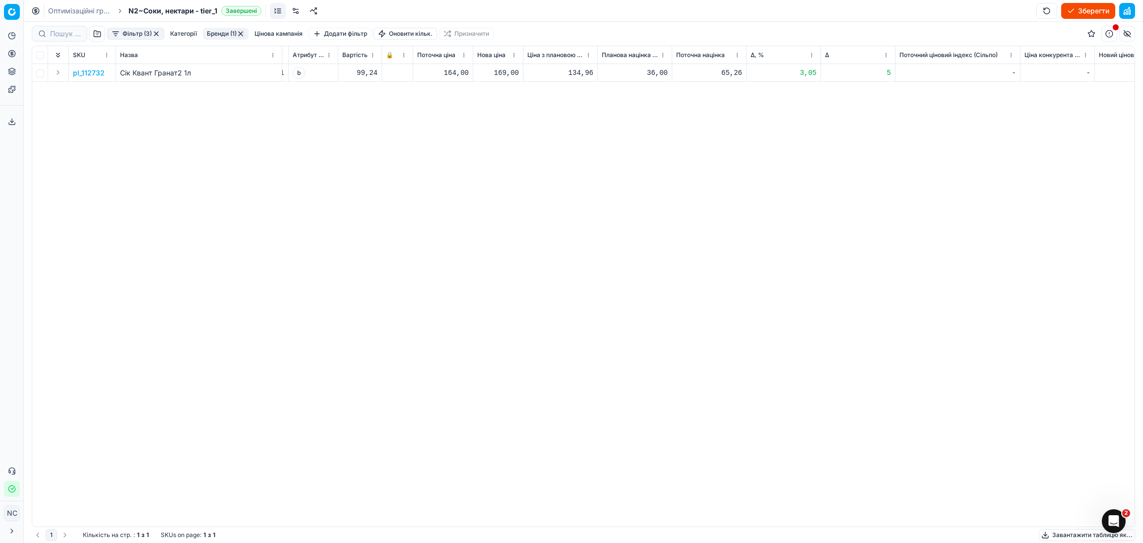
click at [87, 73] on p "pl_112732" at bounding box center [89, 73] width 32 height 10
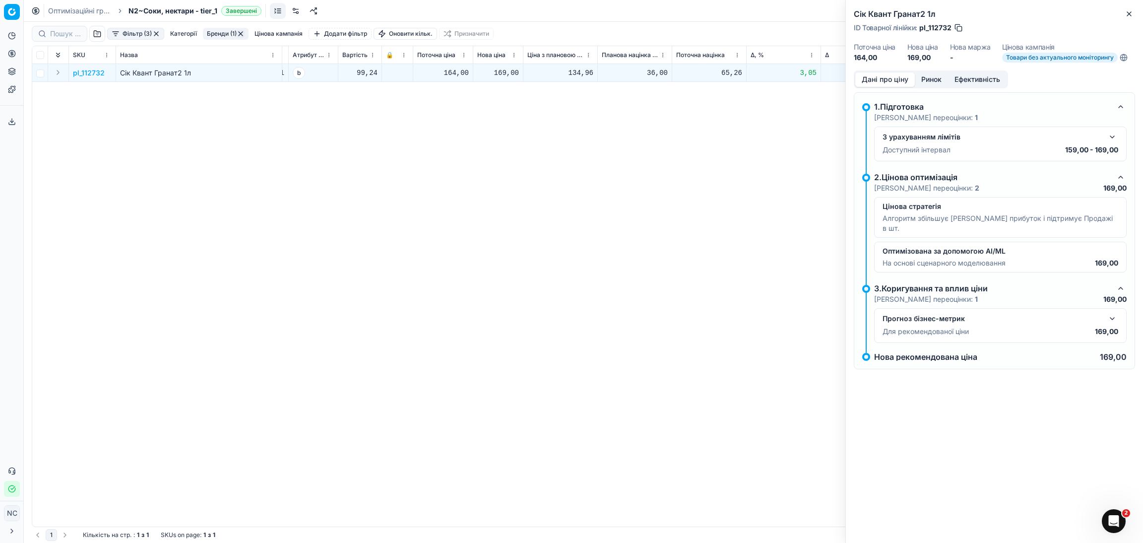
click at [925, 80] on button "Ринок" at bounding box center [931, 79] width 33 height 14
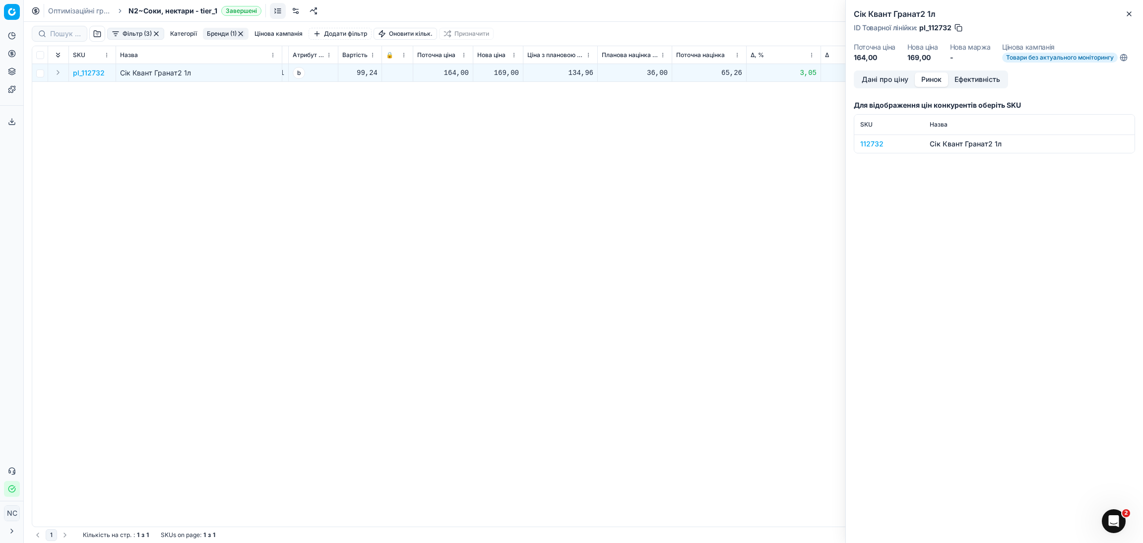
click at [882, 139] on div "112732" at bounding box center [890, 144] width 58 height 10
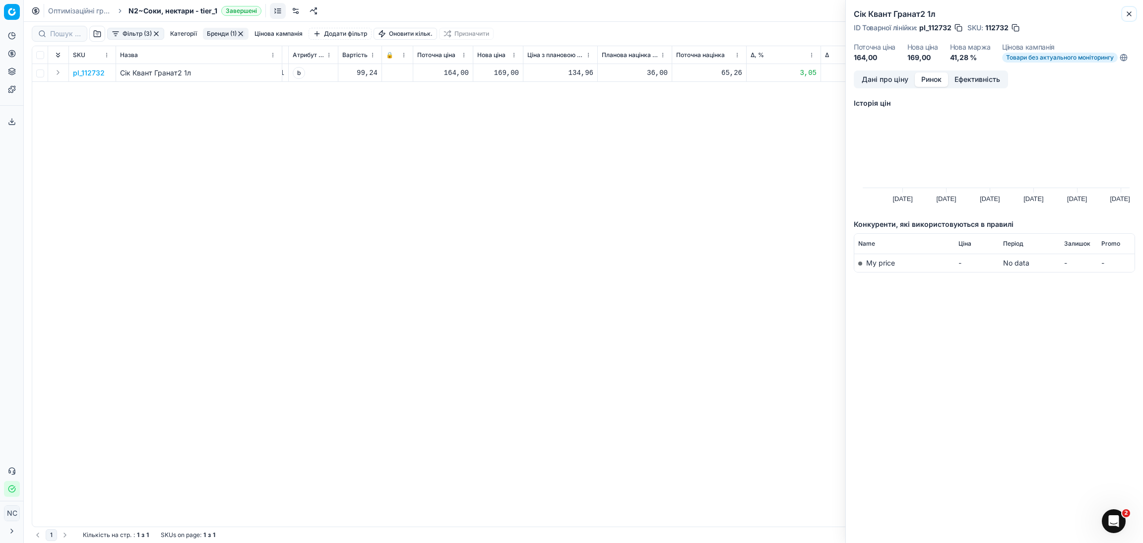
click at [1132, 15] on icon "button" at bounding box center [1130, 14] width 8 height 8
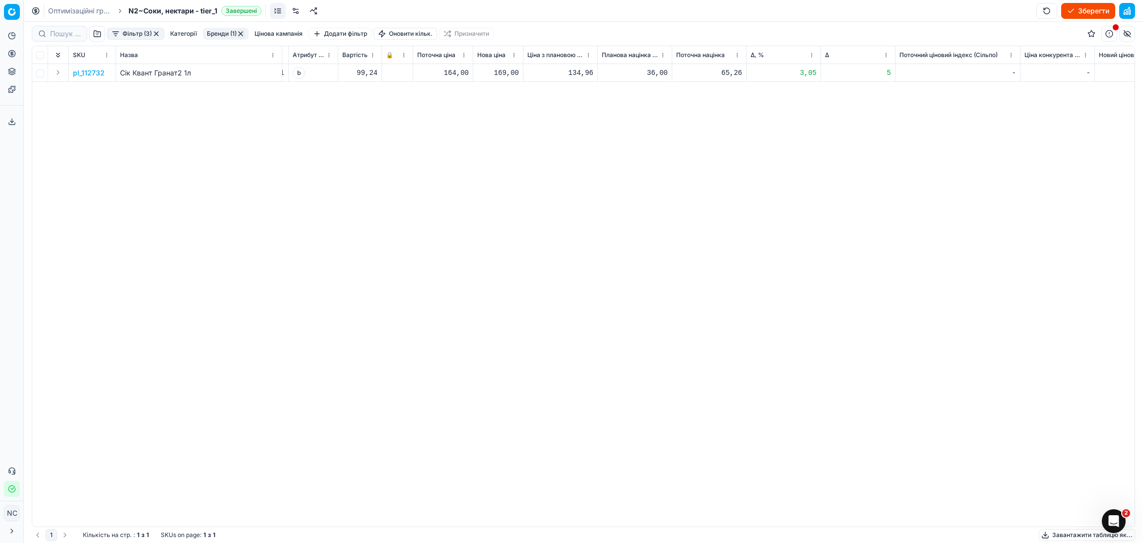
click at [218, 34] on button "Бренди (1)" at bounding box center [226, 34] width 46 height 12
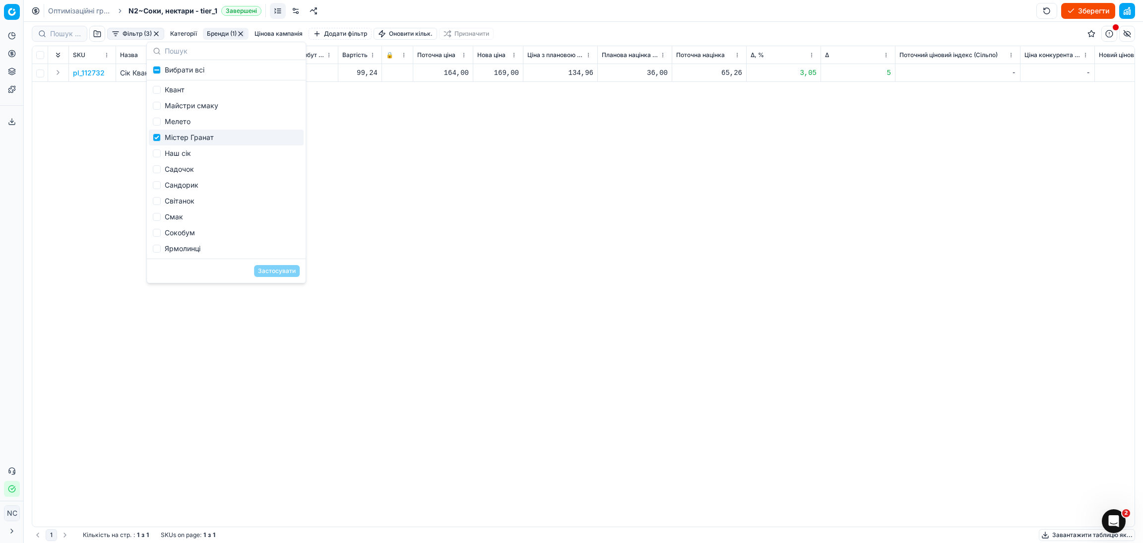
click at [171, 136] on div "Містер Гранат" at bounding box center [226, 138] width 155 height 16
checkbox input "false"
click at [180, 155] on div "Наш сік" at bounding box center [226, 153] width 155 height 16
checkbox input "true"
click at [279, 271] on button "Застосувати" at bounding box center [277, 271] width 46 height 12
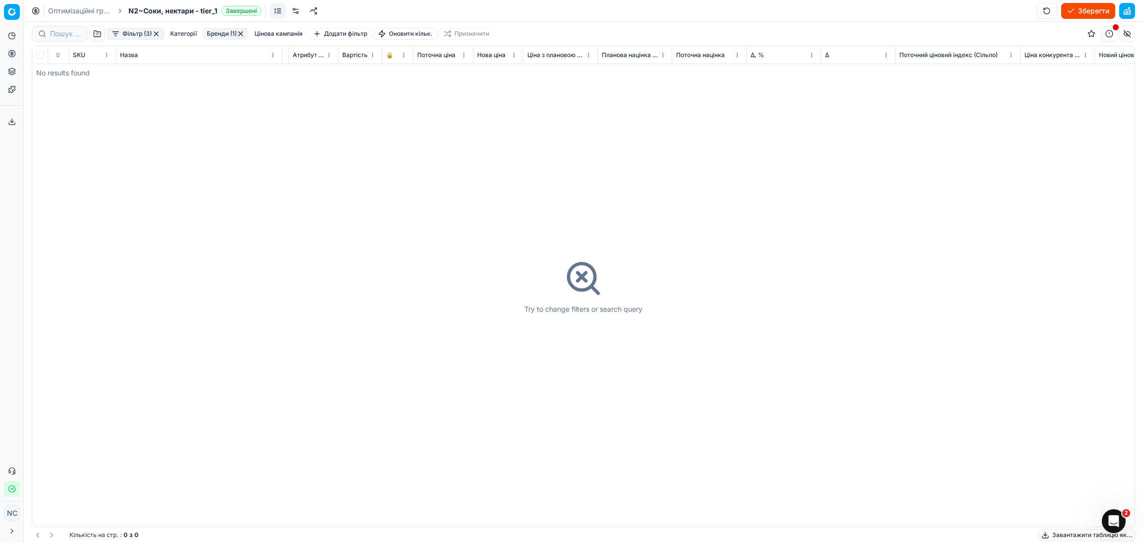
click at [214, 30] on button "Бренди (1)" at bounding box center [226, 34] width 46 height 12
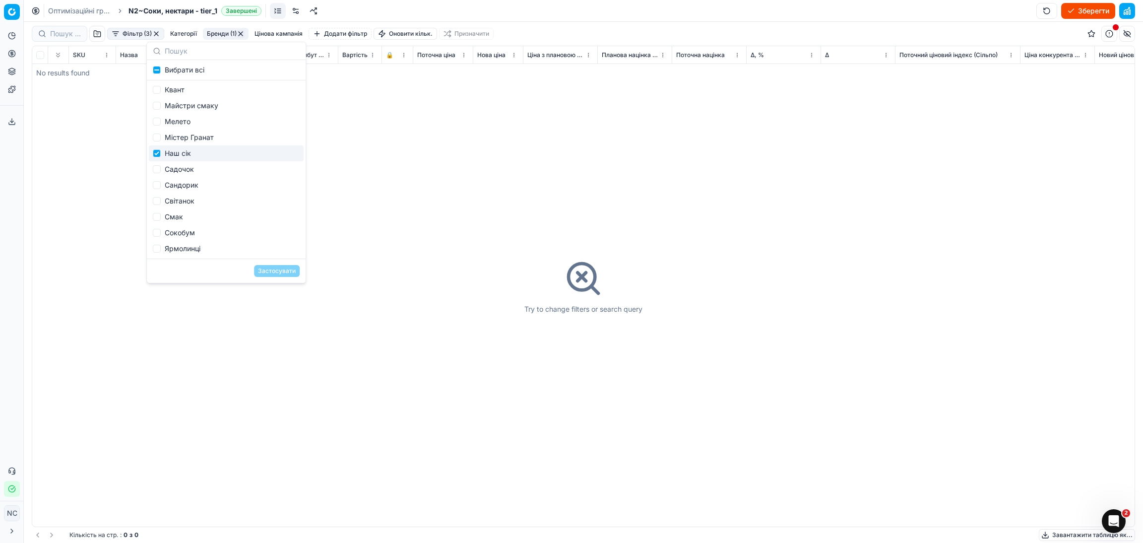
click at [188, 150] on div "Наш сік" at bounding box center [226, 153] width 155 height 16
checkbox input "false"
click at [195, 176] on div "Садочок" at bounding box center [226, 169] width 155 height 16
checkbox input "true"
click at [274, 271] on button "Застосувати" at bounding box center [277, 271] width 46 height 12
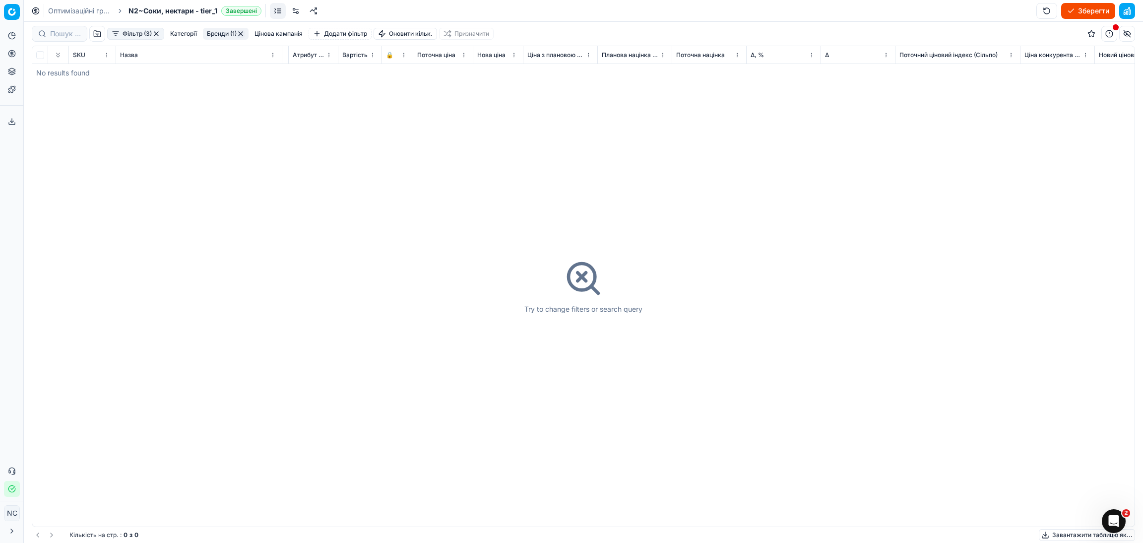
click at [226, 36] on button "Бренди (1)" at bounding box center [226, 34] width 46 height 12
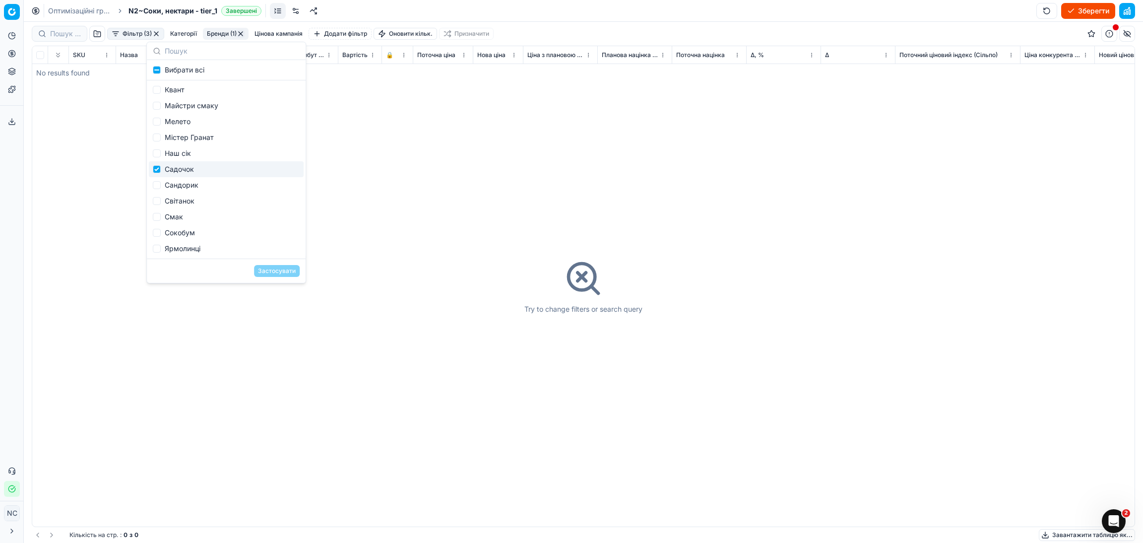
click at [198, 166] on div "Садочок" at bounding box center [226, 169] width 155 height 16
checkbox input "false"
click at [196, 186] on div "Сандорик" at bounding box center [226, 185] width 155 height 16
checkbox input "true"
click at [269, 272] on button "Застосувати" at bounding box center [277, 271] width 46 height 12
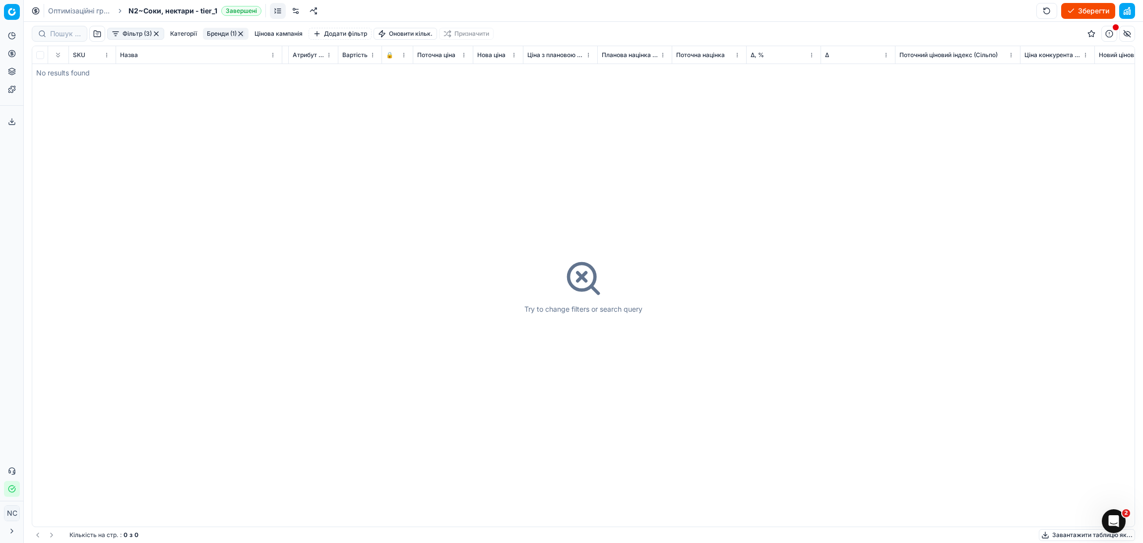
click at [218, 31] on button "Бренди (1)" at bounding box center [226, 34] width 46 height 12
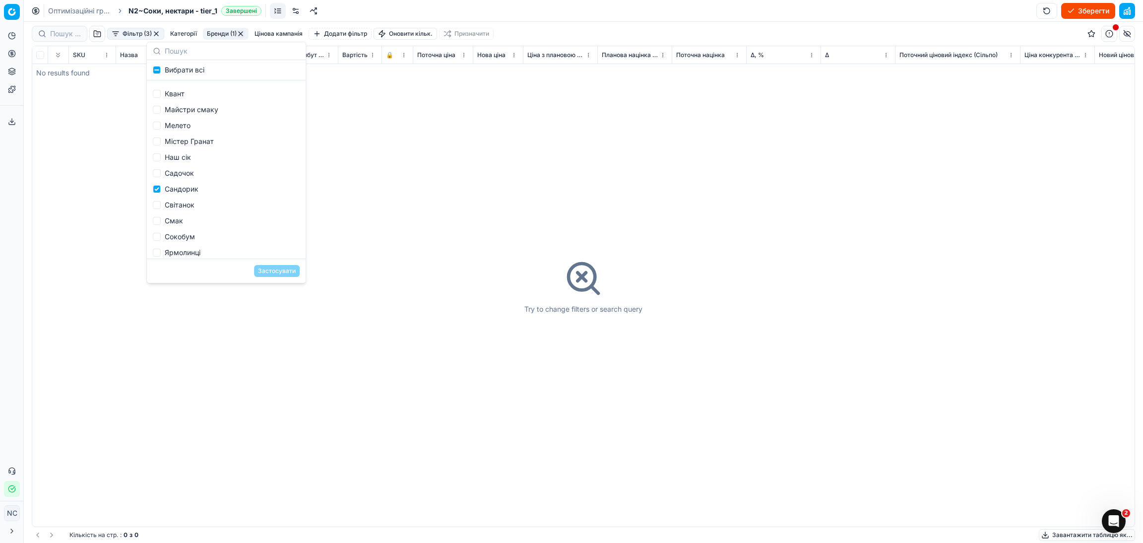
scroll to position [429, 0]
click at [179, 184] on div "Сандорик" at bounding box center [226, 185] width 155 height 16
checkbox input "false"
click at [186, 203] on div "Світанок" at bounding box center [226, 201] width 155 height 16
checkbox input "true"
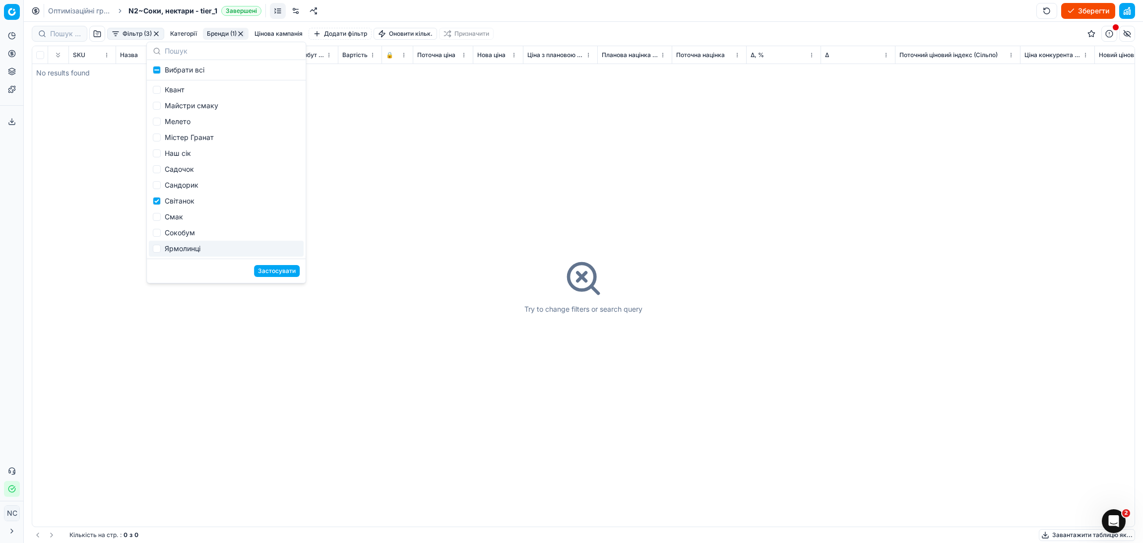
click at [265, 274] on button "Застосувати" at bounding box center [277, 271] width 46 height 12
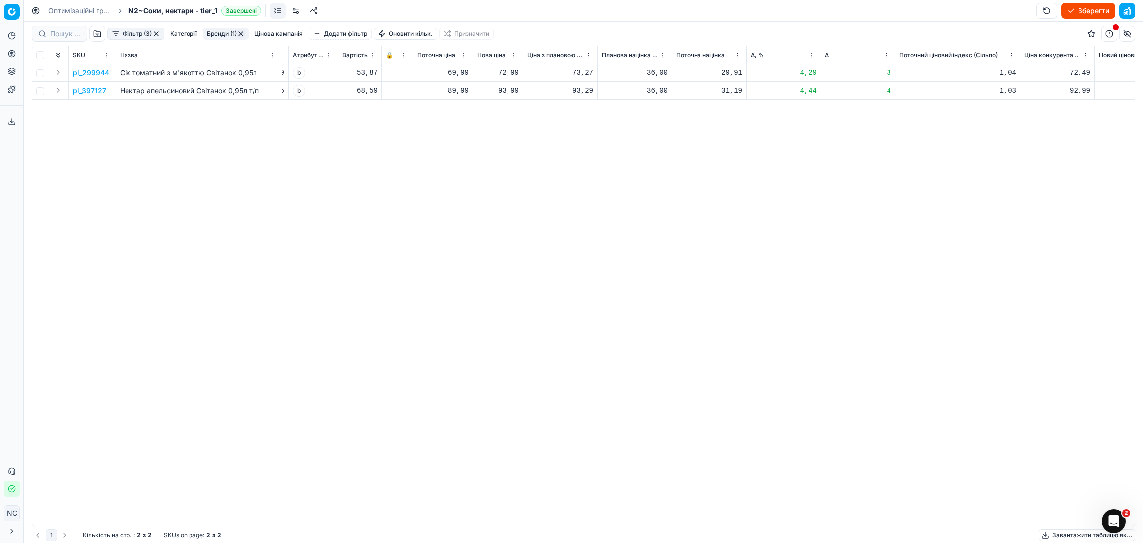
click at [84, 74] on p "pl_299944" at bounding box center [91, 73] width 36 height 10
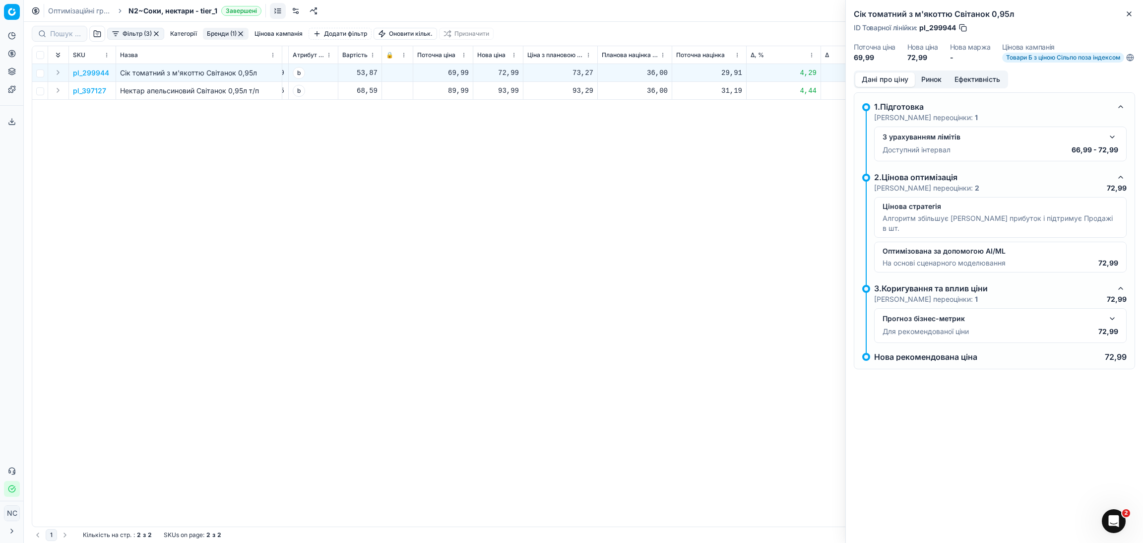
click at [937, 82] on button "Ринок" at bounding box center [931, 79] width 33 height 14
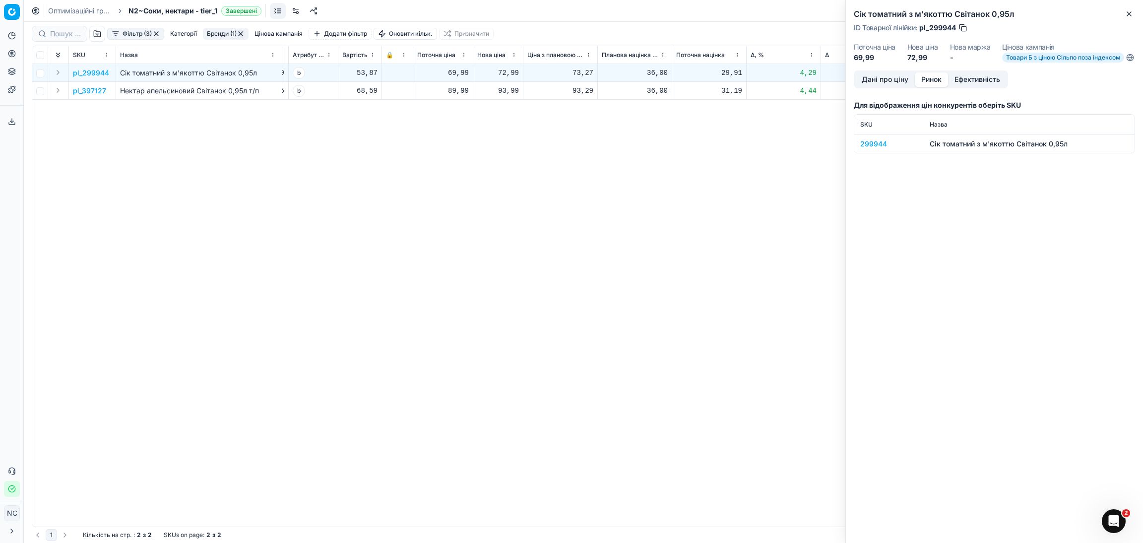
click at [877, 149] on div "299944" at bounding box center [890, 144] width 58 height 10
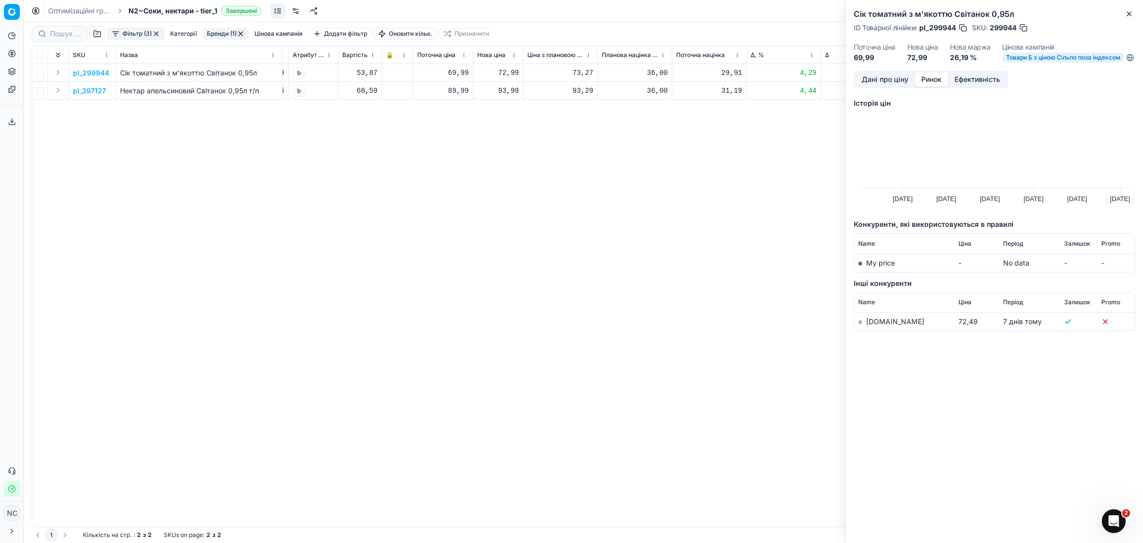
click at [886, 326] on link "[DOMAIN_NAME]" at bounding box center [895, 321] width 58 height 8
click at [886, 87] on button "Дані про ціну" at bounding box center [886, 79] width 60 height 14
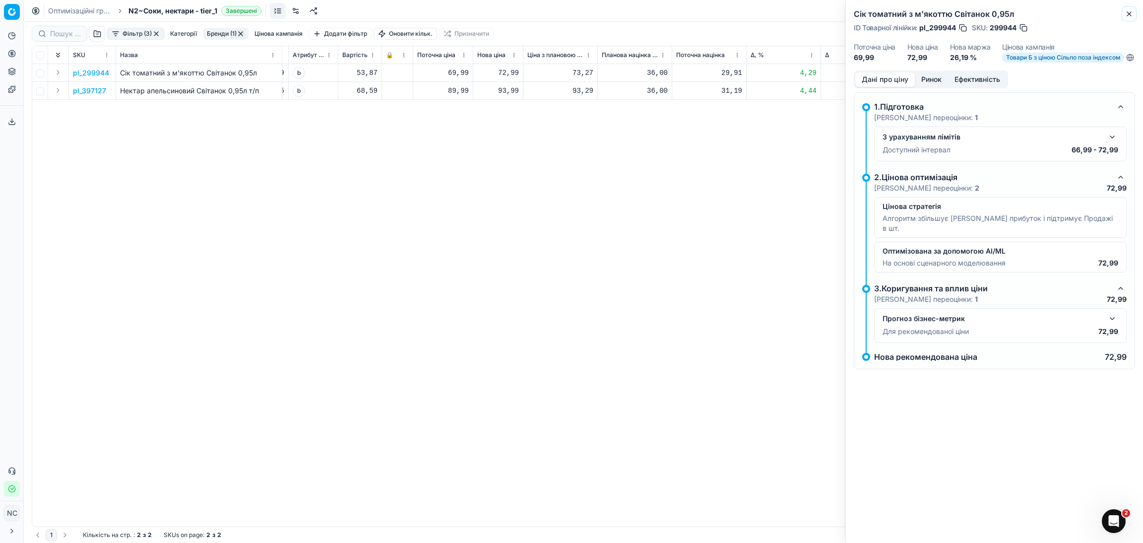
click at [1127, 12] on icon "button" at bounding box center [1129, 14] width 4 height 4
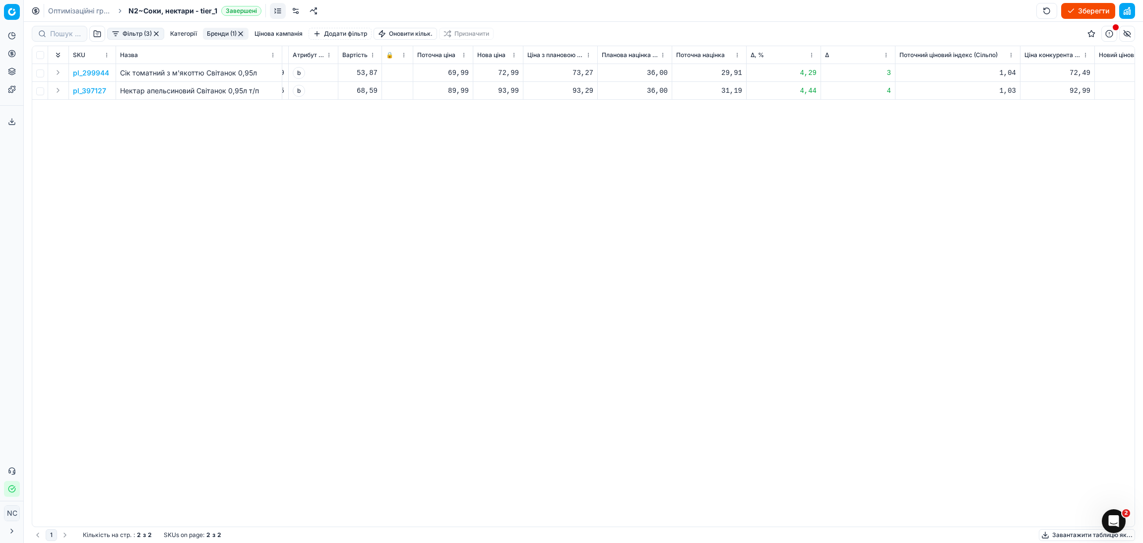
click at [87, 93] on p "pl_397127" at bounding box center [89, 91] width 33 height 10
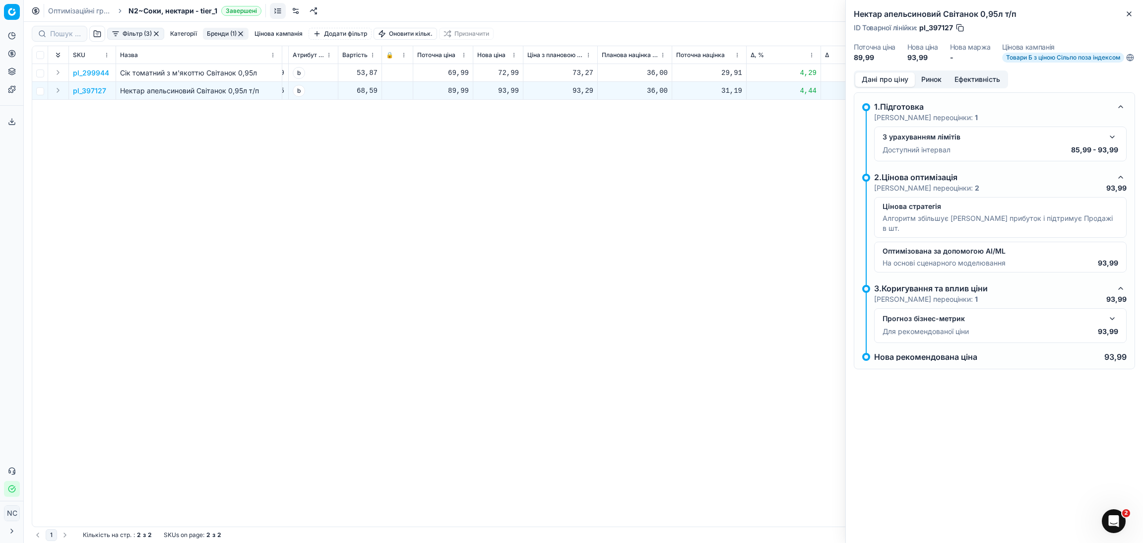
click at [936, 87] on button "Ринок" at bounding box center [931, 79] width 33 height 14
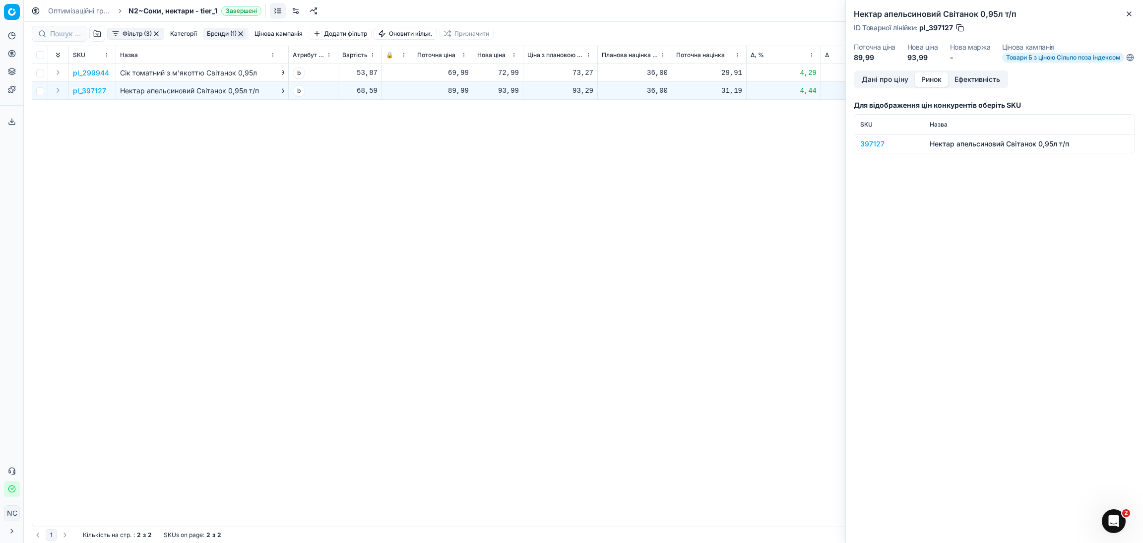
click at [870, 146] on div "397127" at bounding box center [890, 144] width 58 height 10
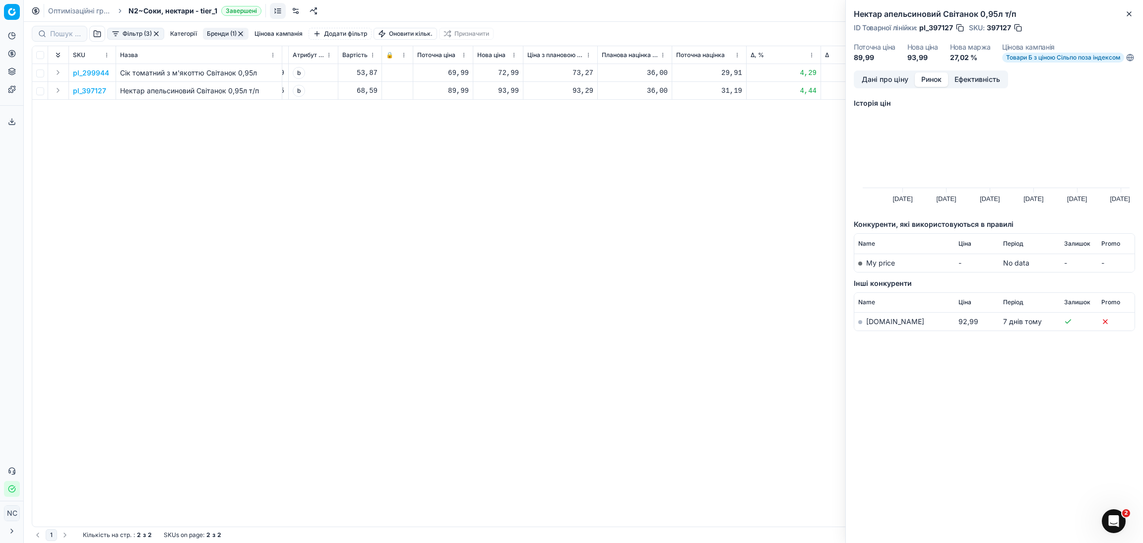
click at [882, 326] on link "[DOMAIN_NAME]" at bounding box center [895, 321] width 58 height 8
click at [1127, 10] on icon "button" at bounding box center [1130, 14] width 8 height 8
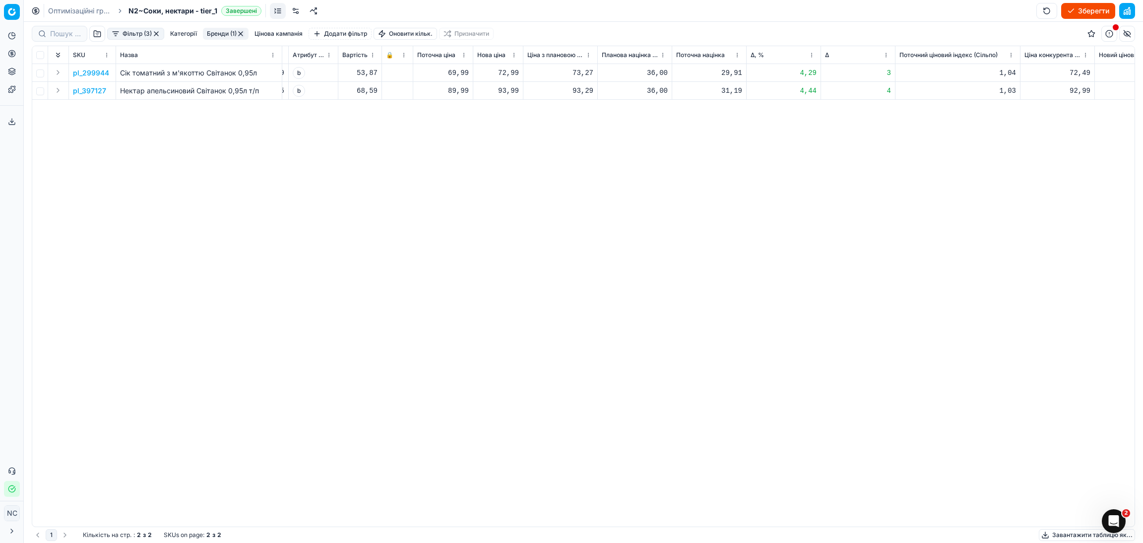
click at [218, 35] on button "Бренди (1)" at bounding box center [226, 34] width 46 height 12
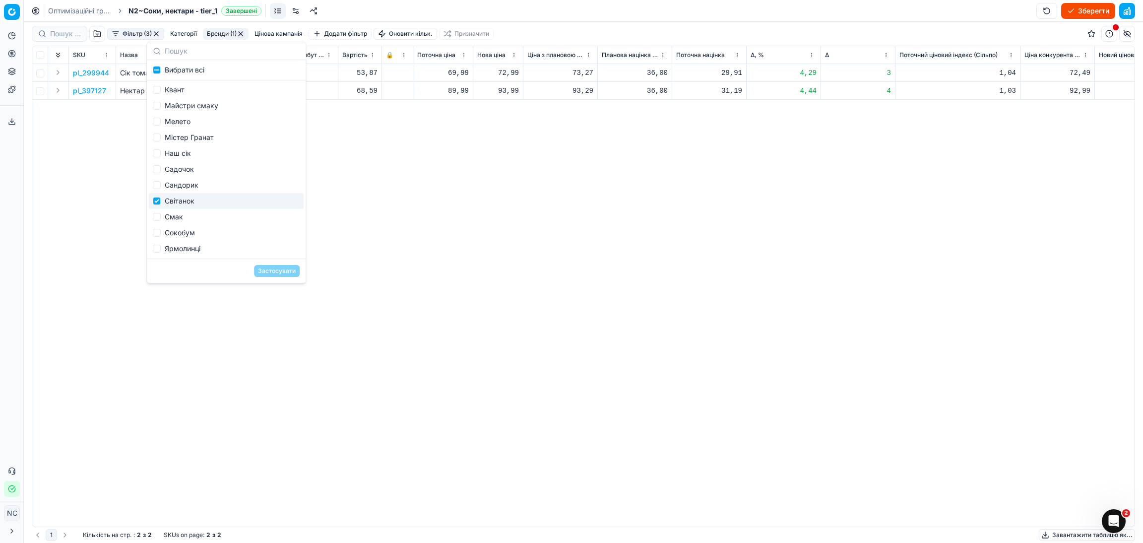
click at [194, 201] on div "Світанок" at bounding box center [226, 201] width 155 height 16
checkbox input "false"
click at [178, 217] on div "Смак" at bounding box center [226, 217] width 155 height 16
checkbox input "true"
click at [269, 272] on button "Застосувати" at bounding box center [277, 271] width 46 height 12
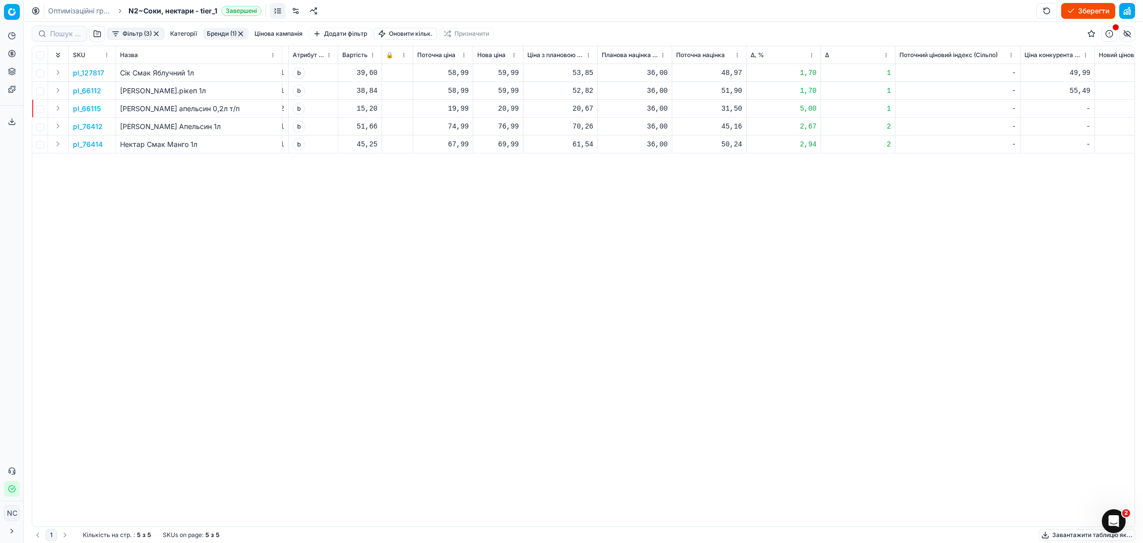
click at [88, 73] on p "pl_127817" at bounding box center [88, 73] width 31 height 10
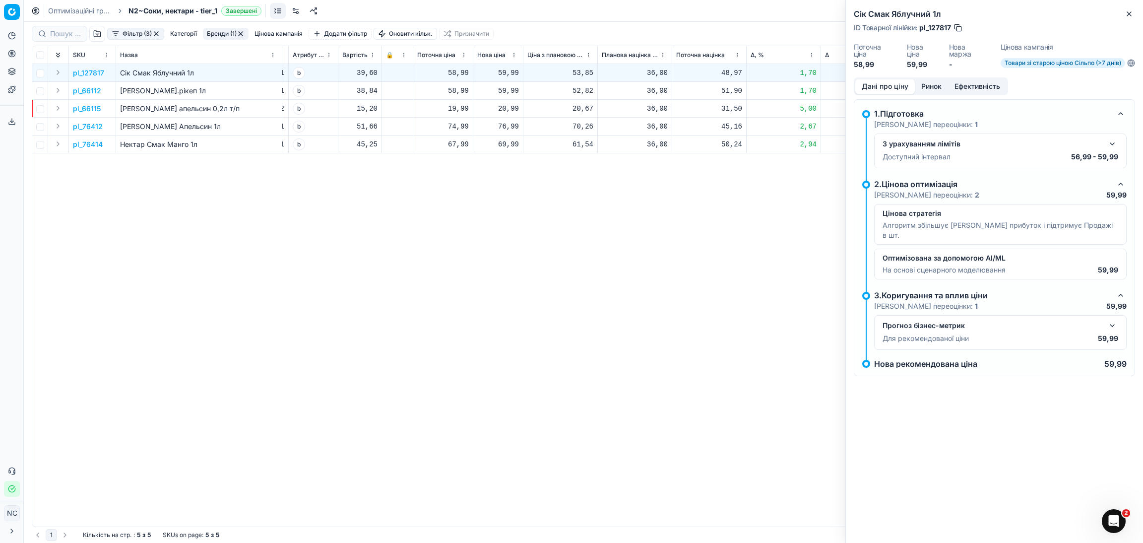
click at [942, 90] on button "Ринок" at bounding box center [931, 86] width 33 height 14
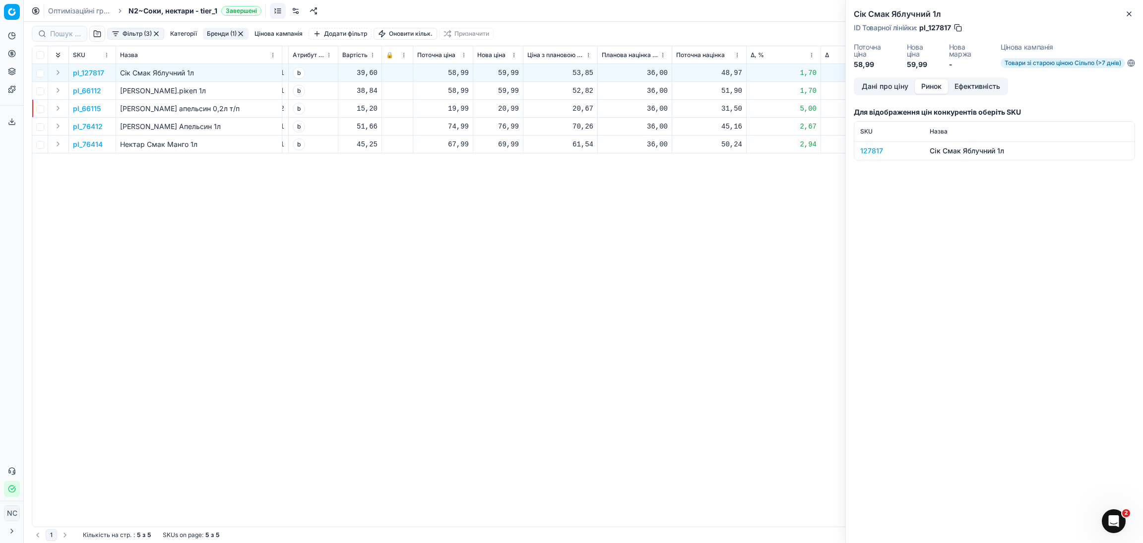
click at [872, 150] on div "127817" at bounding box center [890, 151] width 58 height 10
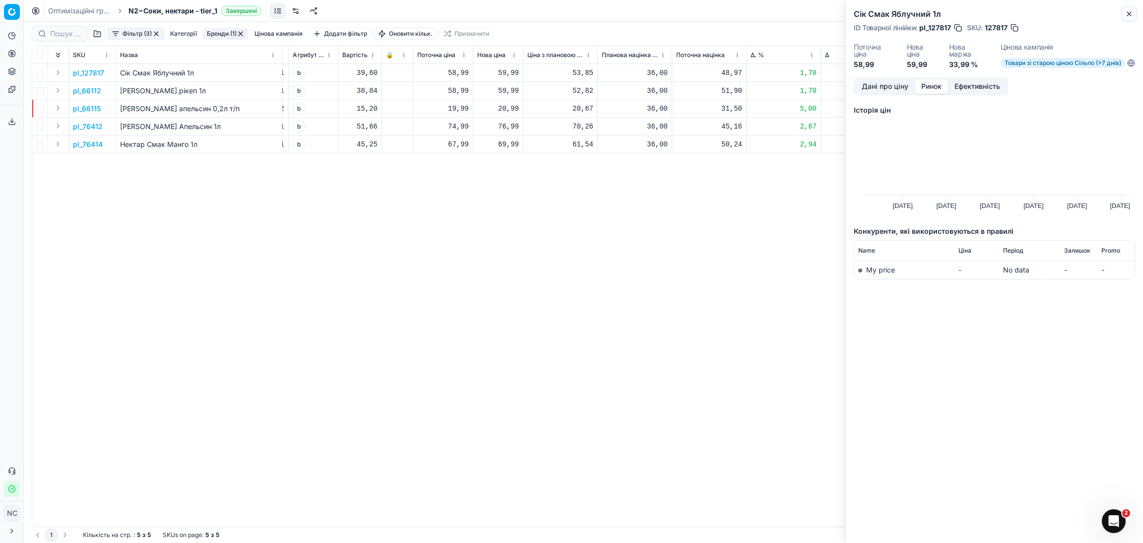
click at [1129, 12] on icon "button" at bounding box center [1130, 14] width 8 height 8
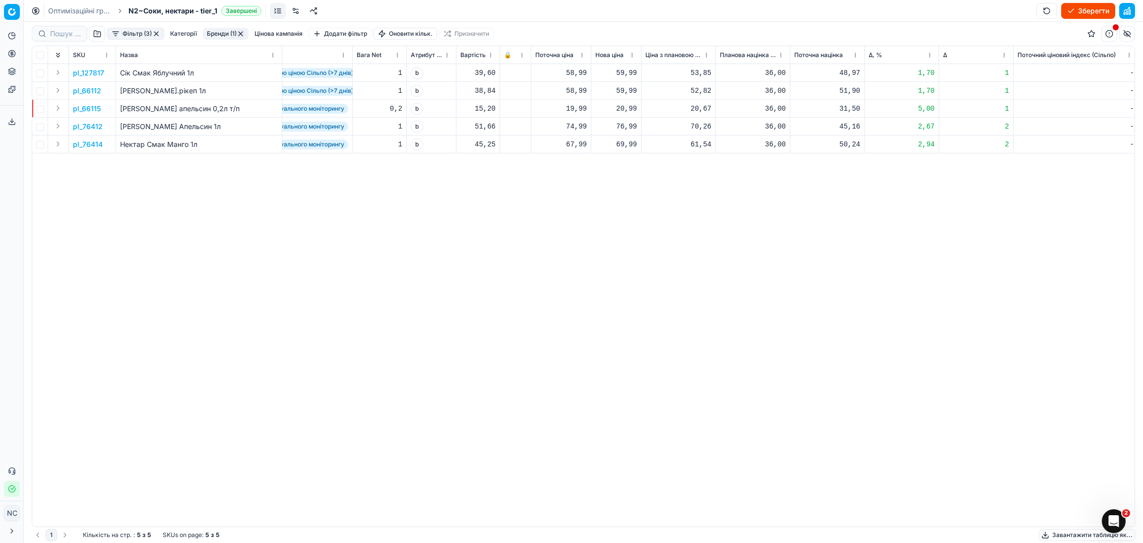
scroll to position [0, 298]
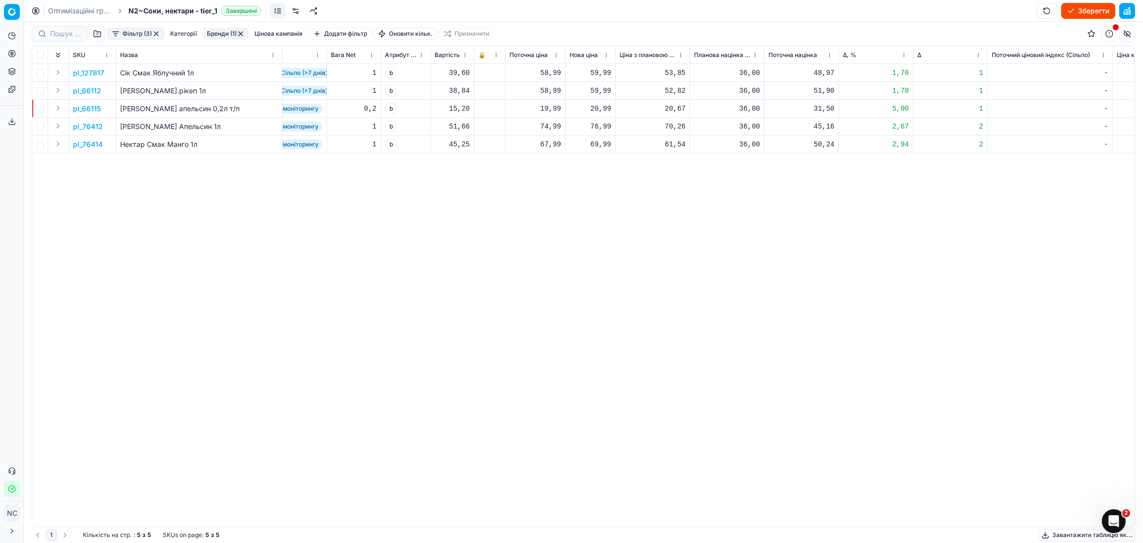
click at [95, 73] on p "pl_127817" at bounding box center [88, 73] width 31 height 10
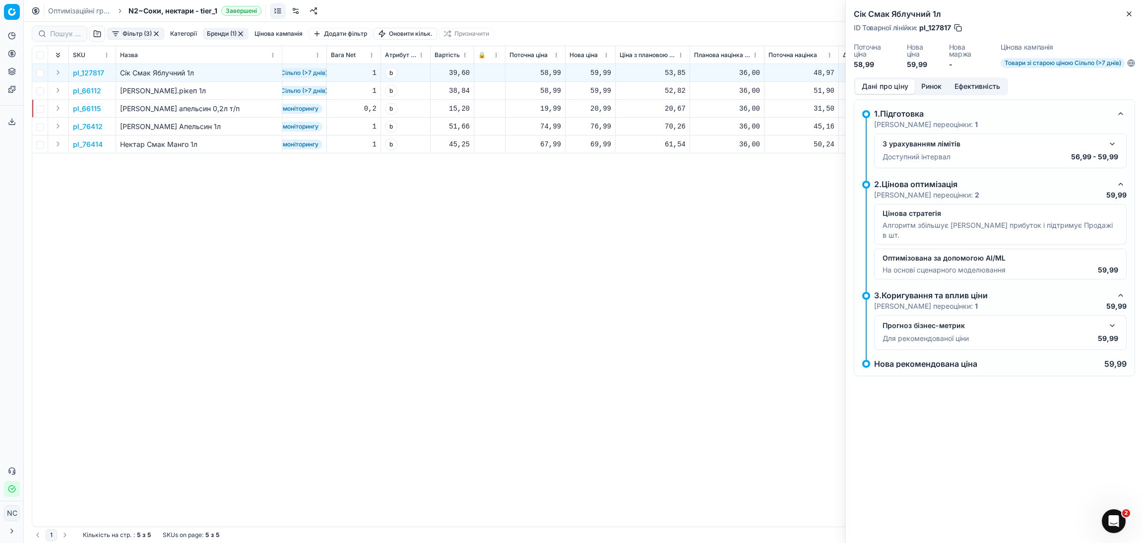
click at [958, 26] on button "button" at bounding box center [958, 28] width 10 height 10
click at [1132, 12] on icon "button" at bounding box center [1130, 14] width 8 height 8
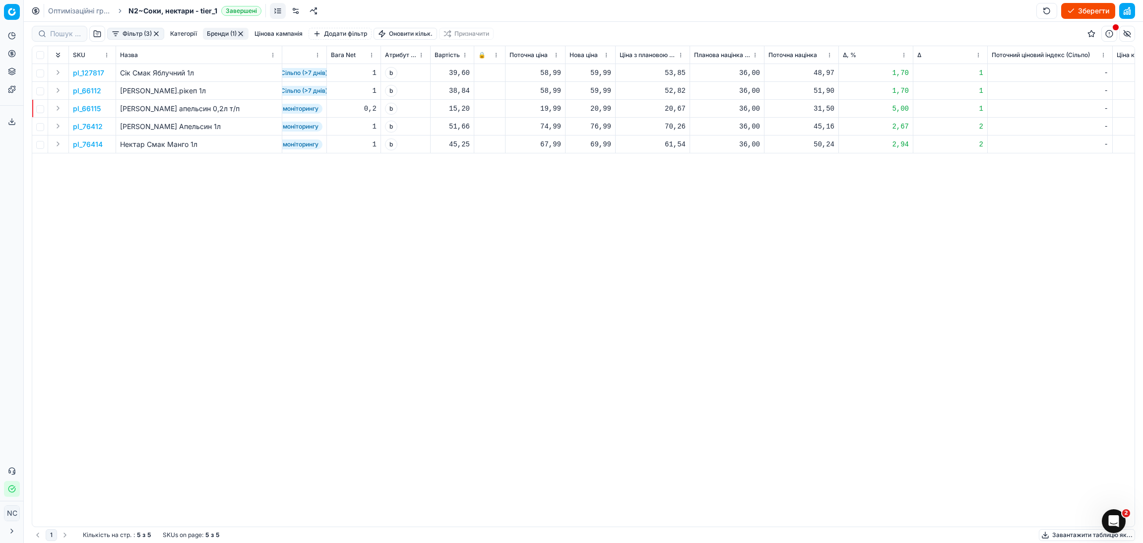
click at [215, 34] on button "Бренди (1)" at bounding box center [226, 34] width 46 height 12
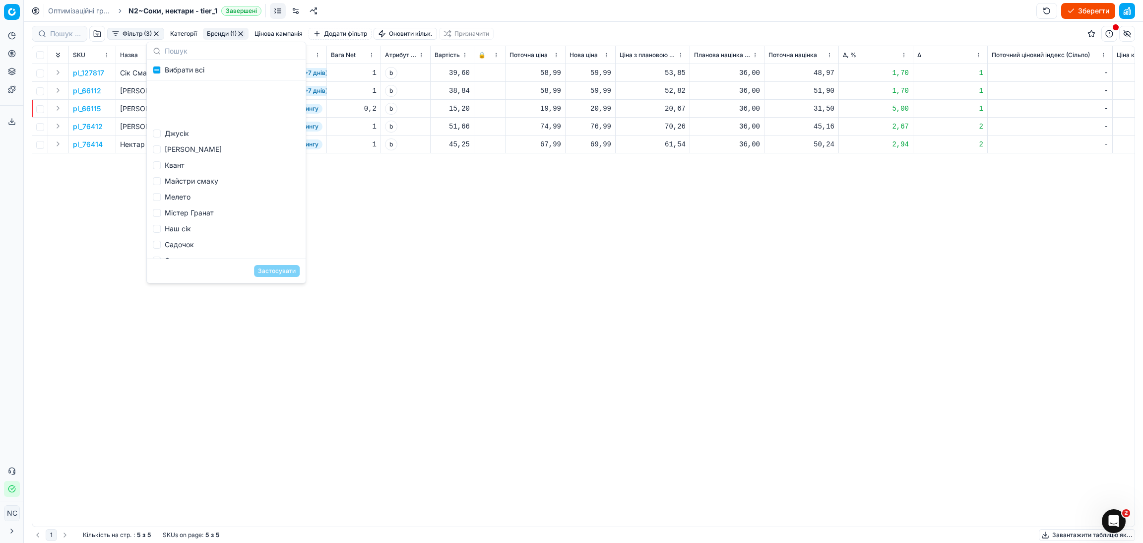
scroll to position [429, 0]
click at [175, 216] on div "Смак" at bounding box center [226, 217] width 155 height 16
checkbox input "false"
click at [184, 233] on div "Сокобум" at bounding box center [226, 233] width 155 height 16
checkbox input "true"
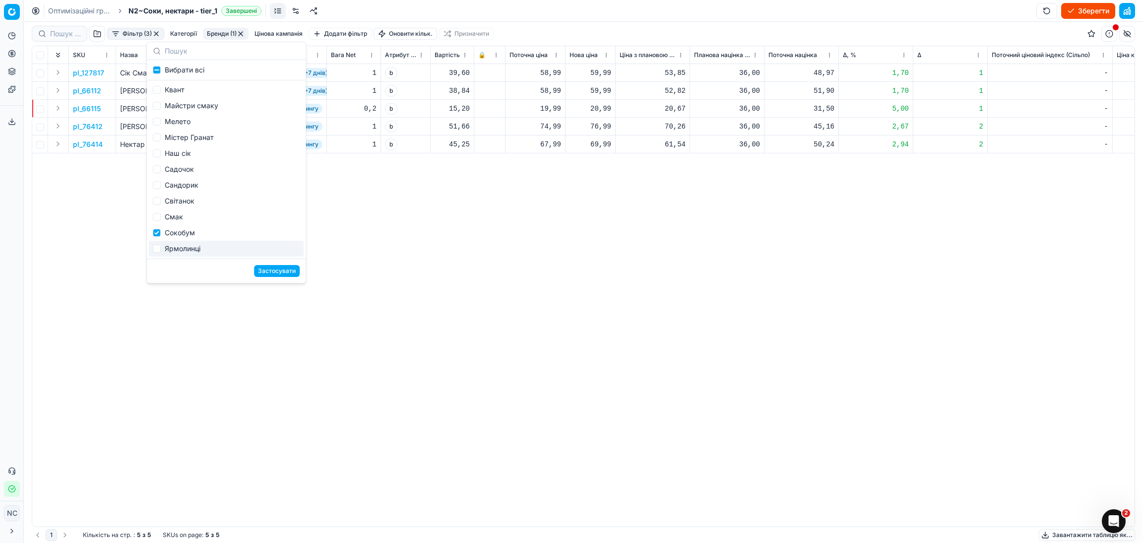
click at [269, 271] on button "Застосувати" at bounding box center [277, 271] width 46 height 12
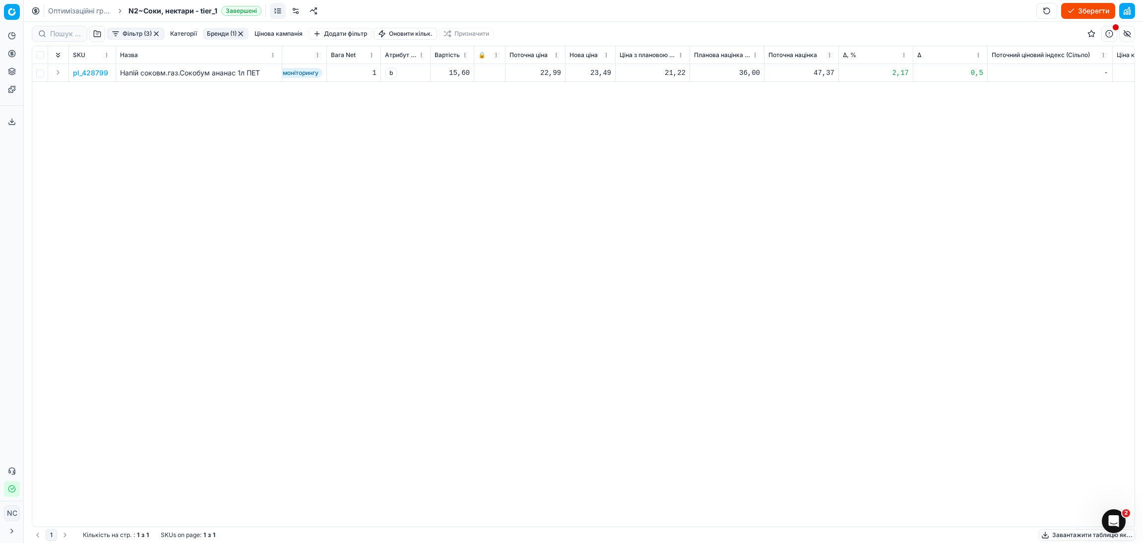
click at [219, 33] on button "Бренди (1)" at bounding box center [226, 34] width 46 height 12
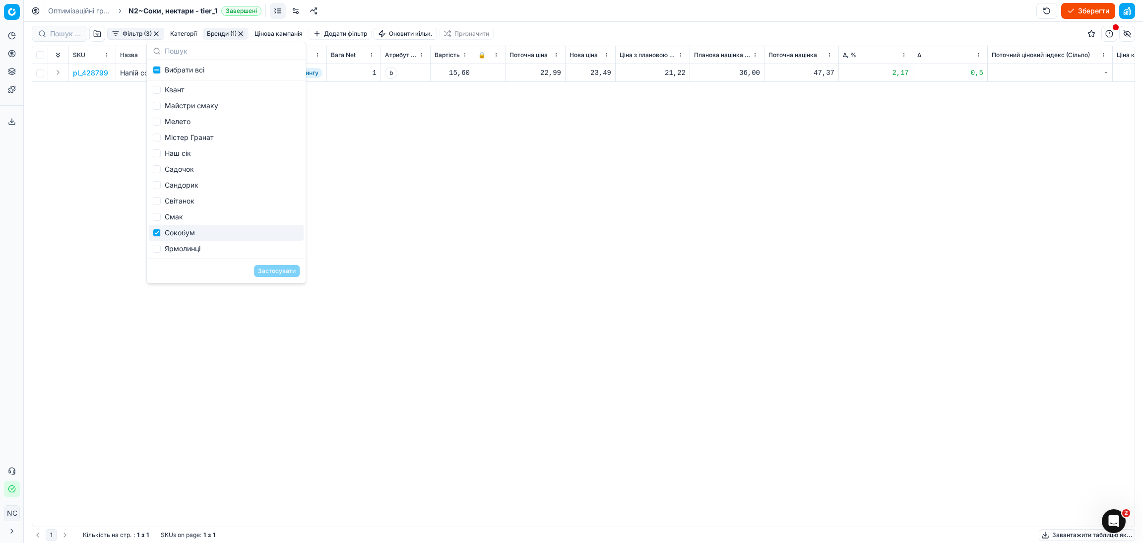
click at [181, 229] on div "Сокобум" at bounding box center [226, 233] width 155 height 16
checkbox input "false"
click at [184, 247] on div "Ярмолинці" at bounding box center [226, 249] width 155 height 16
checkbox input "true"
click at [272, 270] on button "Застосувати" at bounding box center [277, 271] width 46 height 12
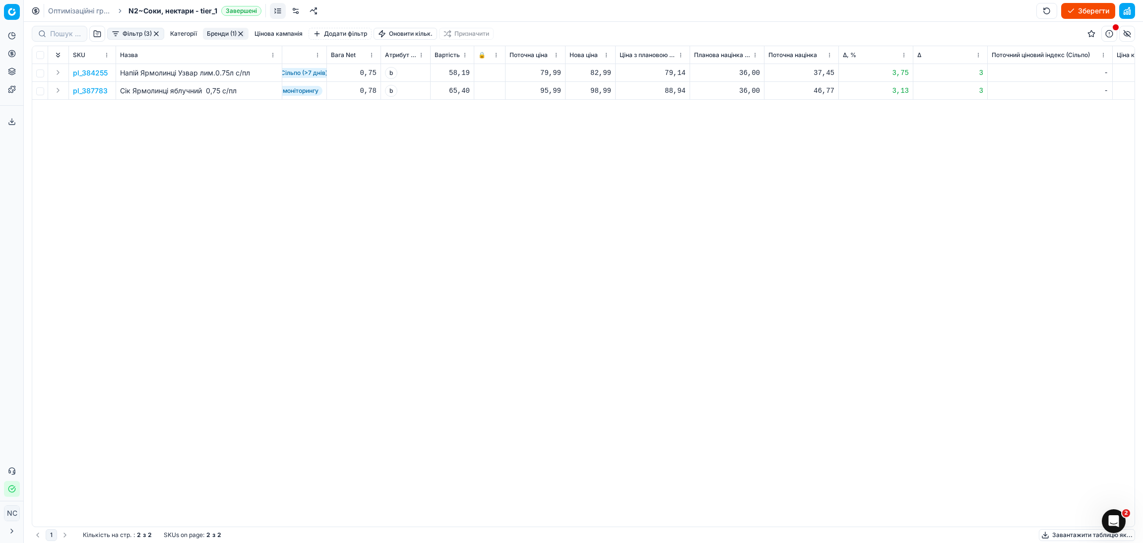
click at [95, 75] on p "pl_384255" at bounding box center [90, 73] width 35 height 10
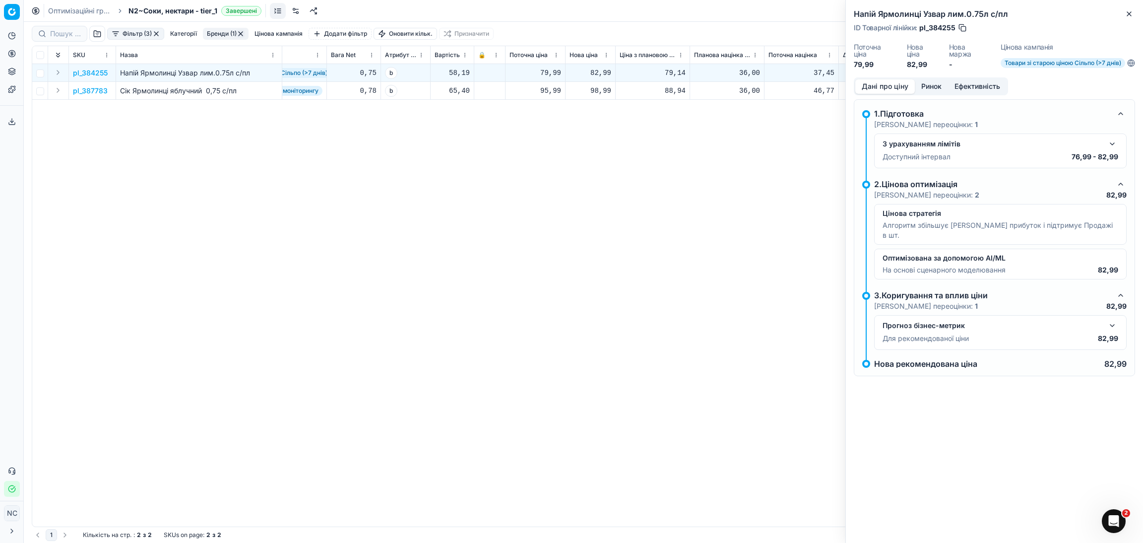
click at [936, 84] on button "Ринок" at bounding box center [931, 86] width 33 height 14
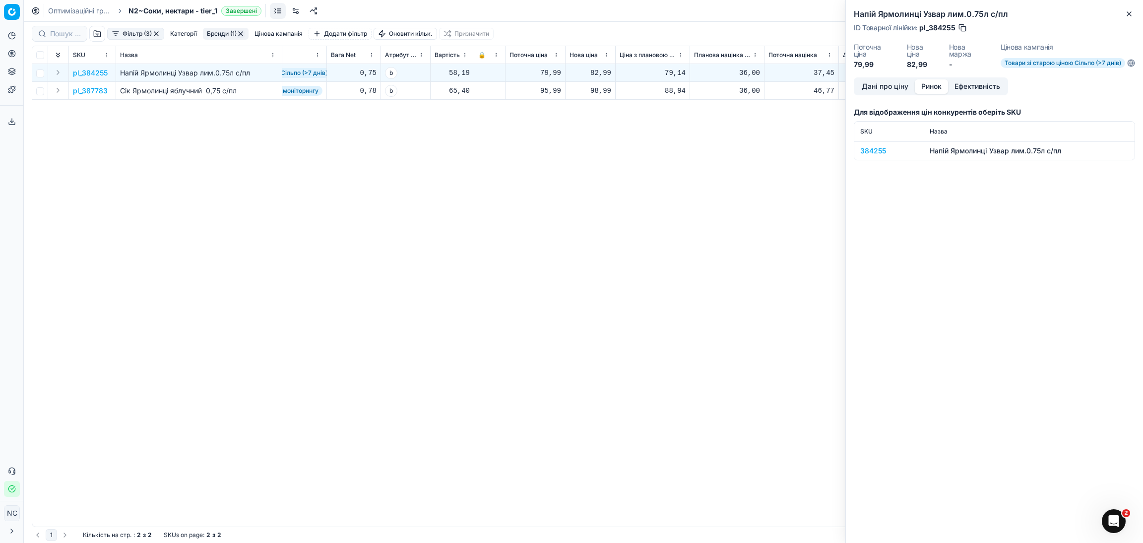
click at [877, 150] on div "384255" at bounding box center [890, 151] width 58 height 10
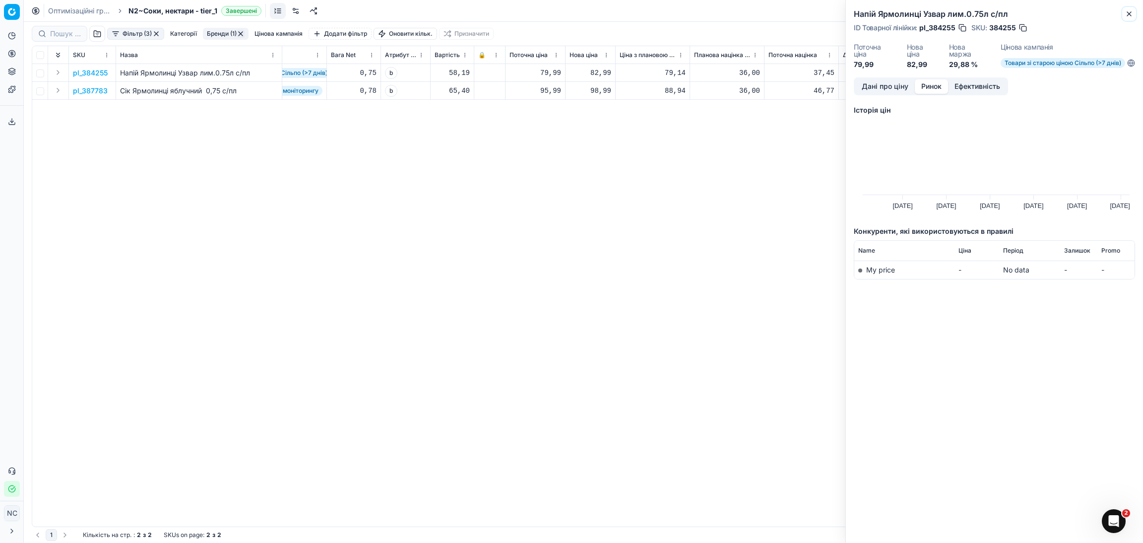
click at [1127, 10] on icon "button" at bounding box center [1130, 14] width 8 height 8
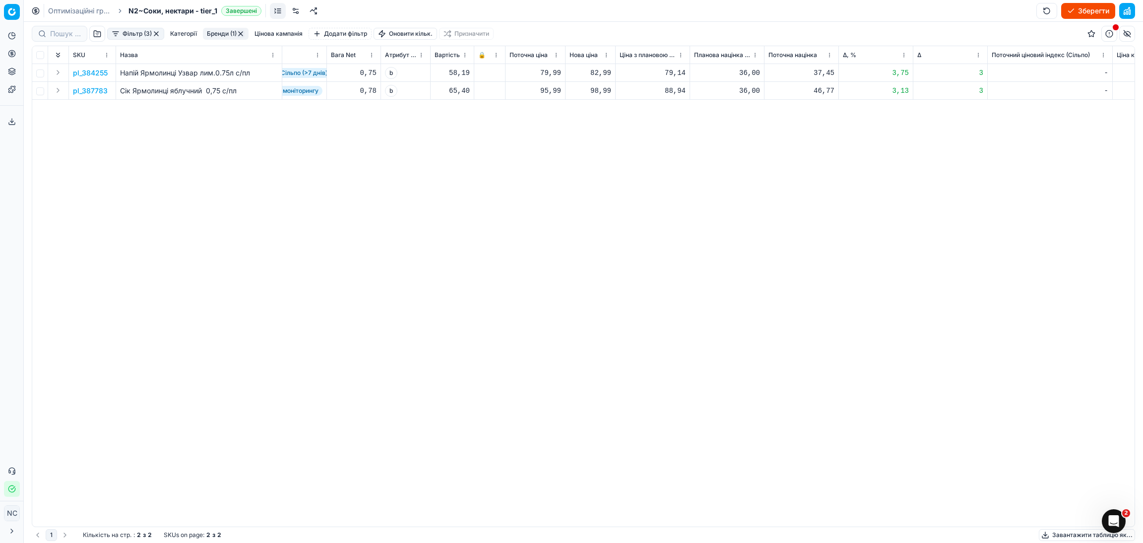
click at [100, 74] on p "pl_384255" at bounding box center [90, 73] width 35 height 10
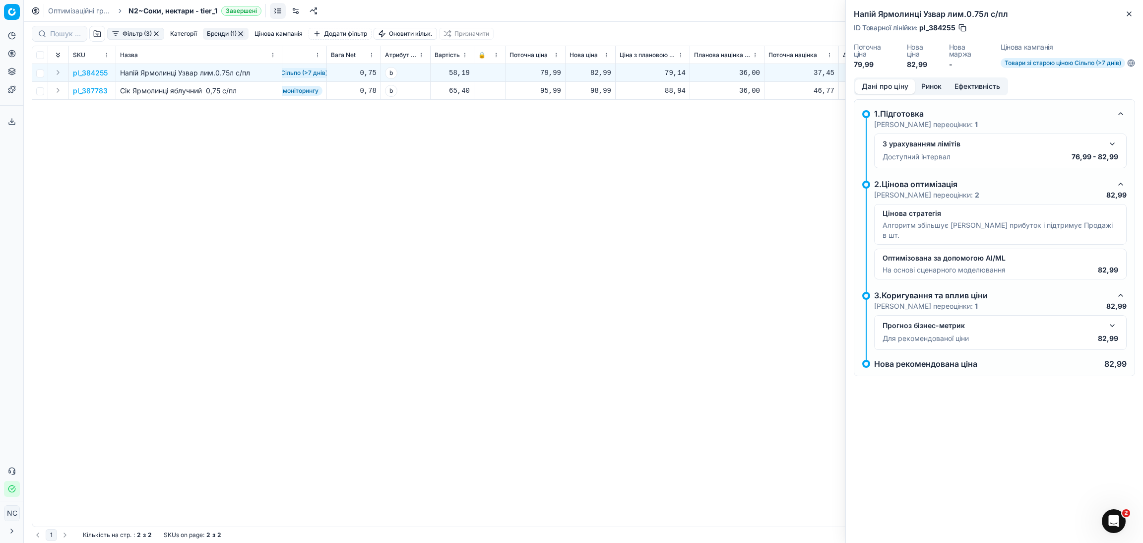
click at [963, 27] on button "button" at bounding box center [963, 28] width 10 height 10
click at [1128, 14] on icon "button" at bounding box center [1129, 14] width 4 height 4
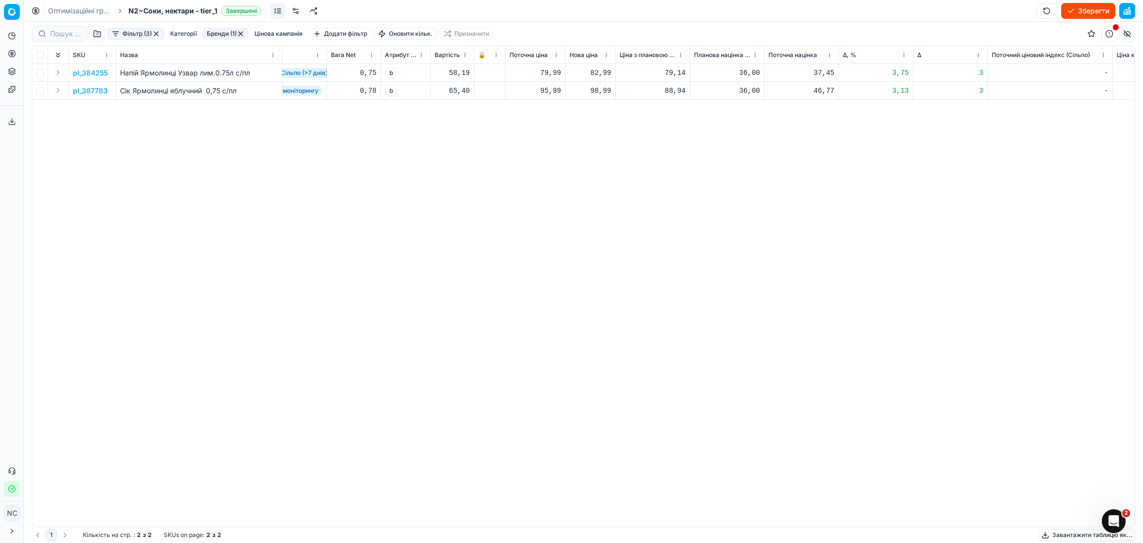
click at [601, 75] on div "82,99" at bounding box center [591, 73] width 42 height 10
type input "8"
type input "79.99"
click at [599, 93] on div "98,99" at bounding box center [591, 91] width 42 height 10
type input "95.99"
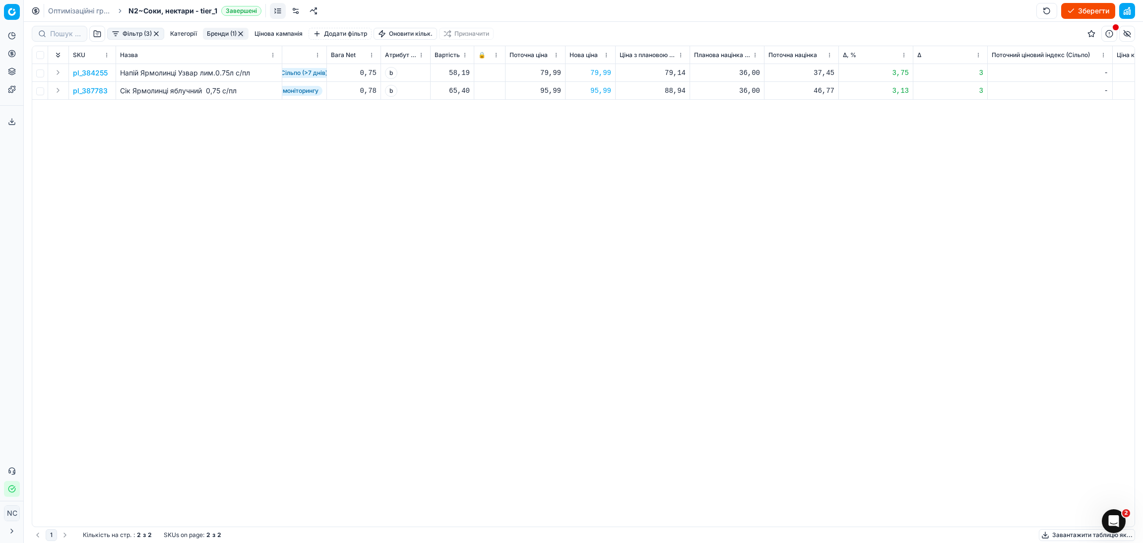
click at [216, 34] on button "Бренди (1)" at bounding box center [226, 34] width 46 height 12
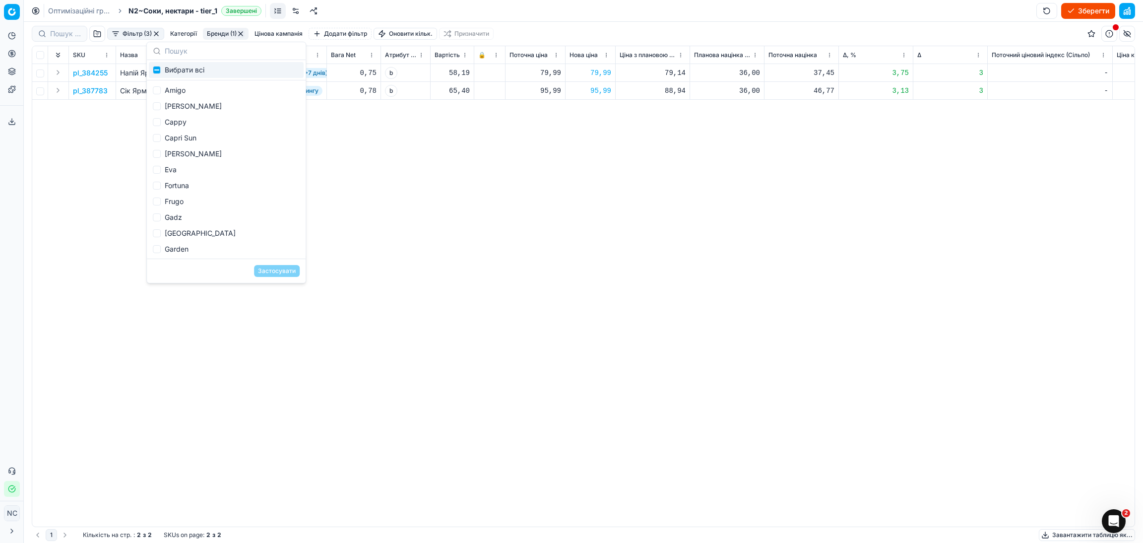
click at [178, 64] on div "Вибрати всі" at bounding box center [226, 70] width 155 height 16
checkbox input "true"
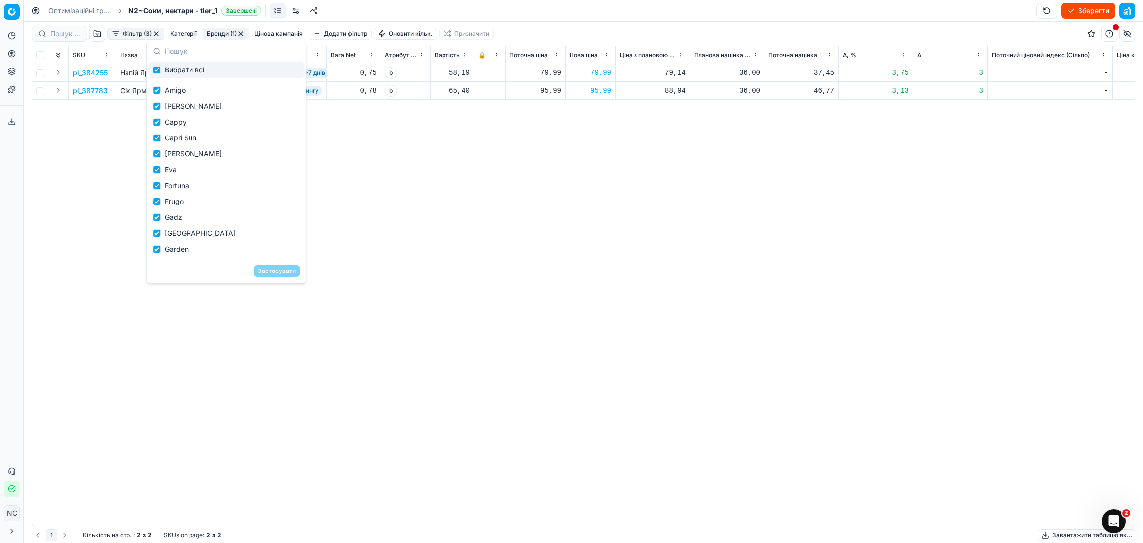
checkbox input "true"
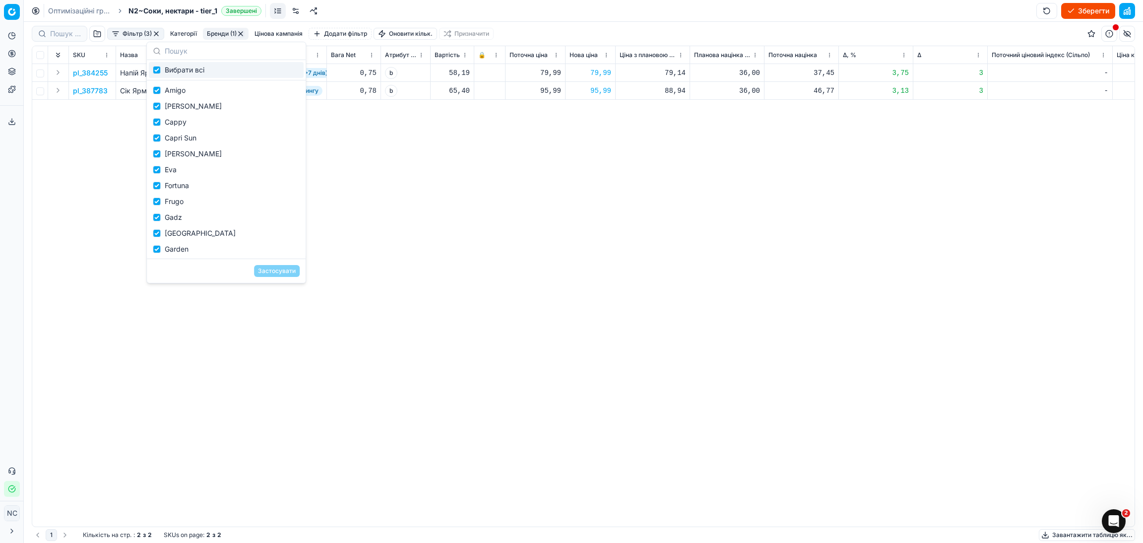
checkbox input "true"
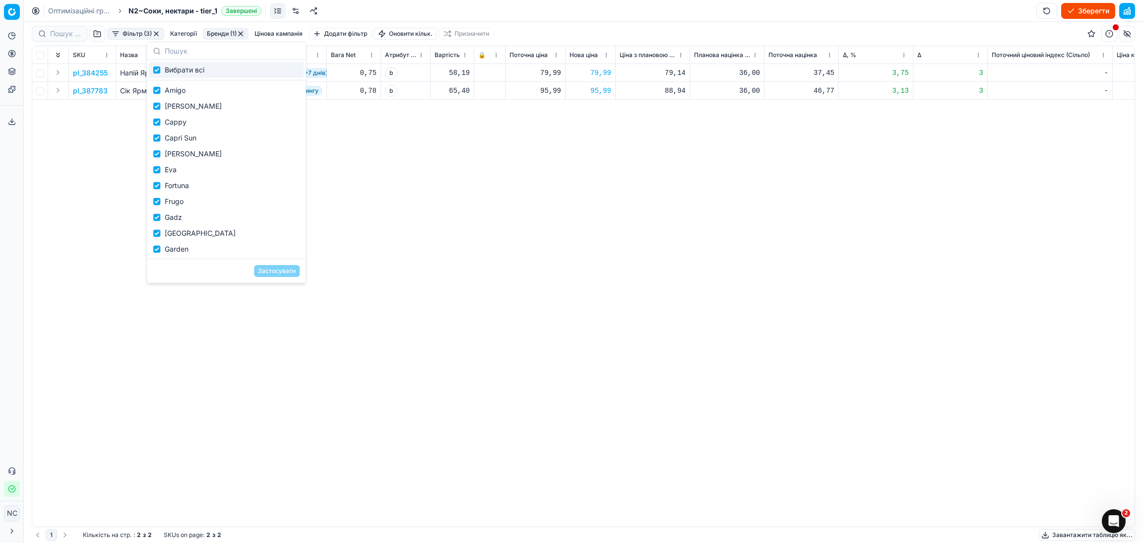
checkbox input "true"
click at [271, 275] on button "Застосувати" at bounding box center [277, 271] width 46 height 12
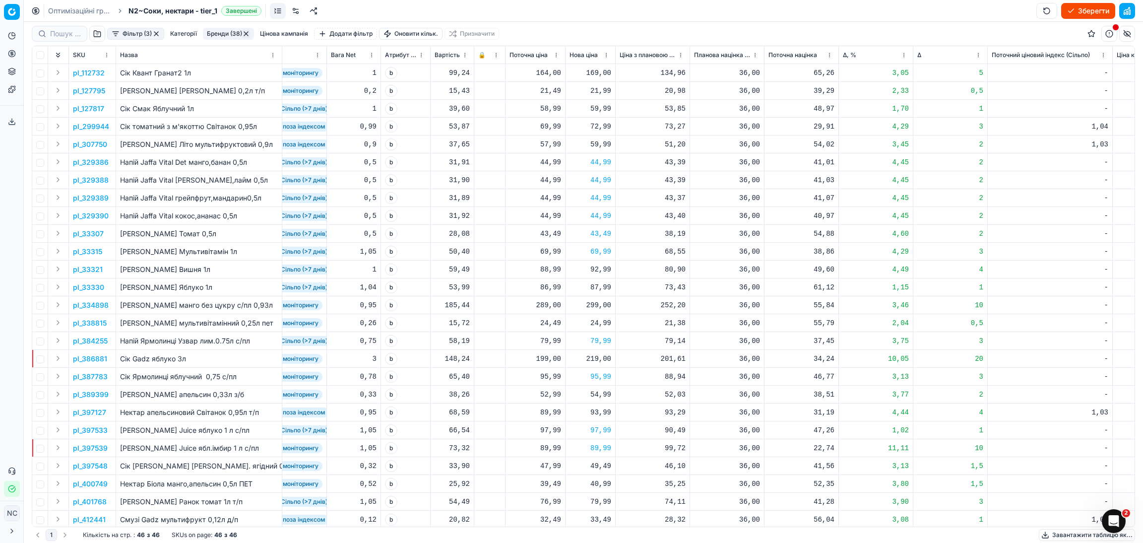
click at [246, 33] on button "button" at bounding box center [246, 34] width 8 height 8
click at [153, 31] on button "button" at bounding box center [156, 34] width 8 height 8
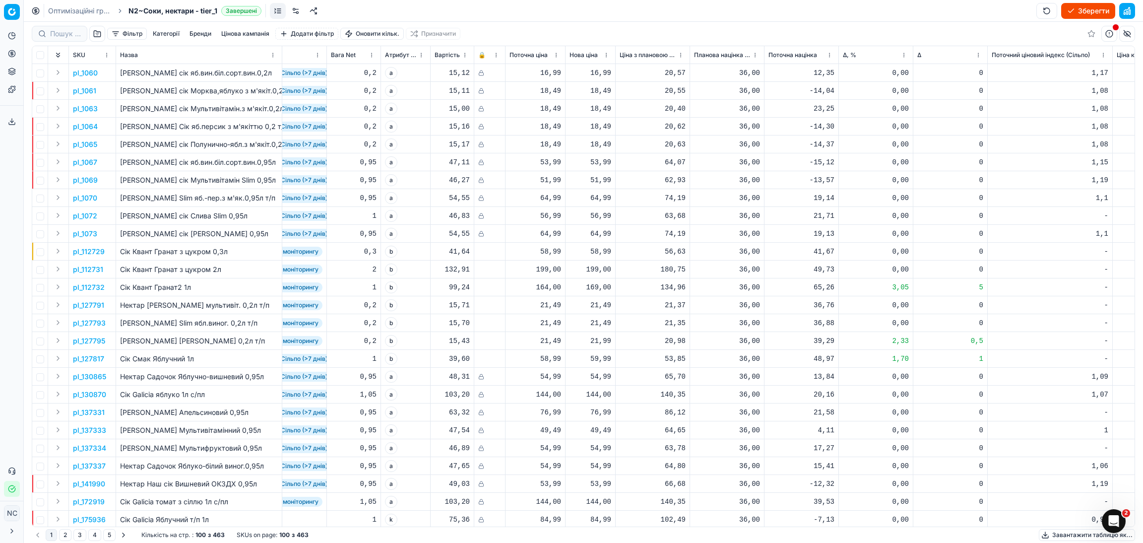
click at [95, 33] on button "button" at bounding box center [97, 34] width 16 height 16
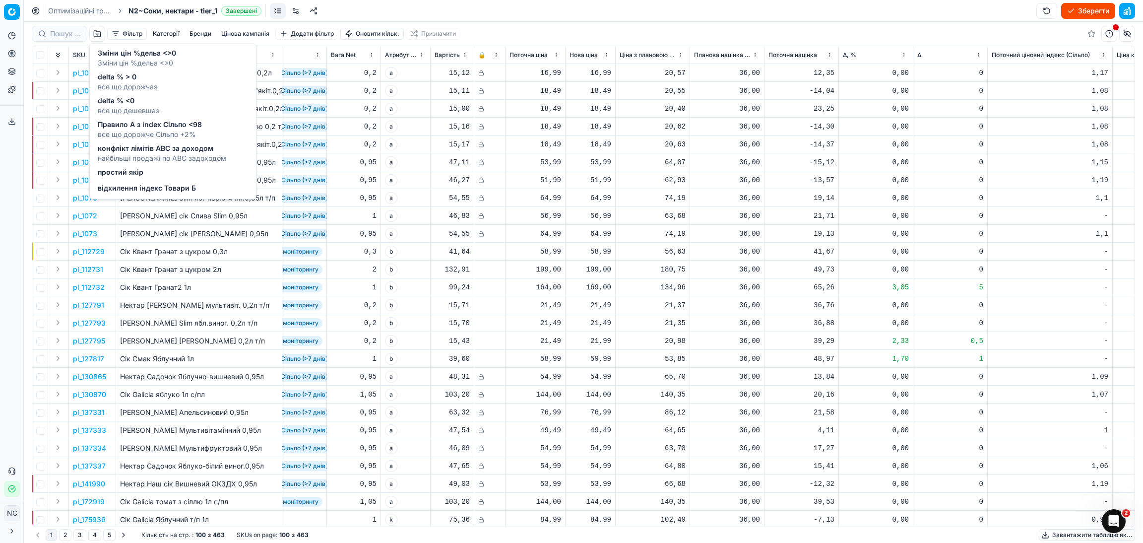
click at [144, 108] on span "все що дешевшаэ" at bounding box center [129, 111] width 62 height 10
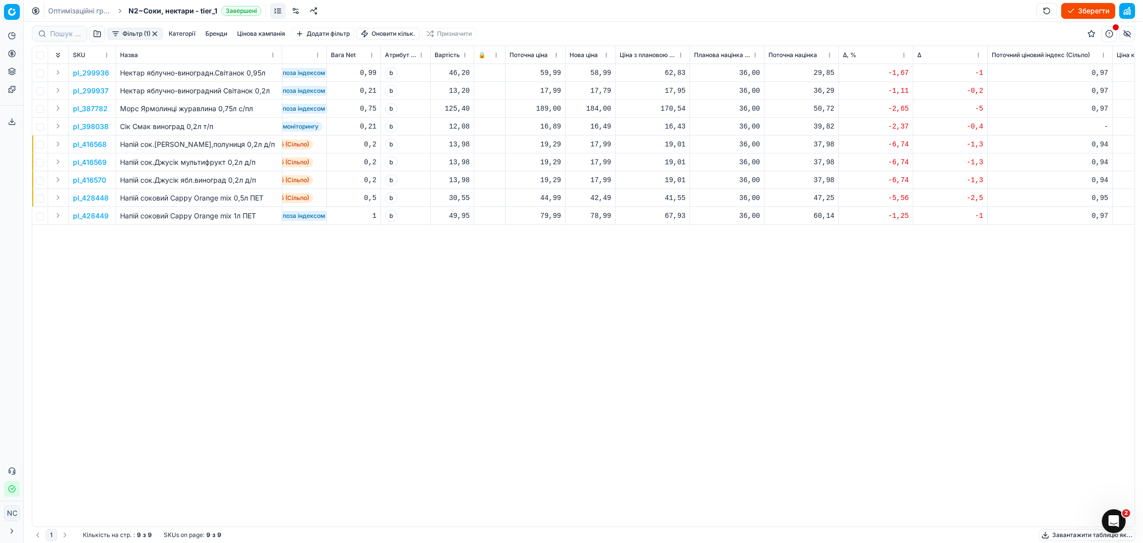
click at [156, 33] on button "button" at bounding box center [155, 34] width 8 height 8
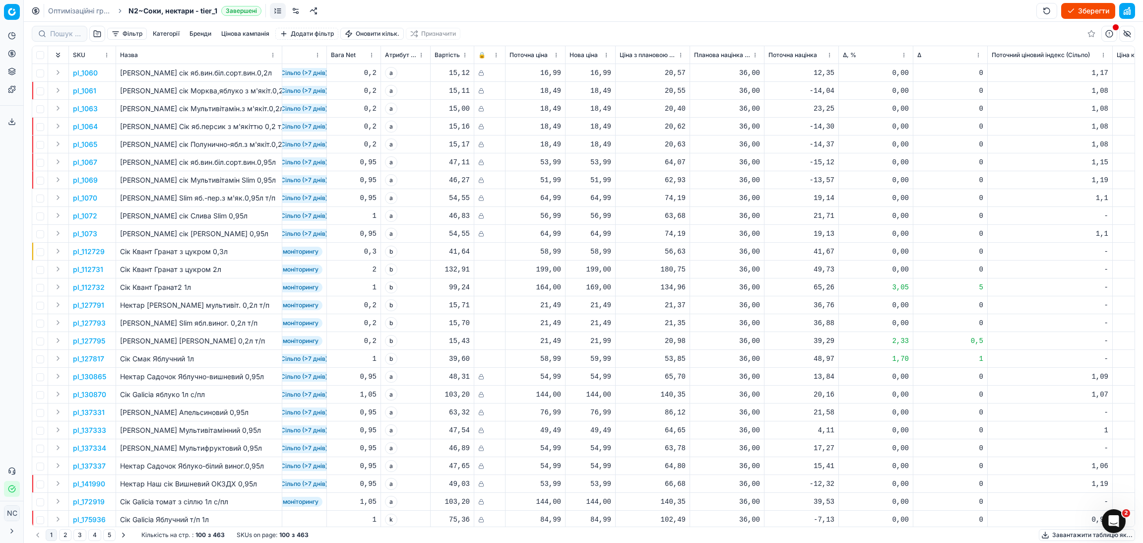
click at [100, 36] on button "button" at bounding box center [97, 34] width 16 height 16
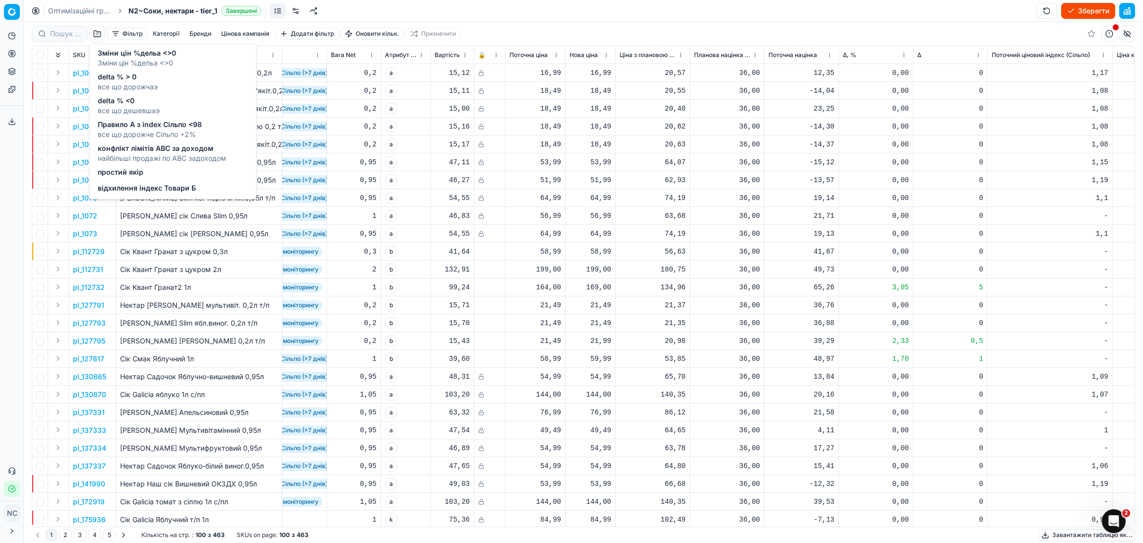
click at [156, 106] on span "все що дешевшаэ" at bounding box center [129, 111] width 62 height 10
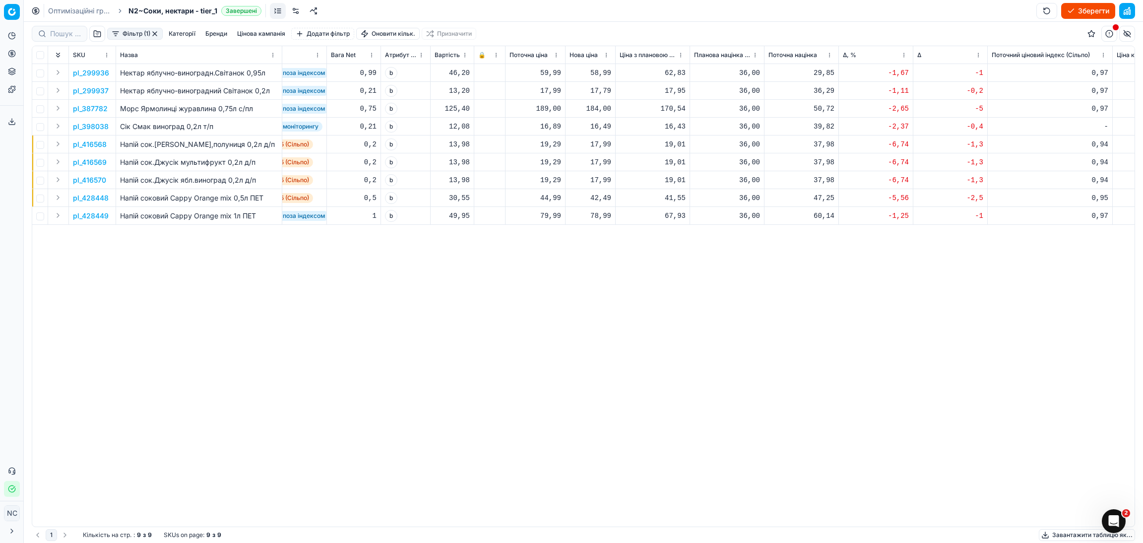
click at [121, 34] on button "Фільтр (1)" at bounding box center [135, 34] width 56 height 12
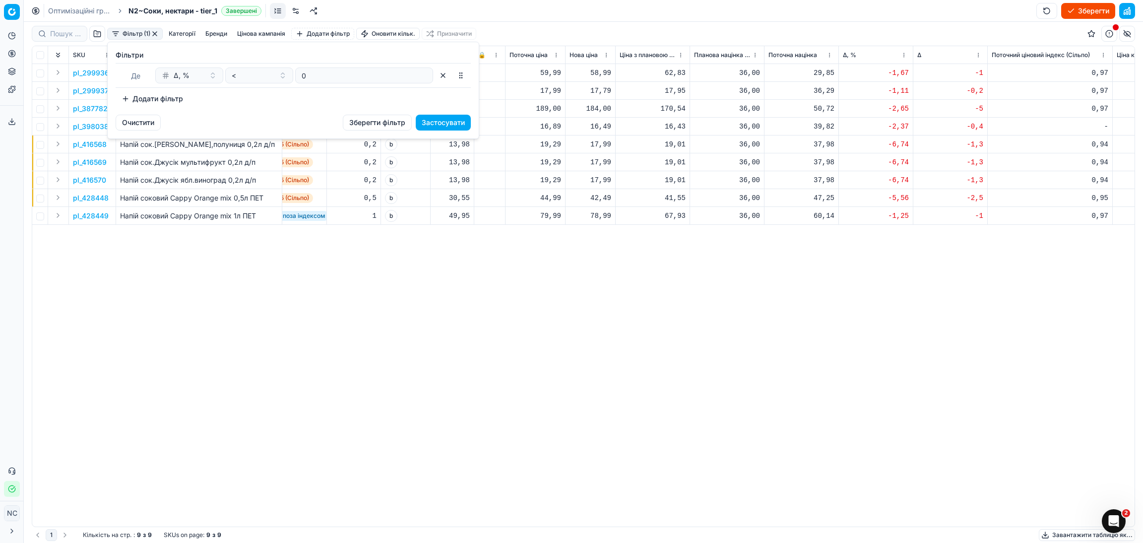
click at [121, 102] on button "Додати фільтр" at bounding box center [152, 99] width 73 height 16
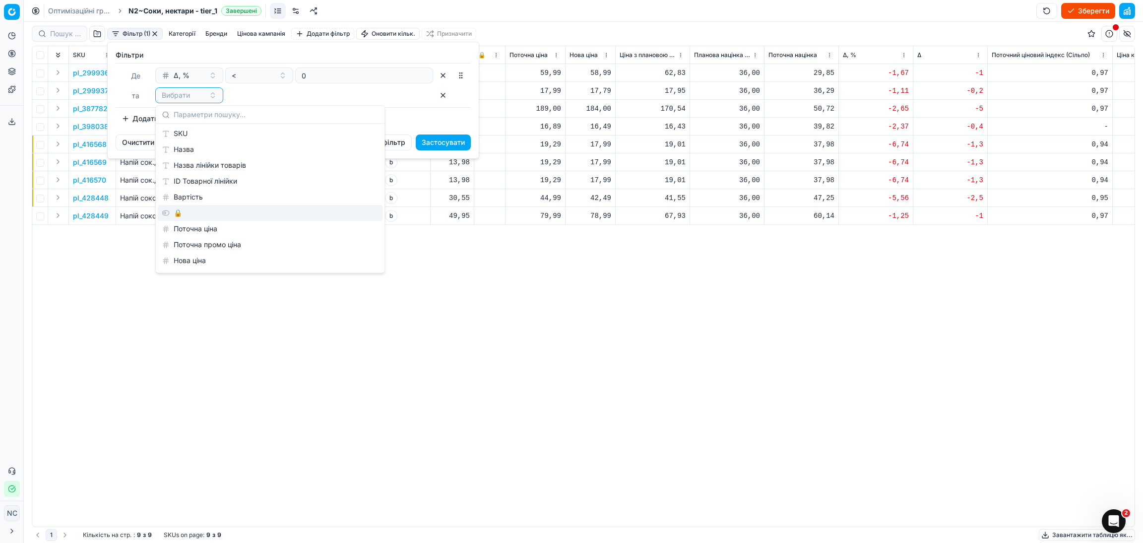
click at [199, 214] on div "🔒" at bounding box center [270, 213] width 225 height 16
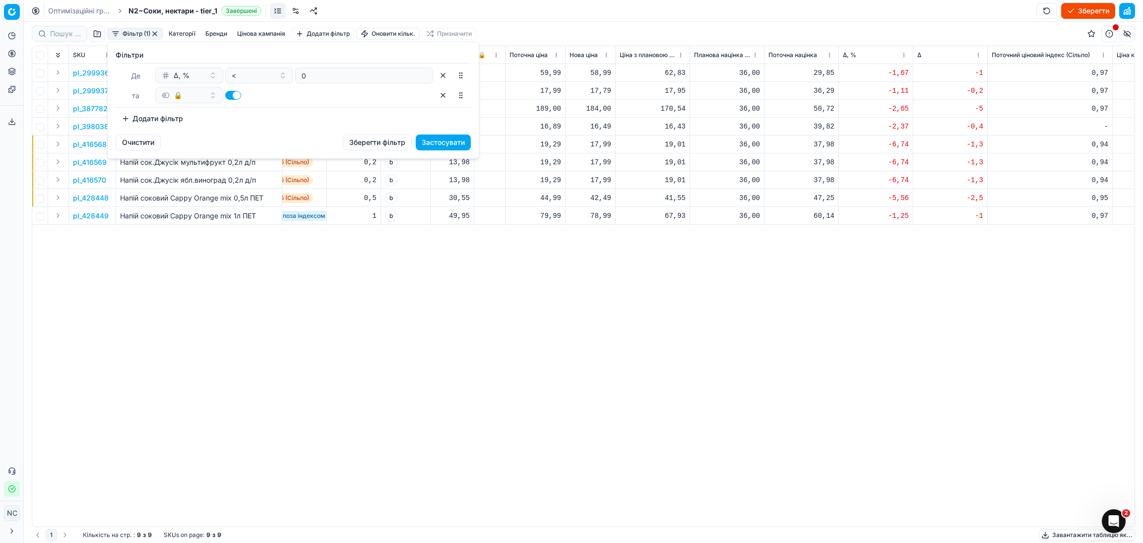
click at [229, 96] on button "button" at bounding box center [233, 95] width 16 height 9
checkbox input "false"
click at [455, 141] on button "Застосувати" at bounding box center [443, 142] width 55 height 16
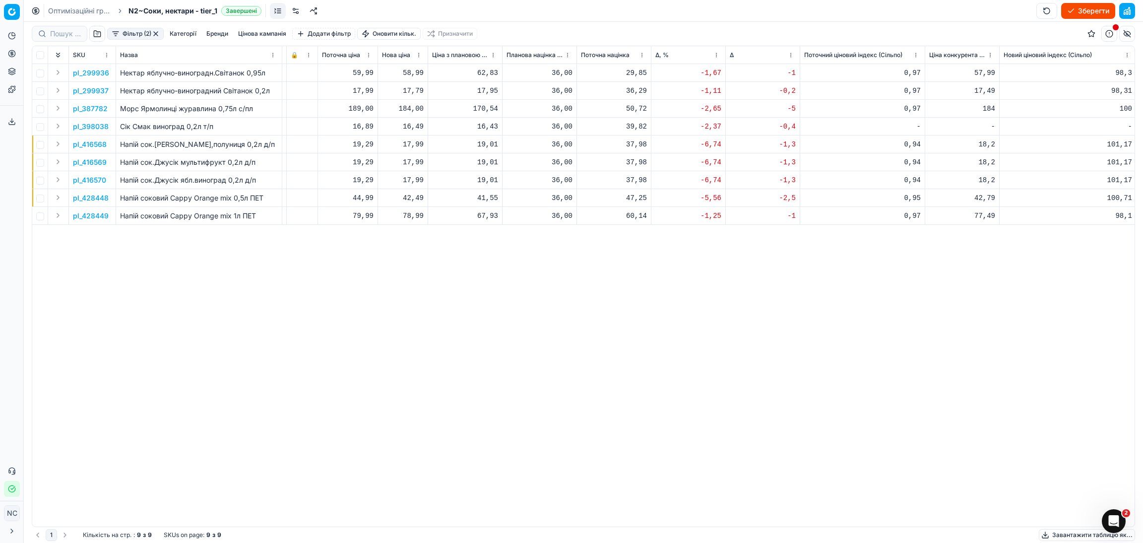
scroll to position [0, 483]
click at [97, 144] on p "pl_416568" at bounding box center [90, 144] width 34 height 10
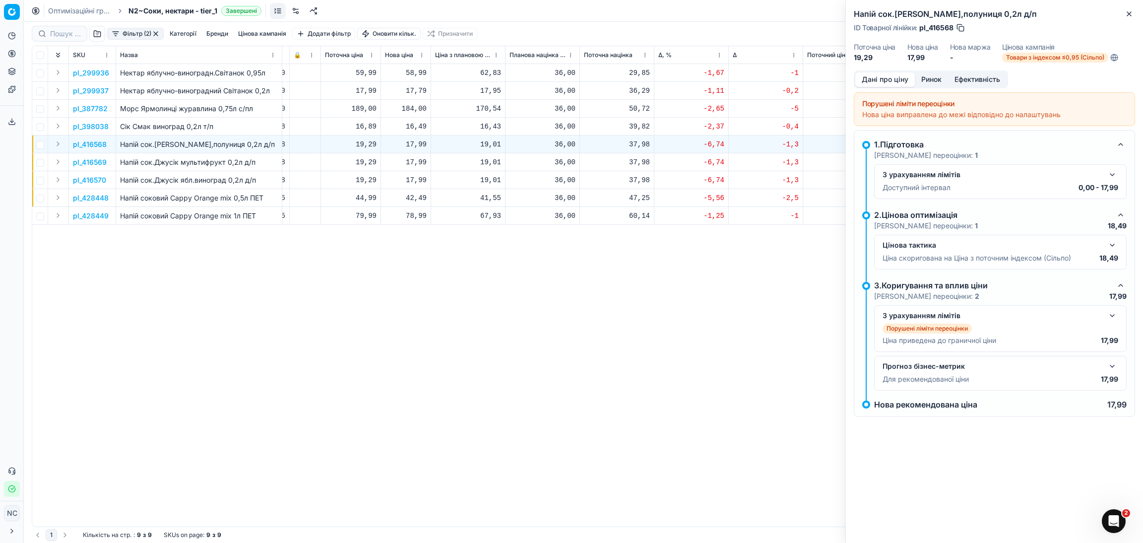
click at [931, 81] on button "Ринок" at bounding box center [931, 79] width 33 height 14
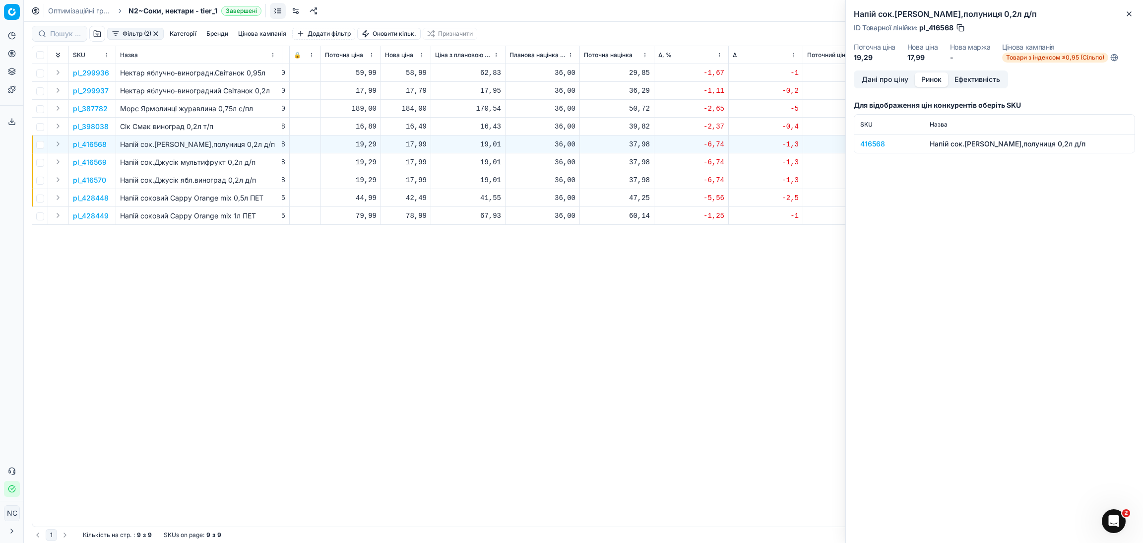
click at [871, 144] on div "416568" at bounding box center [890, 144] width 58 height 10
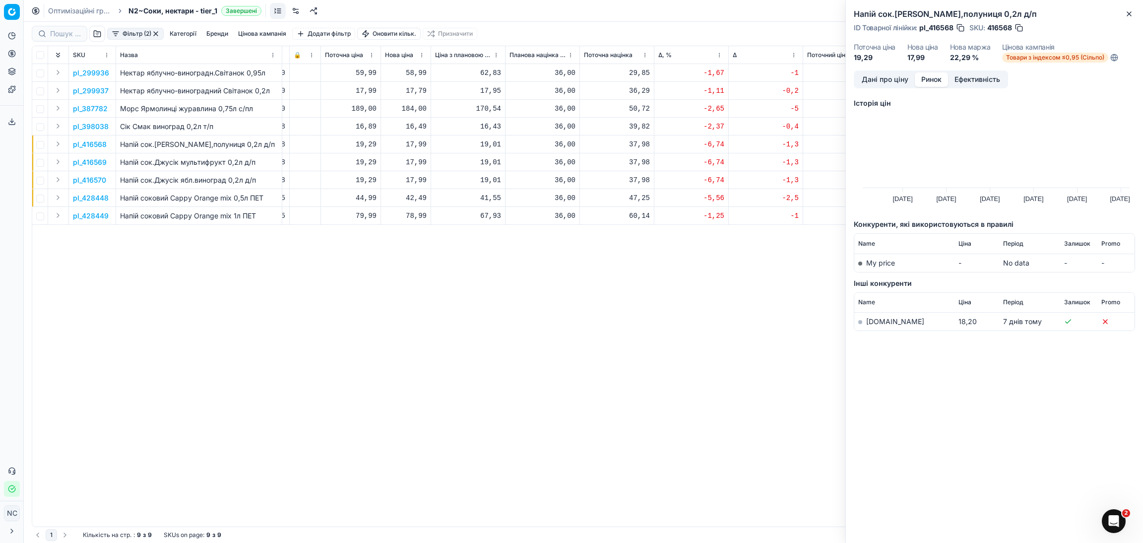
click at [882, 323] on link "[DOMAIN_NAME]" at bounding box center [895, 321] width 58 height 8
click at [1127, 13] on icon "button" at bounding box center [1130, 14] width 8 height 8
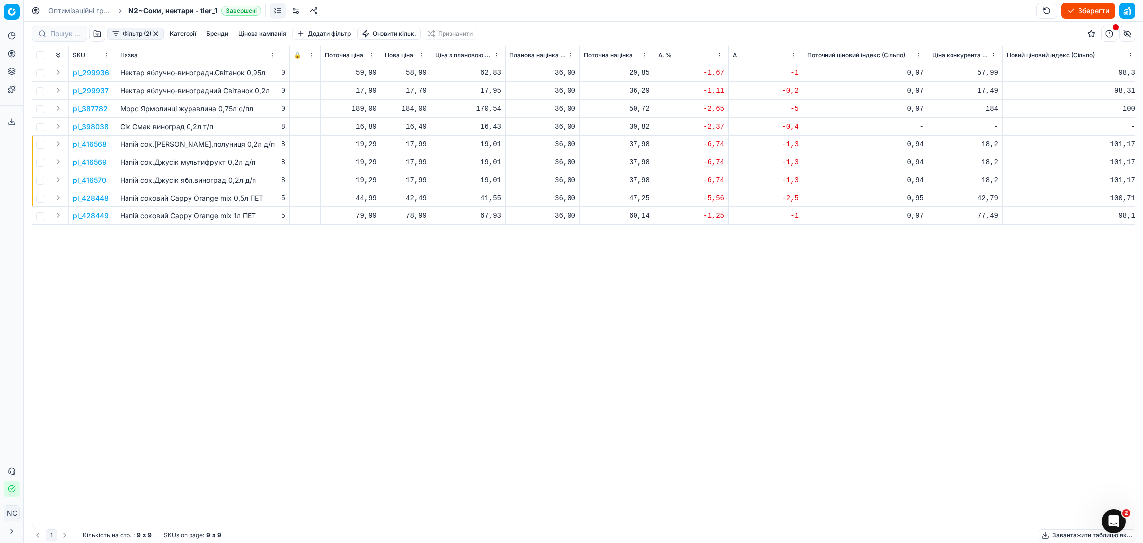
click at [93, 146] on p "pl_416568" at bounding box center [90, 144] width 34 height 10
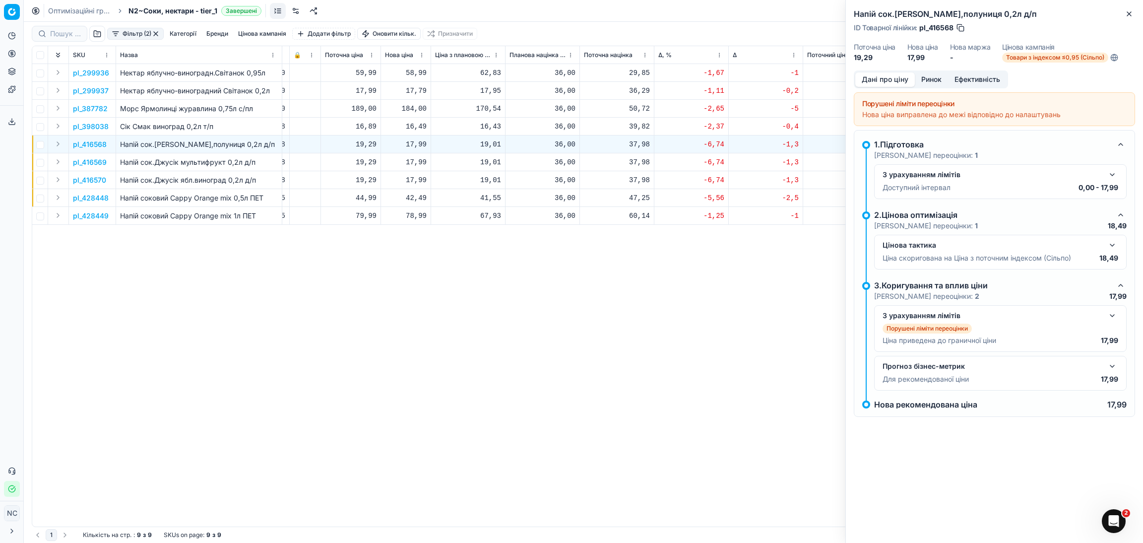
click at [898, 111] on div "Нова ціна виправлена до межі відповідно до налаштувань" at bounding box center [994, 115] width 265 height 10
click at [1132, 15] on icon "button" at bounding box center [1130, 14] width 8 height 8
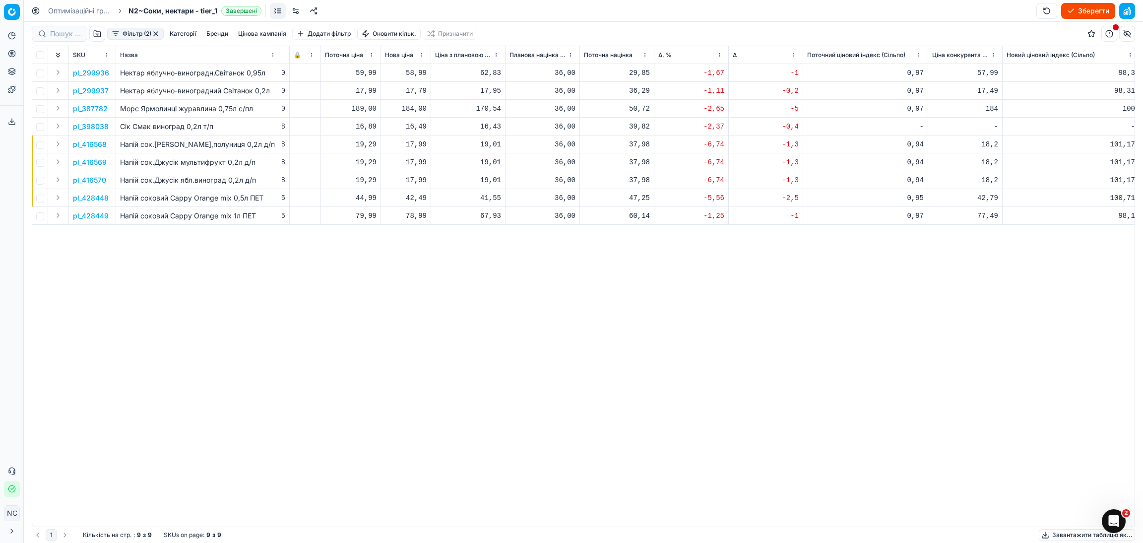
click at [156, 32] on button "button" at bounding box center [156, 34] width 8 height 8
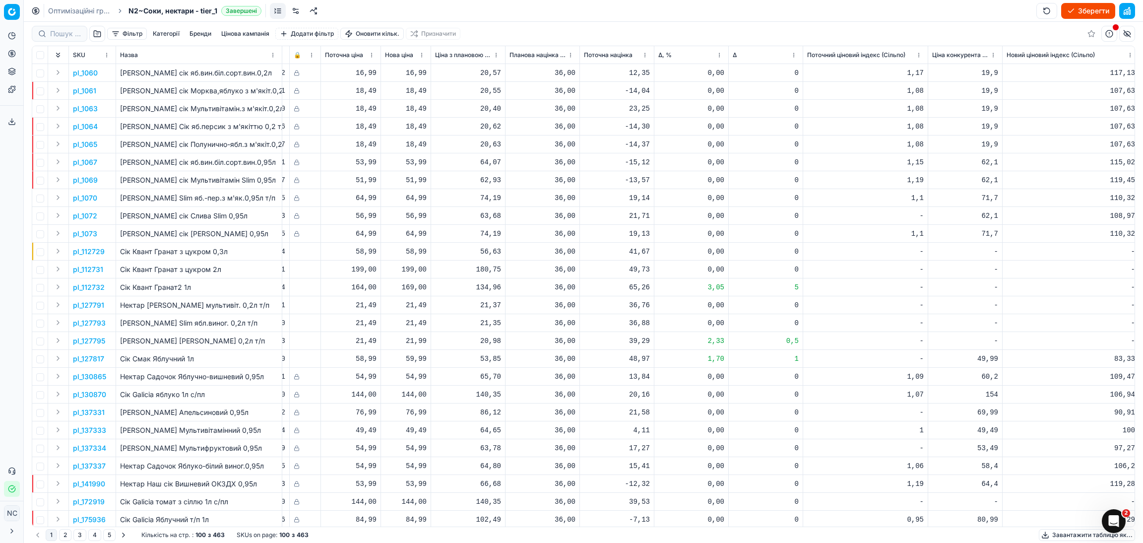
click at [94, 36] on button "button" at bounding box center [97, 34] width 16 height 16
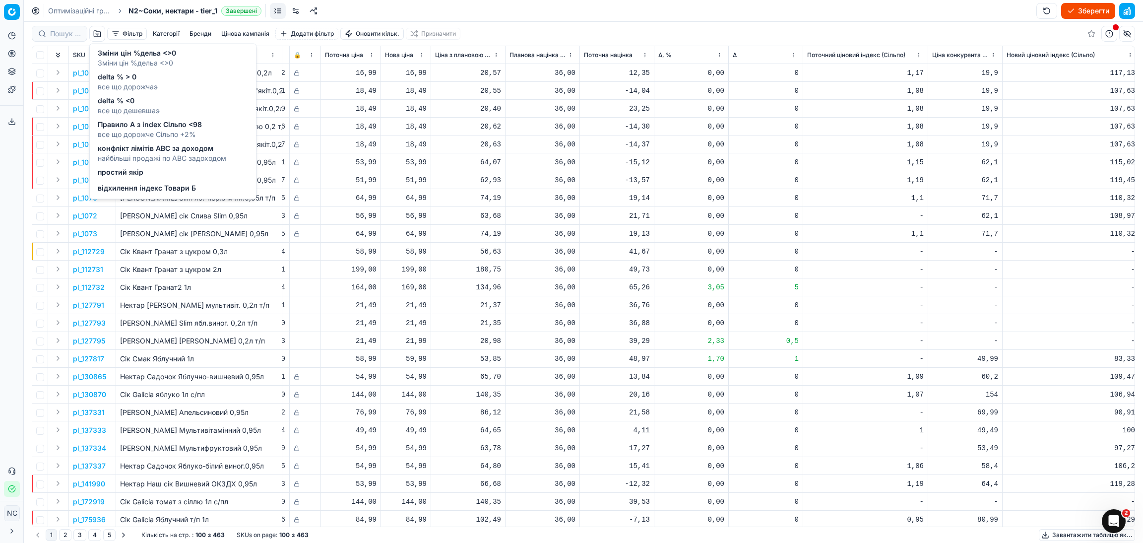
click at [166, 126] on span "Правило А з index Сільпо <98" at bounding box center [150, 125] width 104 height 10
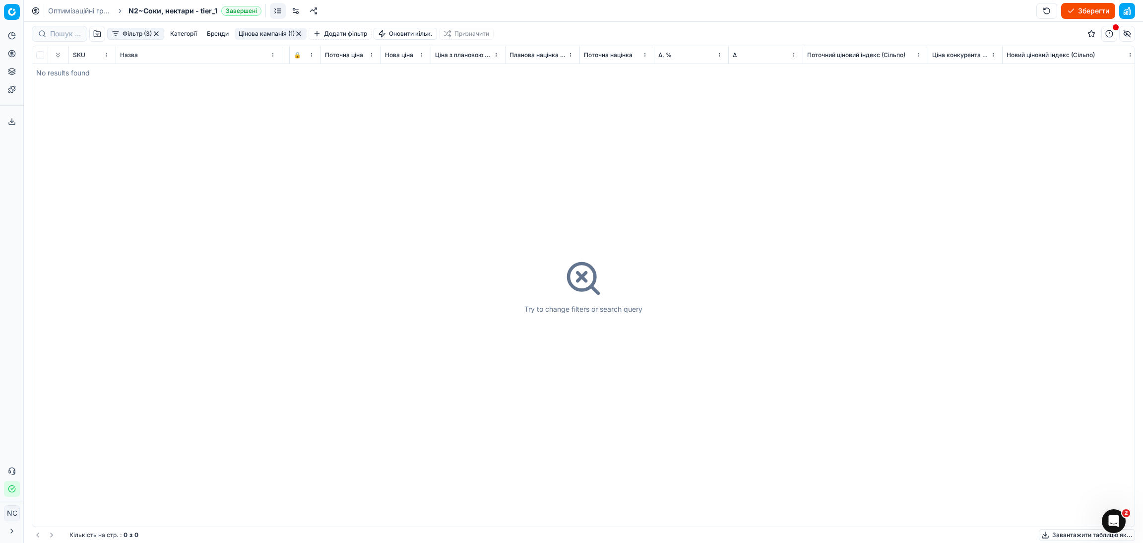
click at [159, 34] on button "button" at bounding box center [156, 34] width 8 height 8
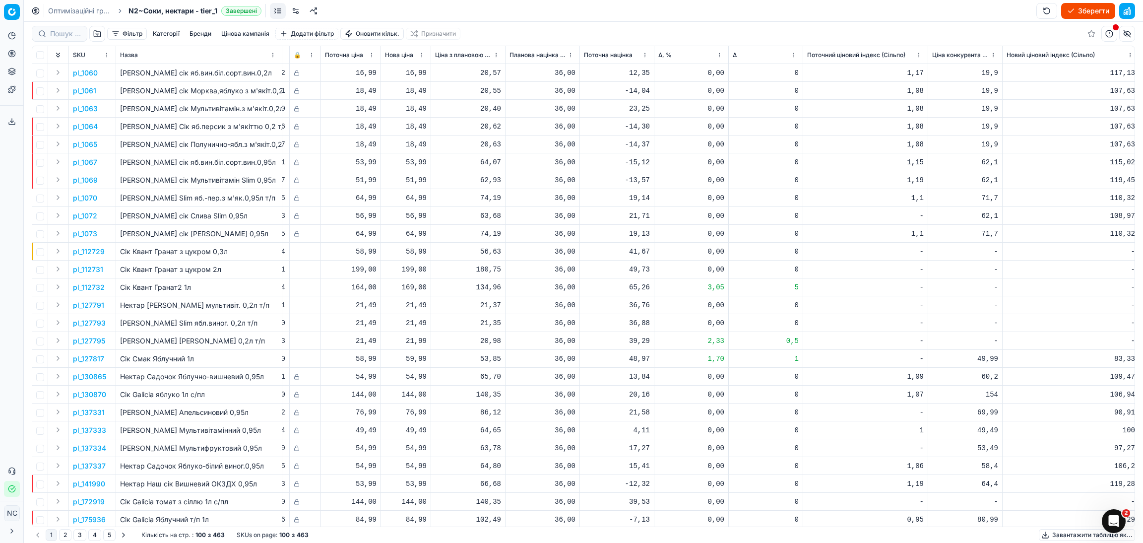
click at [99, 36] on button "button" at bounding box center [97, 34] width 16 height 16
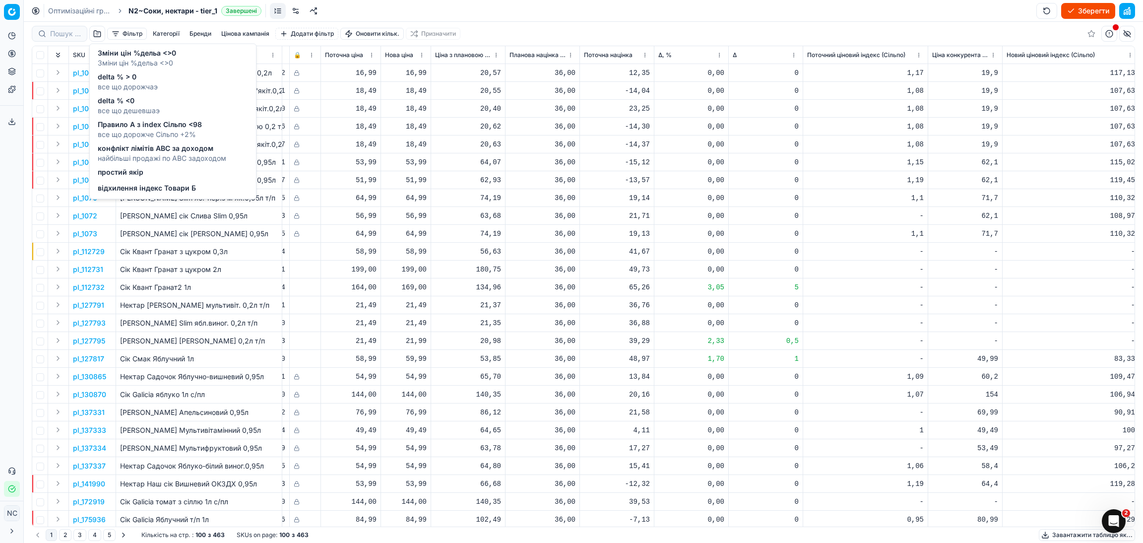
click at [181, 153] on span "найбільші продажі по АВС задоходом" at bounding box center [162, 158] width 129 height 10
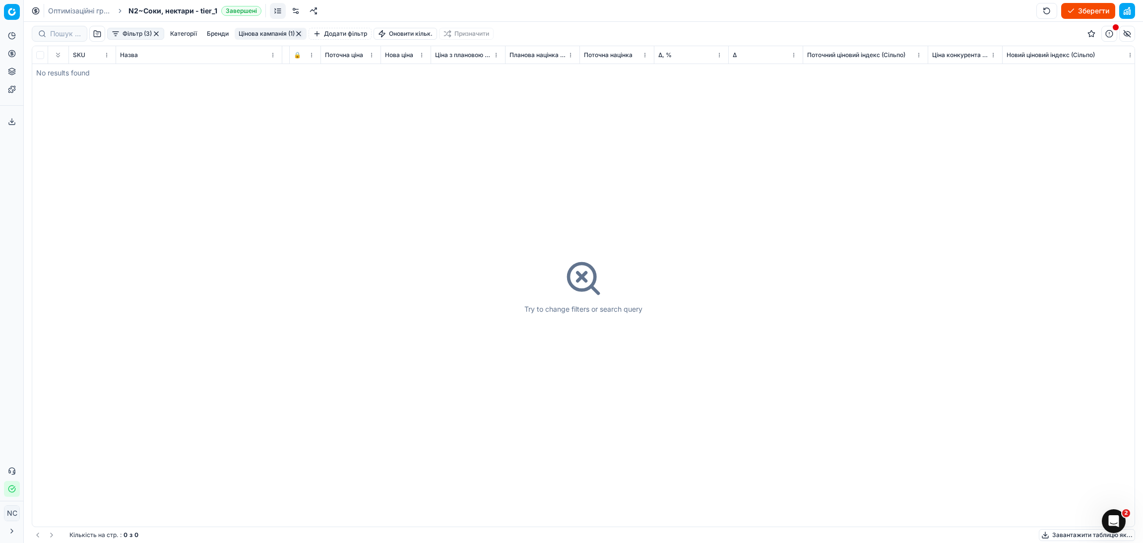
click at [157, 33] on button "button" at bounding box center [156, 34] width 8 height 8
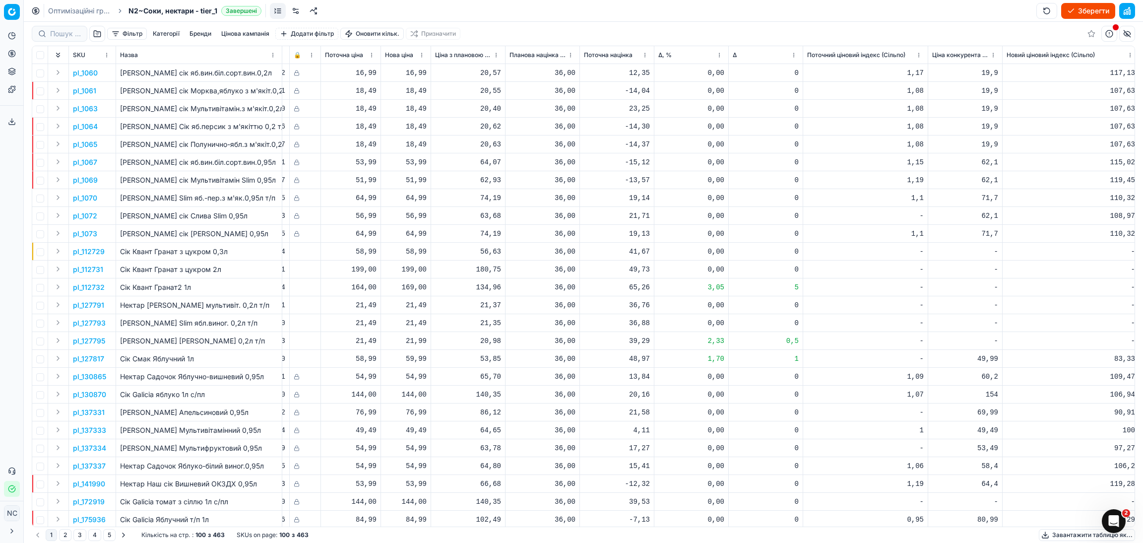
click at [96, 34] on button "button" at bounding box center [97, 34] width 16 height 16
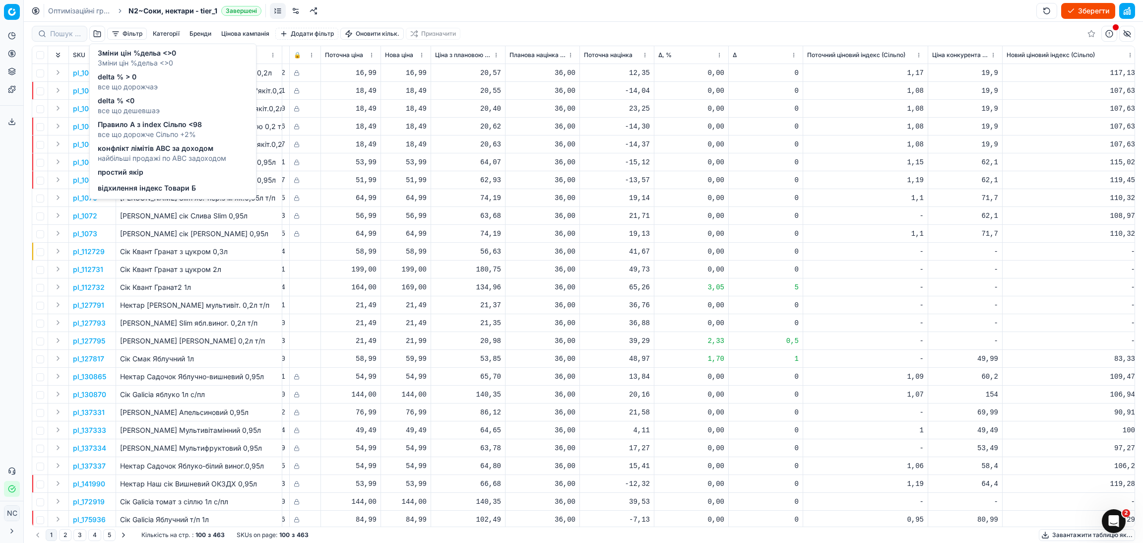
click at [166, 152] on span "конфлікт лімітів ABC за доходом" at bounding box center [162, 148] width 129 height 10
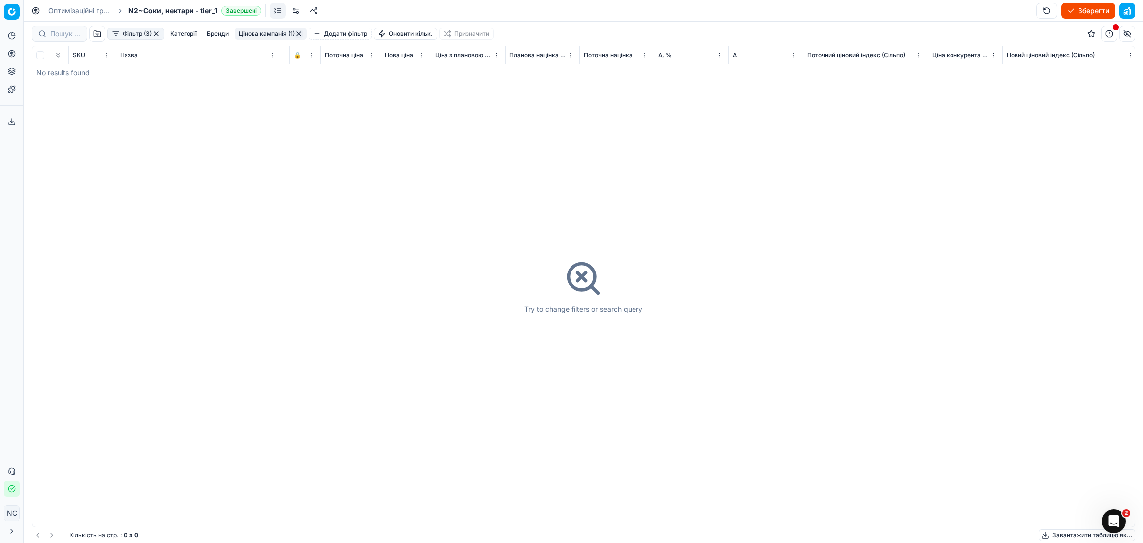
click at [160, 35] on button "button" at bounding box center [156, 34] width 8 height 8
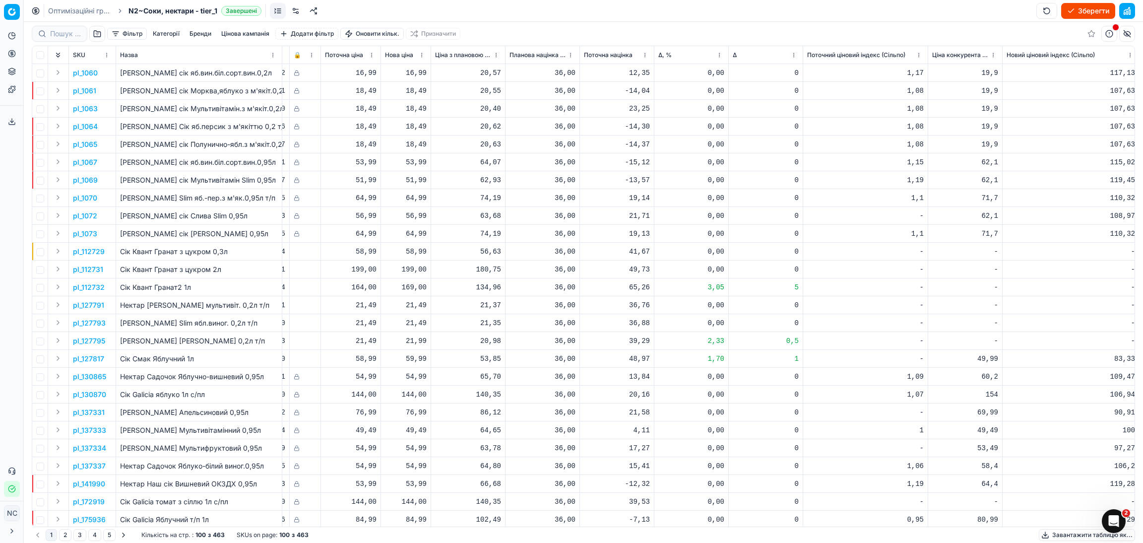
click at [98, 33] on button "button" at bounding box center [97, 34] width 16 height 16
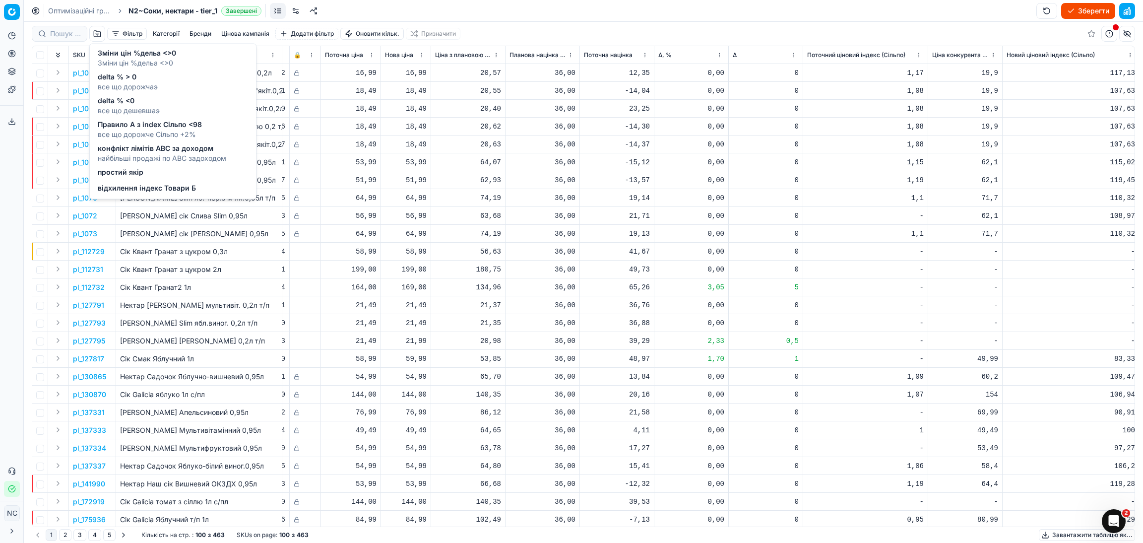
click at [162, 189] on span "відхилення індекс Товари Б" at bounding box center [147, 188] width 98 height 10
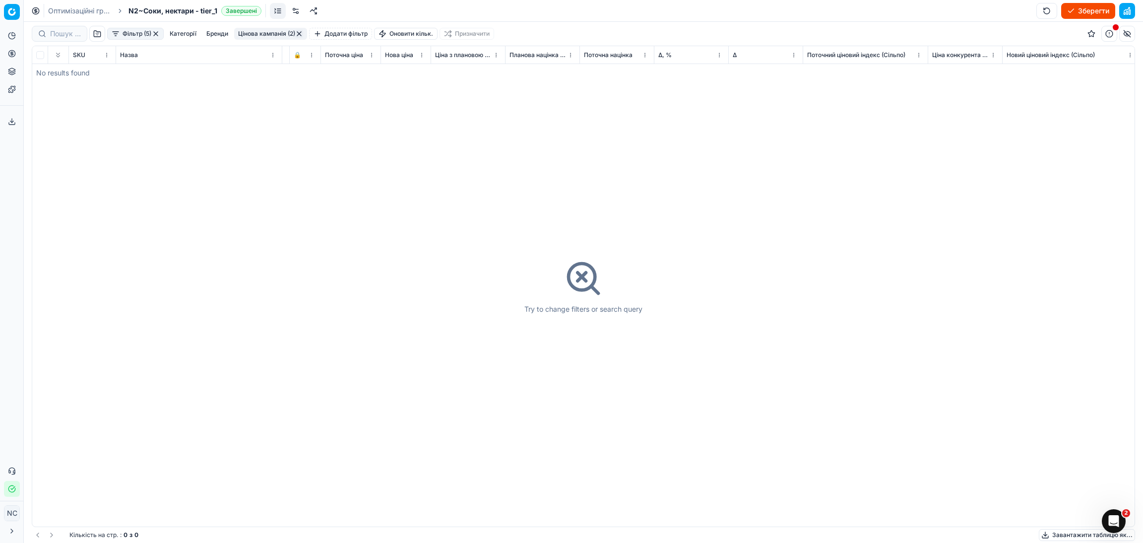
click at [155, 35] on button "button" at bounding box center [156, 34] width 8 height 8
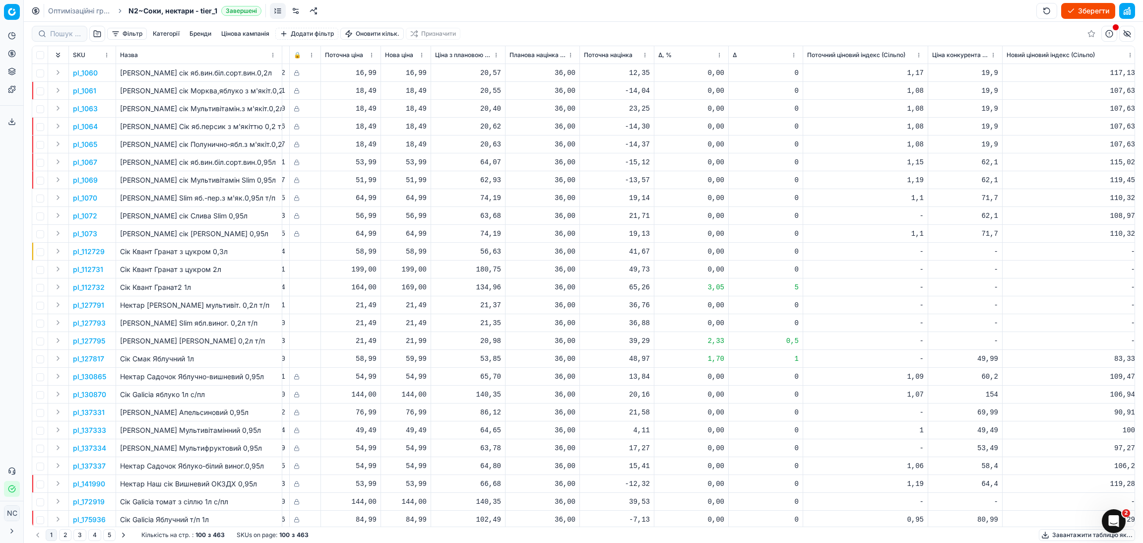
click at [1110, 35] on button "button" at bounding box center [1110, 34] width 16 height 16
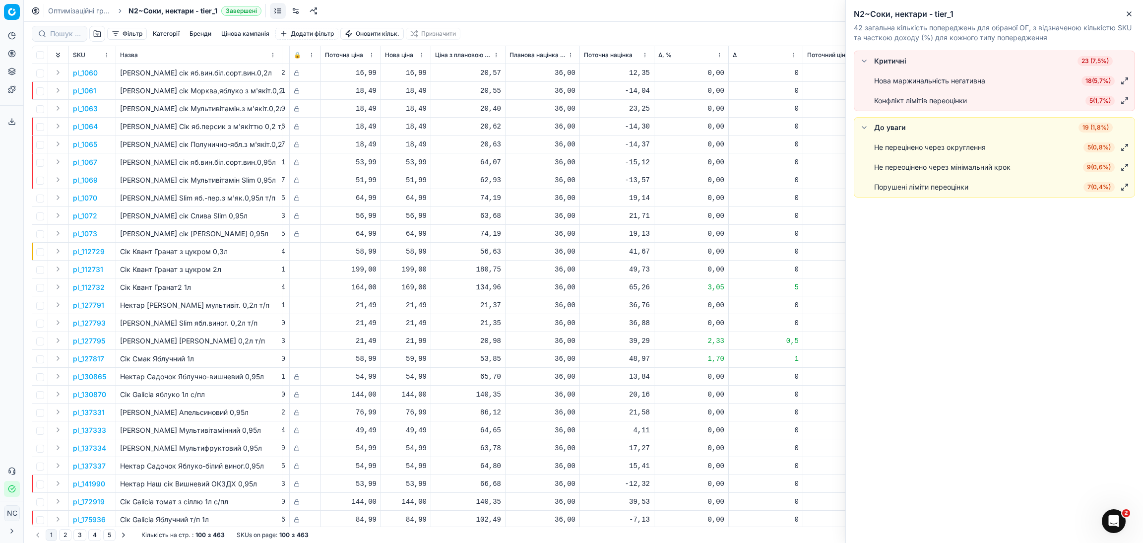
click at [1089, 77] on span "18 ( 5,7% )" at bounding box center [1098, 81] width 33 height 10
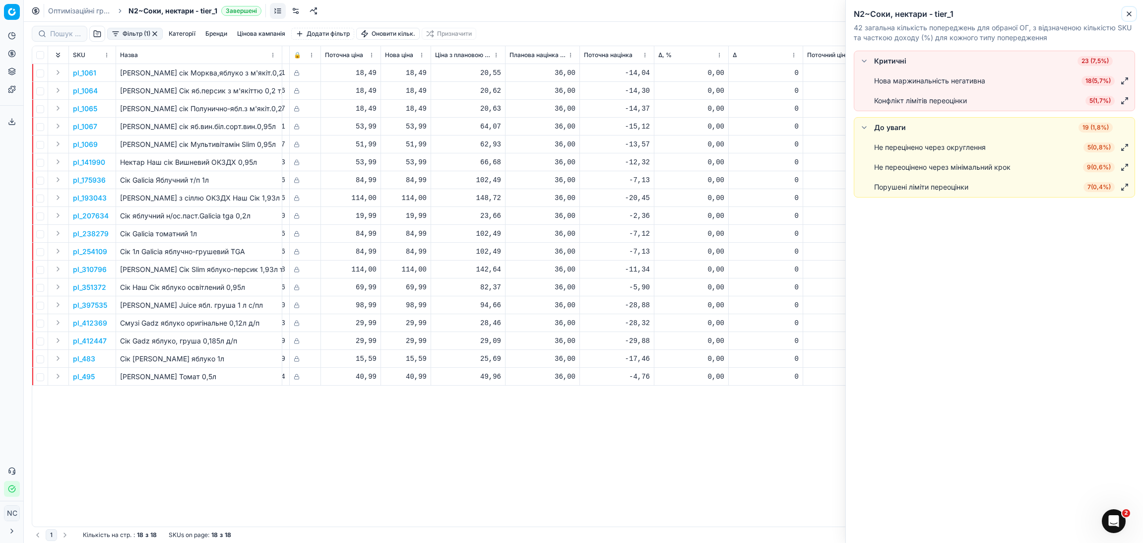
click at [1130, 16] on icon "button" at bounding box center [1130, 14] width 8 height 8
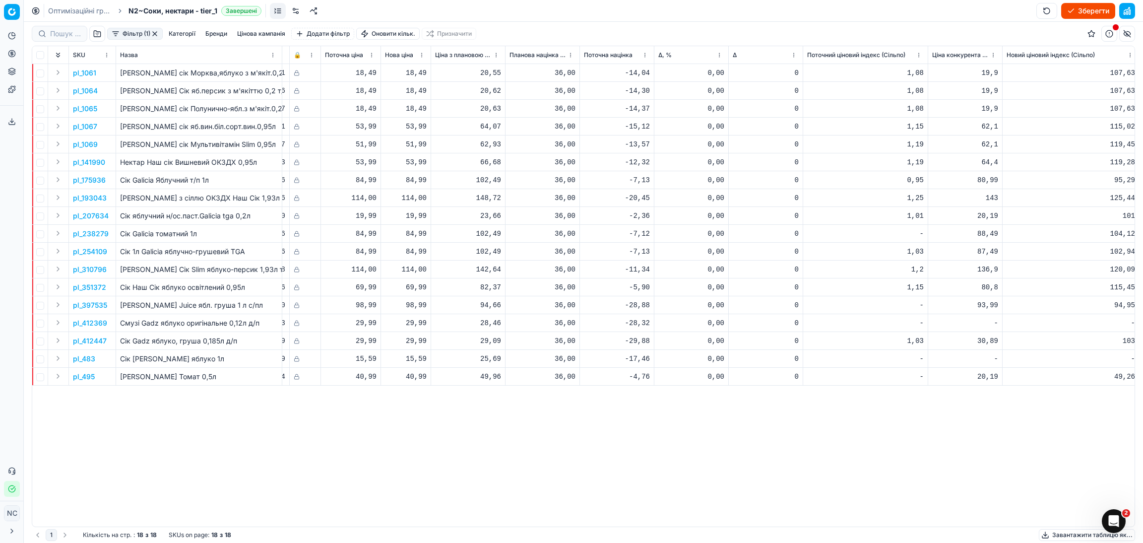
click at [158, 35] on button "button" at bounding box center [155, 34] width 8 height 8
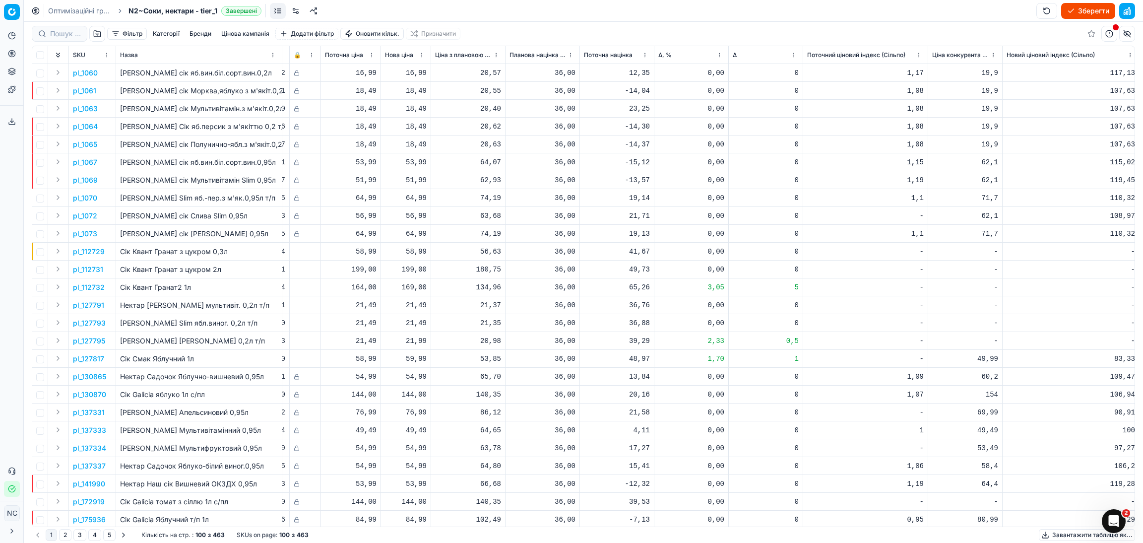
click at [1077, 7] on button "Зберегти" at bounding box center [1088, 11] width 54 height 16
click at [1053, 6] on button "Застосувати ціни" at bounding box center [1074, 11] width 82 height 16
click at [1045, 10] on button "Завантажити звіт" at bounding box center [1074, 11] width 84 height 16
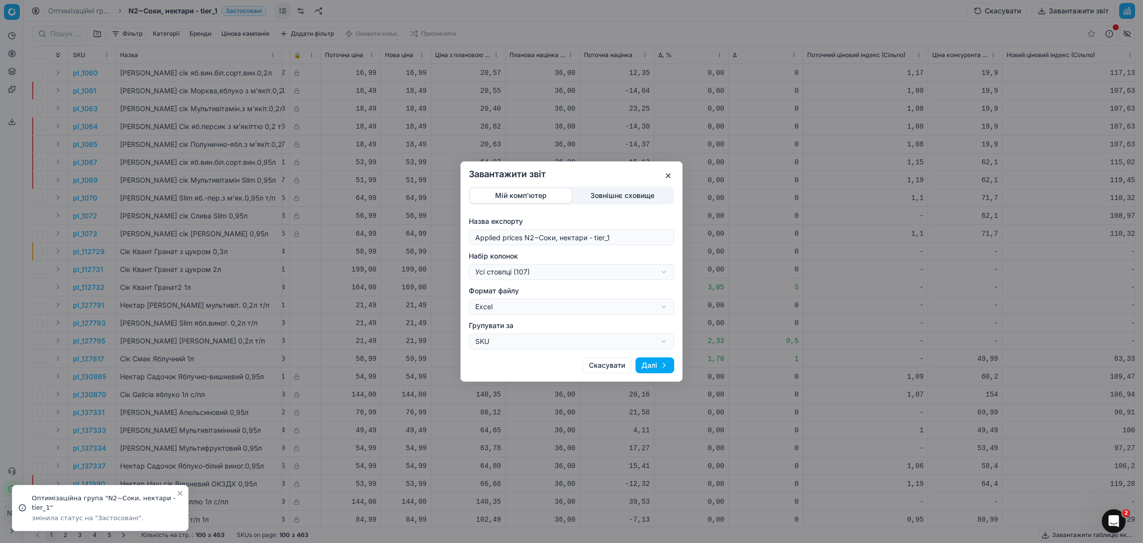
click at [660, 271] on div "Завантажити звіт Мій комп'ютер Зовнішнє сховище Назва експорту Applied prices N…" at bounding box center [571, 271] width 1143 height 543
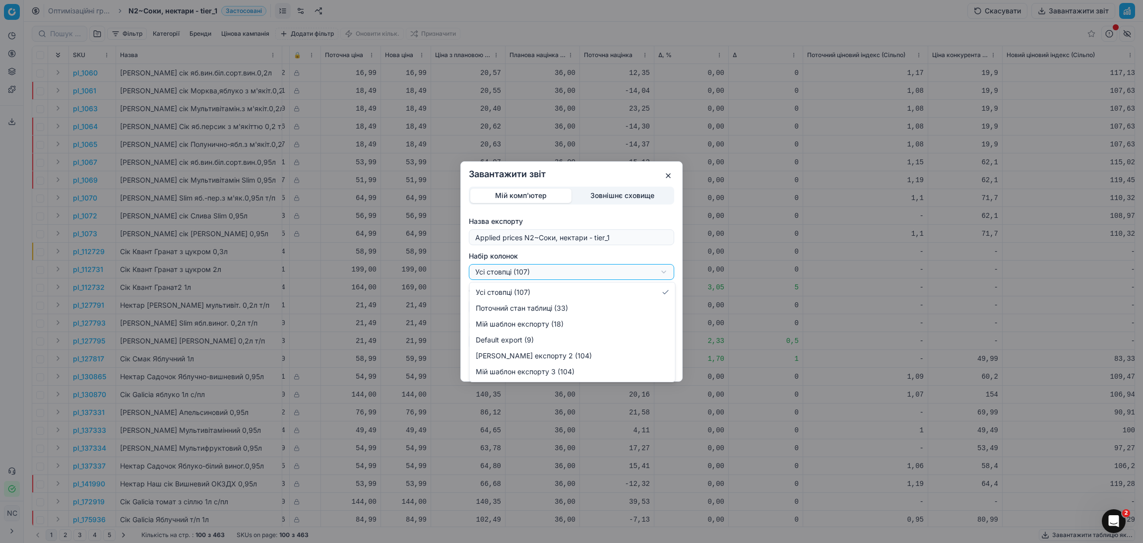
select select "custom"
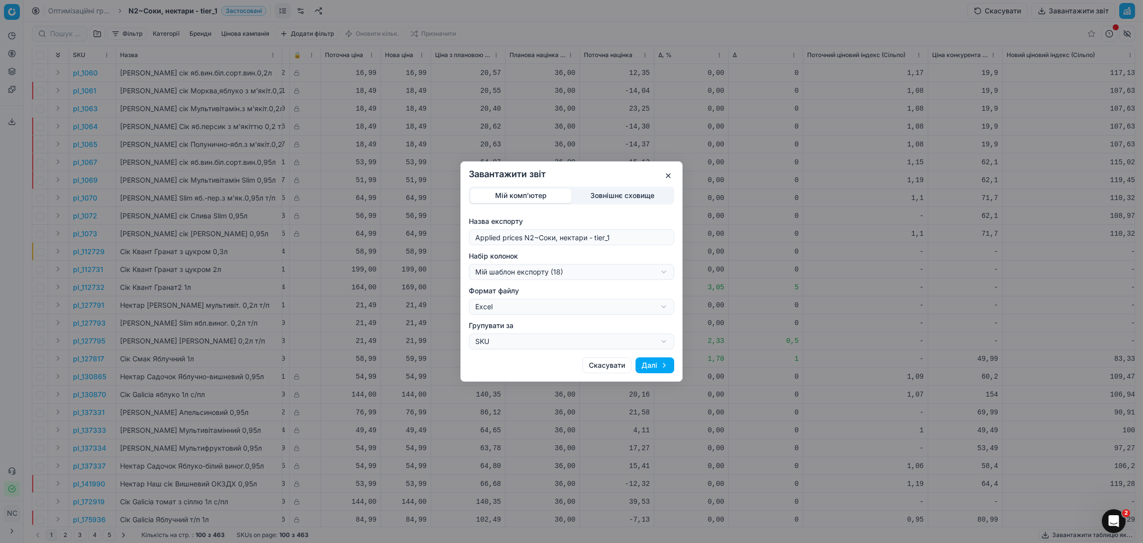
click at [660, 364] on button "Далі" at bounding box center [655, 365] width 39 height 16
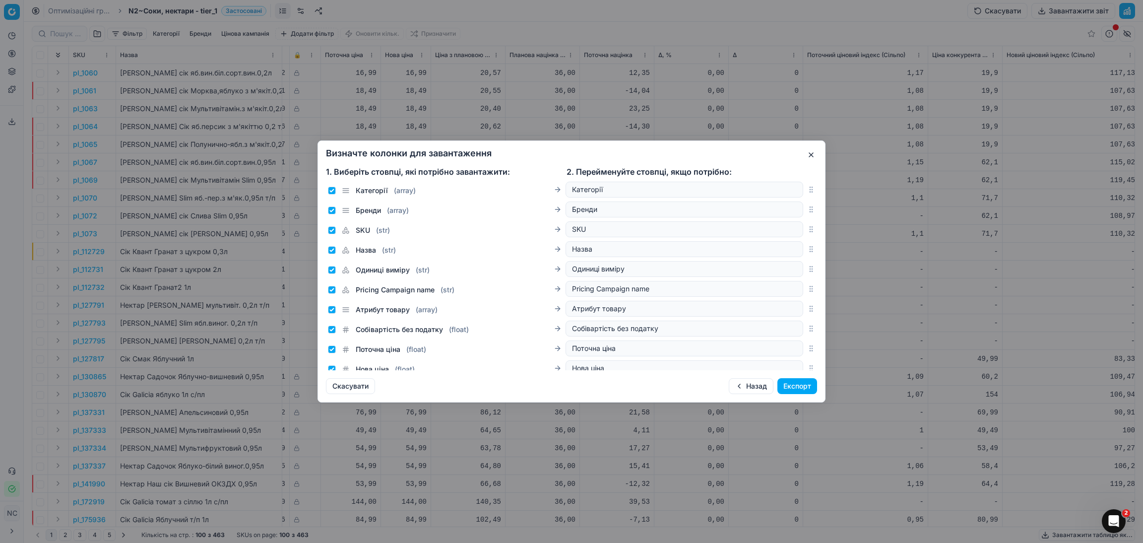
click at [796, 385] on button "Експорт" at bounding box center [798, 386] width 40 height 16
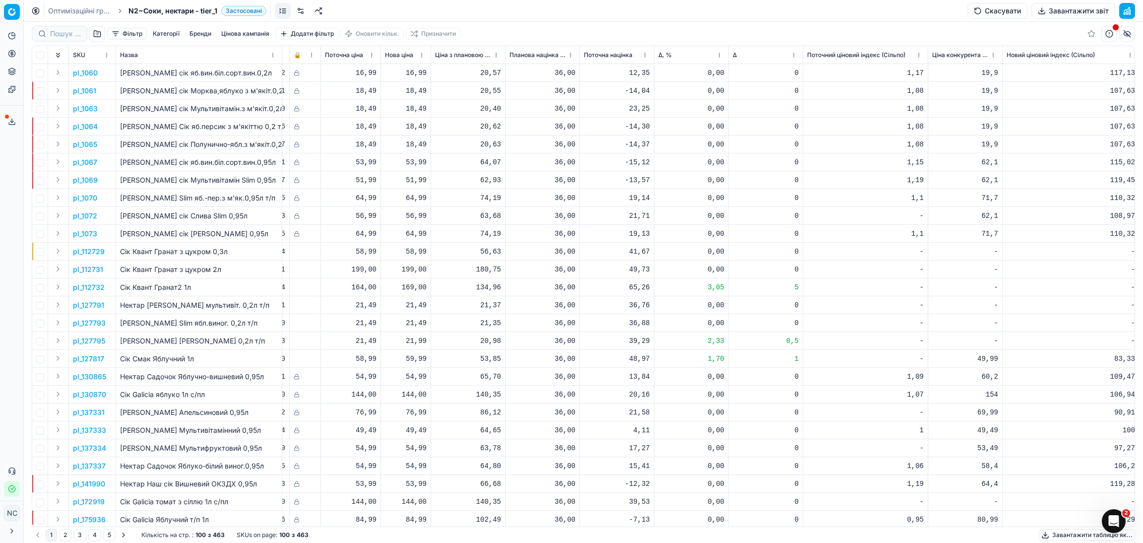
click at [9, 120] on icon at bounding box center [12, 122] width 8 height 8
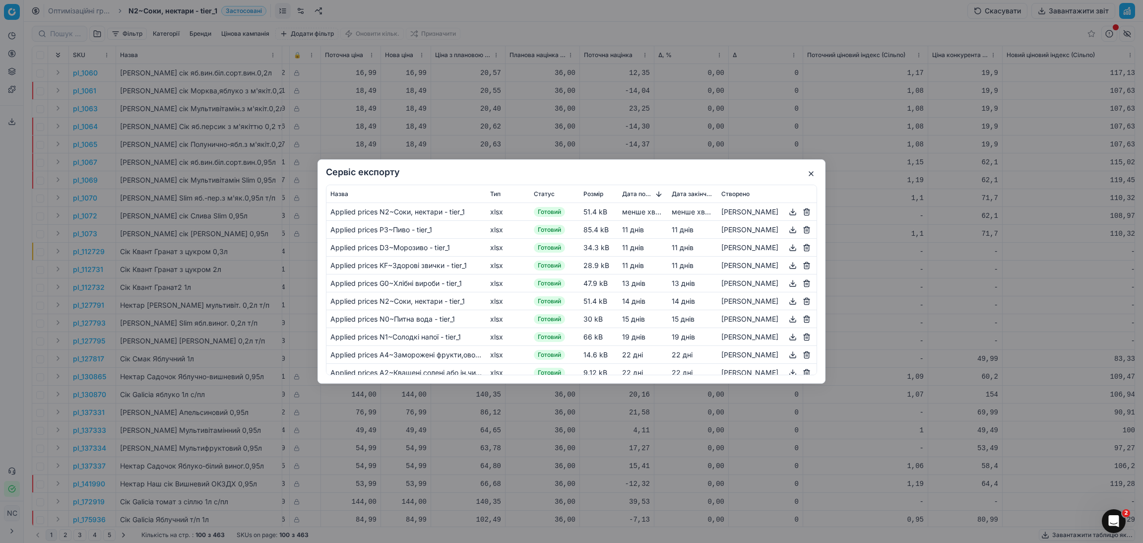
click at [795, 212] on button "button" at bounding box center [793, 212] width 12 height 12
click at [809, 174] on button "button" at bounding box center [811, 174] width 12 height 12
